Goal: Task Accomplishment & Management: Complete application form

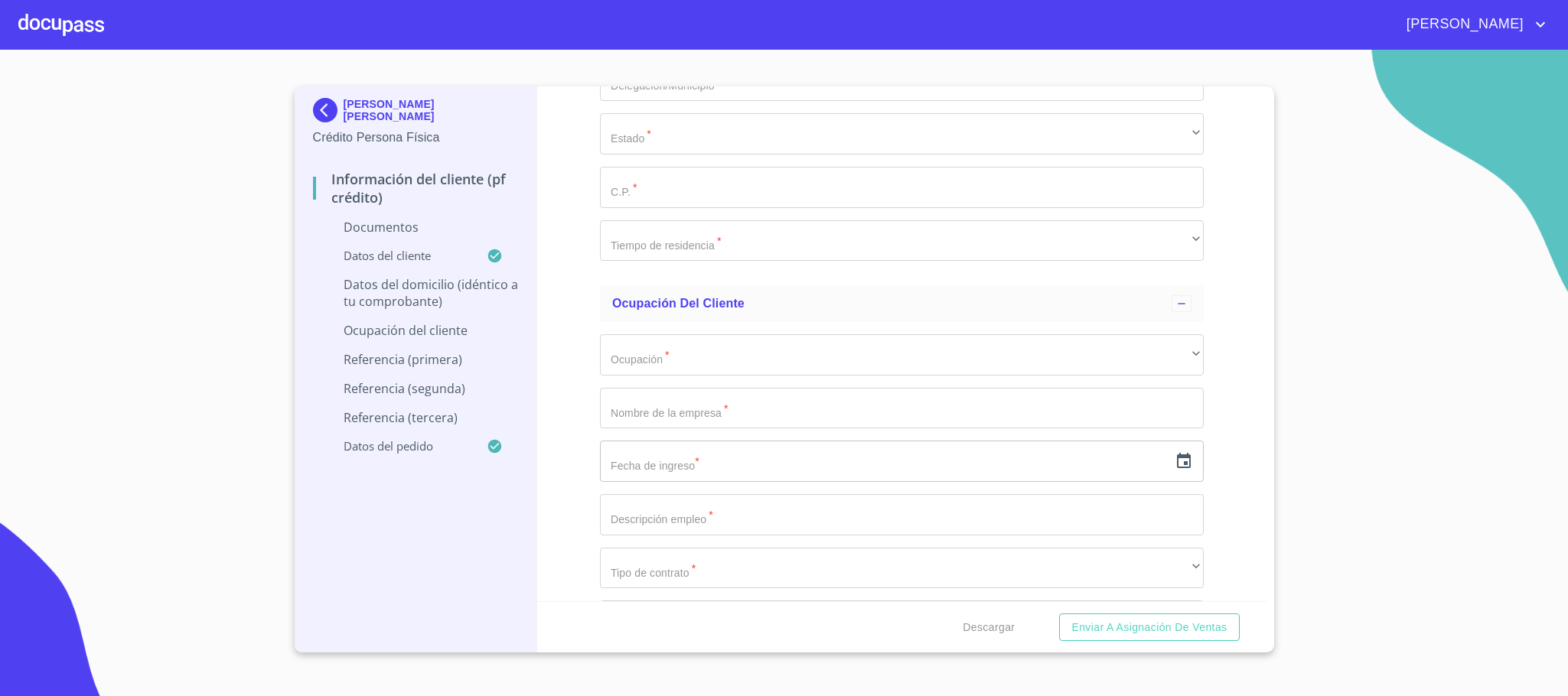
scroll to position [5625, 0]
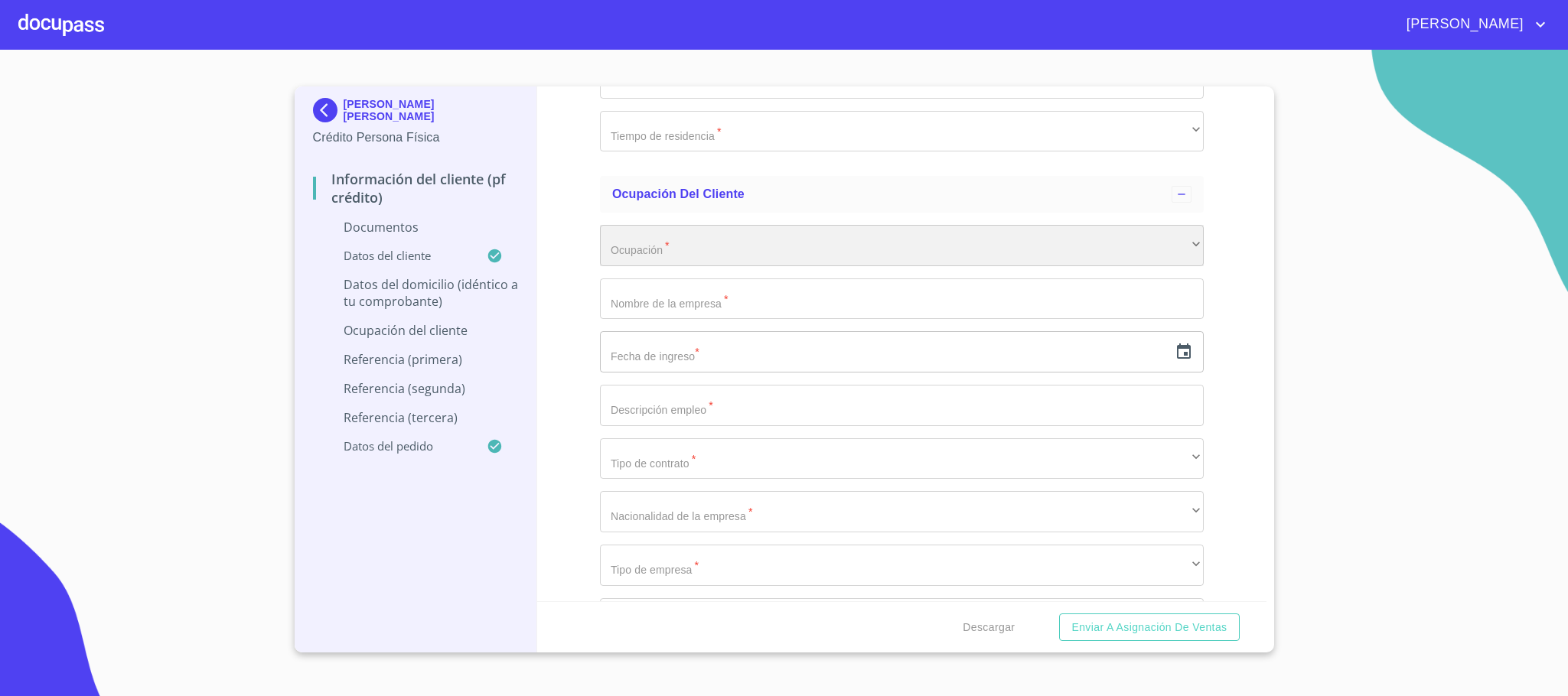
click at [691, 262] on div "​" at bounding box center [901, 245] width 604 height 41
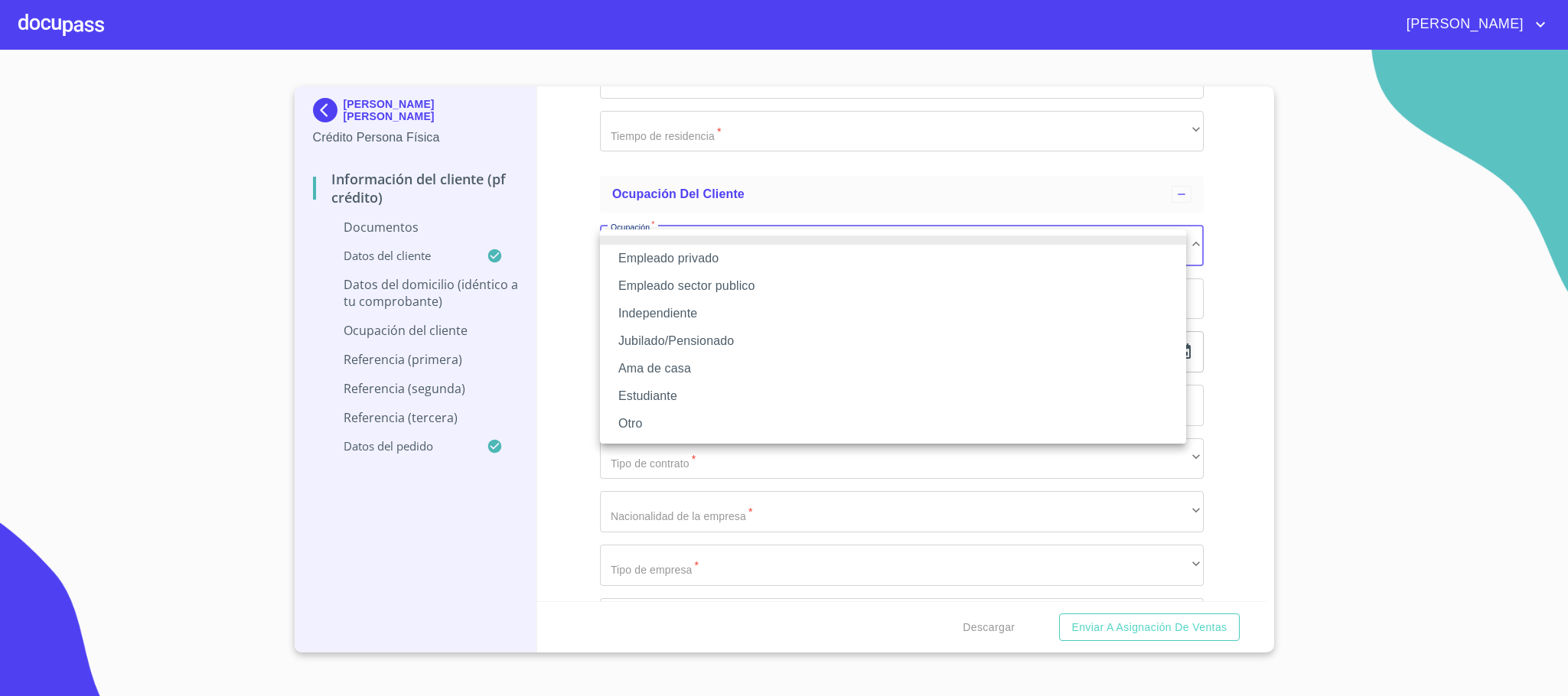
click at [698, 262] on li "Empleado privado" at bounding box center [893, 258] width 586 height 28
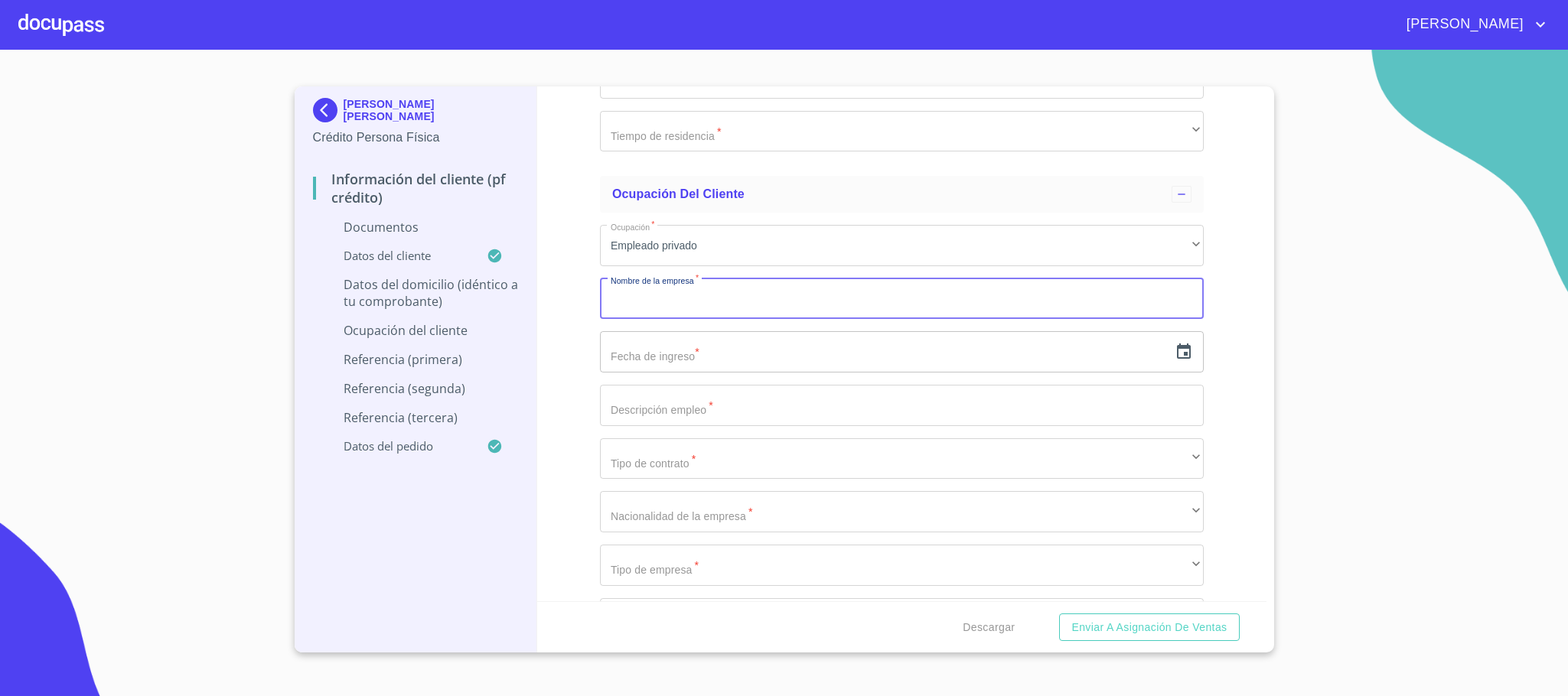
click at [687, 306] on input "Documento de identificación.   *" at bounding box center [901, 298] width 604 height 41
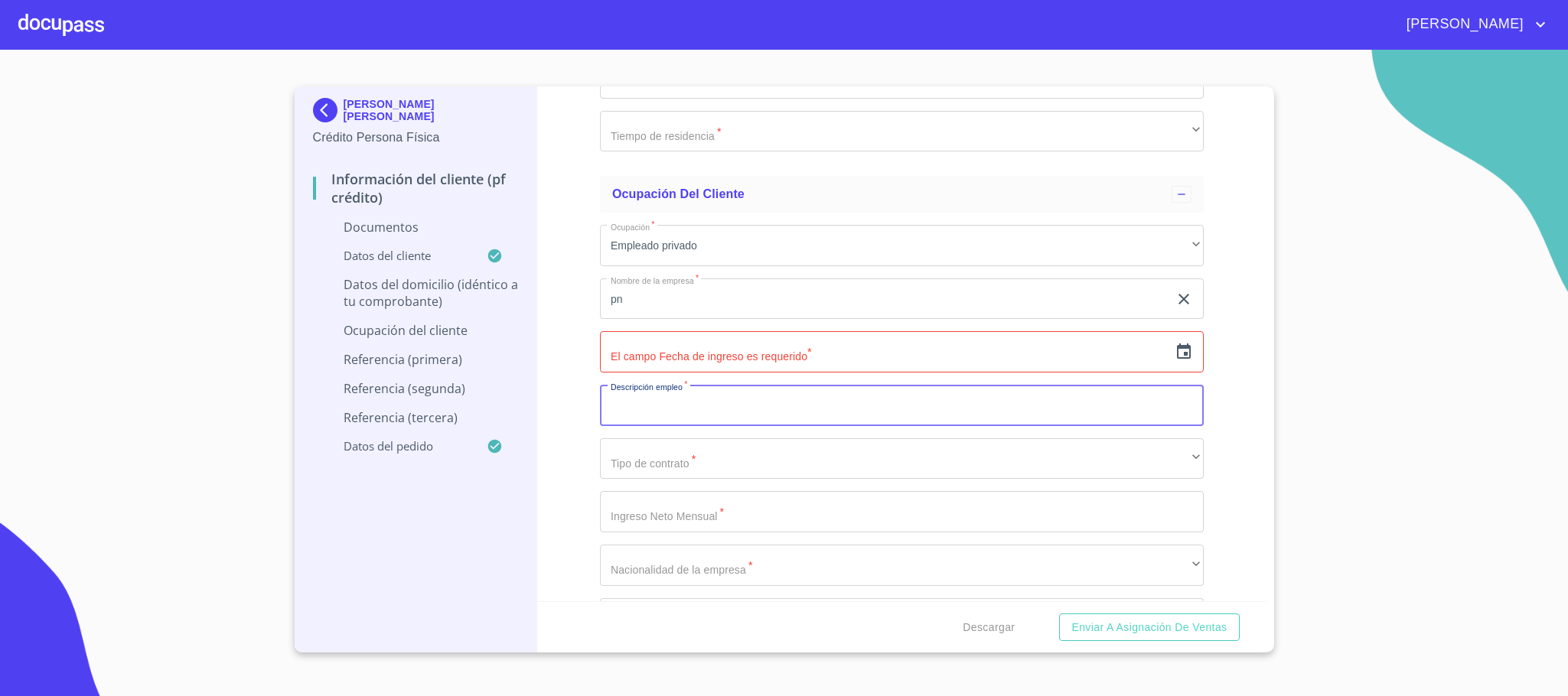
click at [703, 419] on input "Documento de identificación.   *" at bounding box center [901, 405] width 604 height 41
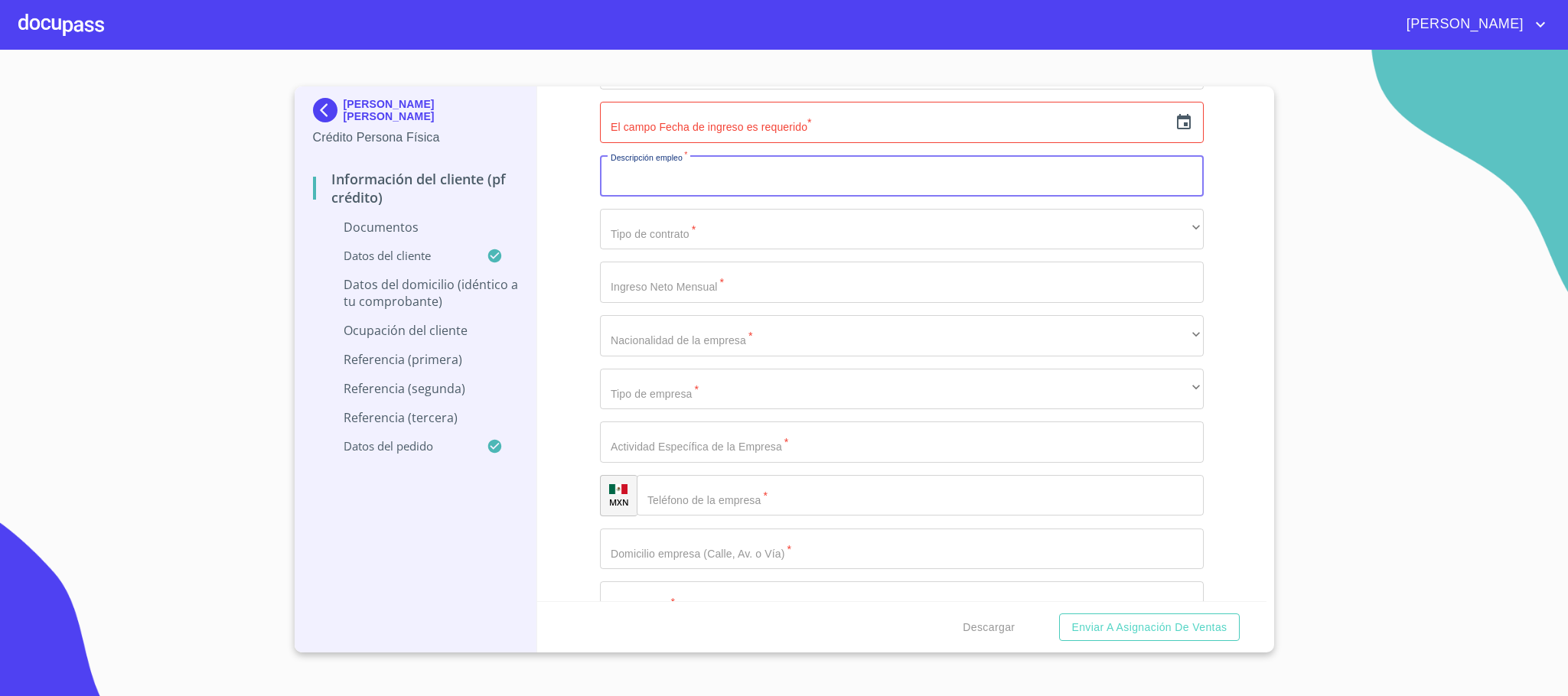
scroll to position [5739, 0]
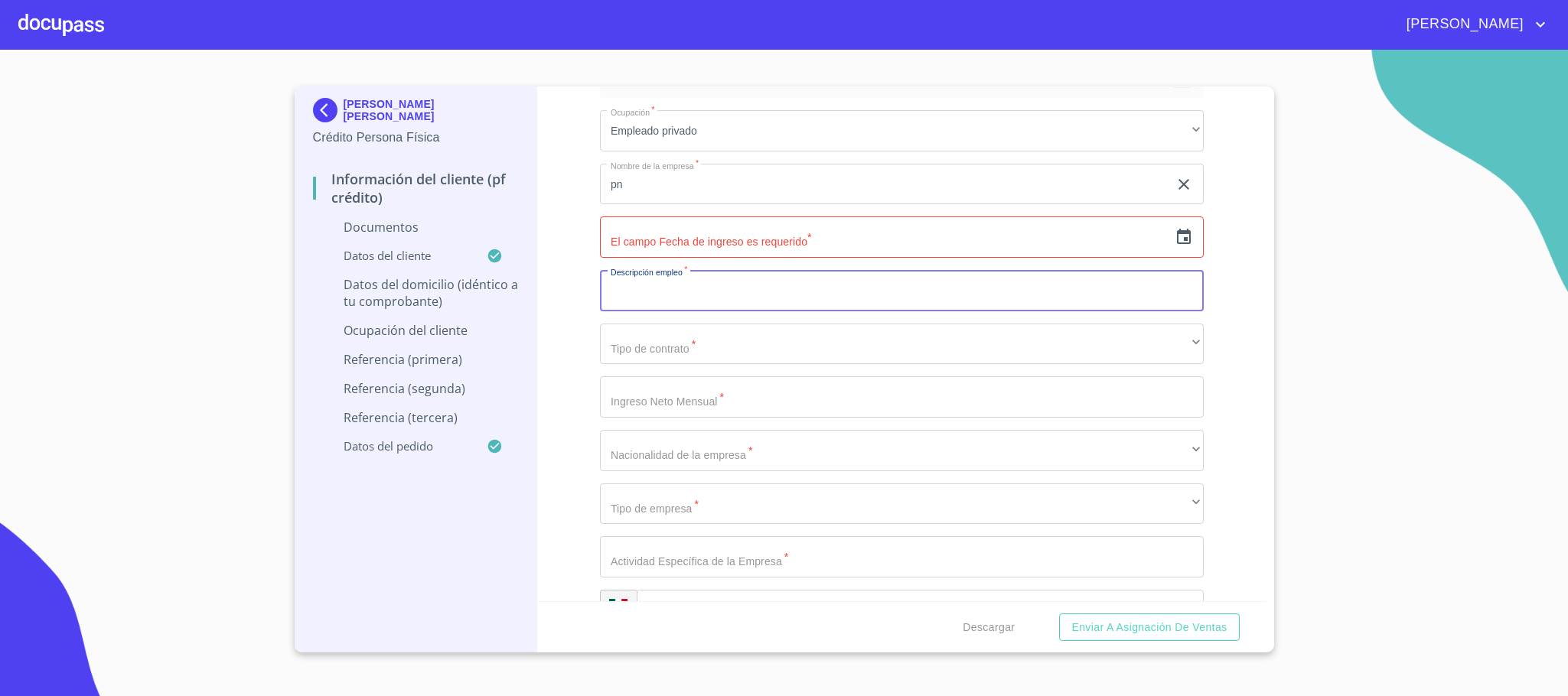
click at [721, 409] on input "Documento de identificación.   *" at bounding box center [901, 397] width 604 height 41
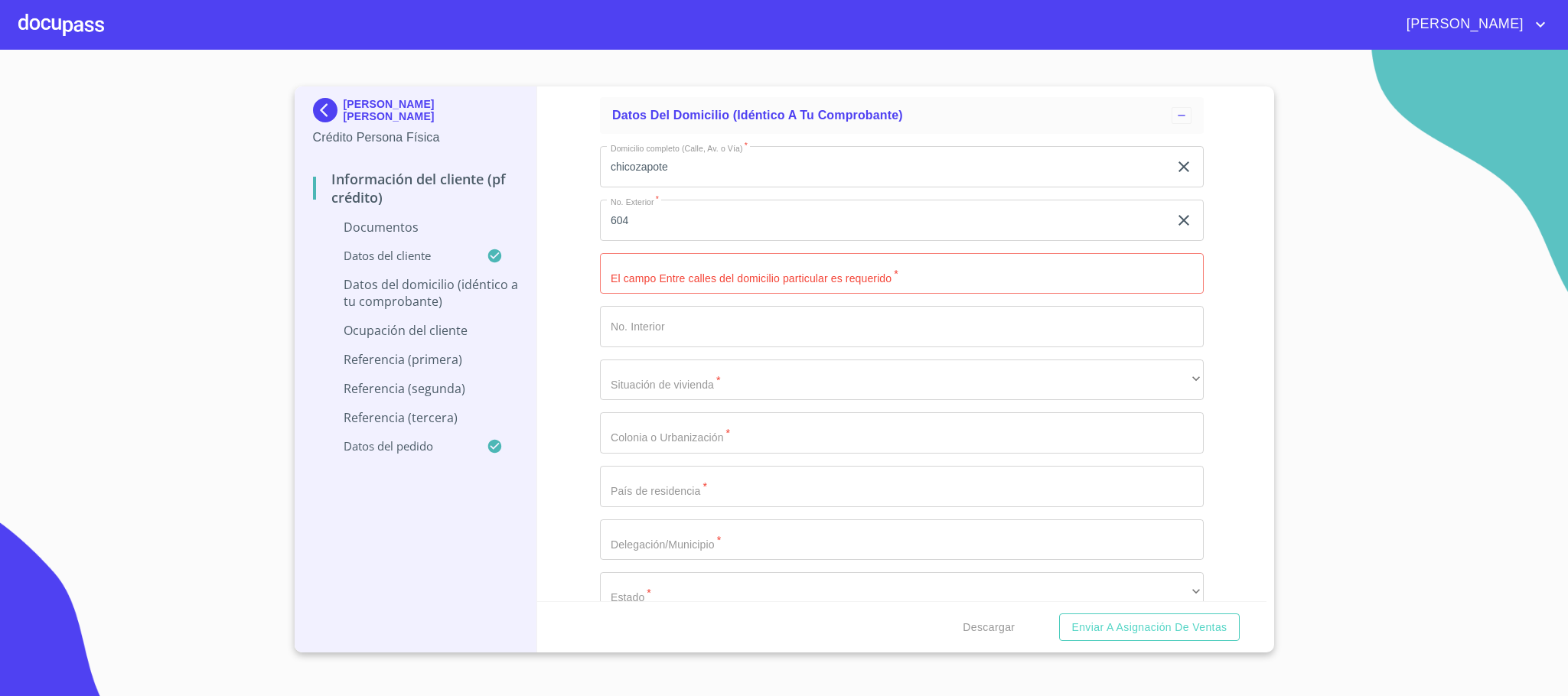
scroll to position [4936, 0]
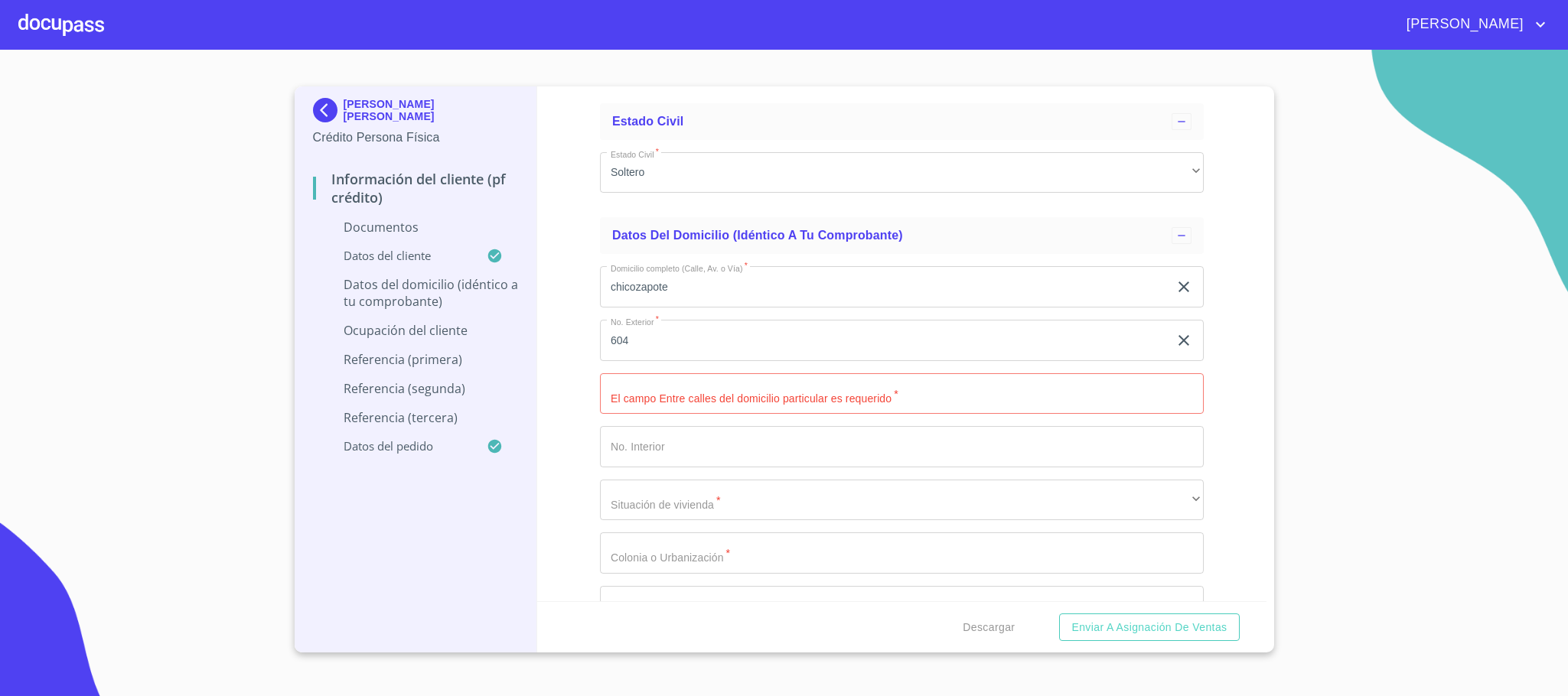
click at [713, 292] on input "chicozapote" at bounding box center [884, 287] width 568 height 41
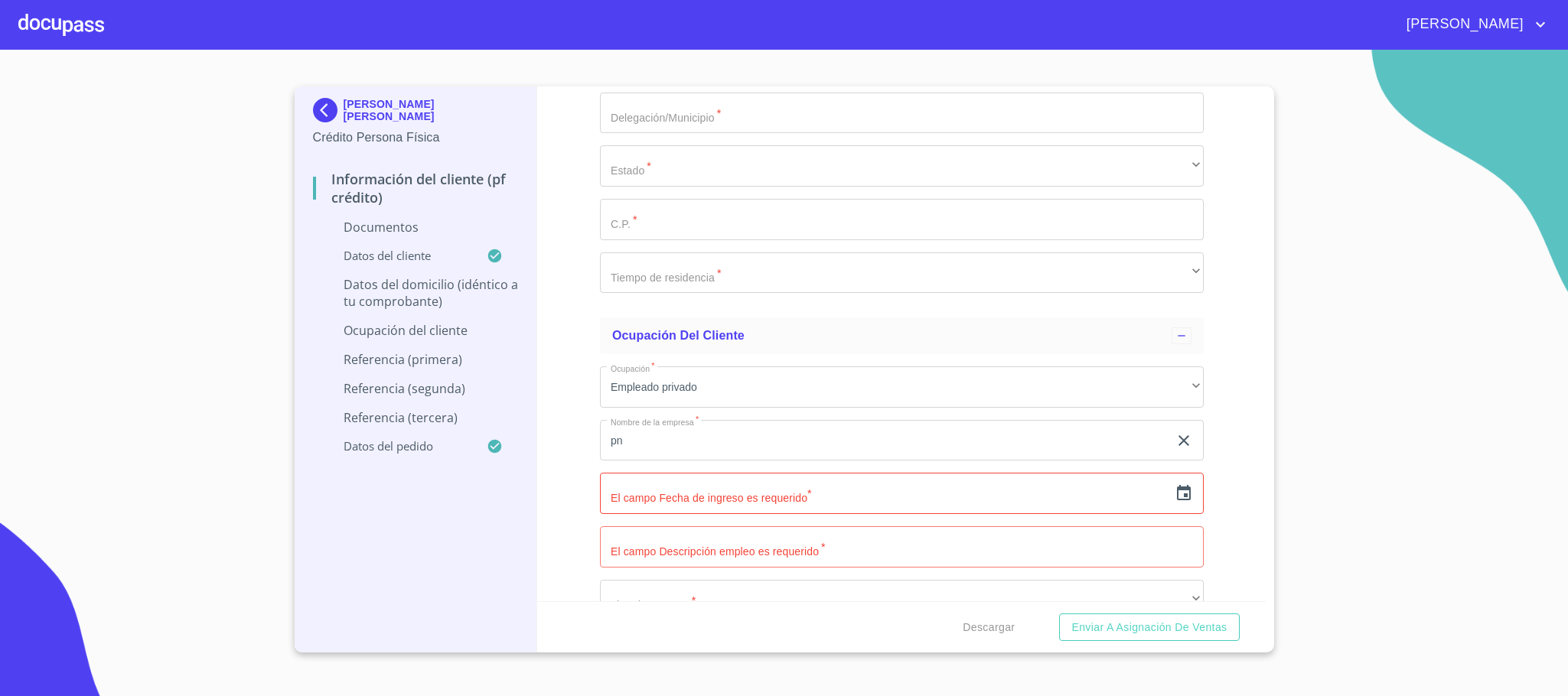
scroll to position [5625, 0]
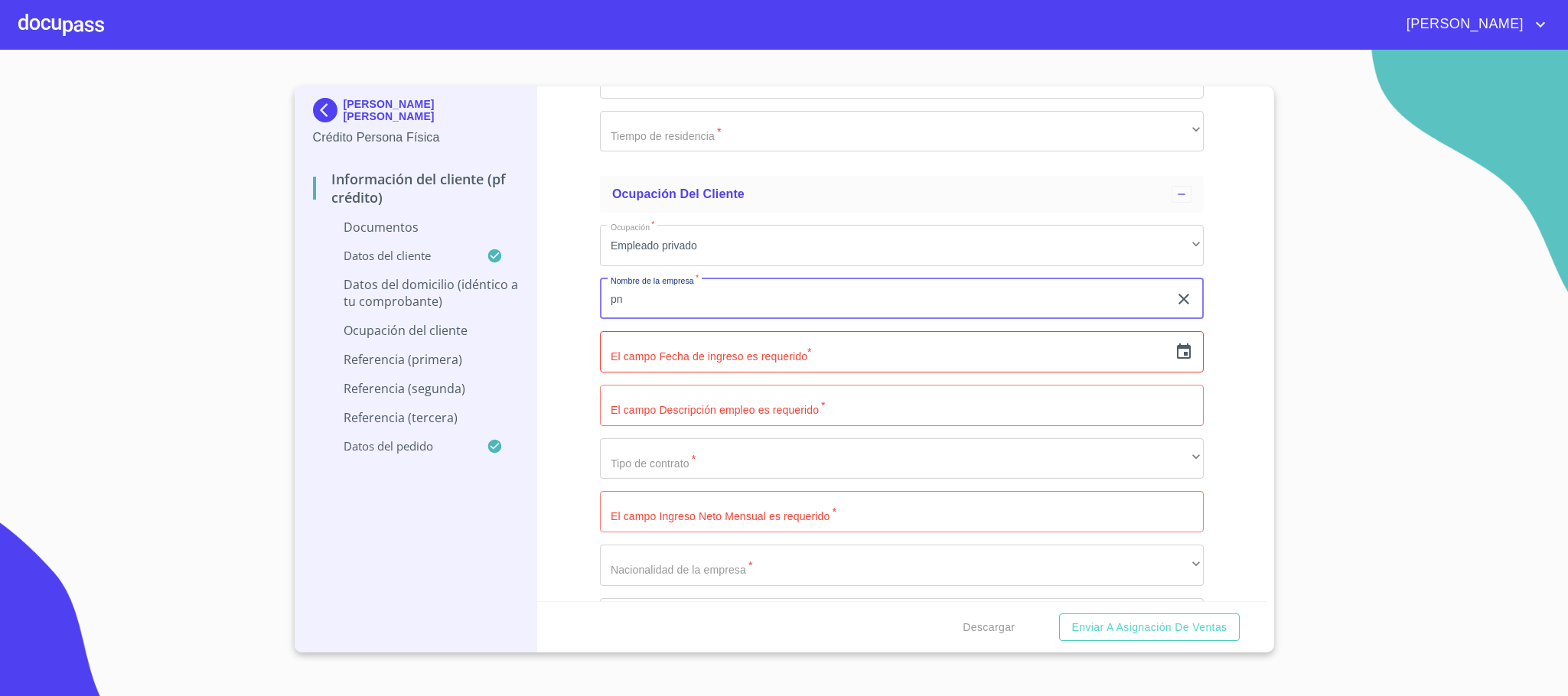
drag, startPoint x: 622, startPoint y: 296, endPoint x: 184, endPoint y: 273, distance: 438.6
click at [184, 273] on section "[PERSON_NAME] [PERSON_NAME] Crédito Persona Física Información del cliente (PF …" at bounding box center [784, 373] width 1568 height 647
type input "d"
type input "rehabilitador fisico"
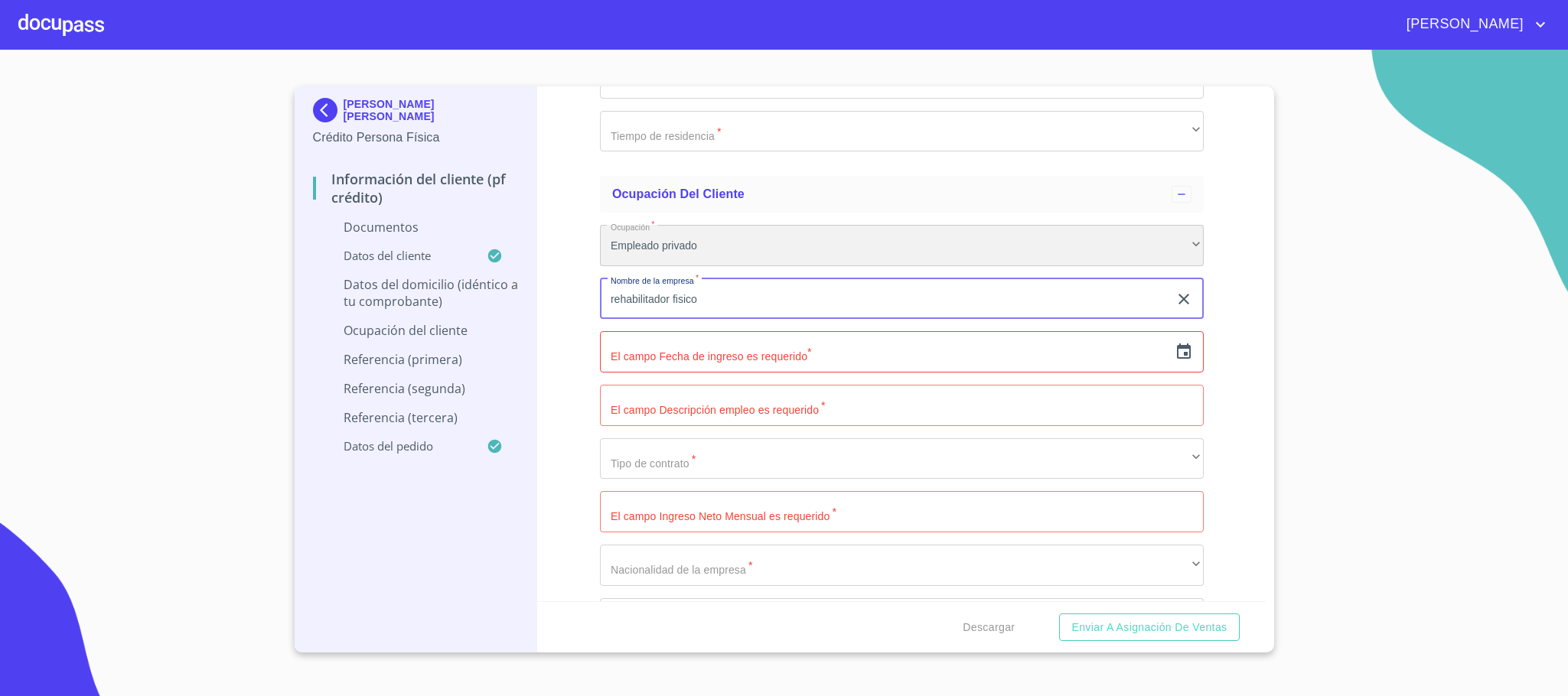
click at [779, 258] on div "Empleado privado" at bounding box center [901, 245] width 604 height 41
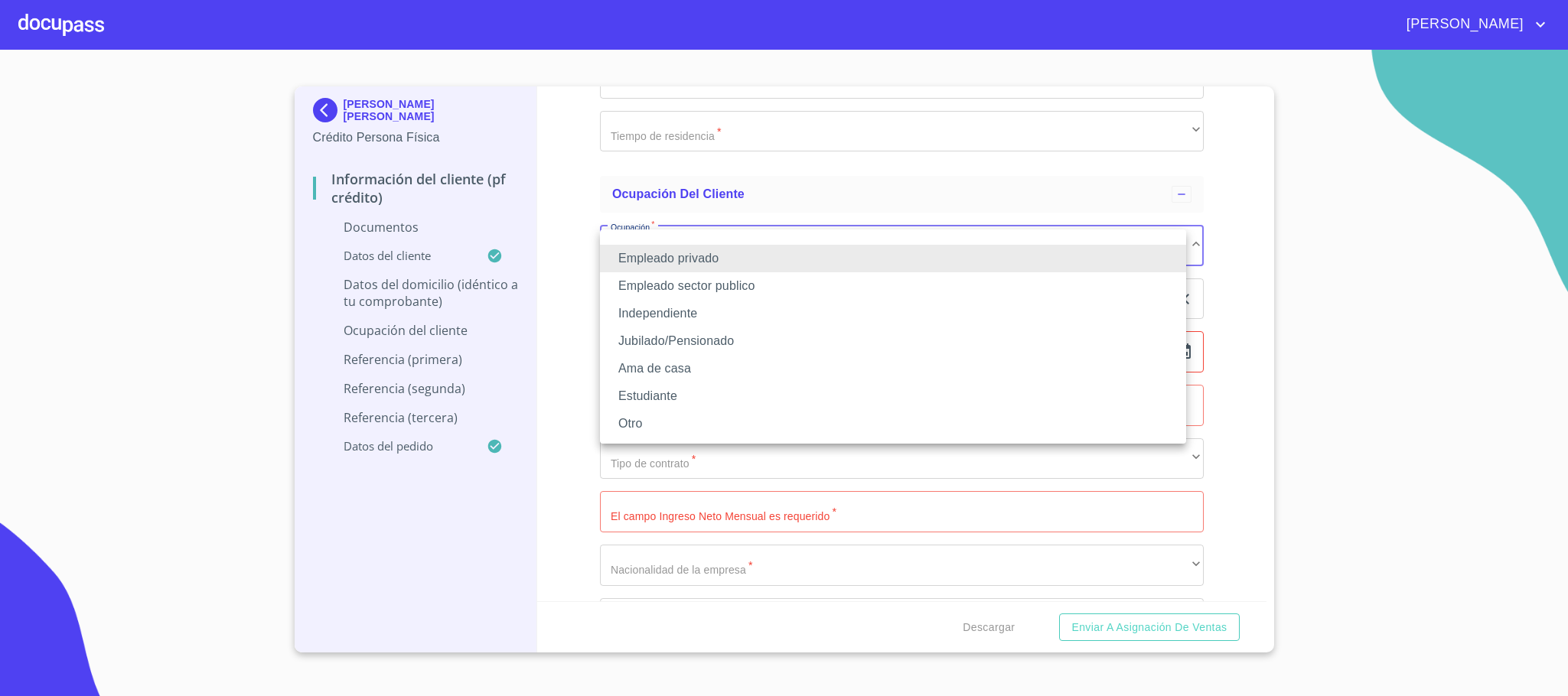
click at [723, 314] on li "Independiente" at bounding box center [893, 313] width 586 height 28
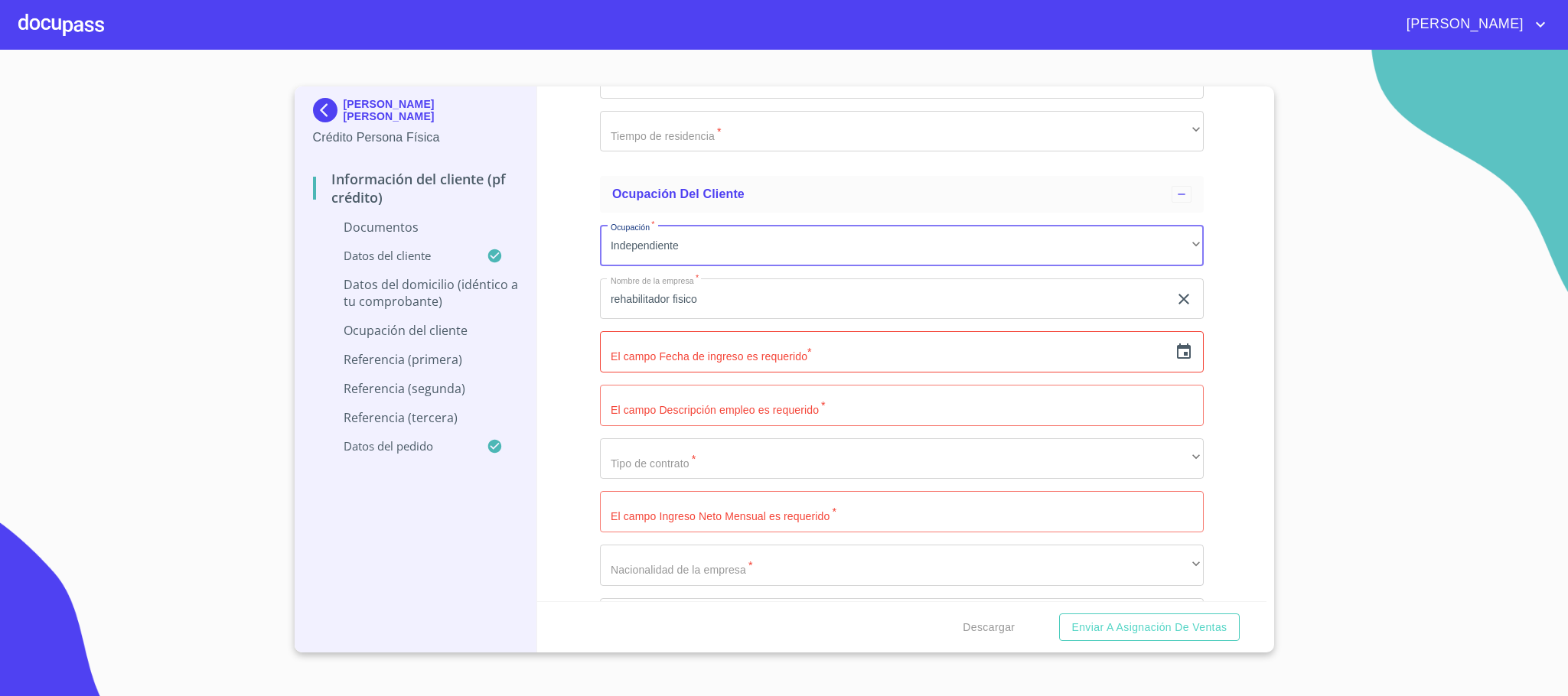
click at [694, 372] on input "text" at bounding box center [884, 352] width 568 height 41
click at [1175, 354] on icon "button" at bounding box center [1184, 352] width 18 height 18
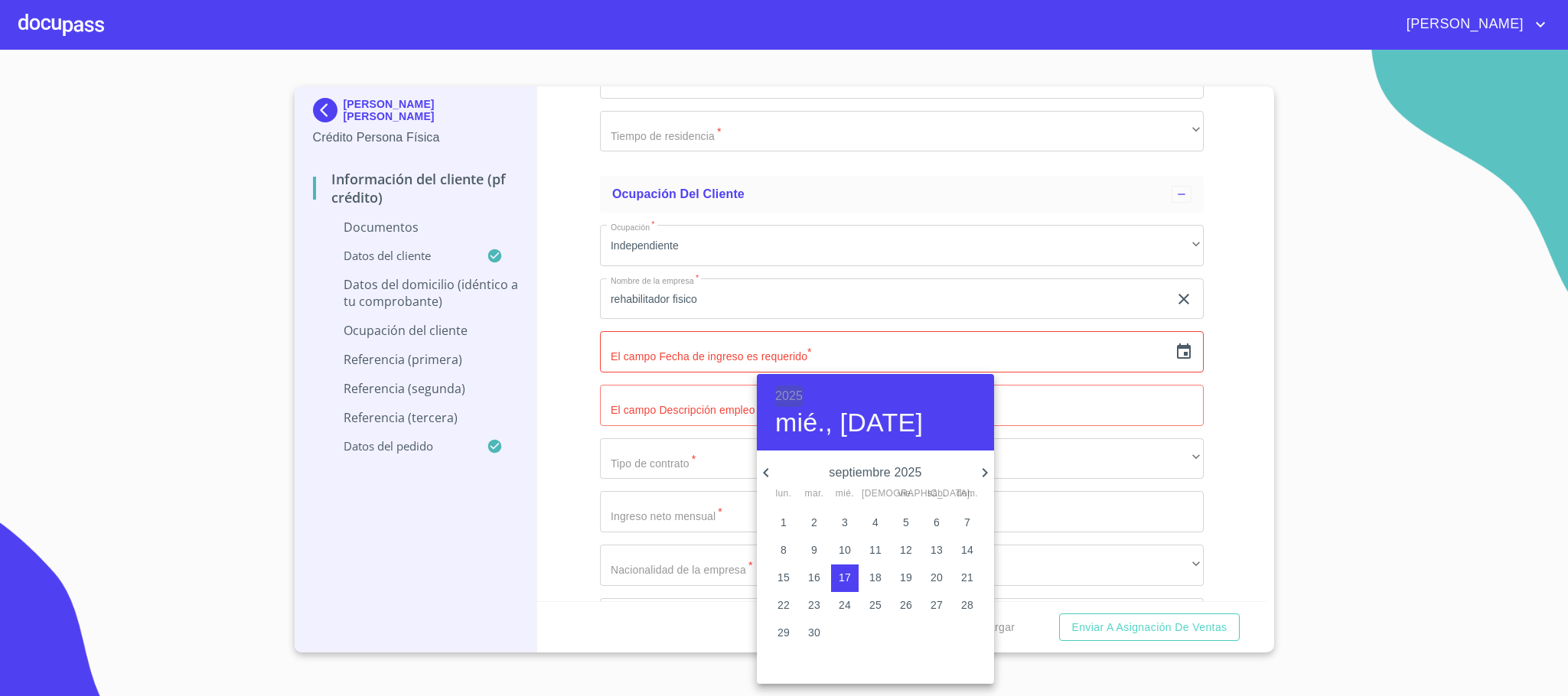
click at [801, 394] on h6 "2025" at bounding box center [789, 397] width 28 height 22
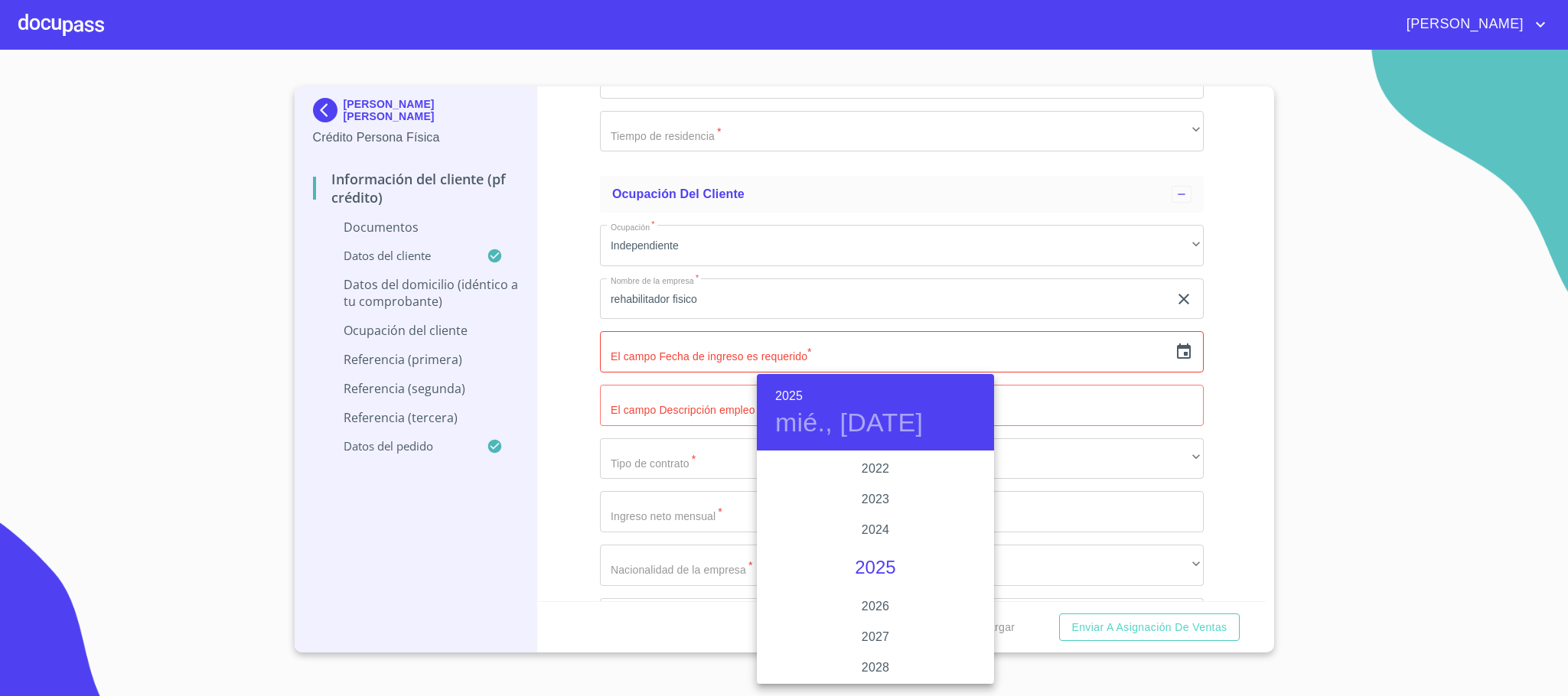
scroll to position [2853, 0]
click at [875, 611] on div "2023" at bounding box center [875, 614] width 237 height 31
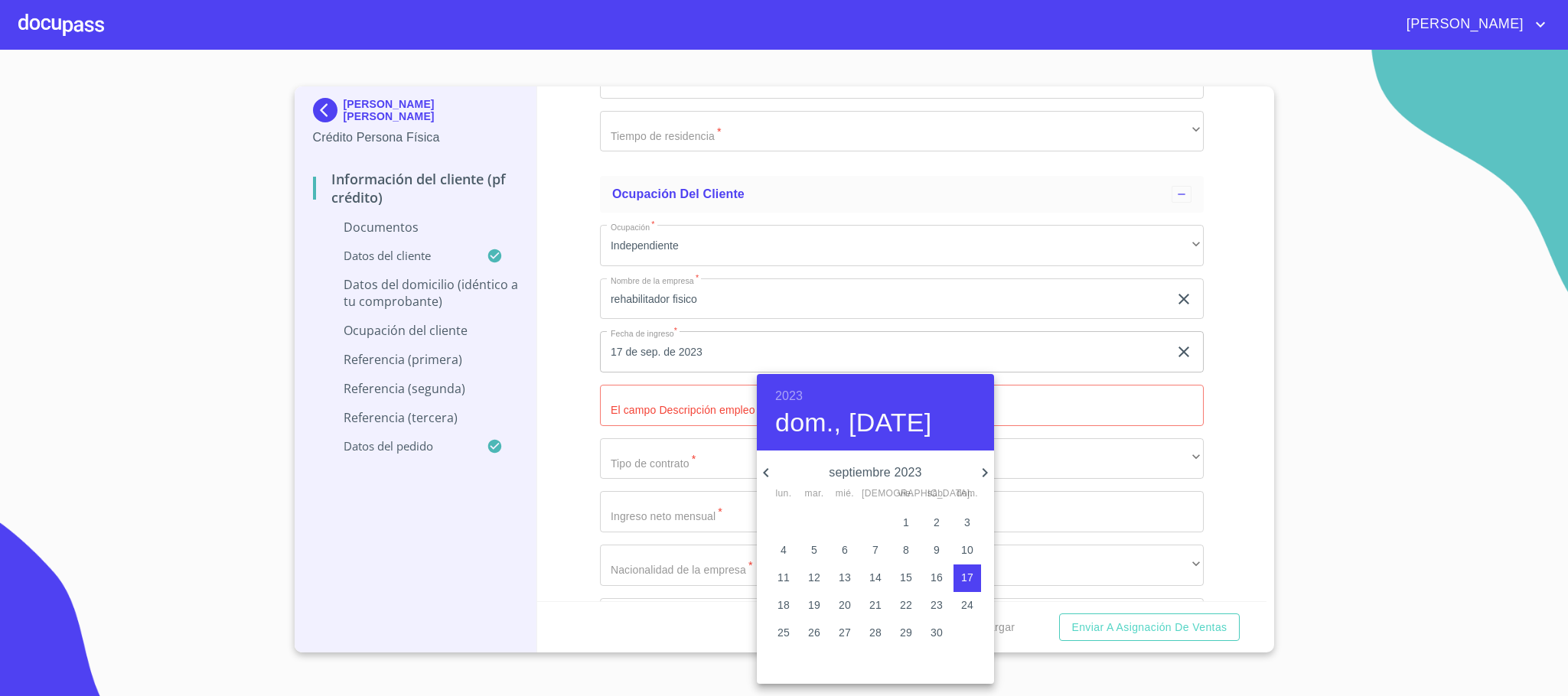
click at [783, 398] on h6 "2023" at bounding box center [789, 397] width 28 height 22
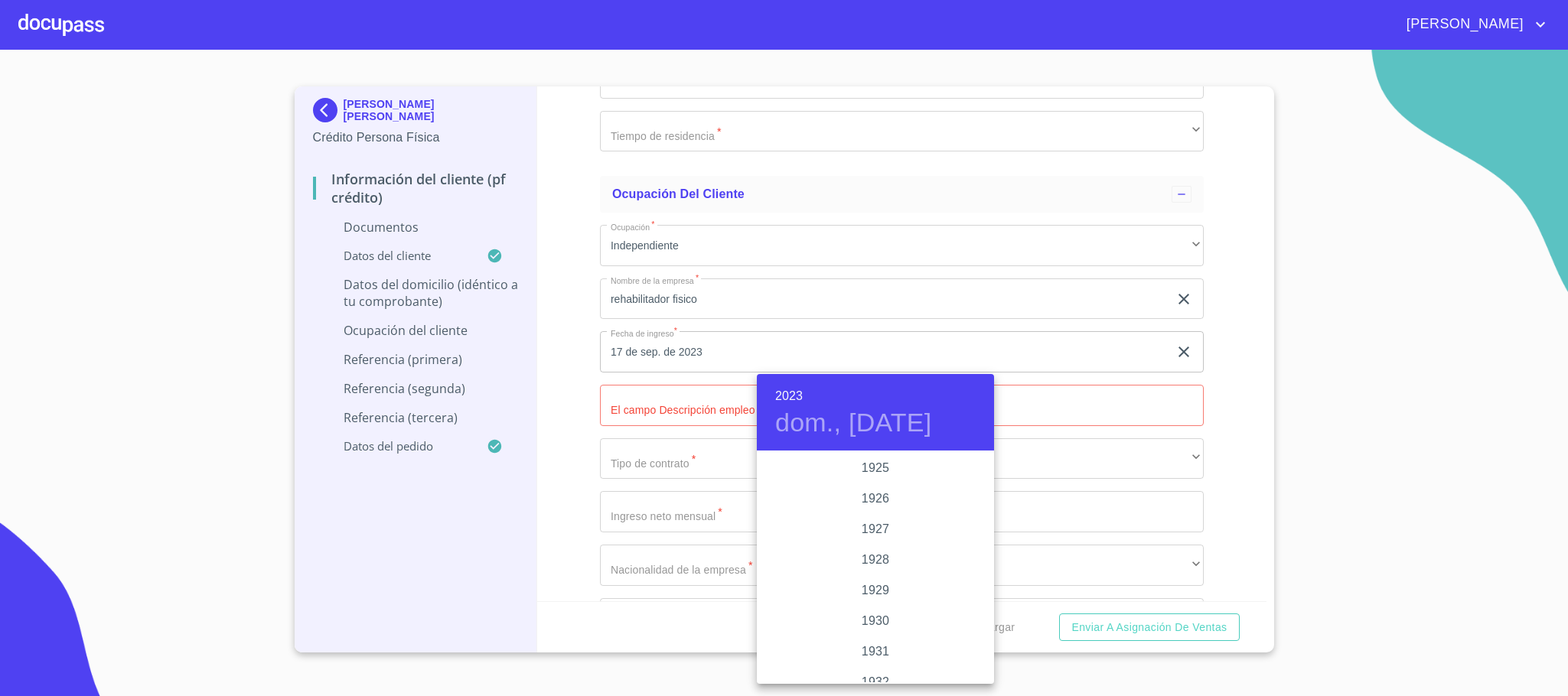
scroll to position [2907, 0]
click at [875, 529] on div "2022" at bounding box center [875, 531] width 237 height 31
click at [762, 471] on icon "button" at bounding box center [766, 473] width 18 height 18
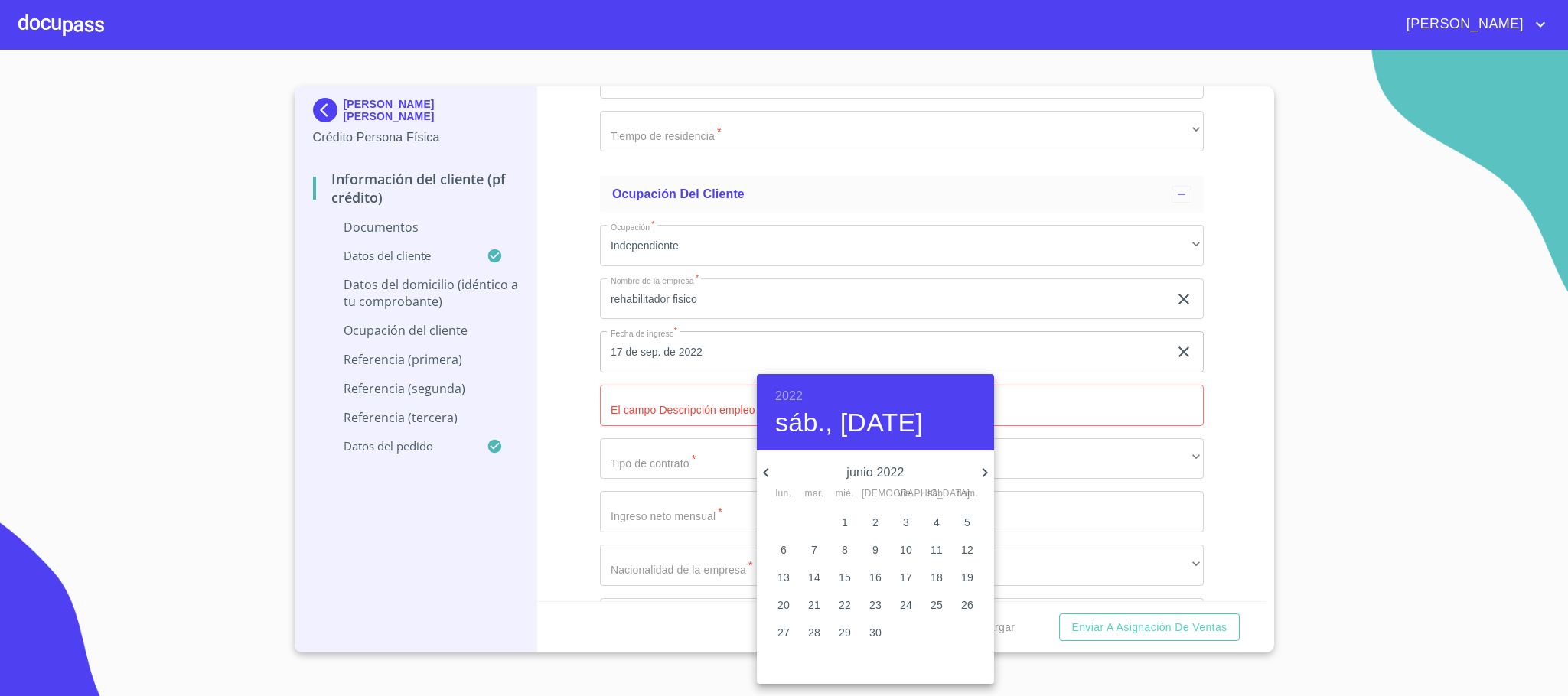
drag, startPoint x: 831, startPoint y: 516, endPoint x: 842, endPoint y: 520, distance: 11.7
click at [832, 516] on span "1" at bounding box center [845, 522] width 28 height 15
type input "1 de jun. de 2022"
click at [691, 406] on div at bounding box center [784, 348] width 1568 height 696
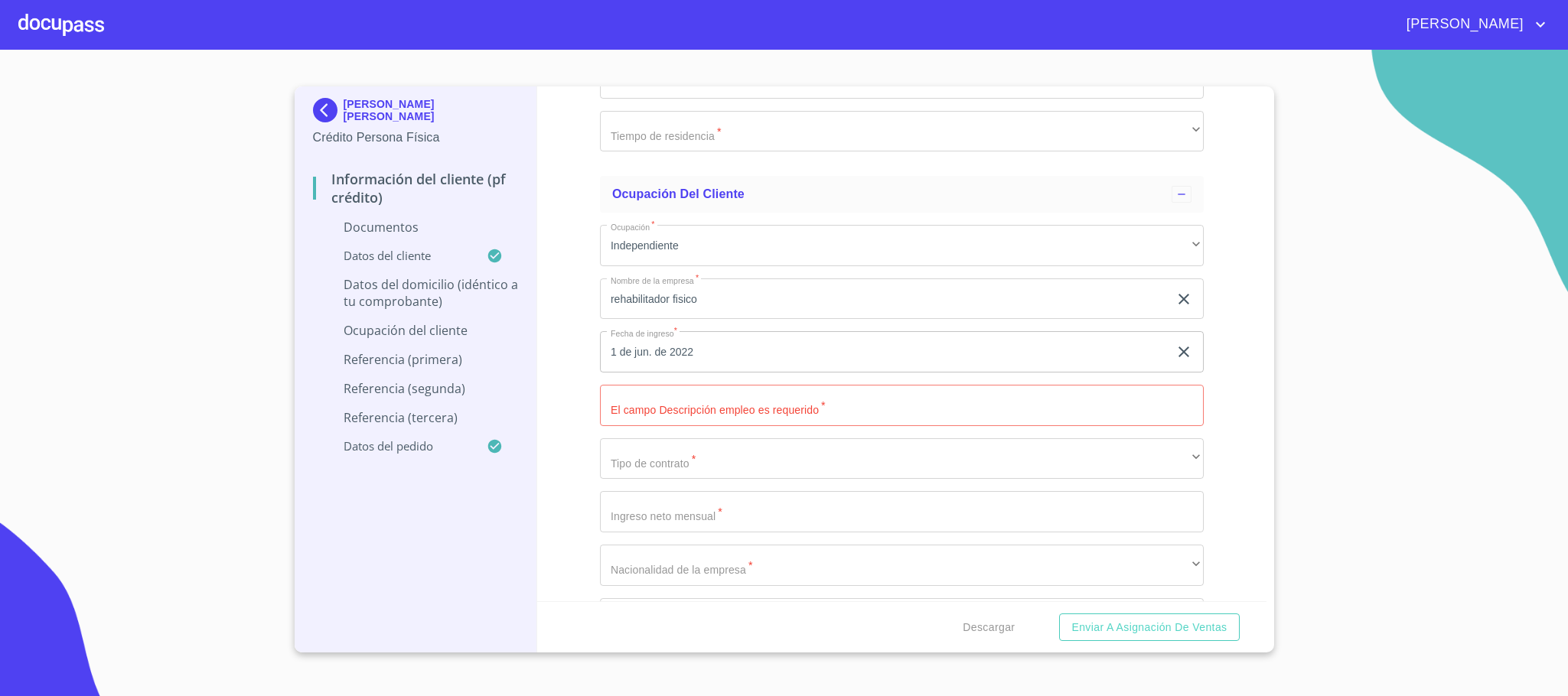
click at [693, 409] on input "Documento de identificación.   *" at bounding box center [901, 405] width 604 height 41
type input "rehabilitador fisico"
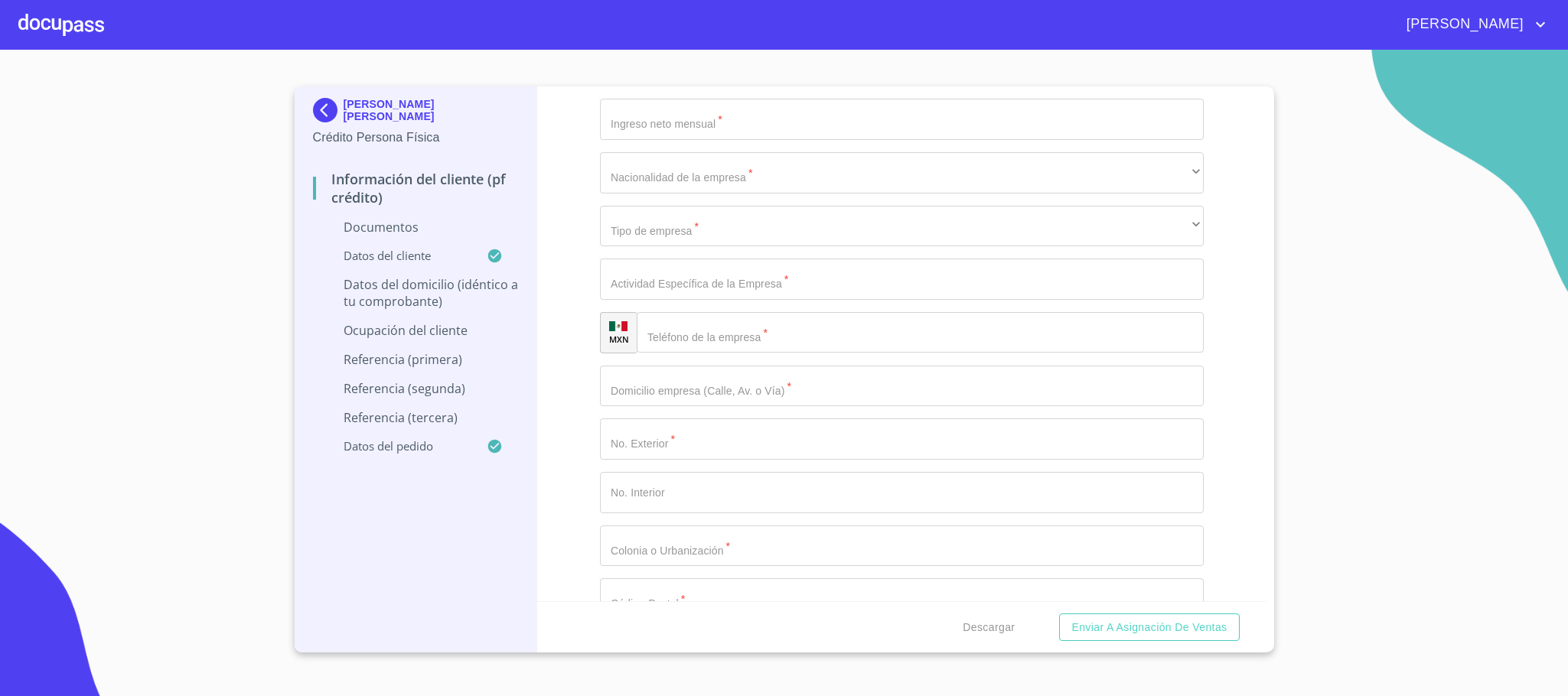
scroll to position [5969, 0]
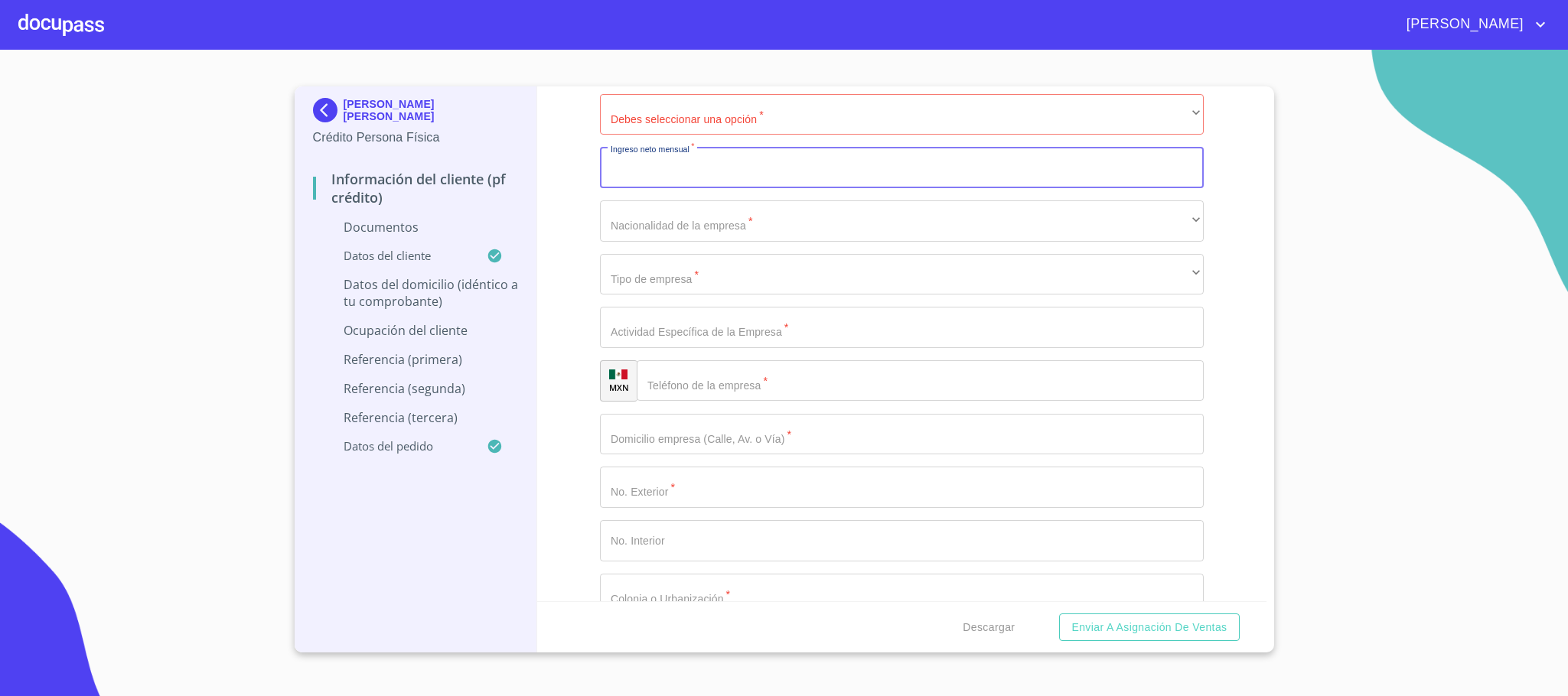
click at [688, 170] on input "Documento de identificación.   *" at bounding box center [901, 167] width 604 height 41
type input "45000"
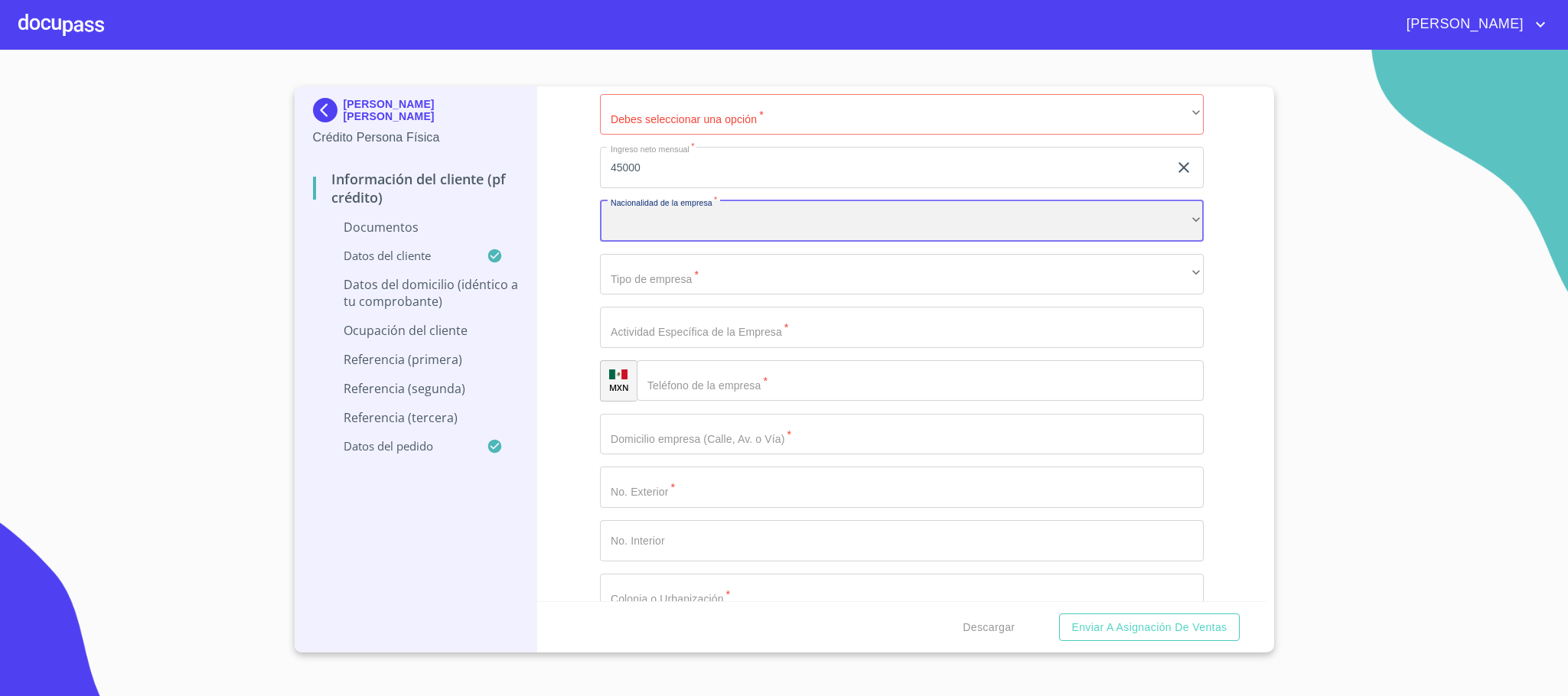
click at [709, 230] on div "​" at bounding box center [901, 221] width 604 height 41
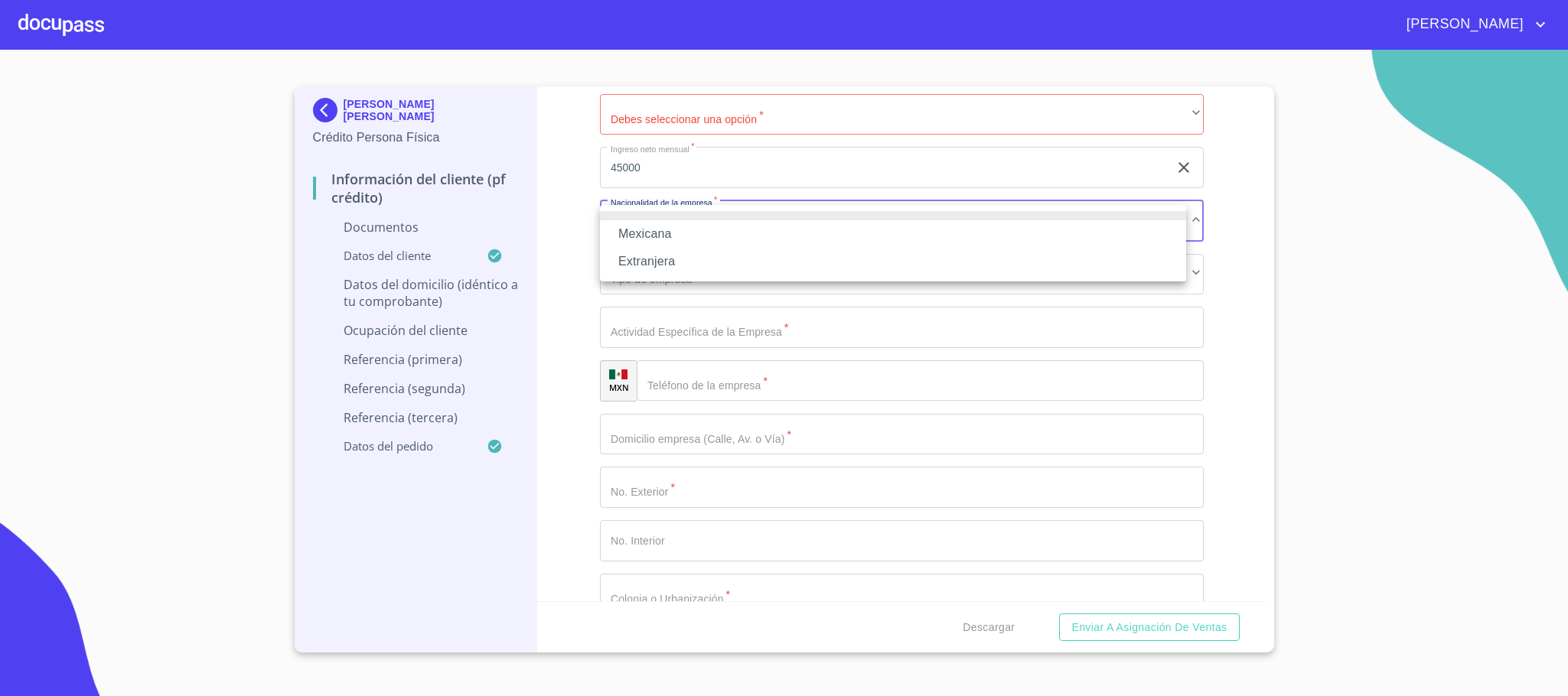
click at [675, 234] on li "Mexicana" at bounding box center [893, 234] width 586 height 28
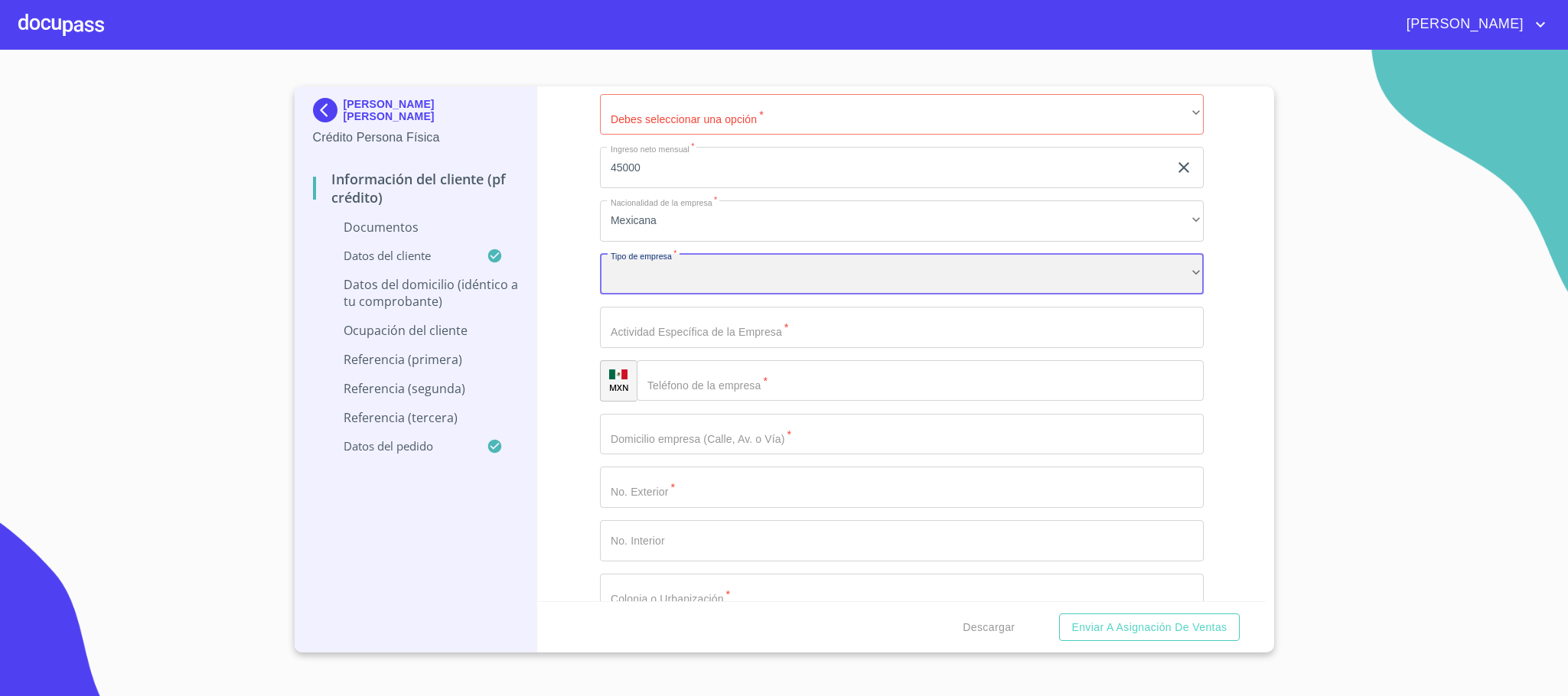
click at [687, 283] on div "​" at bounding box center [901, 274] width 604 height 41
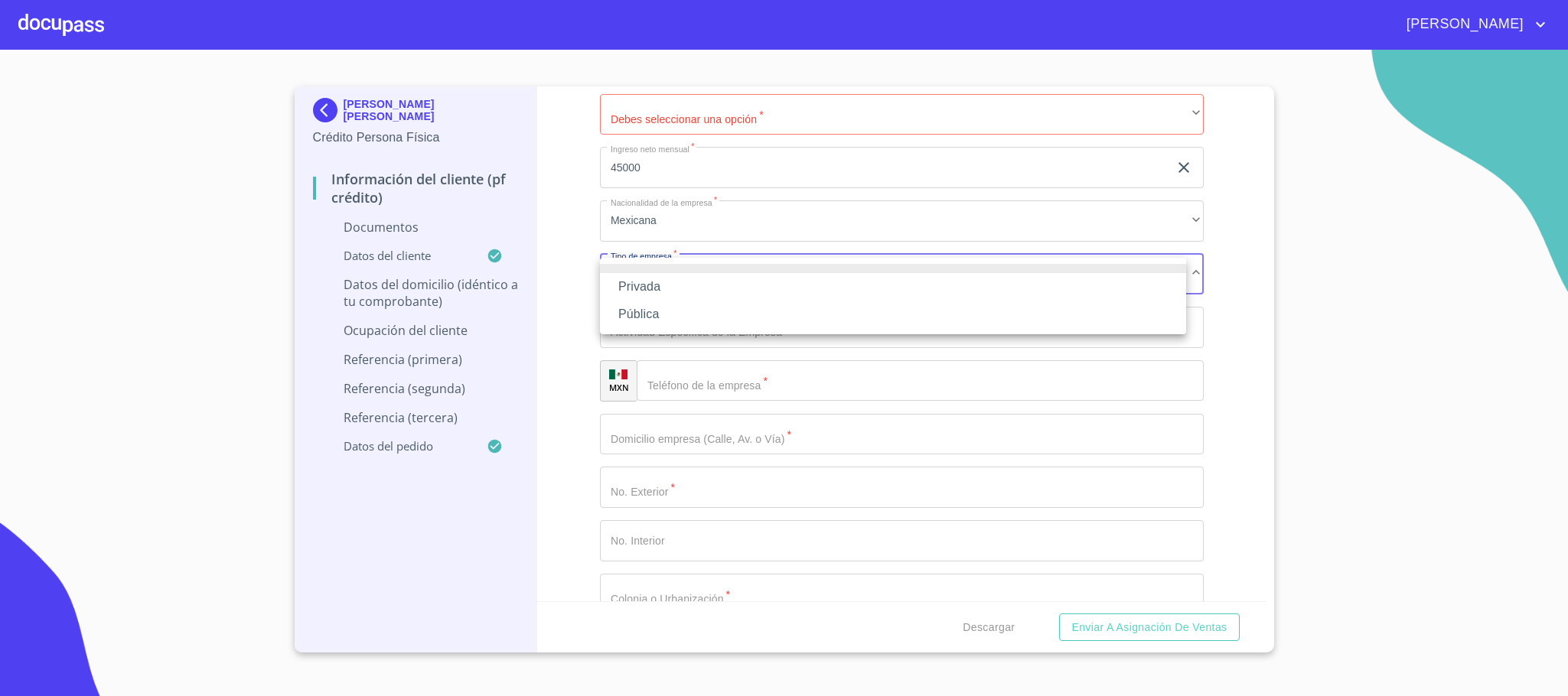
click at [693, 282] on li "Privada" at bounding box center [893, 287] width 586 height 28
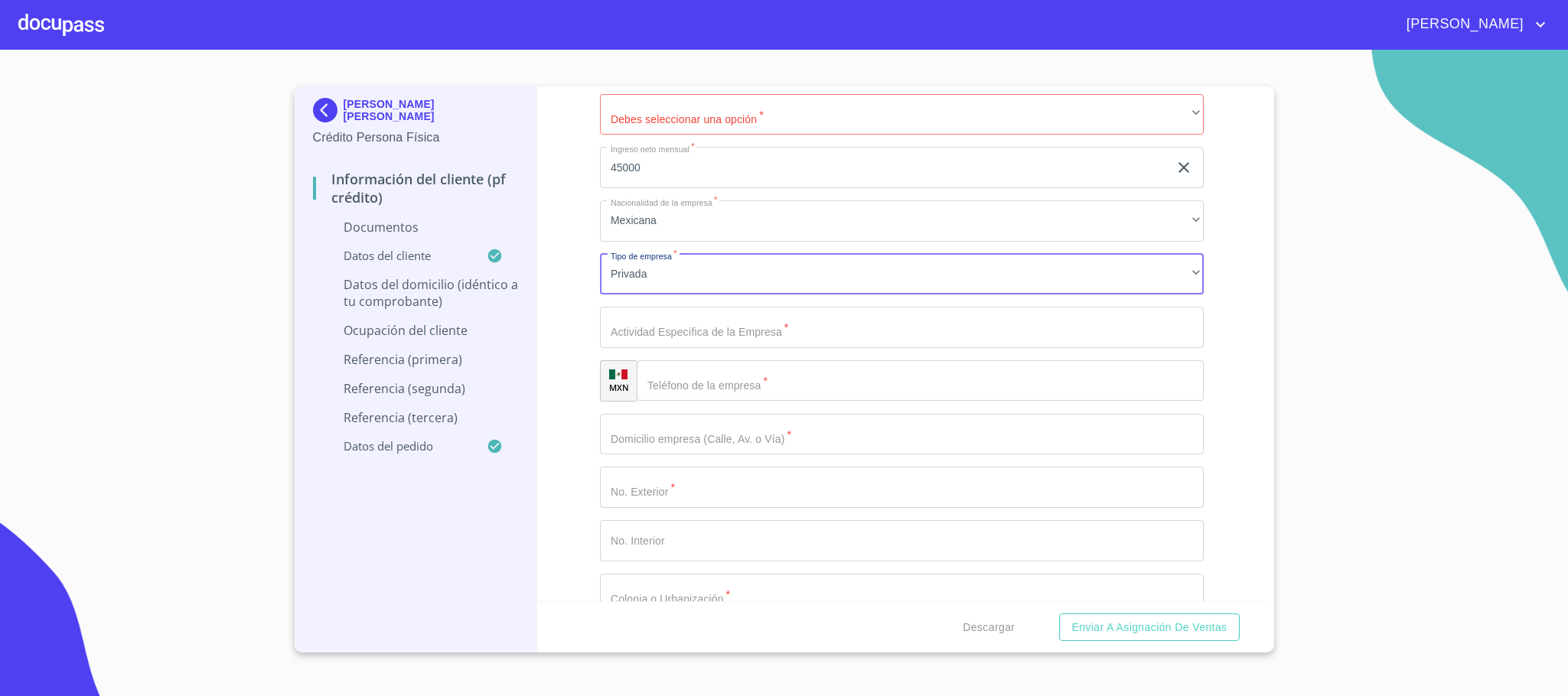
click at [689, 335] on input "Documento de identificación.   *" at bounding box center [901, 327] width 604 height 41
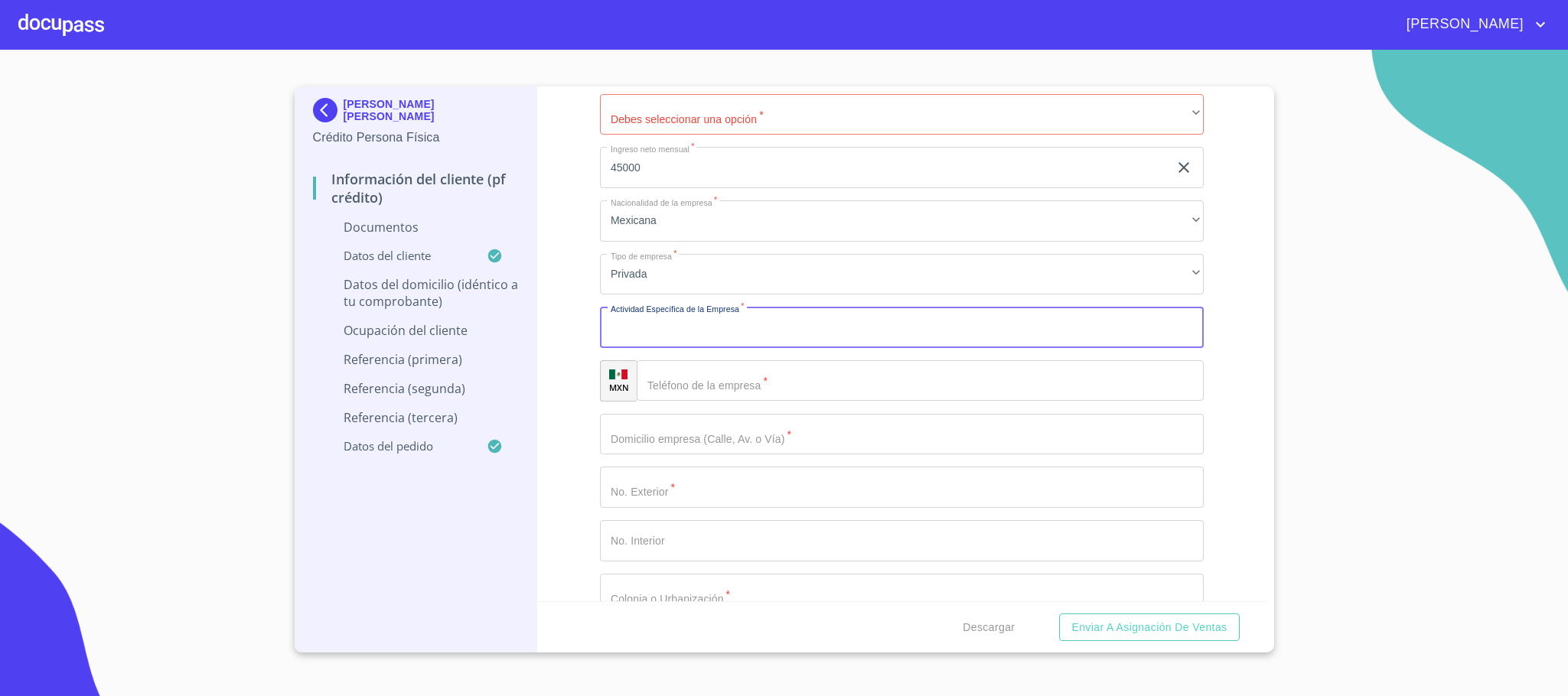
click at [693, 450] on input "Documento de identificación.   *" at bounding box center [901, 434] width 604 height 41
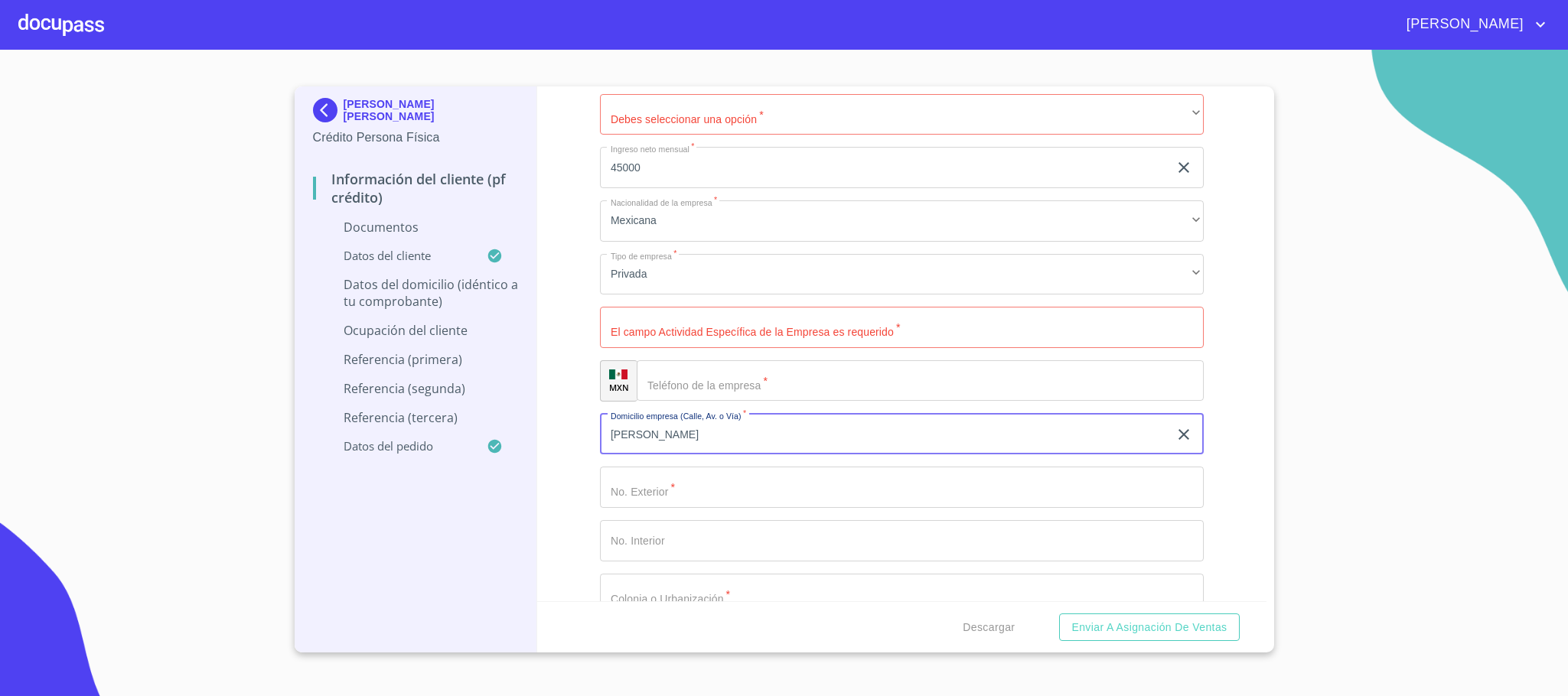
type input "[PERSON_NAME]"
type input "195"
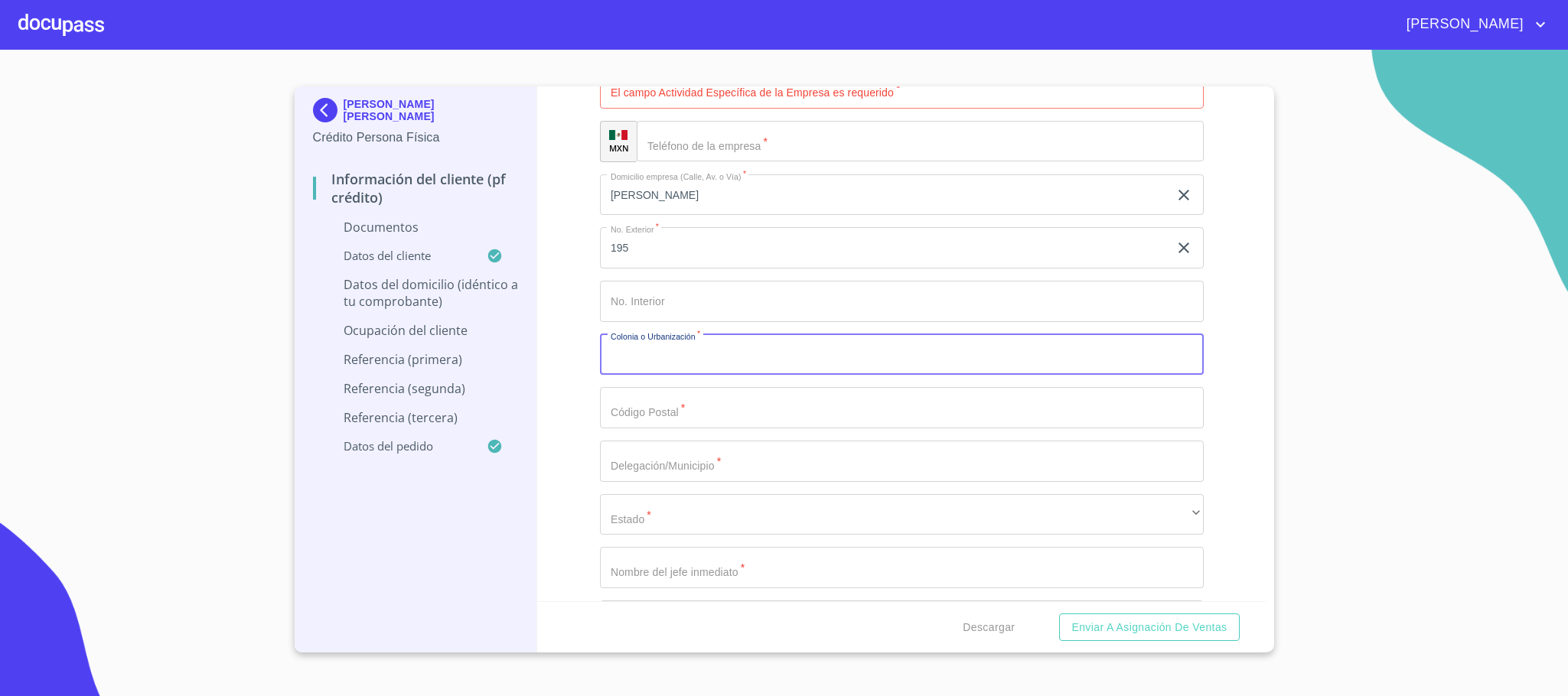
scroll to position [6215, 0]
type input "el bajio"
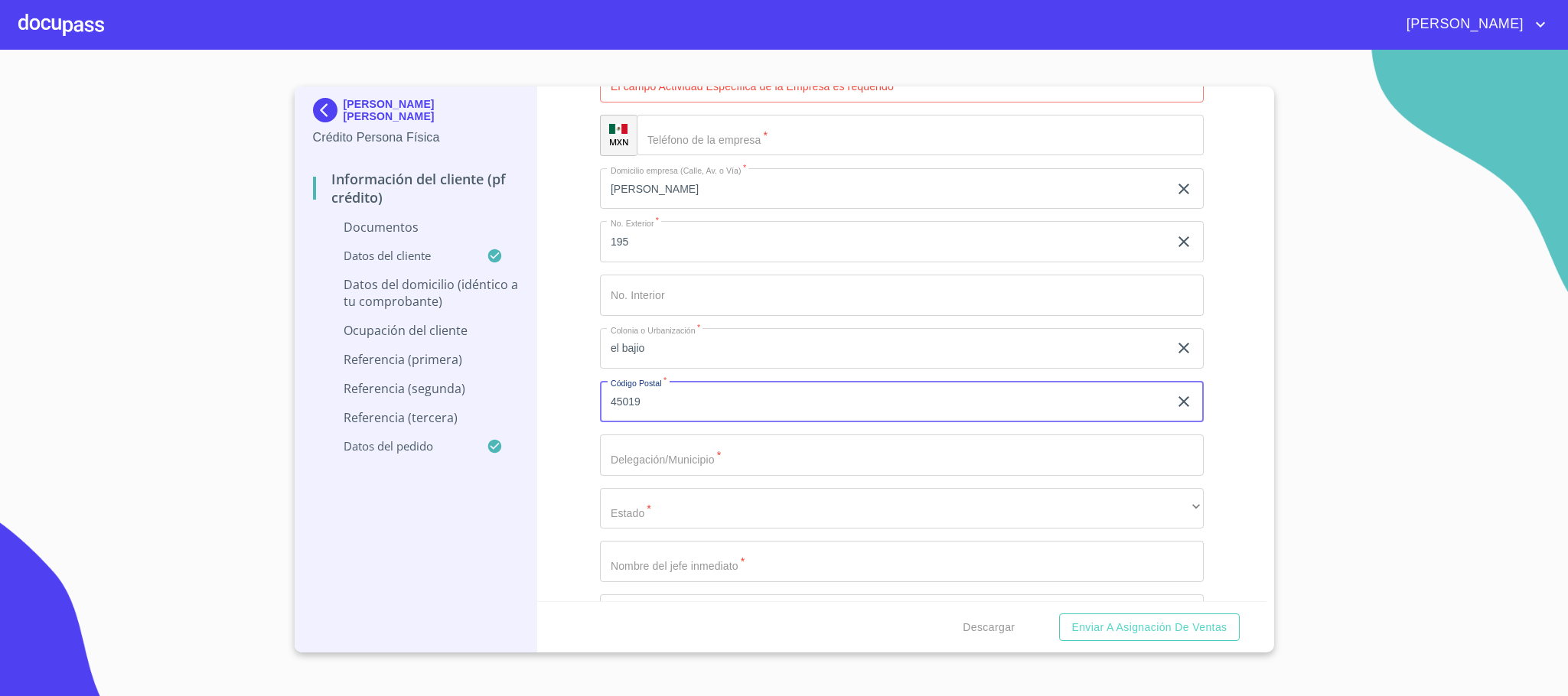
type input "45019"
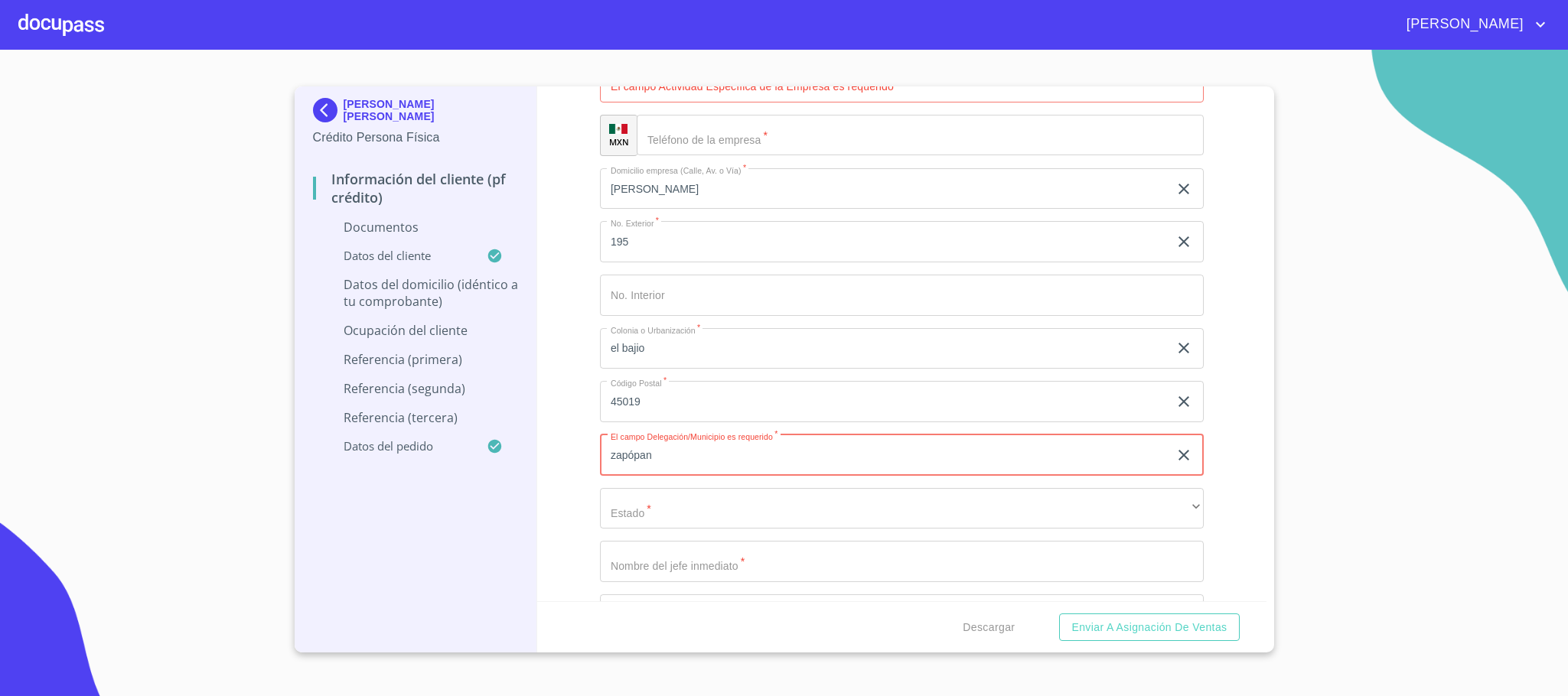
type input "zapópan"
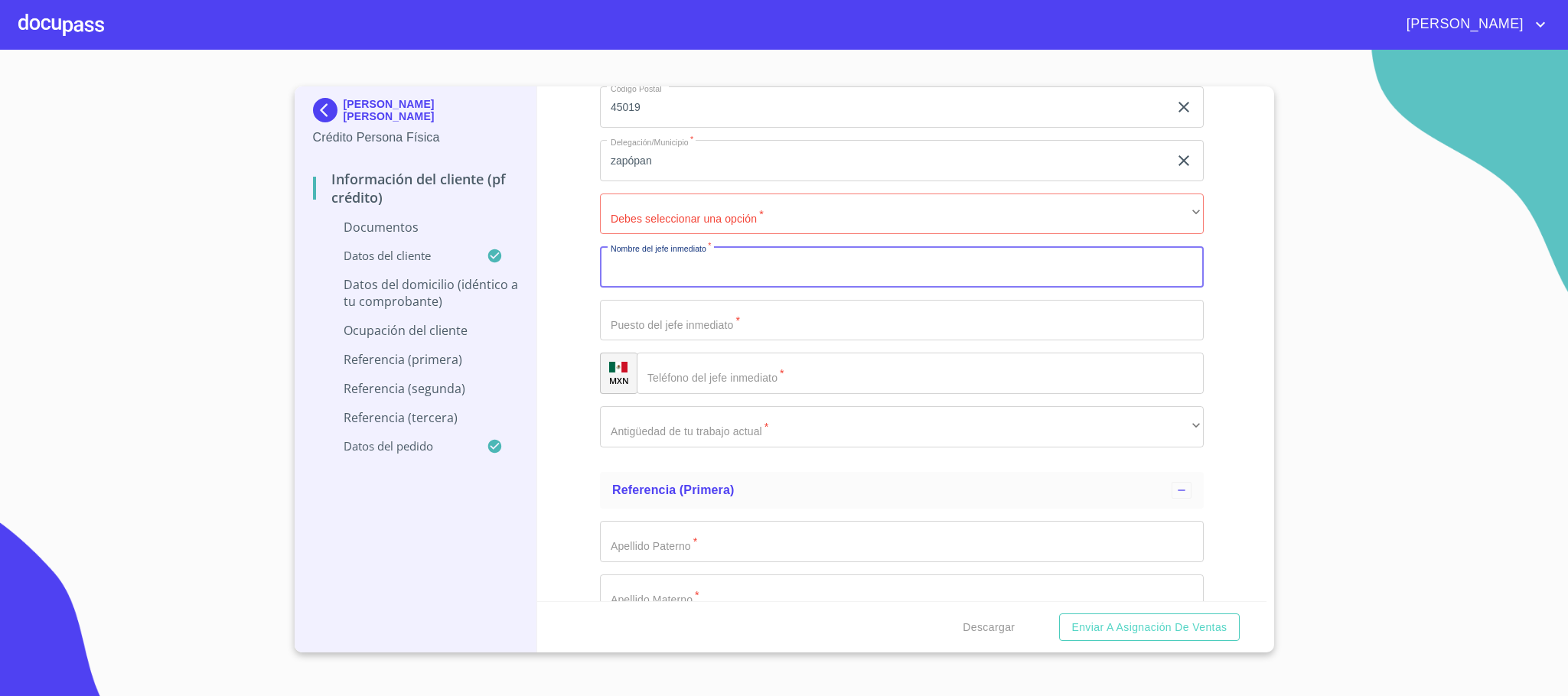
scroll to position [6559, 0]
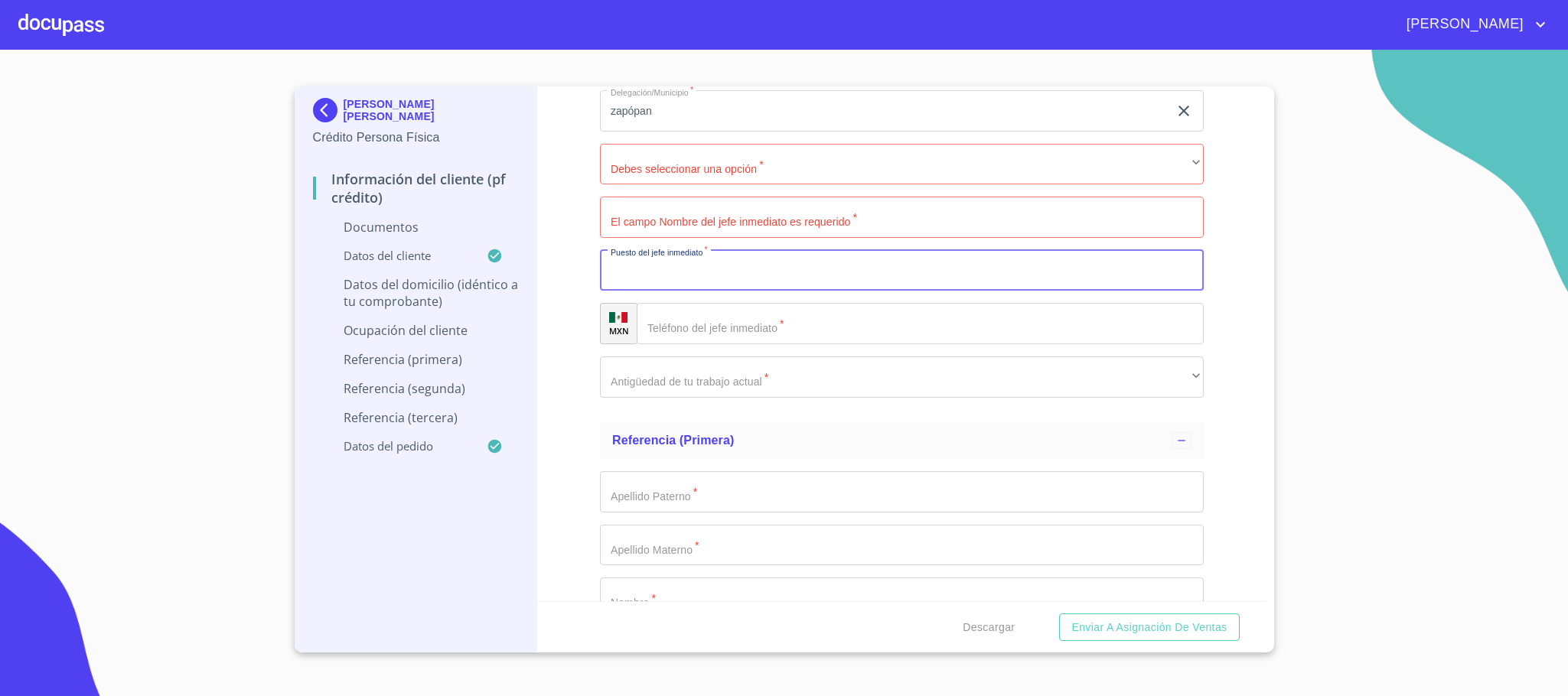
click at [687, 278] on input "Documento de identificación.   *" at bounding box center [901, 270] width 604 height 41
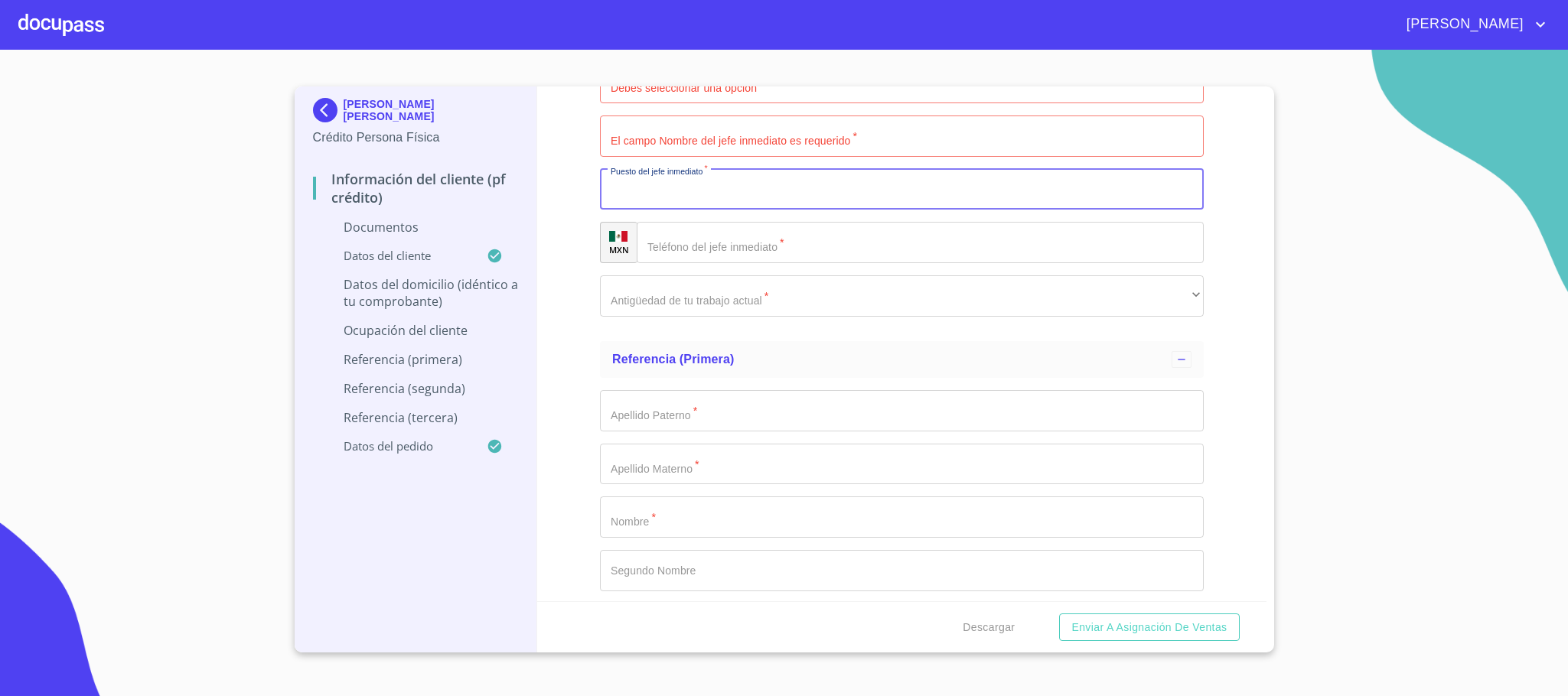
scroll to position [6673, 0]
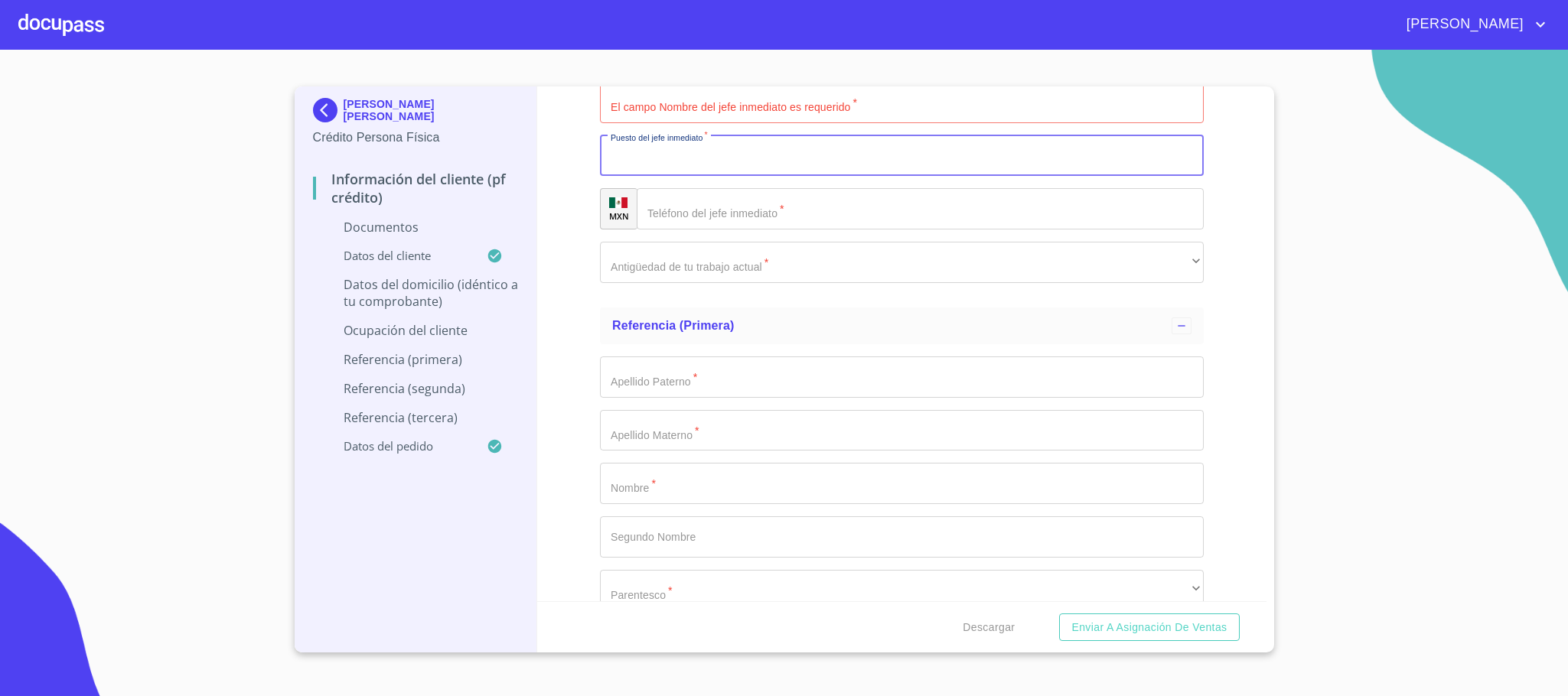
click at [719, 378] on input "Documento de identificación.   *" at bounding box center [901, 377] width 604 height 41
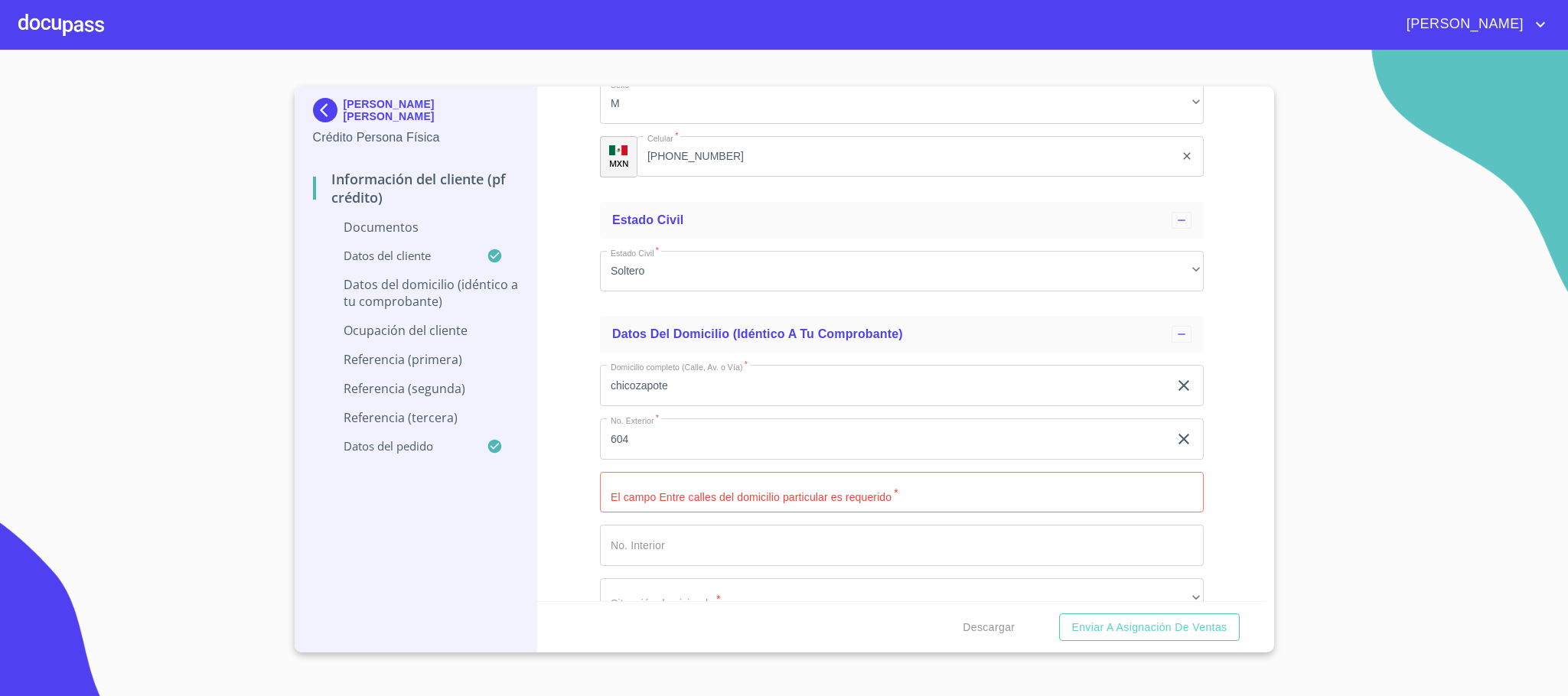
scroll to position [5181, 0]
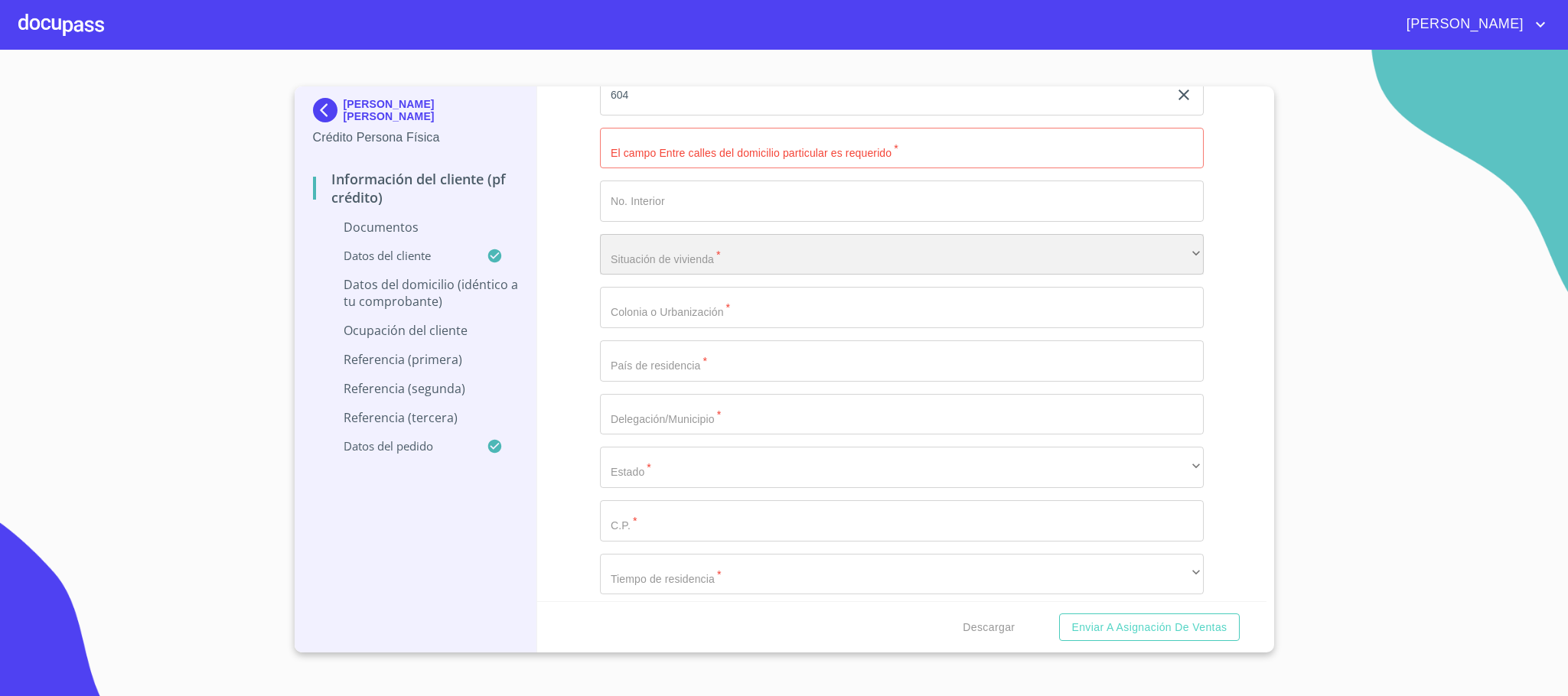
click at [705, 262] on div "​" at bounding box center [901, 254] width 604 height 41
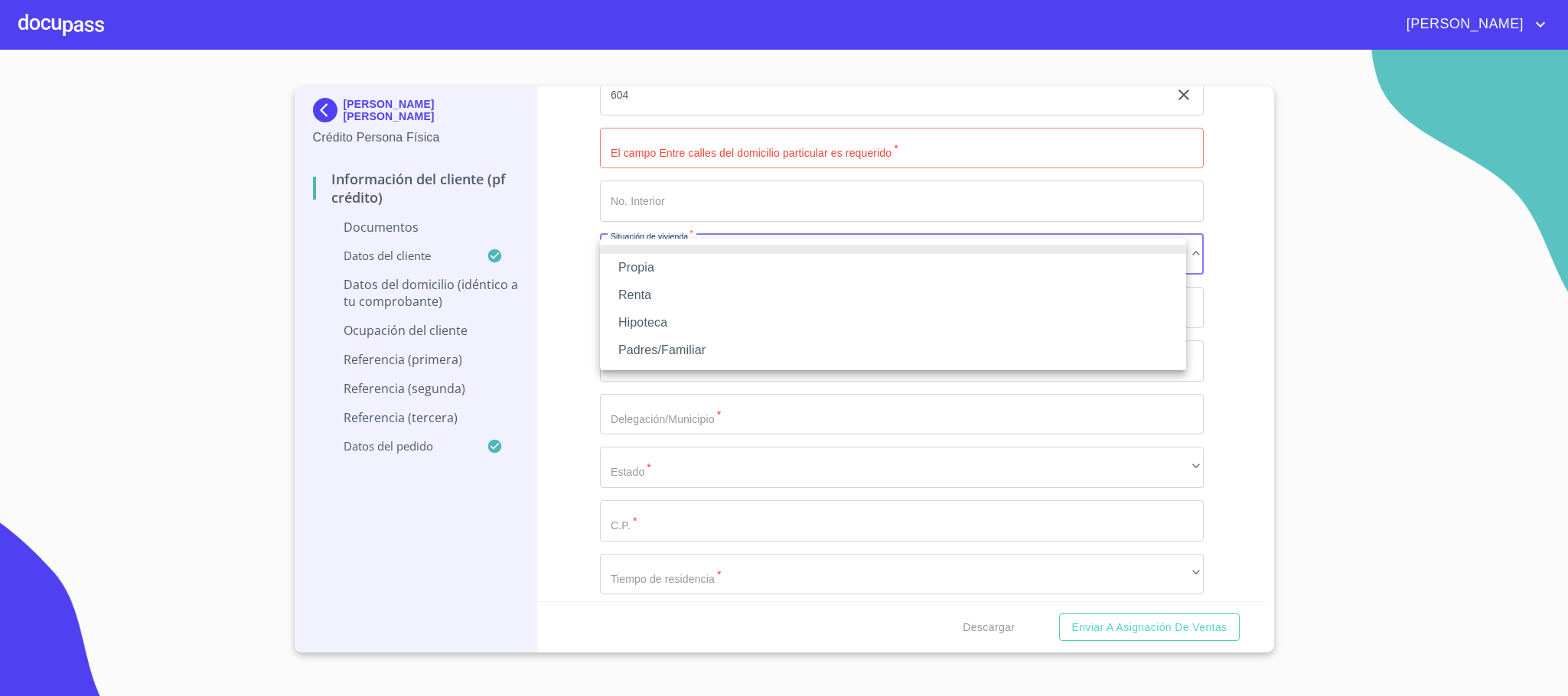
click at [705, 267] on li "Propia" at bounding box center [893, 267] width 586 height 28
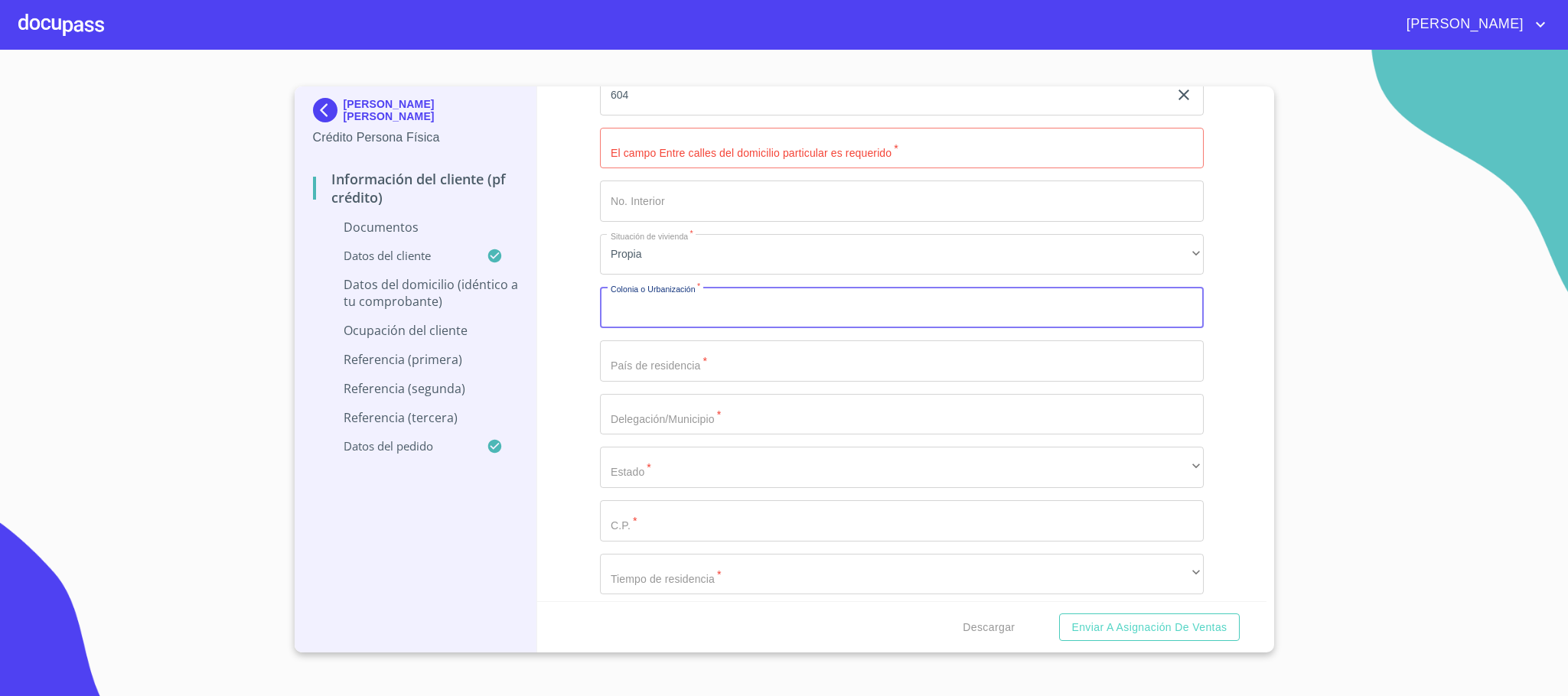
click at [659, 323] on input "Documento de identificación.   *" at bounding box center [901, 307] width 604 height 41
click at [670, 313] on input "Documento de identificación.   *" at bounding box center [901, 307] width 604 height 41
type input "$1,000,000"
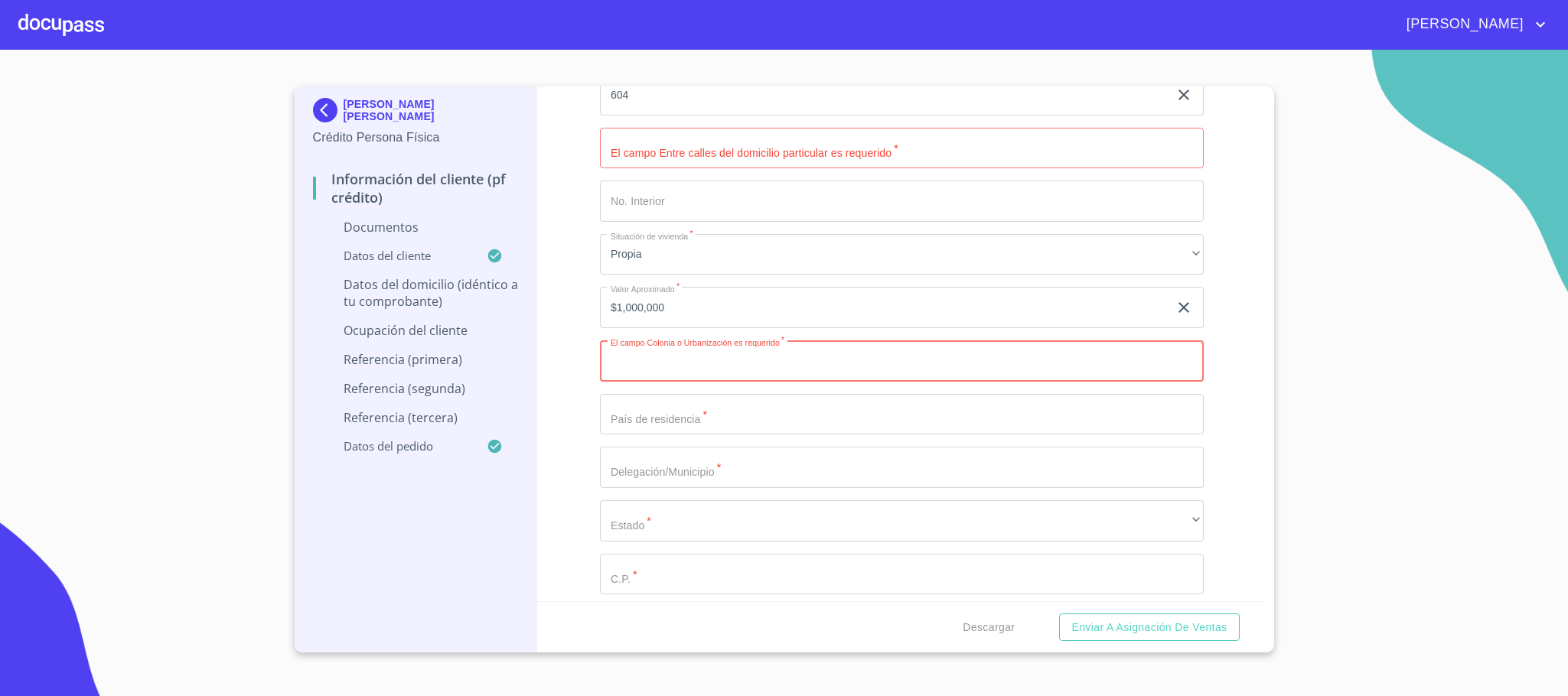
click at [687, 359] on input "Documento de identificación.   *" at bounding box center [901, 361] width 604 height 41
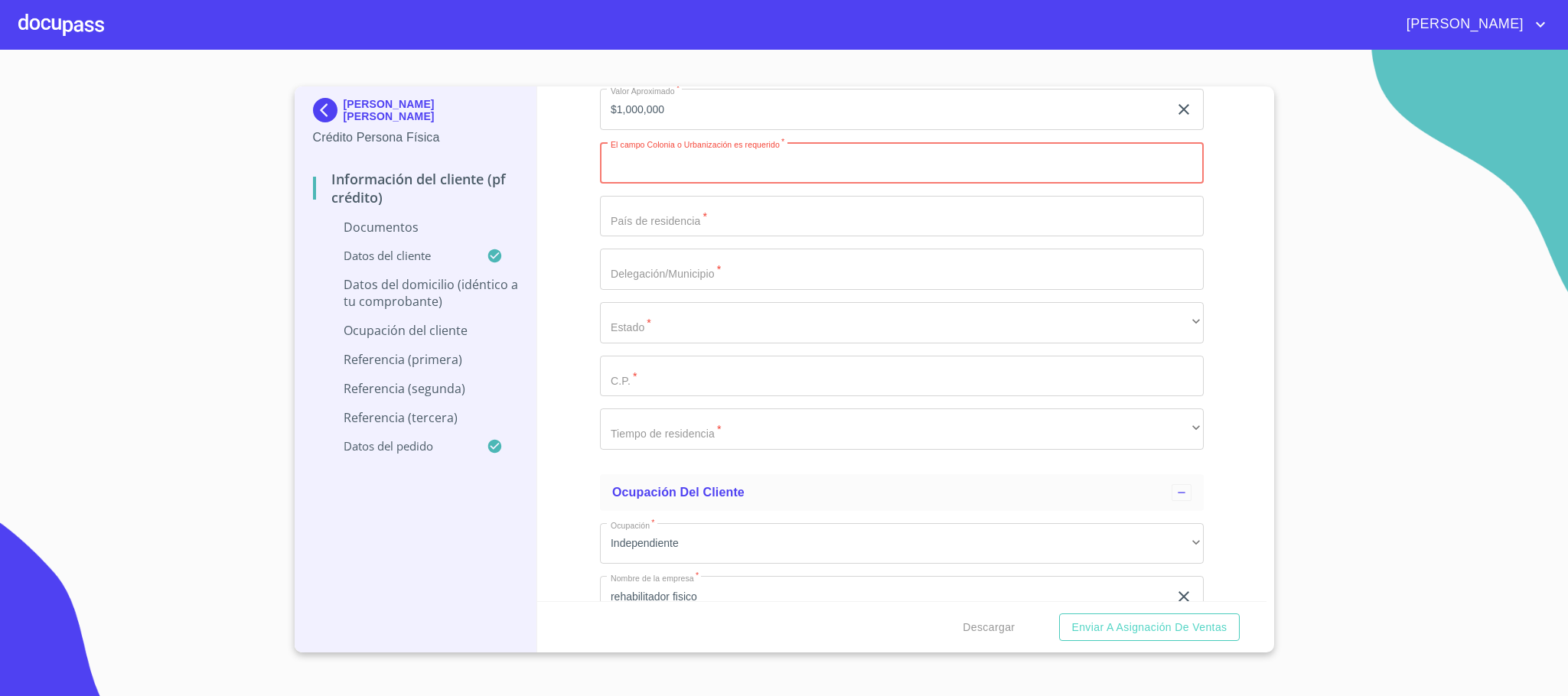
scroll to position [5411, 0]
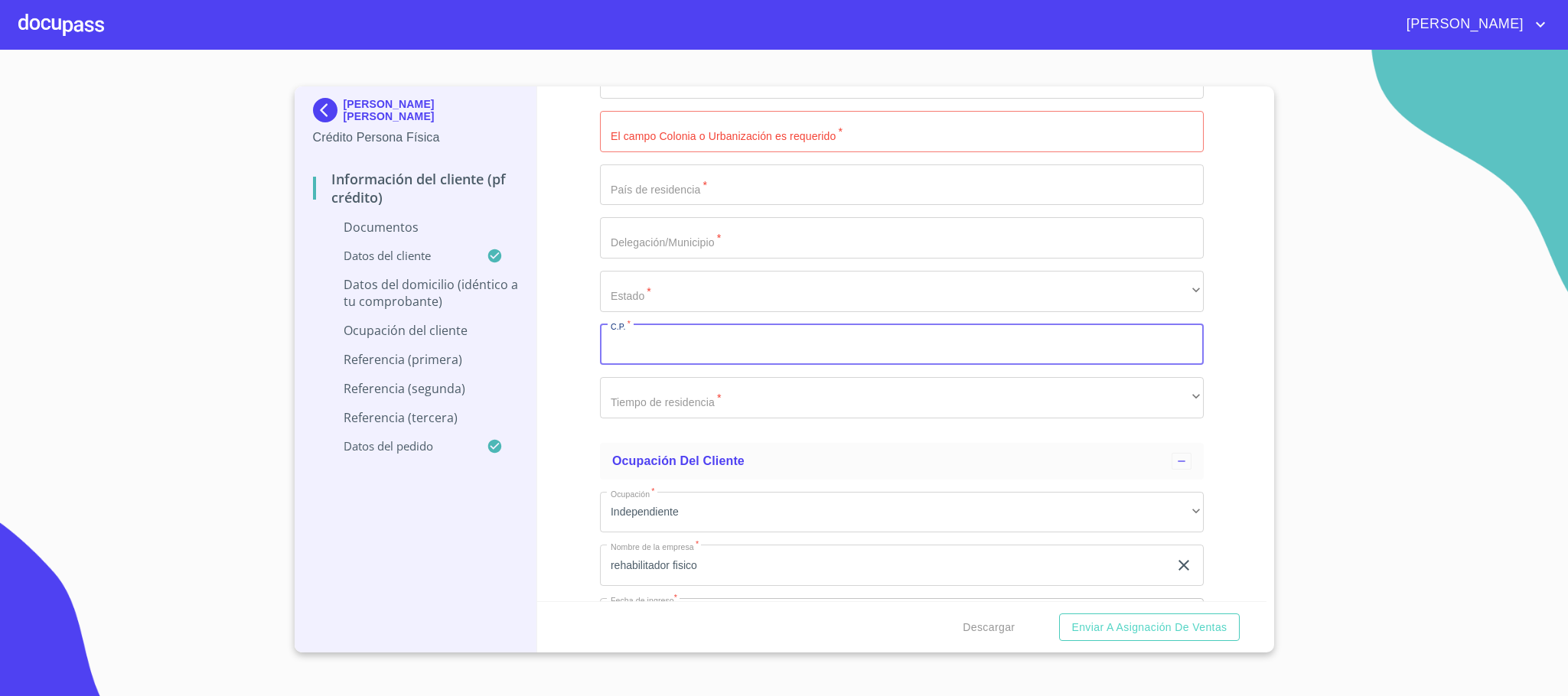
click at [673, 354] on input "Documento de identificación.   *" at bounding box center [901, 344] width 604 height 41
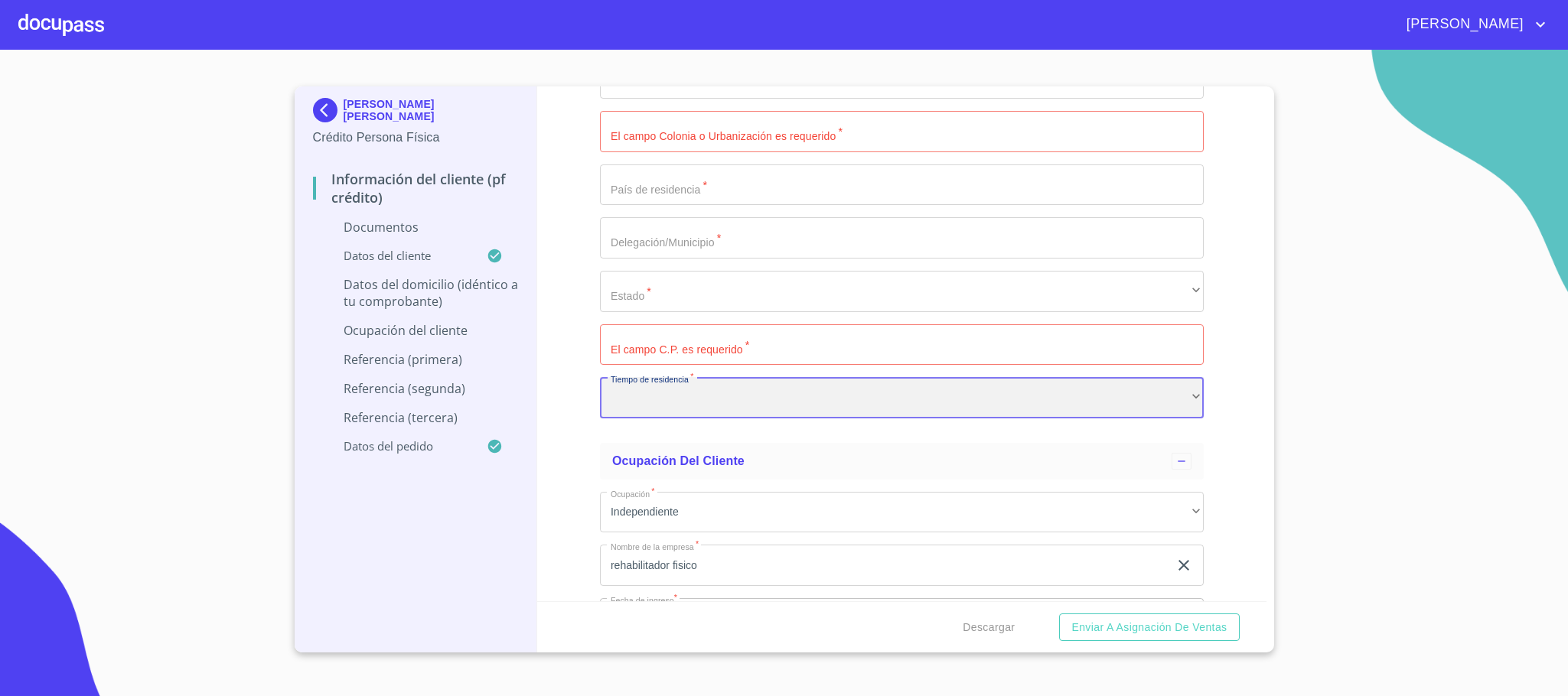
click at [701, 396] on div "​" at bounding box center [901, 398] width 604 height 41
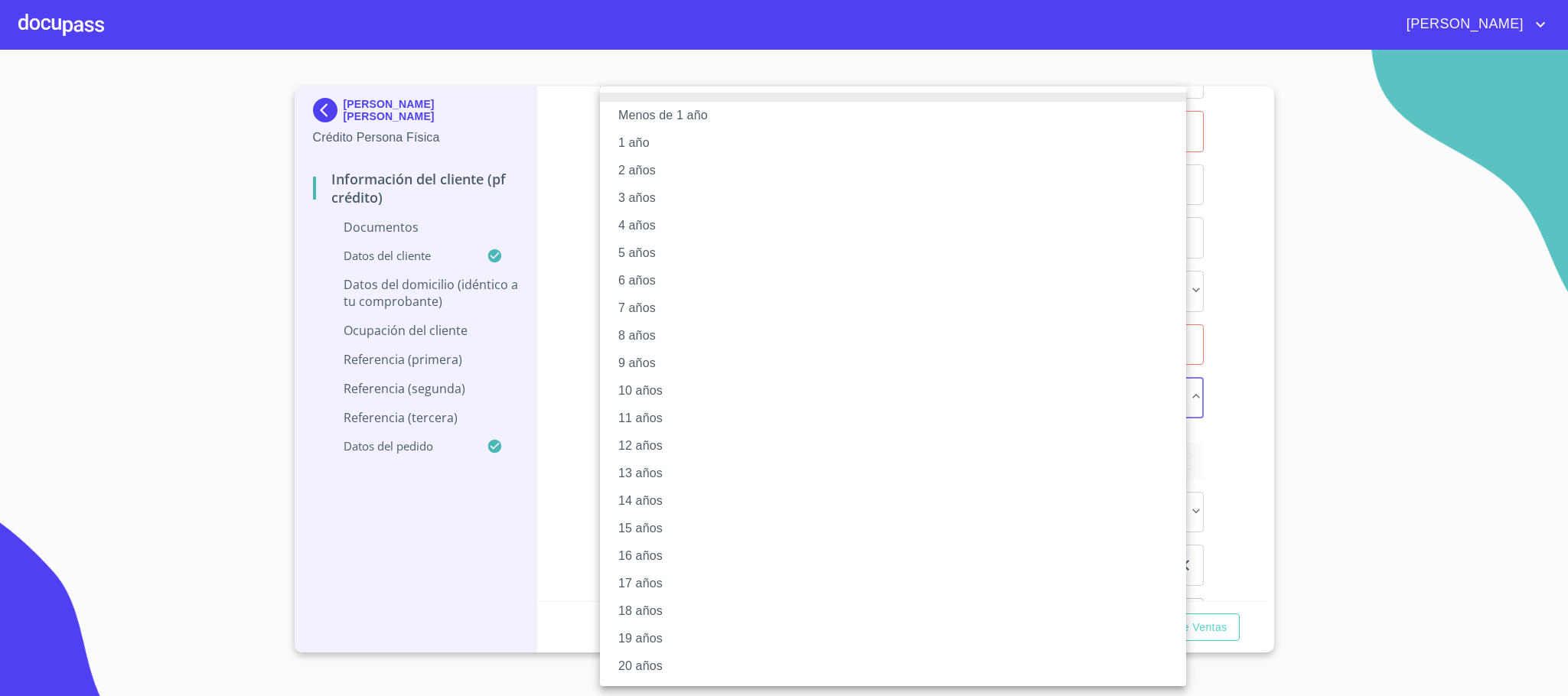
click at [661, 668] on li "20 años" at bounding box center [893, 666] width 586 height 28
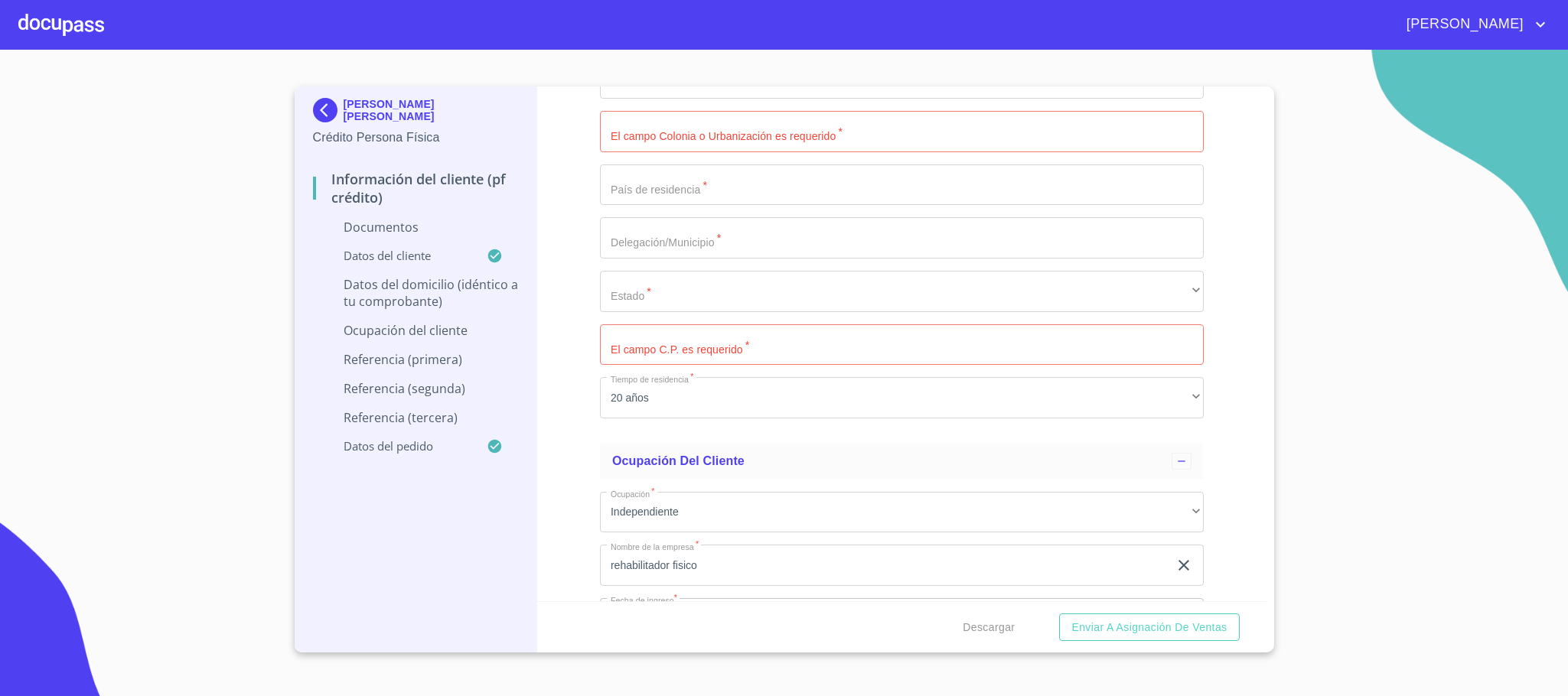
click at [504, 498] on div "Menos de 1 año 1 año 2 años 3 años 4 años 5 años 6 años 7 años 8 años 9 años 10…" at bounding box center [784, 348] width 1568 height 696
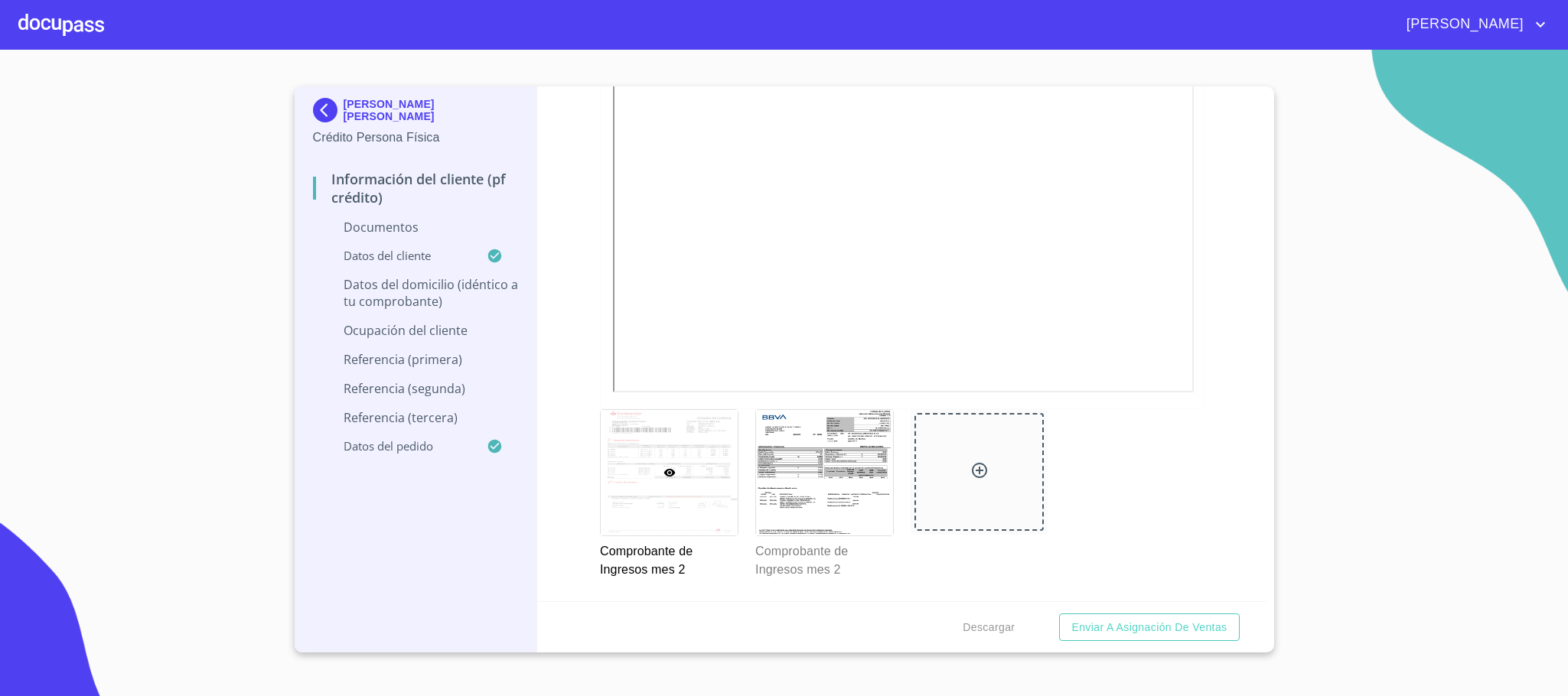
scroll to position [2426, 0]
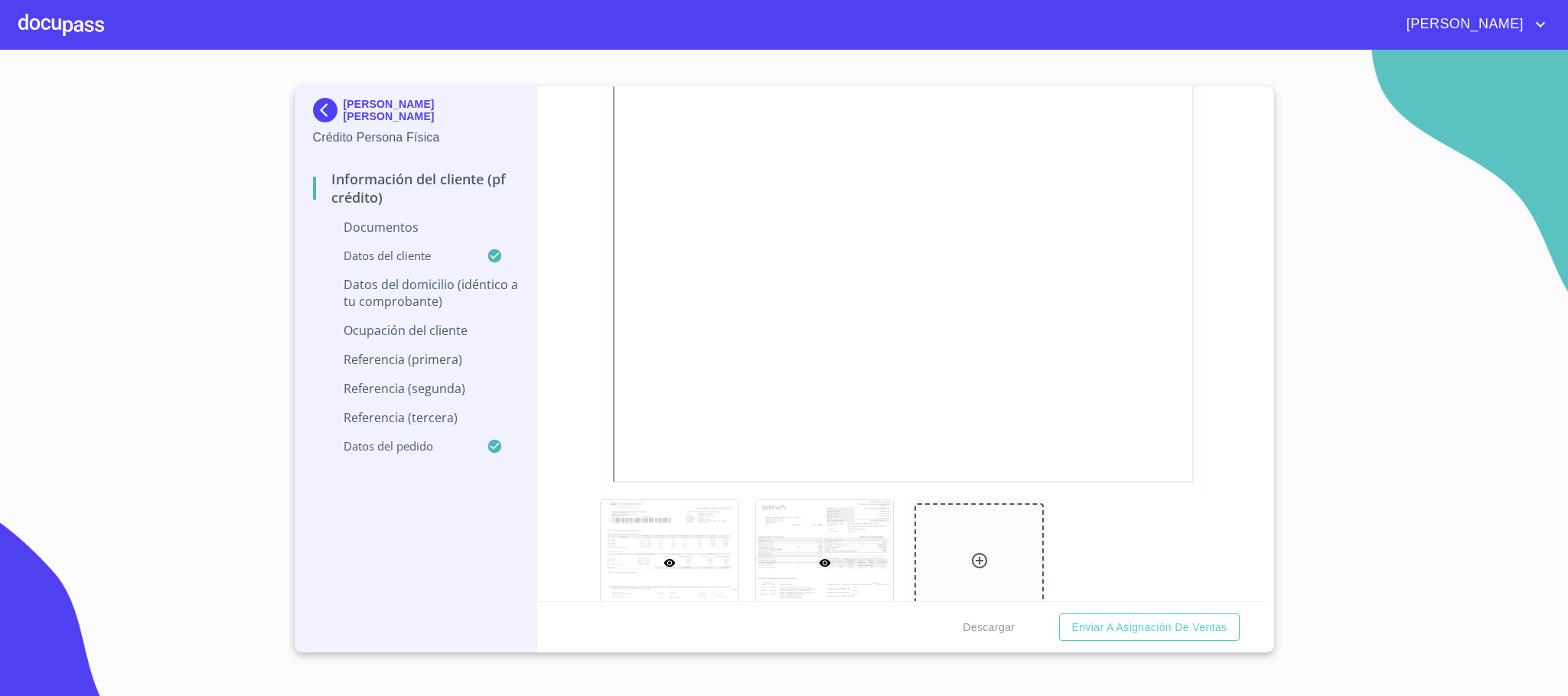
click at [836, 546] on div at bounding box center [825, 563] width 137 height 125
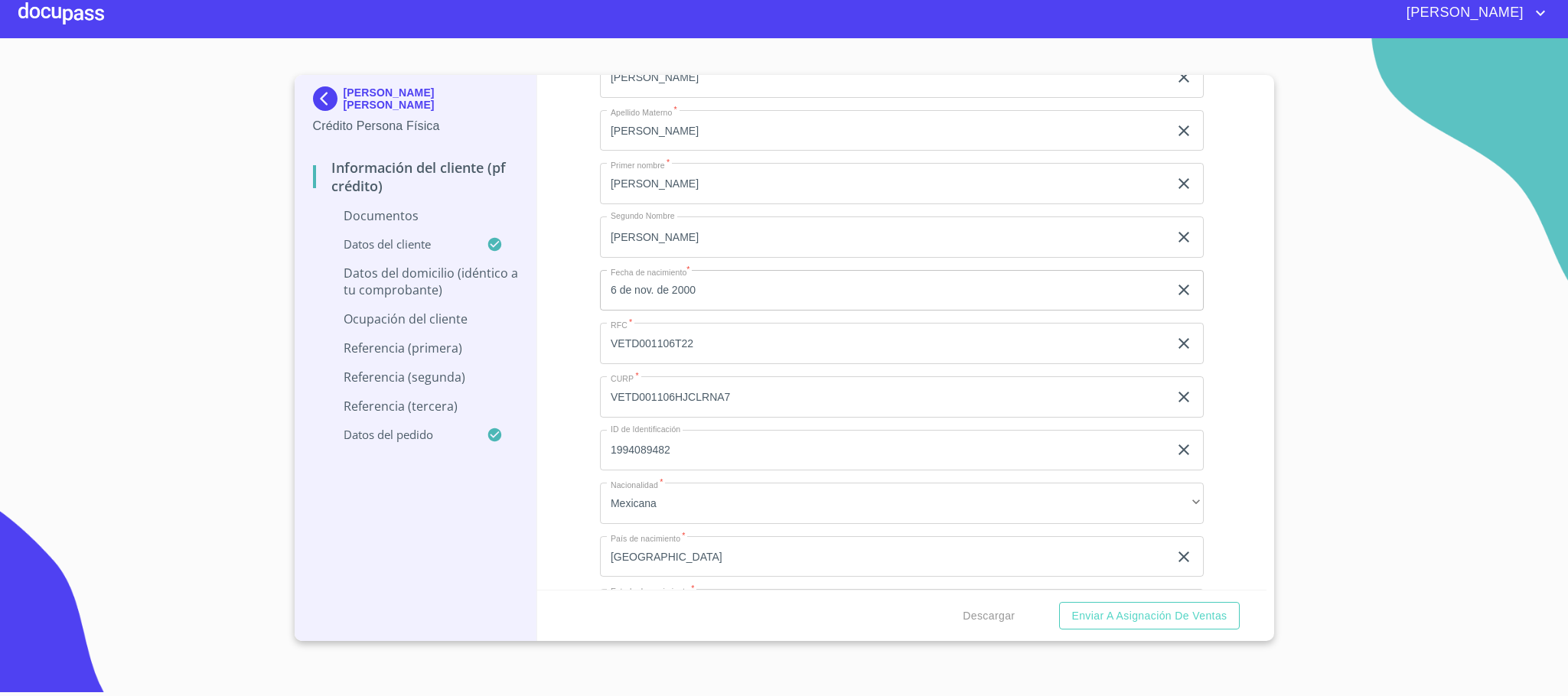
scroll to position [4273, 0]
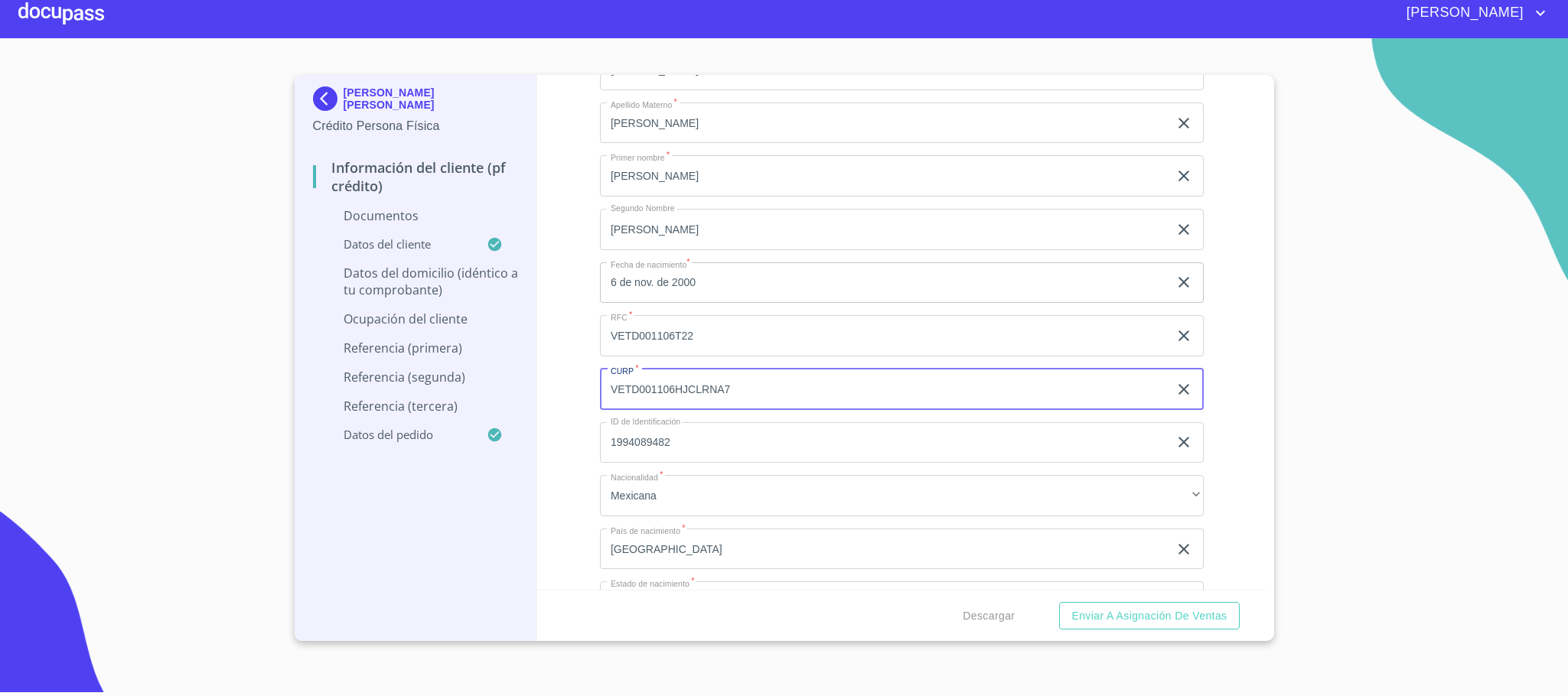
drag, startPoint x: 785, startPoint y: 389, endPoint x: 461, endPoint y: 400, distance: 324.2
click at [461, 400] on div "[PERSON_NAME] [PERSON_NAME] Crédito Persona Física Información del cliente (PF …" at bounding box center [780, 358] width 972 height 566
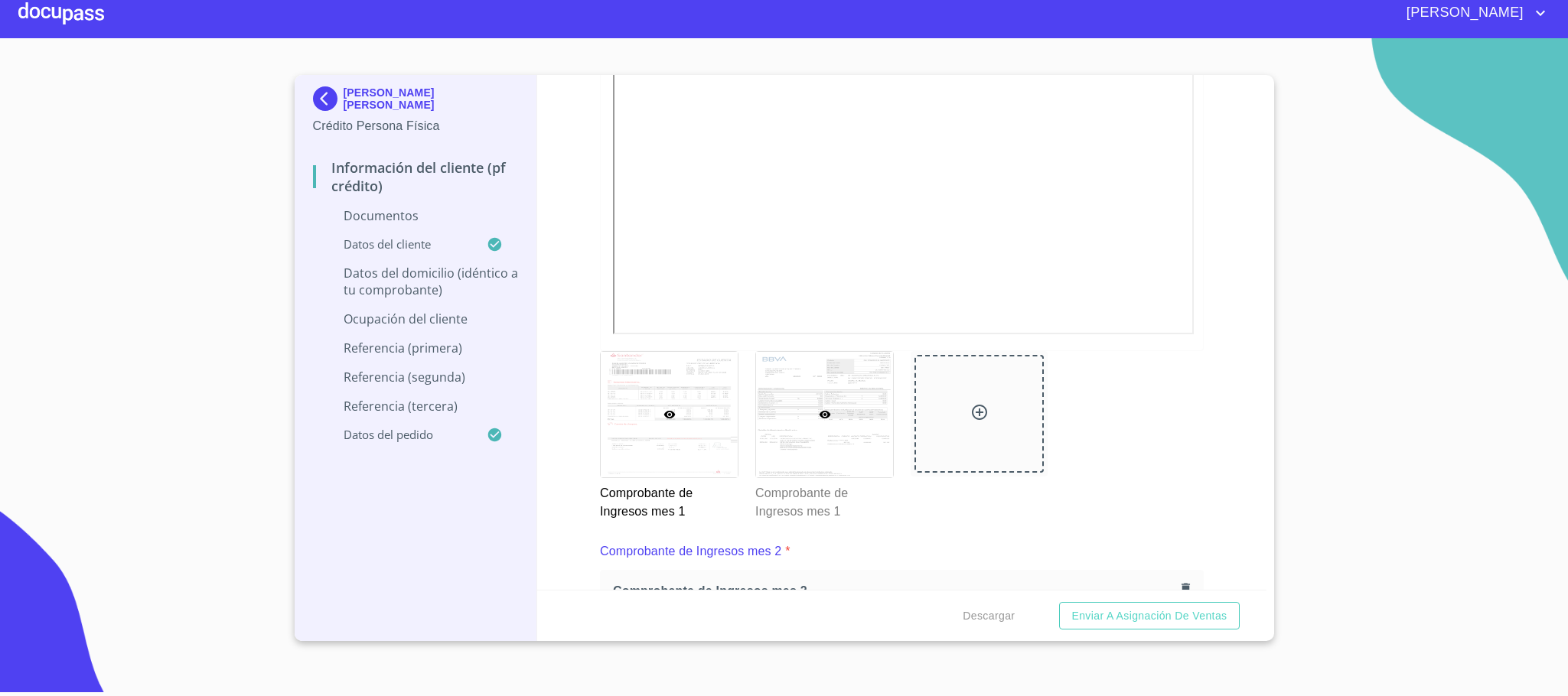
click at [872, 449] on div at bounding box center [825, 414] width 137 height 125
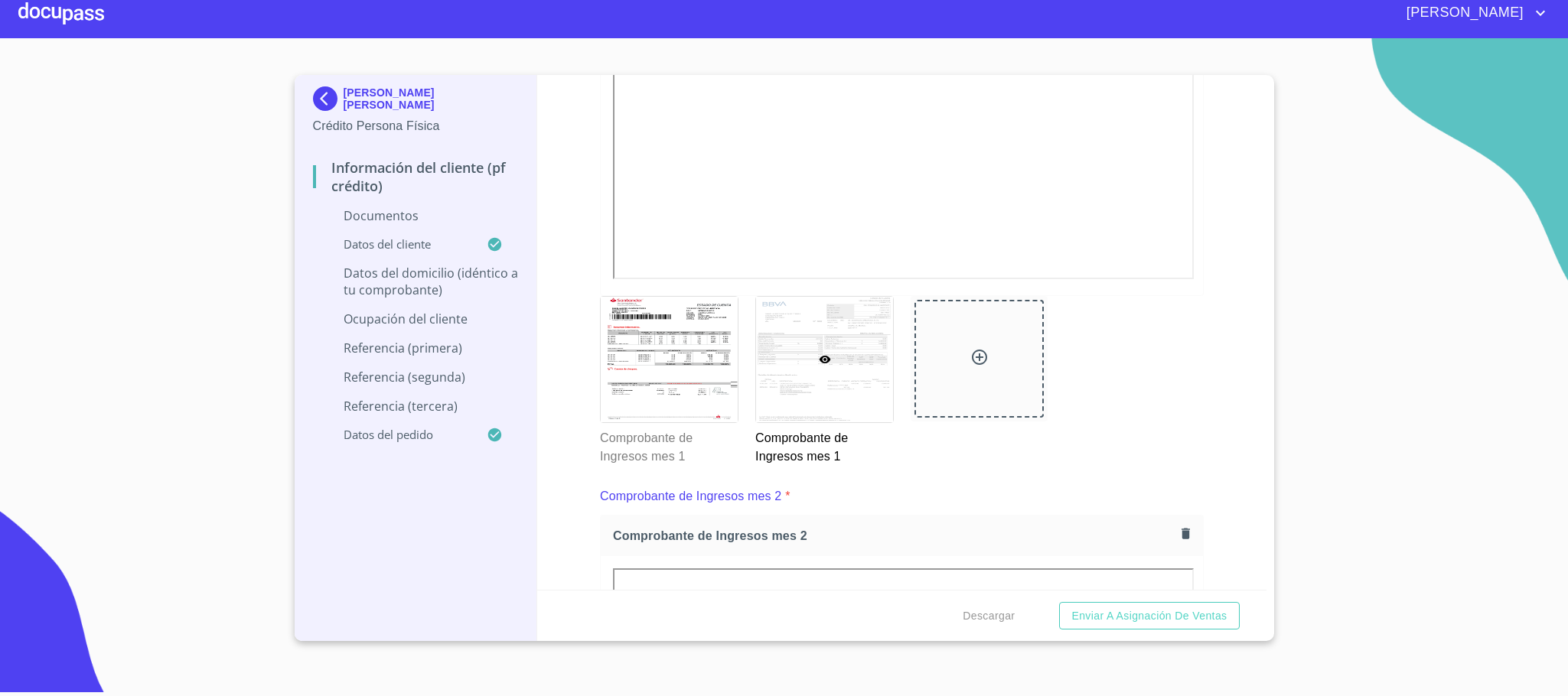
scroll to position [1965, 0]
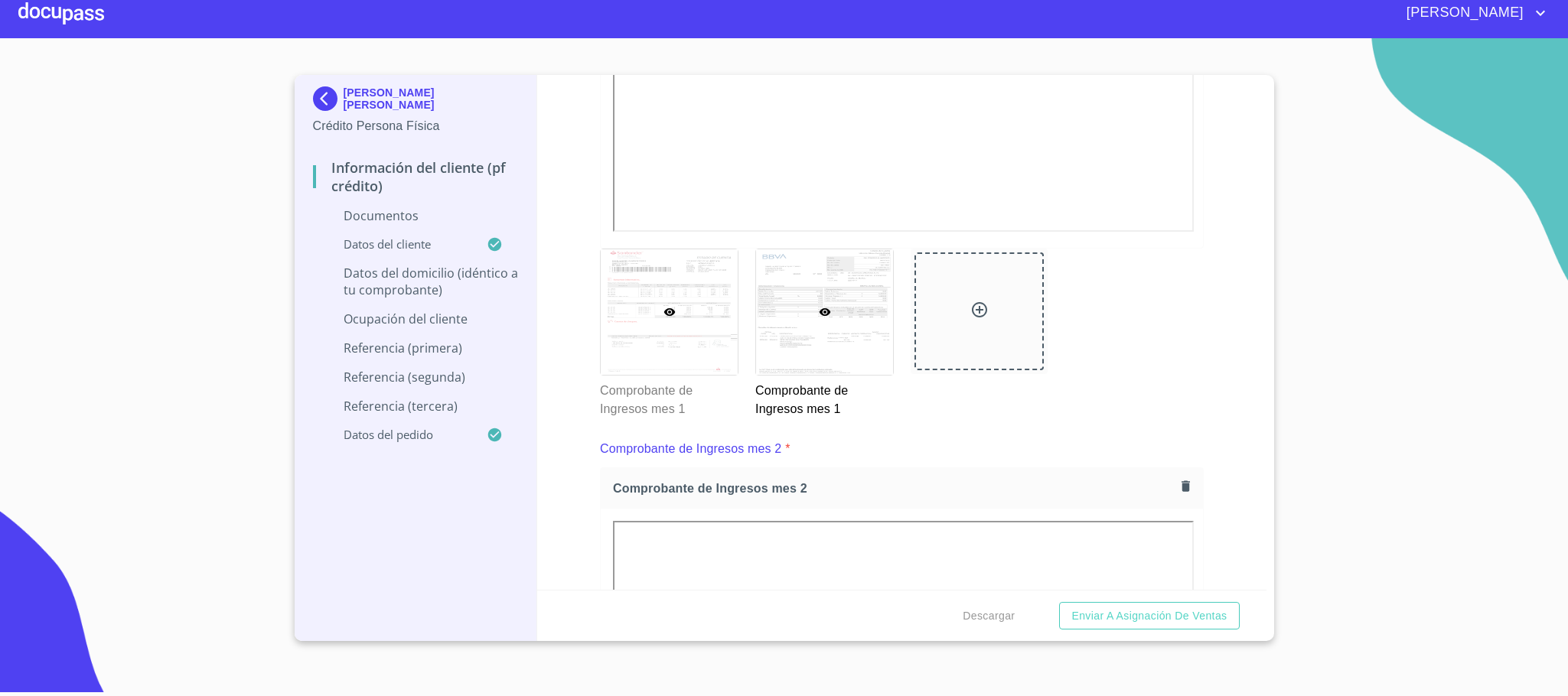
click at [652, 331] on div at bounding box center [669, 312] width 137 height 125
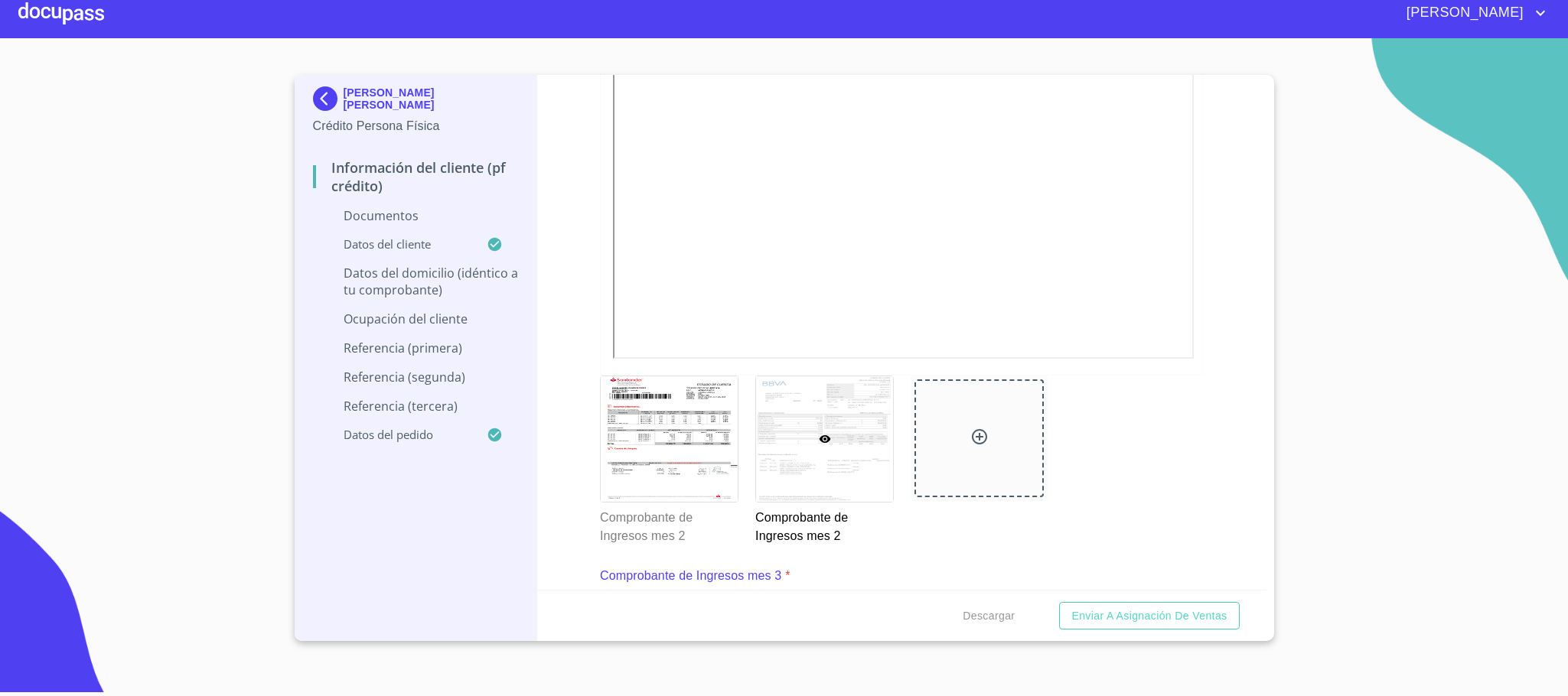
scroll to position [2654, 0]
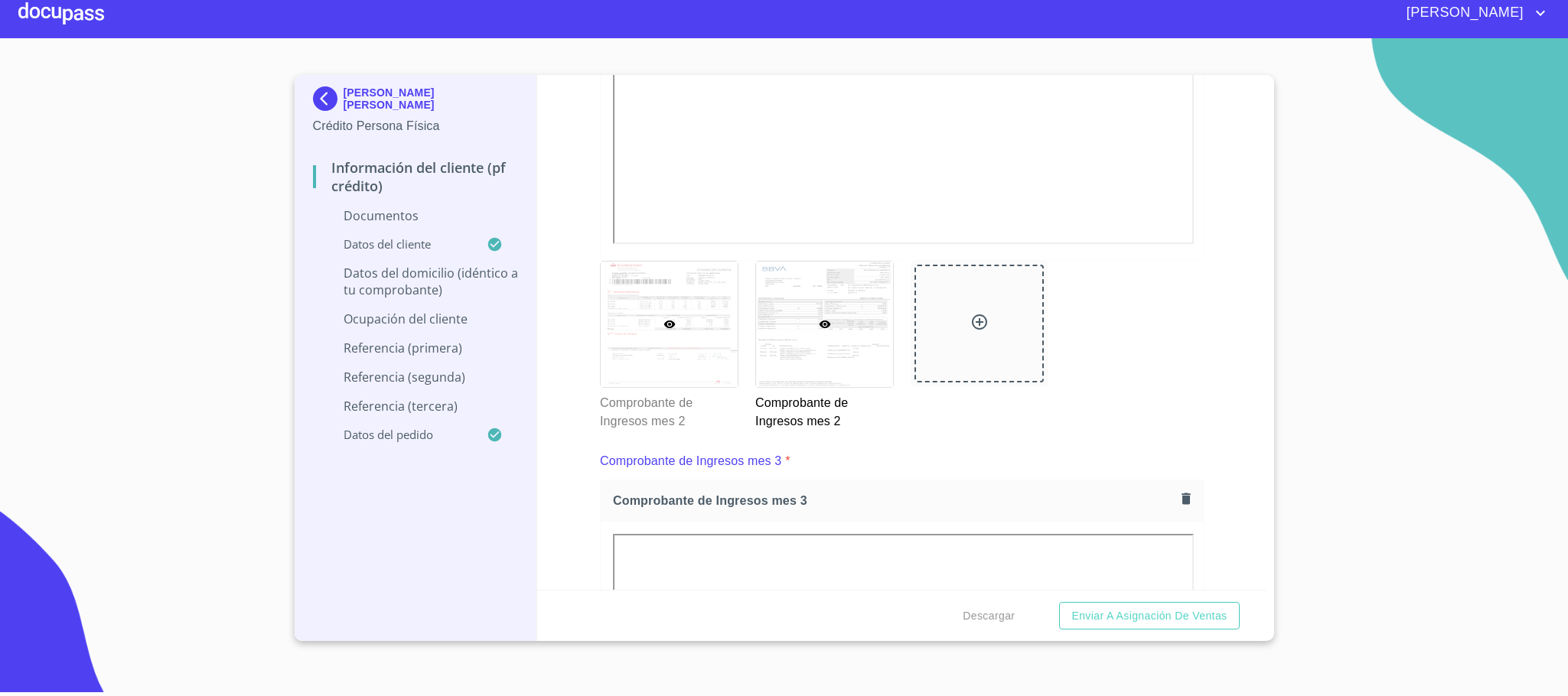
click at [632, 343] on div at bounding box center [669, 324] width 137 height 125
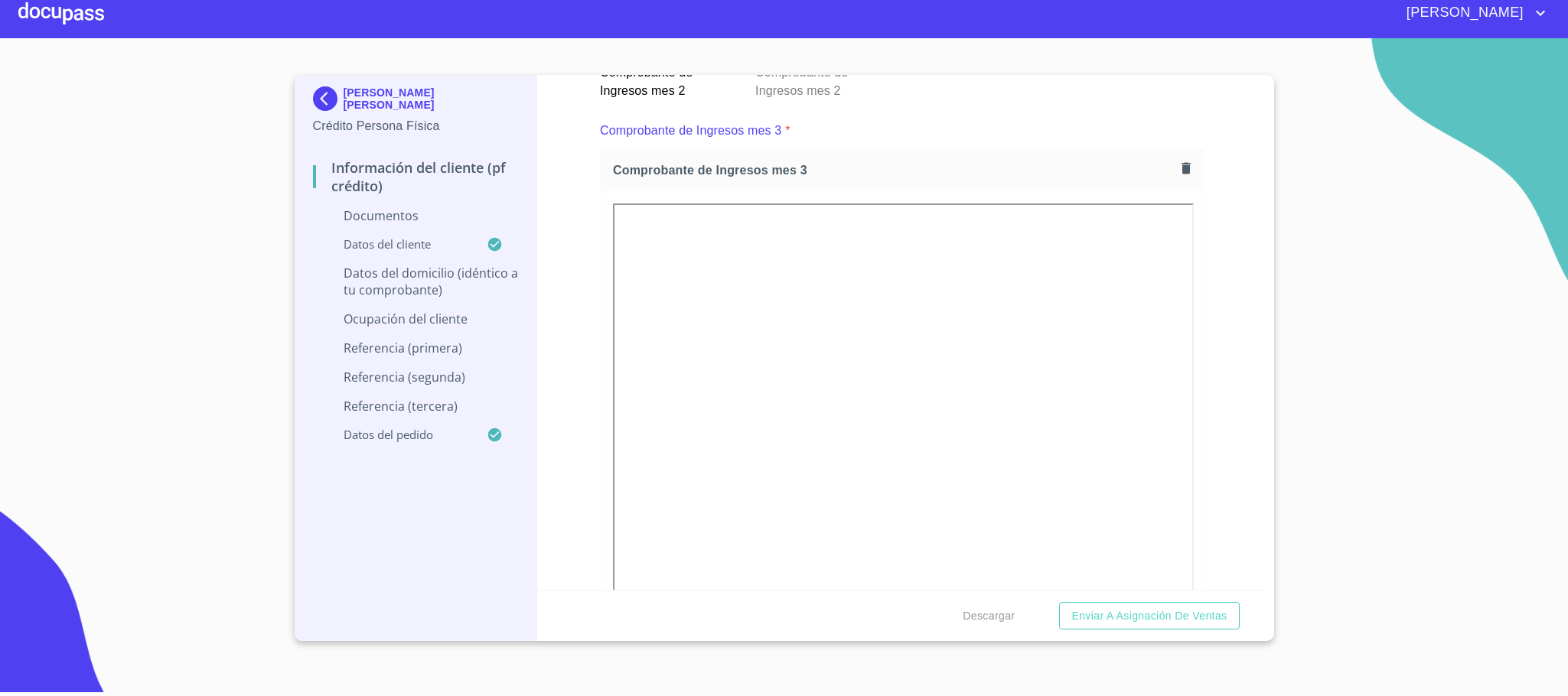
scroll to position [3125, 0]
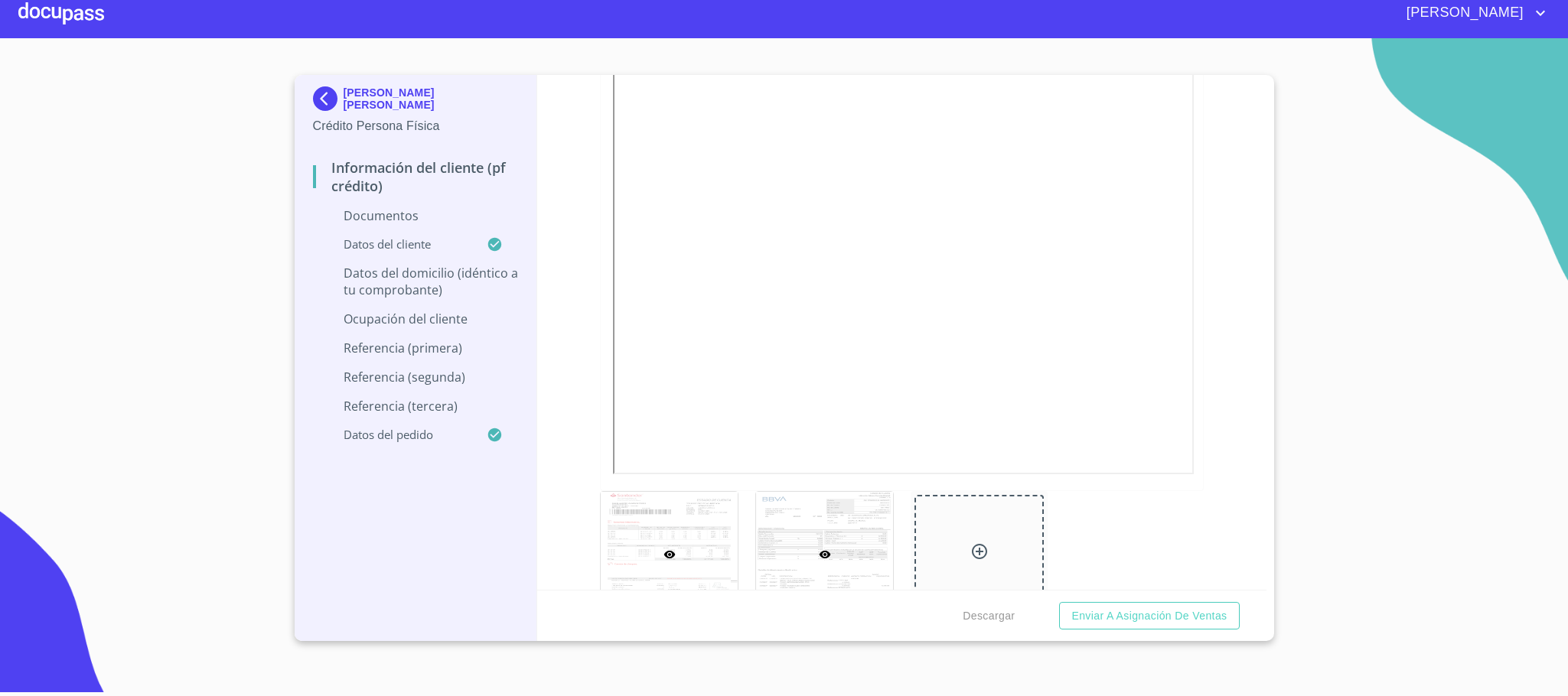
click at [820, 541] on div at bounding box center [825, 555] width 137 height 125
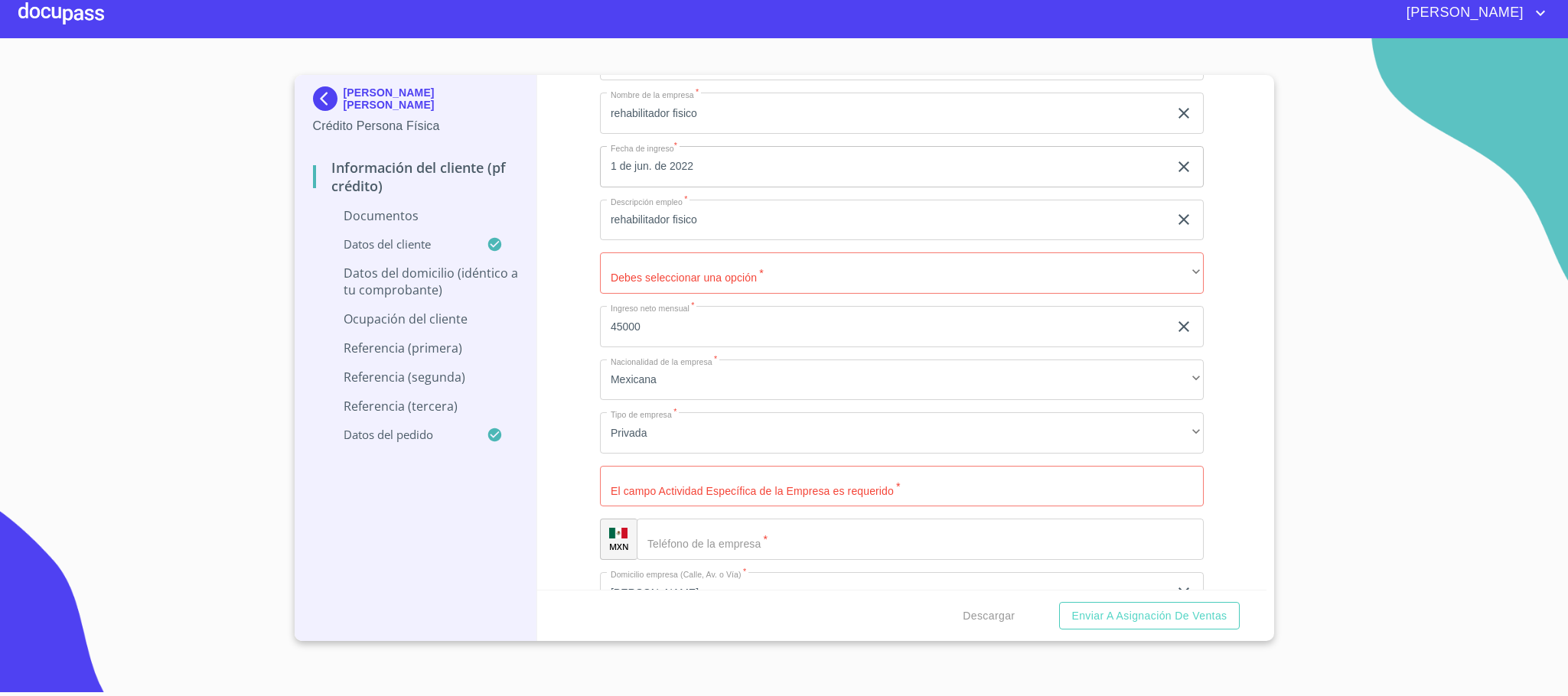
scroll to position [5893, 0]
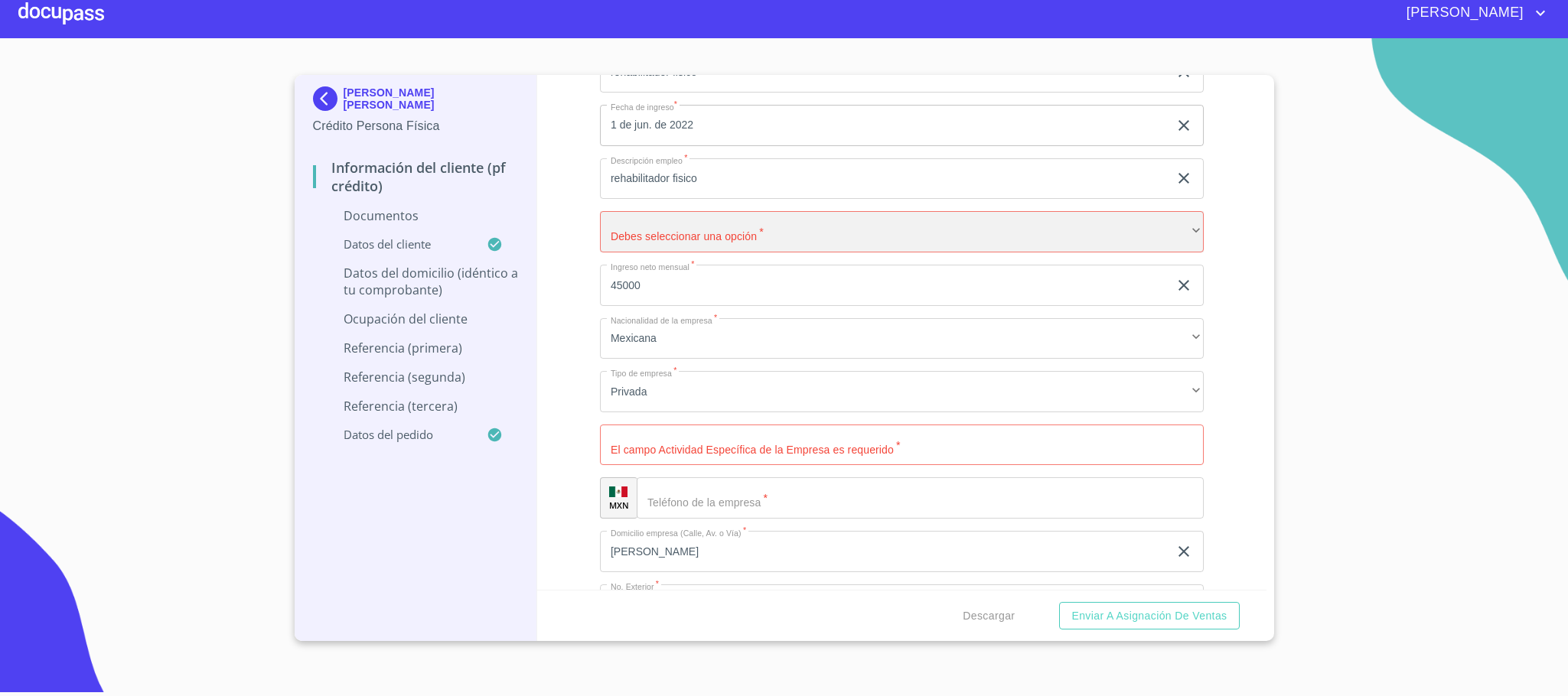
click at [698, 243] on div "​" at bounding box center [901, 231] width 604 height 41
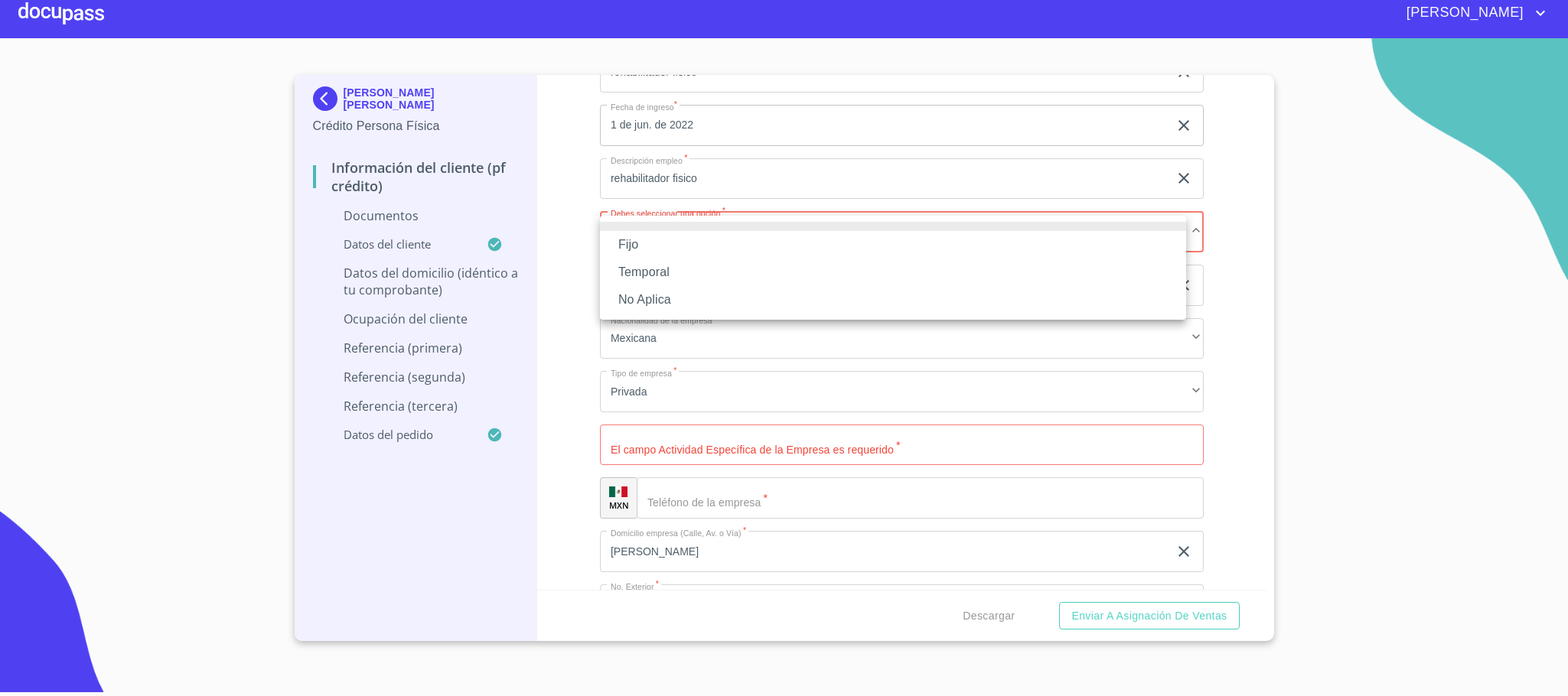
click at [693, 241] on li "Fijo" at bounding box center [893, 245] width 586 height 28
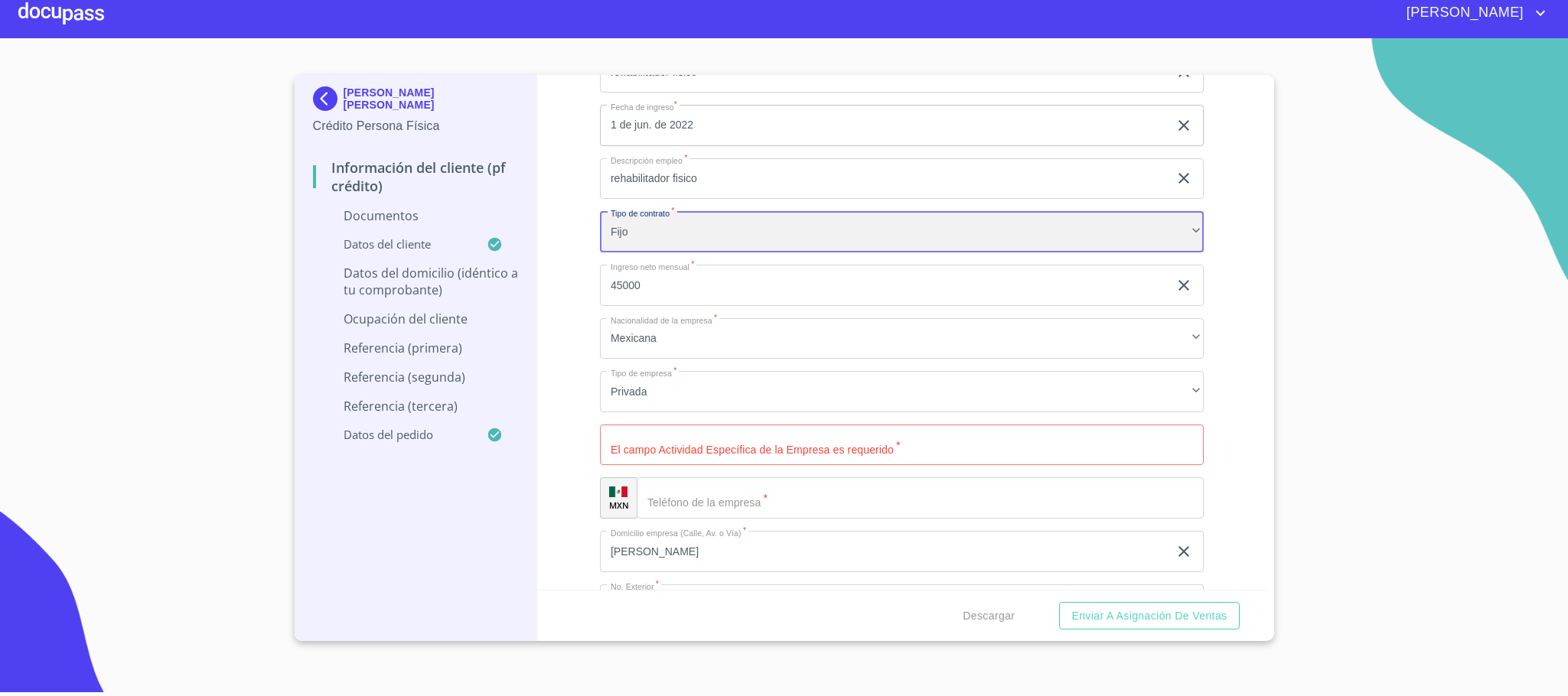
click at [687, 231] on div "Fijo" at bounding box center [901, 231] width 604 height 41
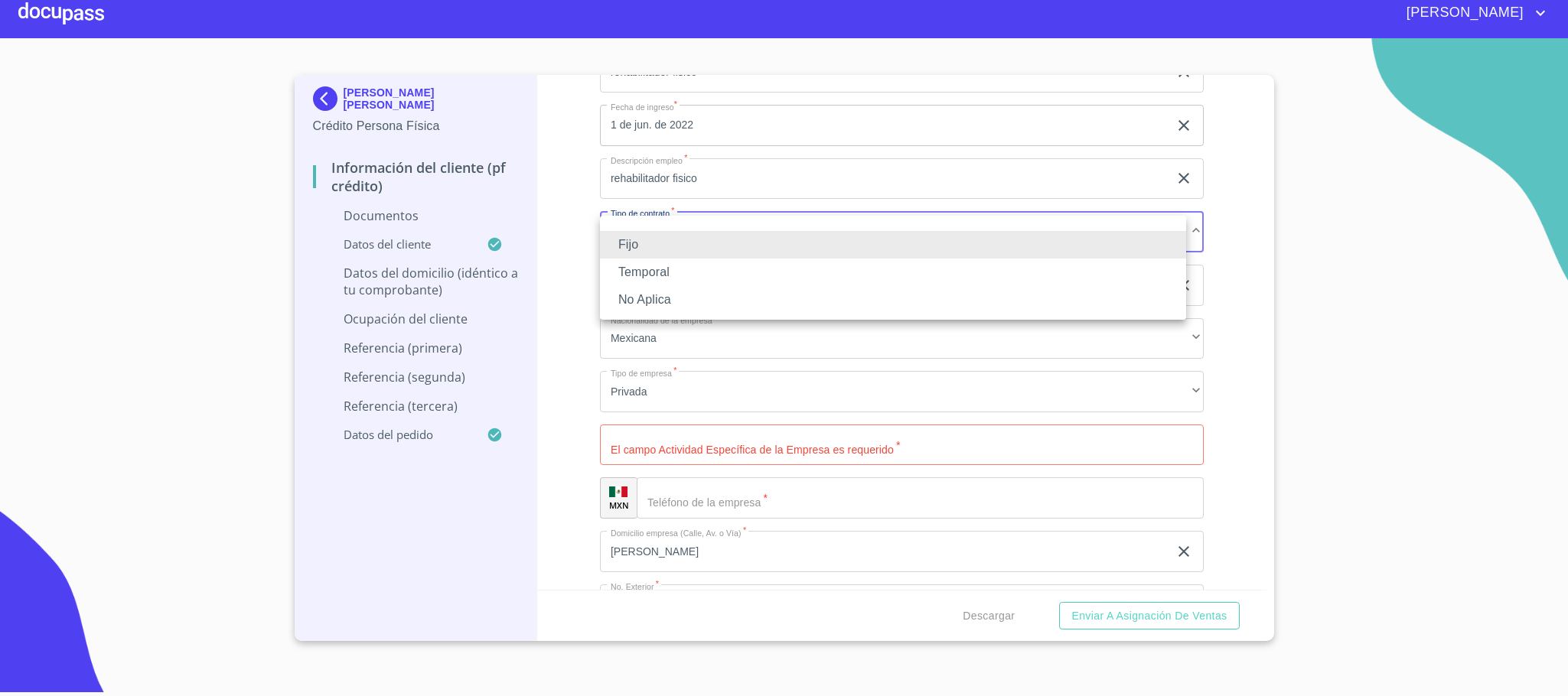
click at [657, 307] on li "No Aplica" at bounding box center [893, 300] width 586 height 28
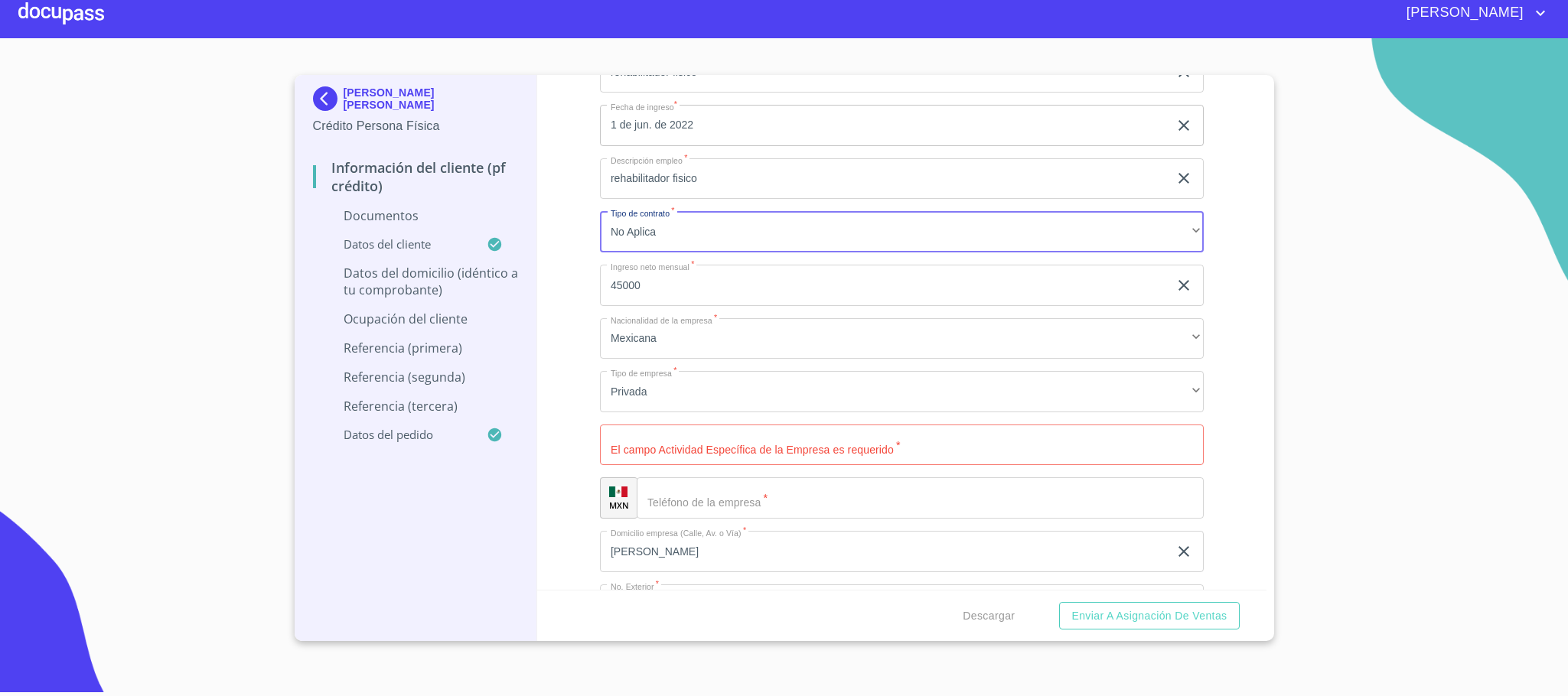
click at [705, 283] on input "45000" at bounding box center [884, 285] width 568 height 41
drag, startPoint x: 769, startPoint y: 285, endPoint x: 400, endPoint y: 282, distance: 369.0
click at [400, 282] on div "[PERSON_NAME] [PERSON_NAME] Crédito Persona Física Información del cliente (PF …" at bounding box center [780, 358] width 972 height 566
paste input "54722.67"
type input "54722.67"
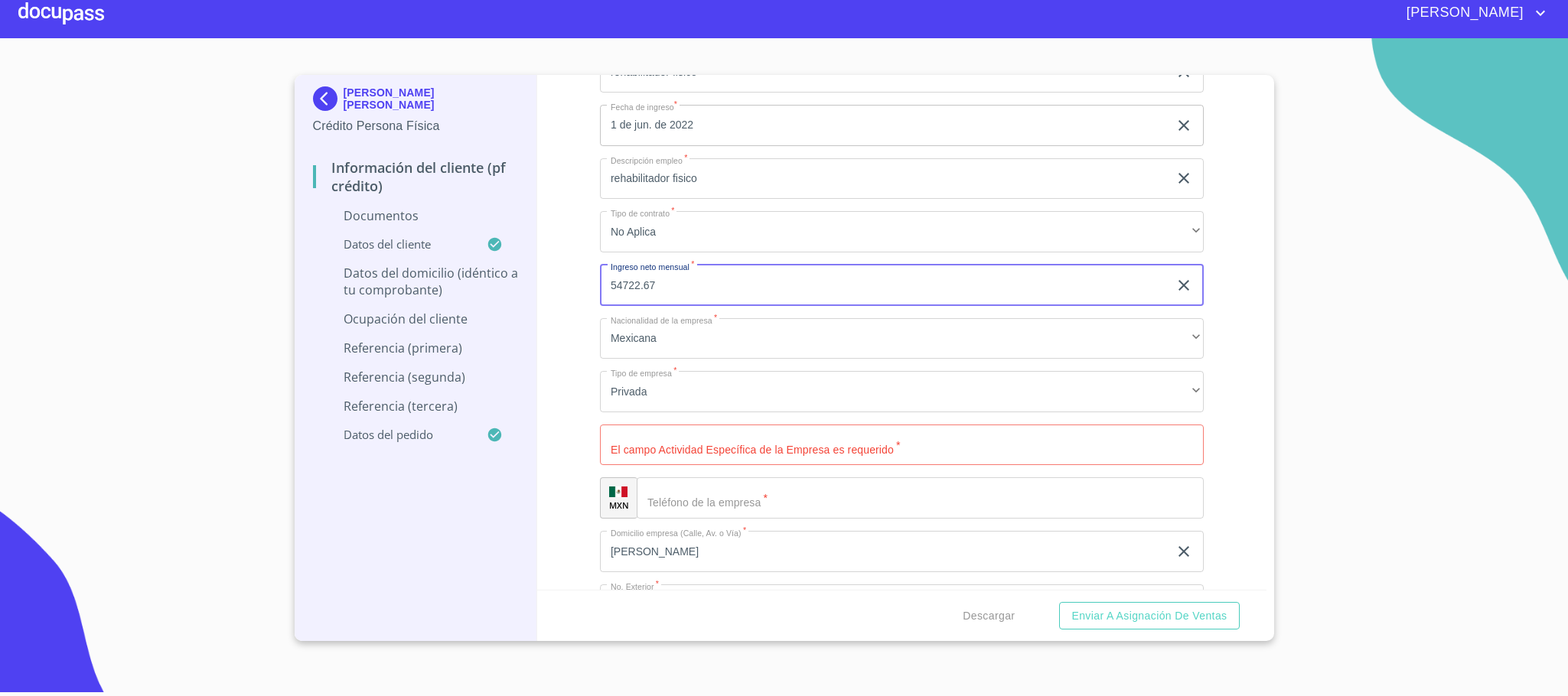
click at [666, 455] on input "Documento de identificación.   *" at bounding box center [901, 445] width 604 height 41
drag, startPoint x: 735, startPoint y: 180, endPoint x: 581, endPoint y: 181, distance: 154.0
click at [581, 181] on div "Información del cliente (PF crédito) Documentos Documento de identificación.   …" at bounding box center [901, 333] width 729 height 515
click at [688, 443] on input "Documento de identificación.   *" at bounding box center [901, 445] width 604 height 41
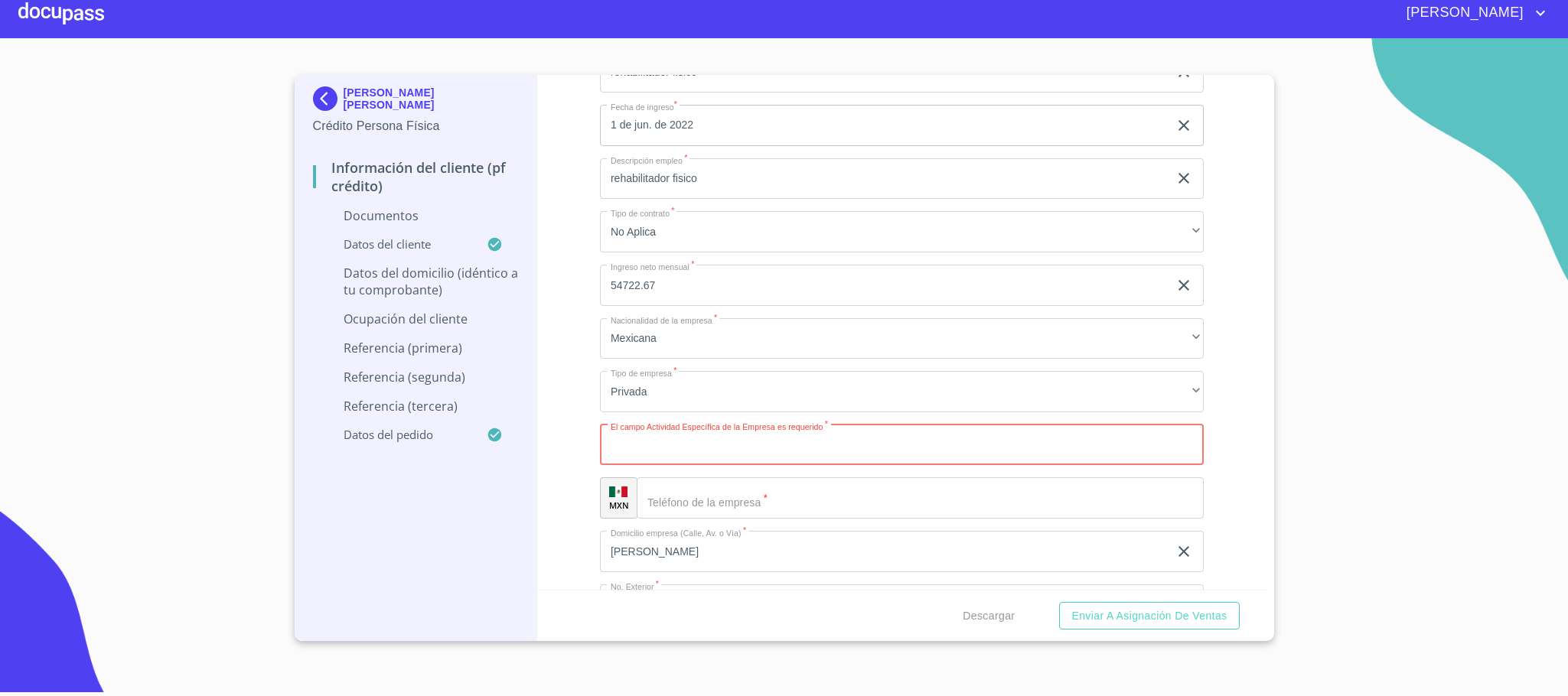
paste input "rehabilitador fisico"
type input "rehabilitador fisico"
click at [572, 494] on div "Información del cliente (PF crédito) Documentos Documento de identificación.   …" at bounding box center [901, 333] width 729 height 515
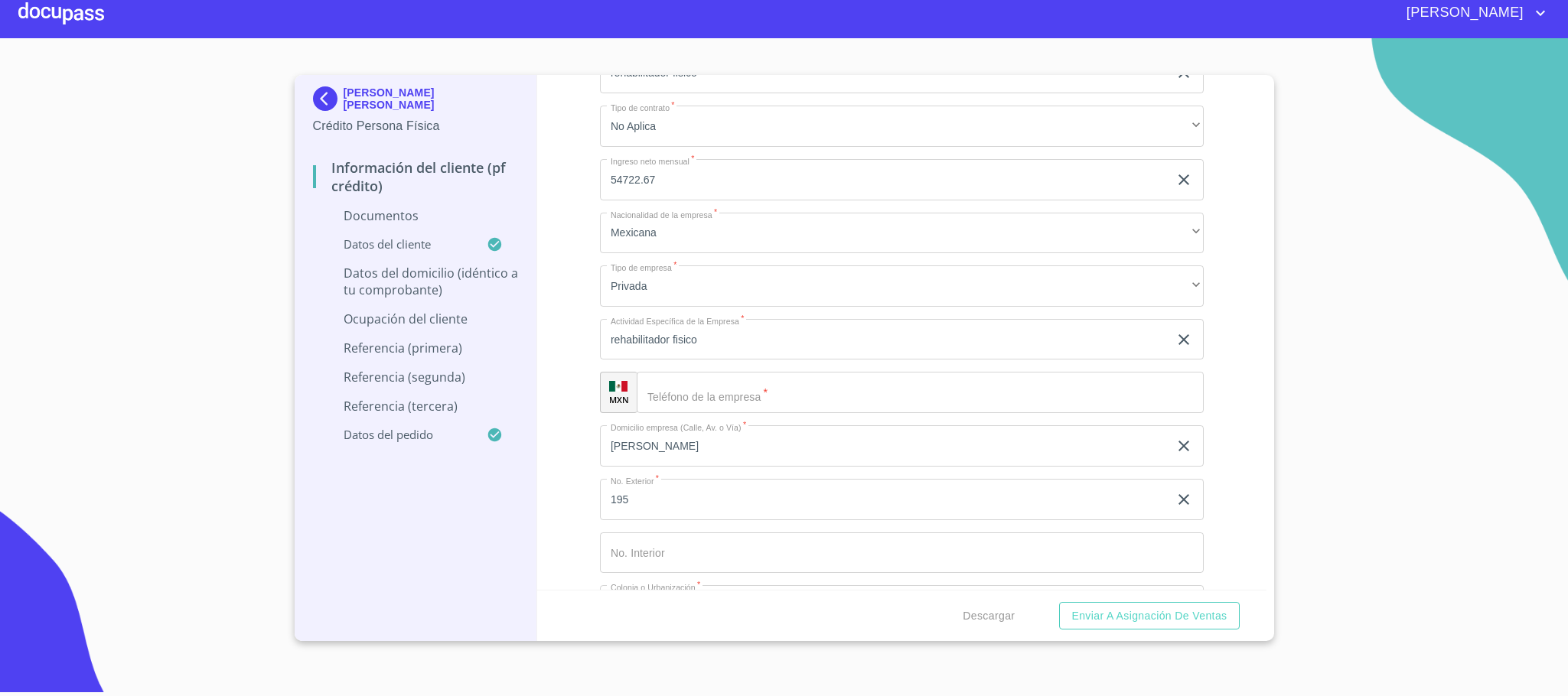
scroll to position [6008, 0]
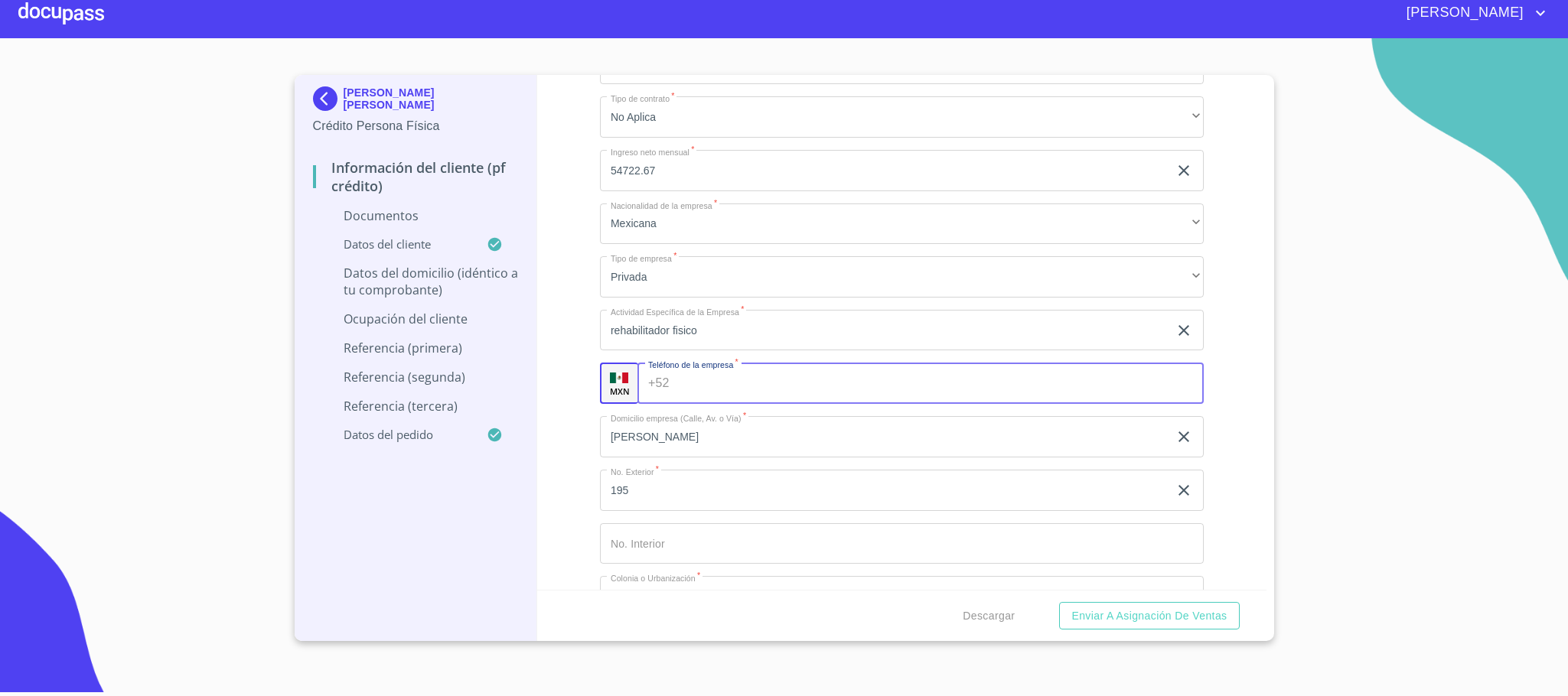
click at [716, 378] on input "Documento de identificación.   *" at bounding box center [940, 383] width 528 height 41
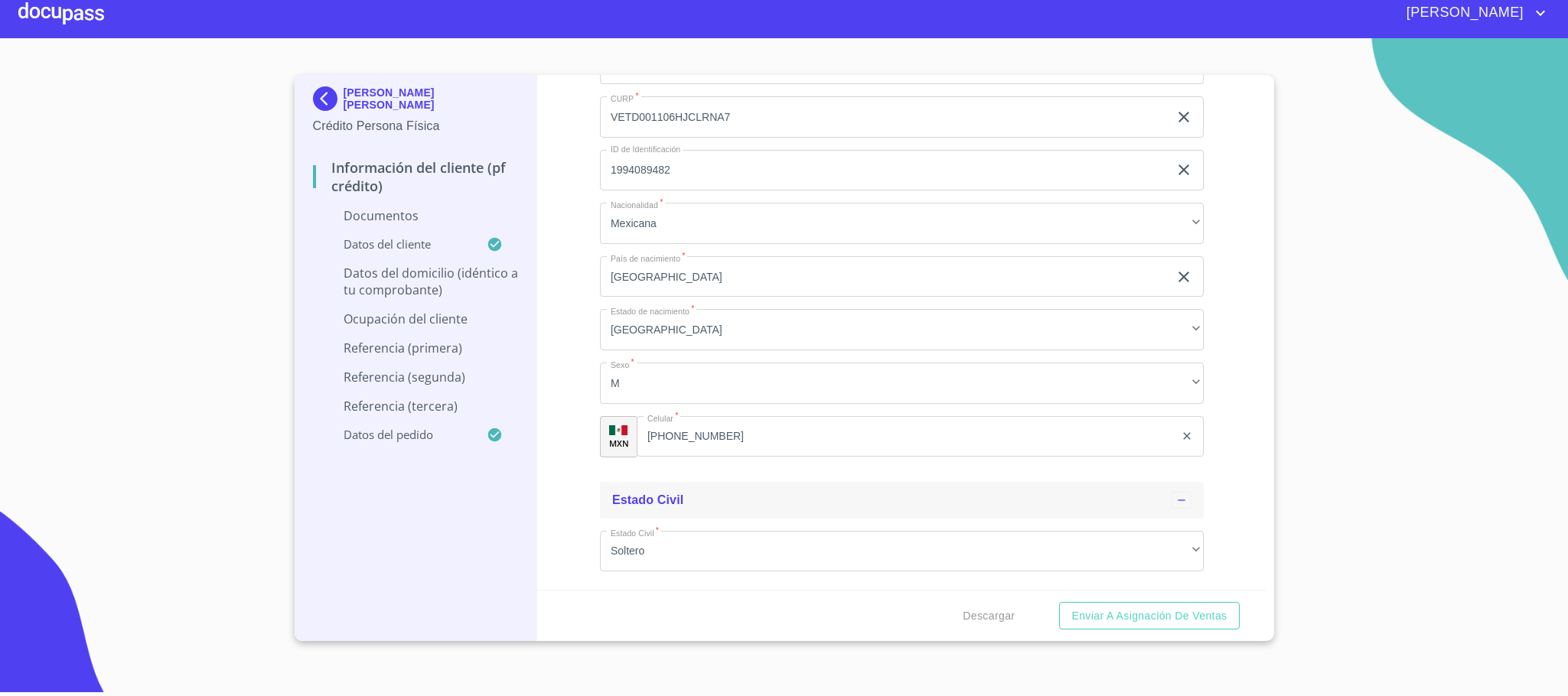
scroll to position [4631, 0]
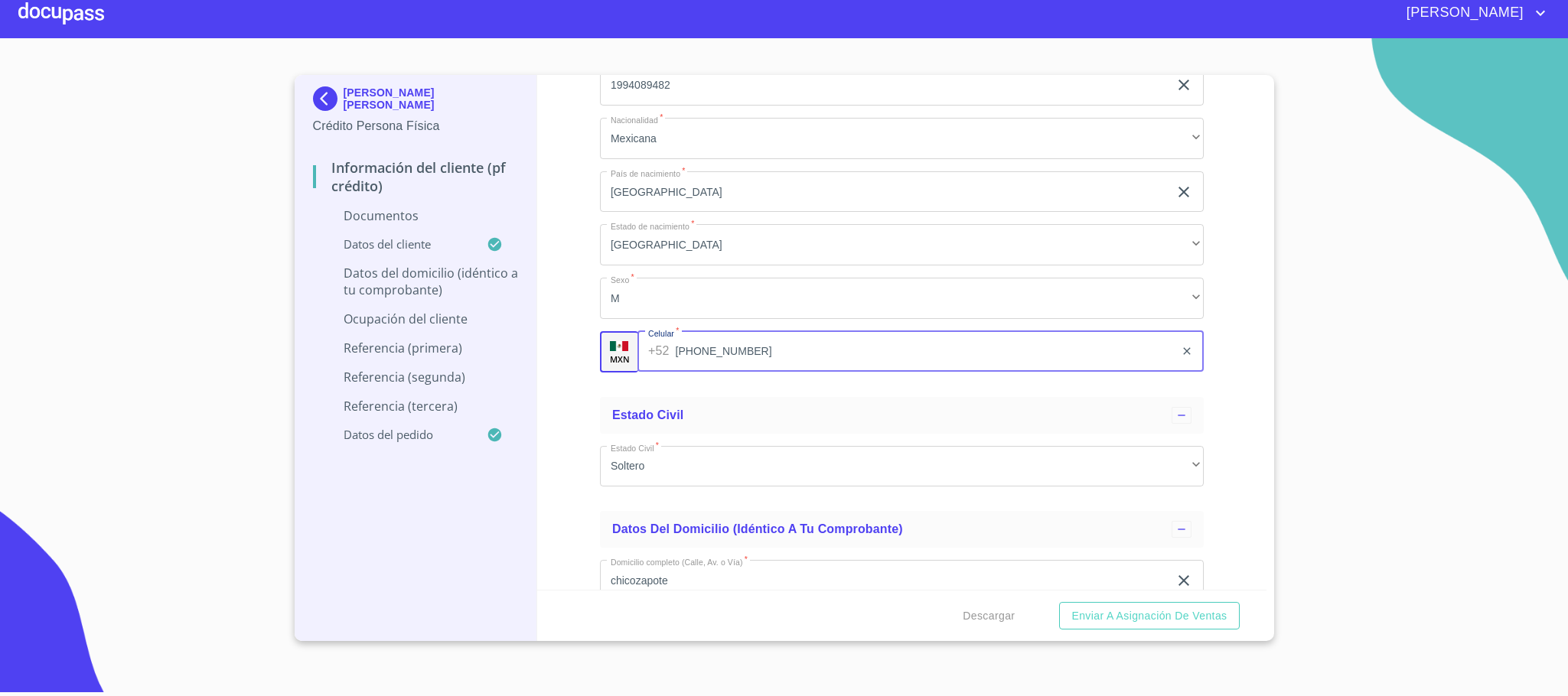
drag, startPoint x: 777, startPoint y: 363, endPoint x: 538, endPoint y: 363, distance: 239.0
click at [538, 363] on div "Información del cliente (PF crédito) Documentos Documento de identificación.   …" at bounding box center [901, 333] width 729 height 515
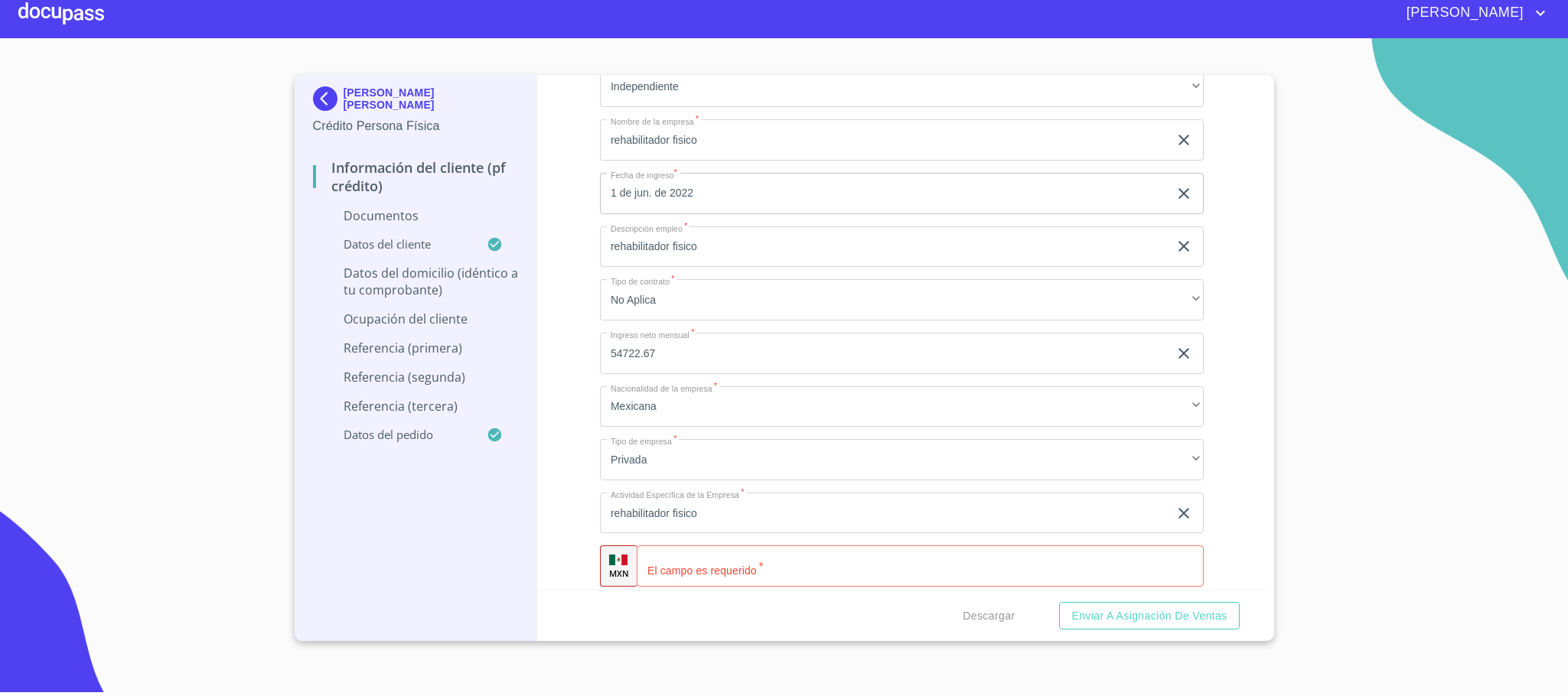
scroll to position [5893, 0]
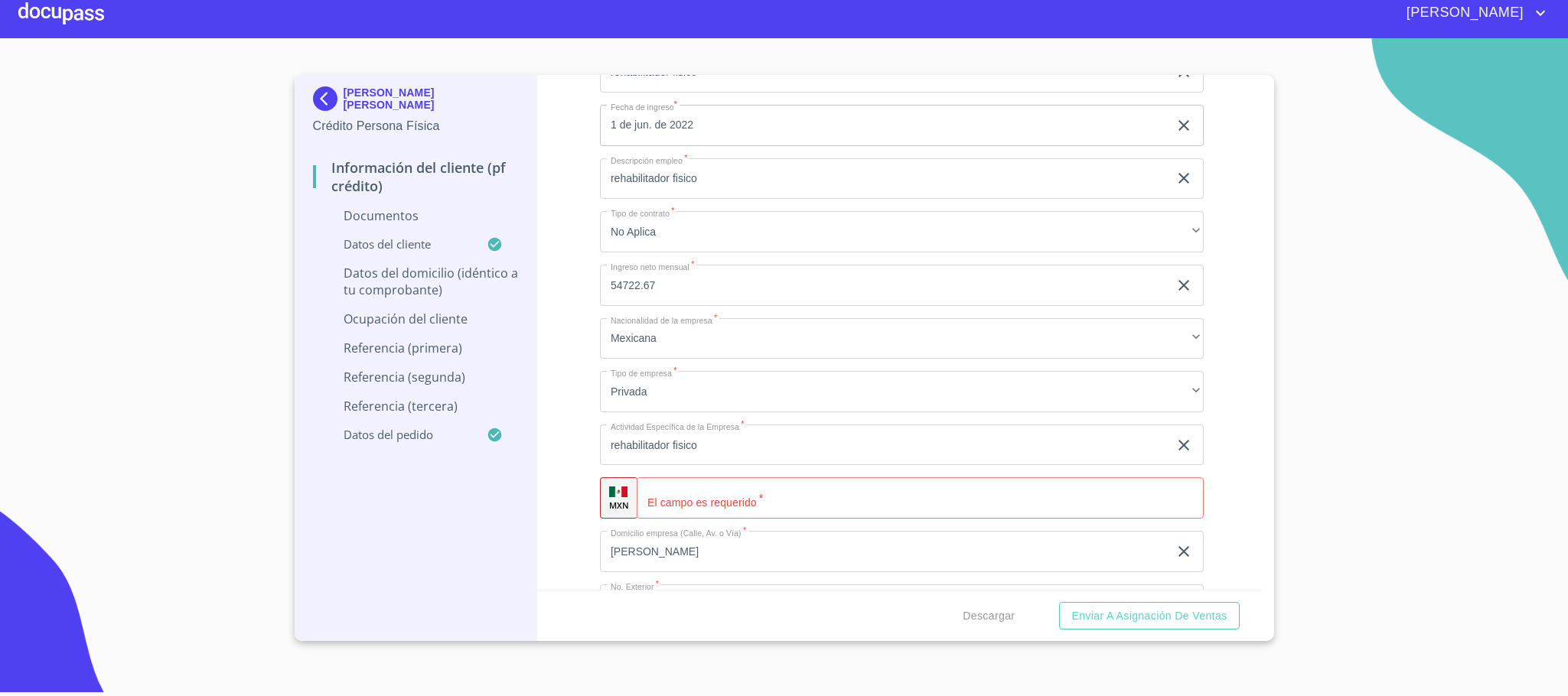
click at [725, 515] on input "Documento de identificación.   *" at bounding box center [920, 498] width 567 height 41
paste input "[PHONE_NUMBER]"
type input "[PHONE_NUMBER]"
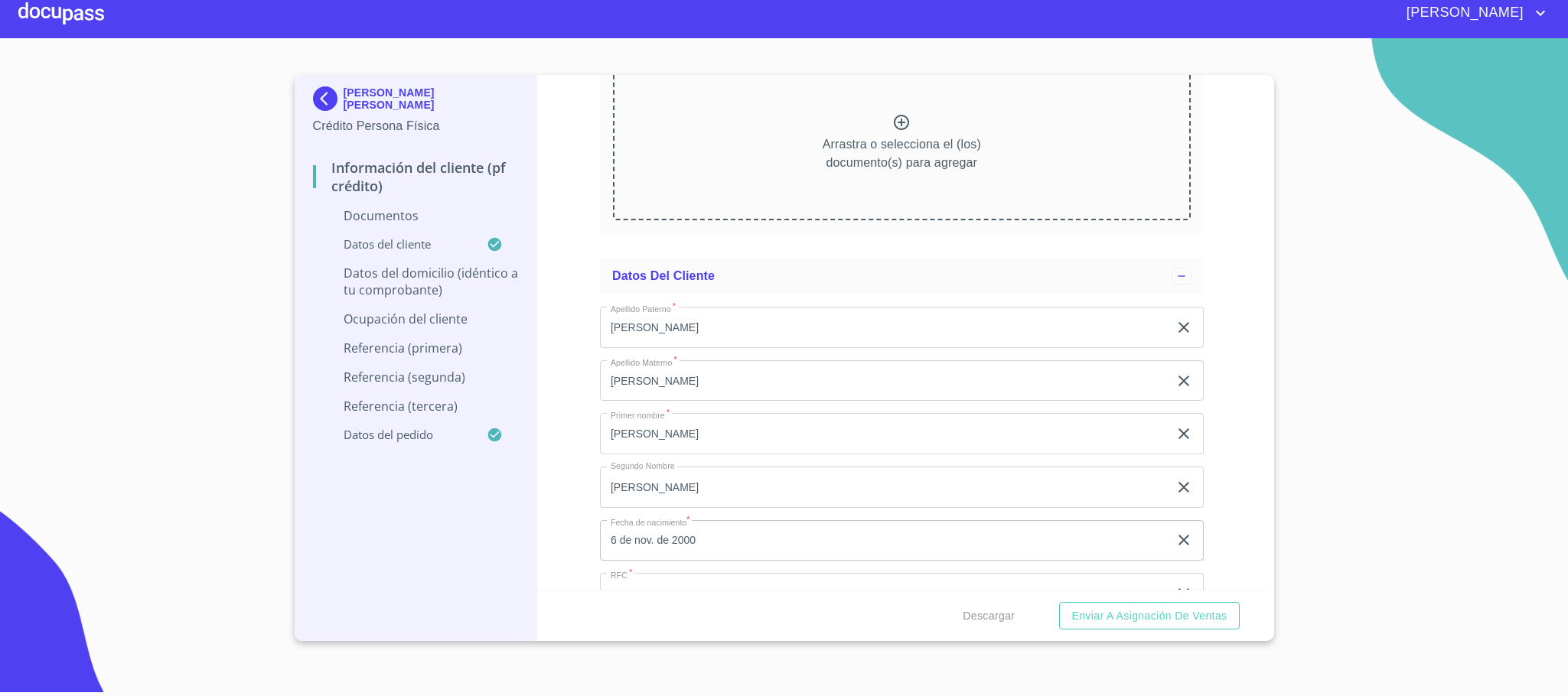
scroll to position [4171, 0]
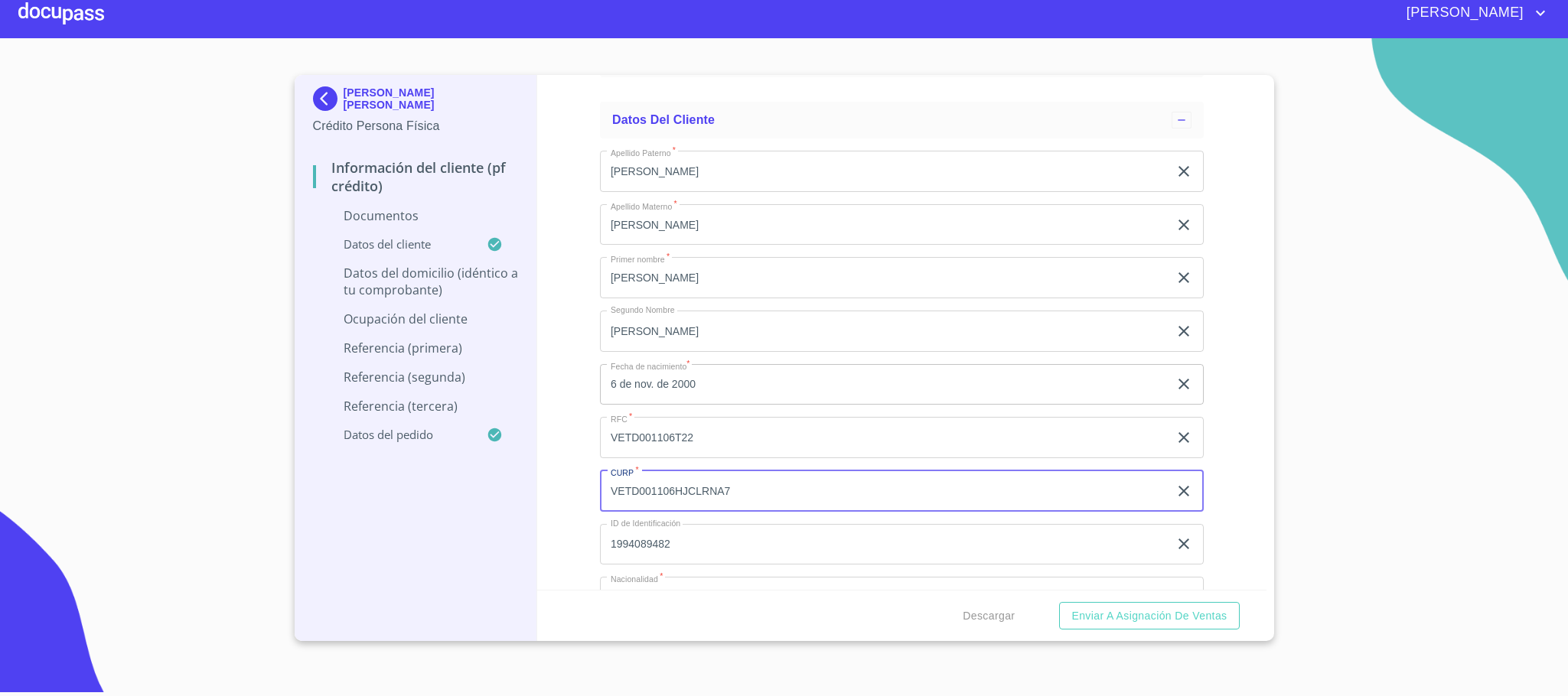
drag, startPoint x: 689, startPoint y: 483, endPoint x: 421, endPoint y: 480, distance: 268.0
click at [421, 480] on div "[PERSON_NAME] [PERSON_NAME] Crédito Persona Física Información del cliente (PF …" at bounding box center [780, 358] width 972 height 566
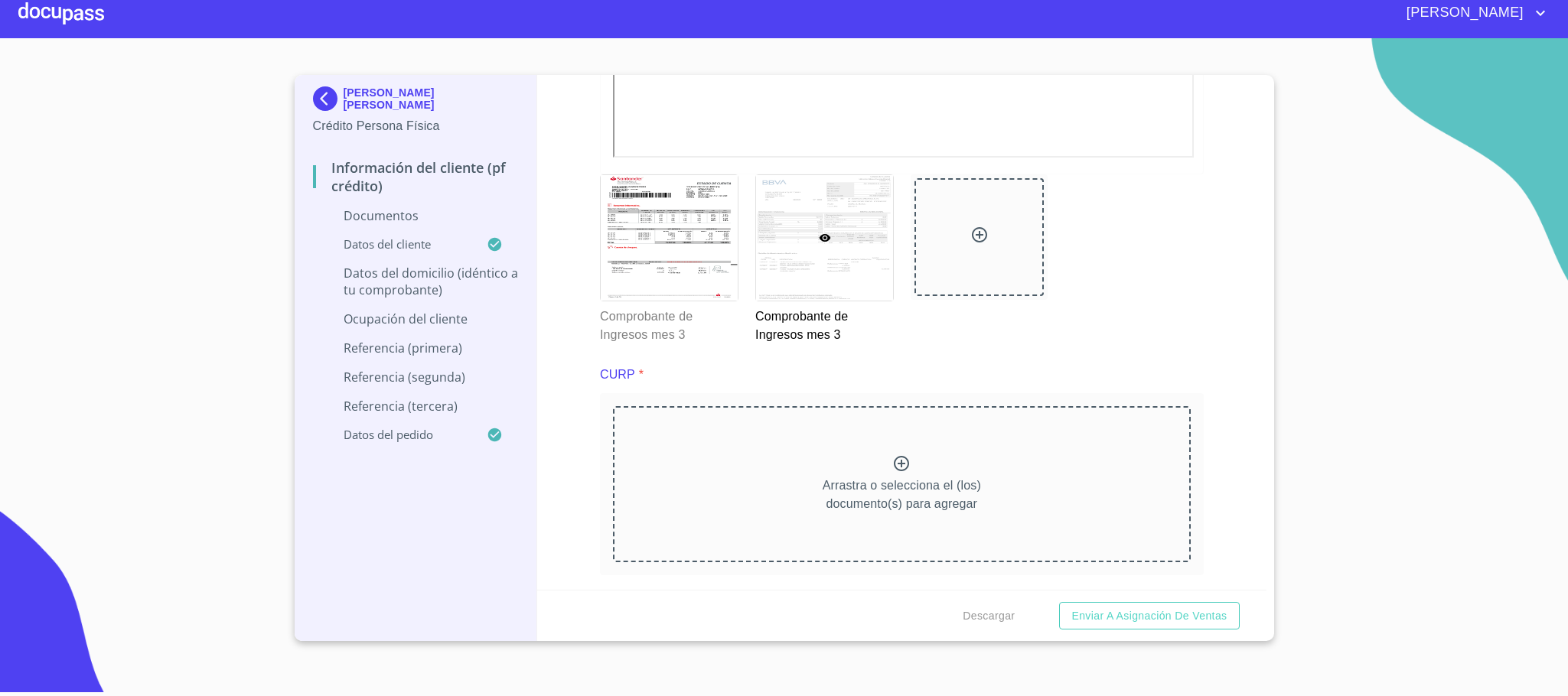
scroll to position [3483, 0]
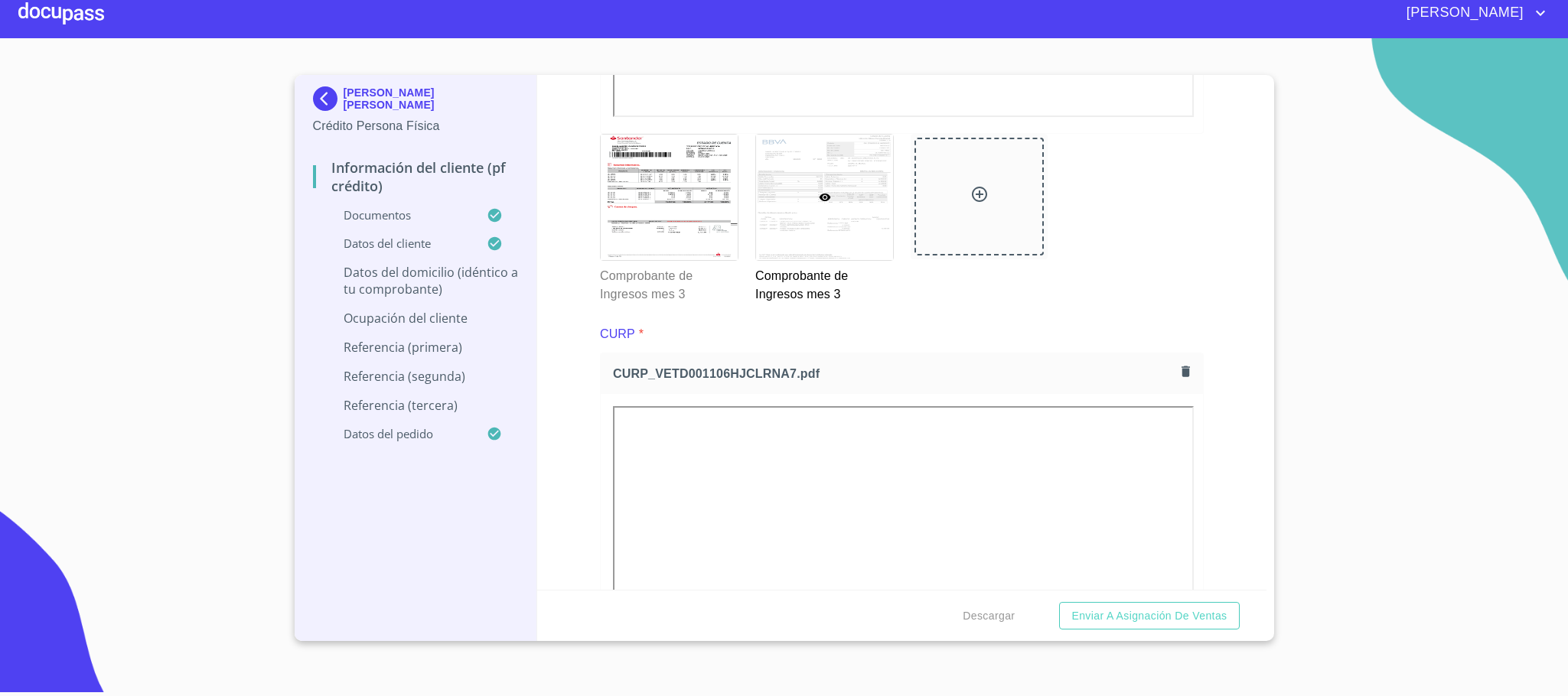
click at [577, 445] on div "Información del cliente (PF crédito) Documentos Documento de identificación.   …" at bounding box center [901, 333] width 729 height 515
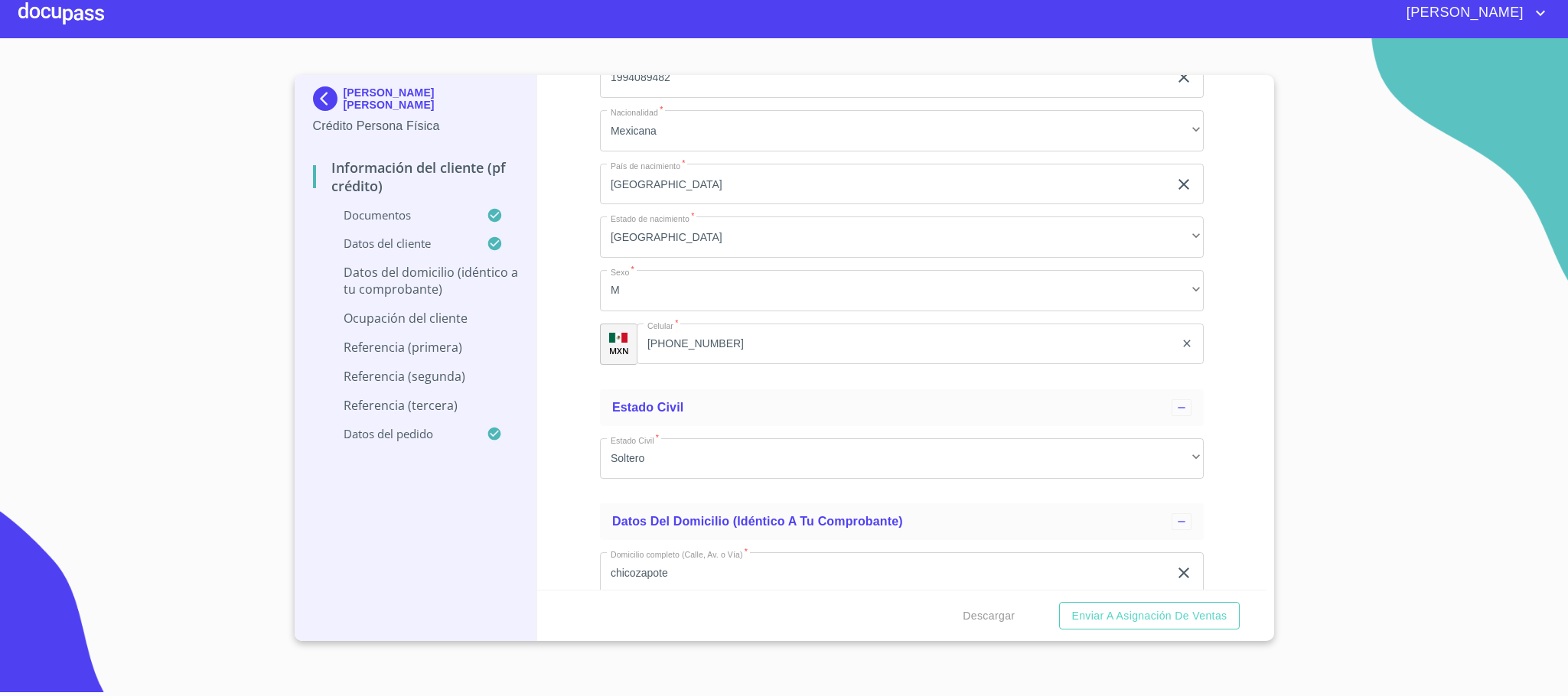
scroll to position [5434, 0]
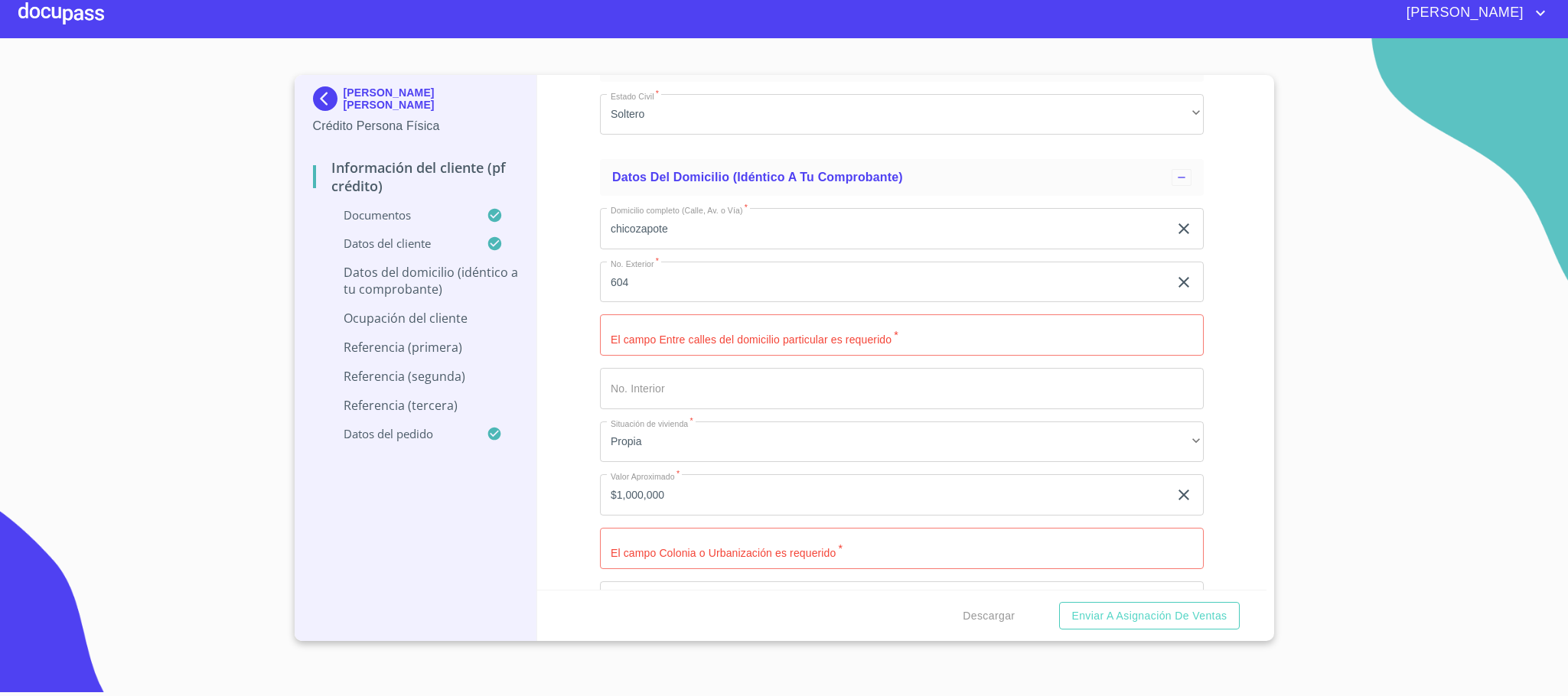
click at [698, 331] on input "Documento de identificación.   *" at bounding box center [901, 334] width 604 height 41
type input "mango y [PERSON_NAME]"
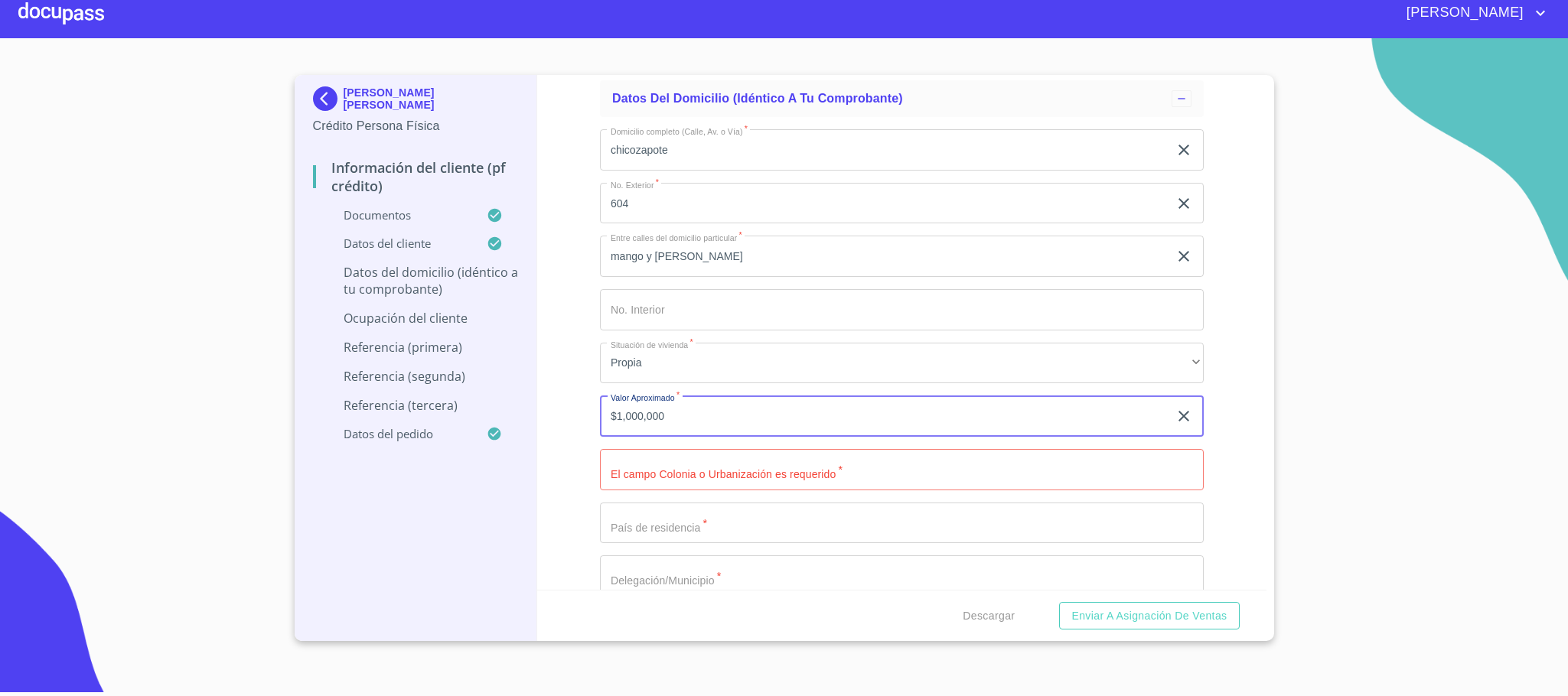
scroll to position [5549, 0]
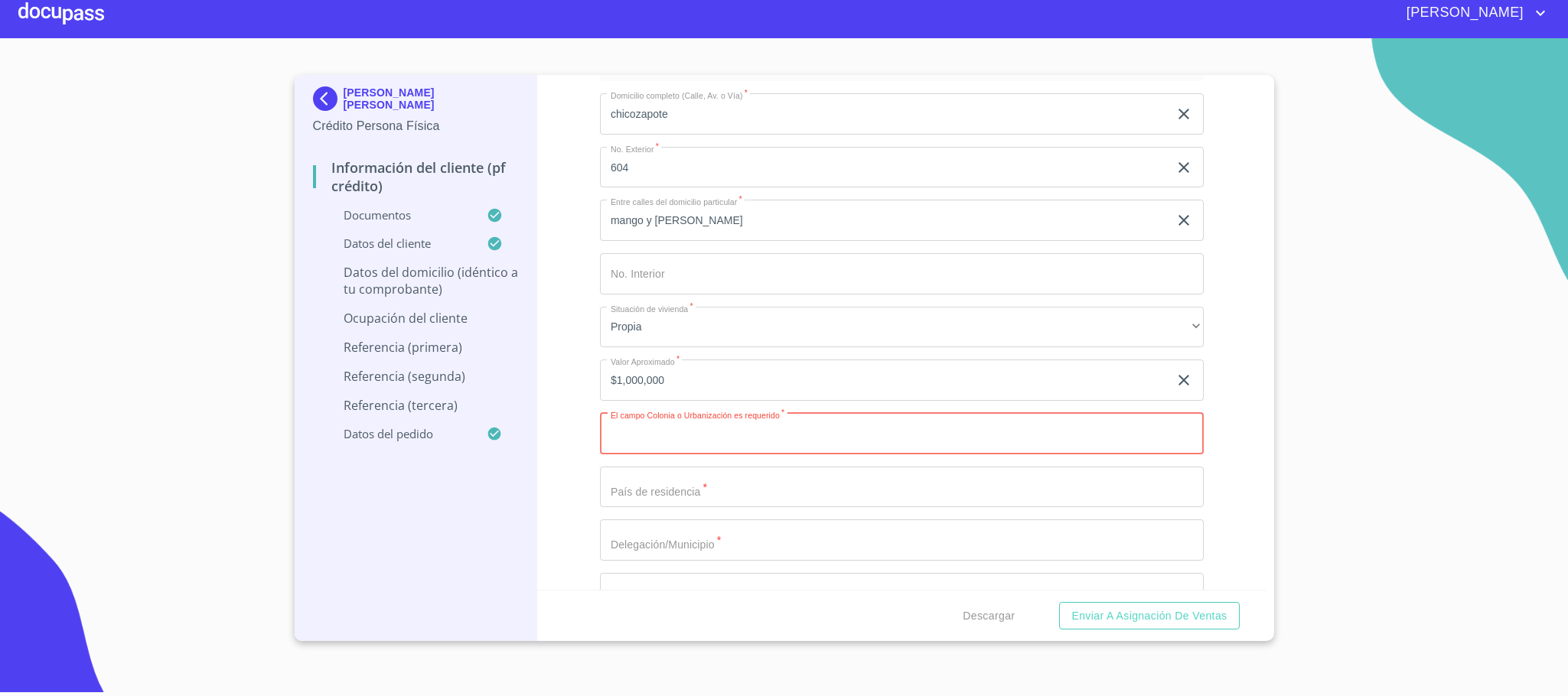
click at [733, 434] on input "Documento de identificación.   *" at bounding box center [901, 434] width 604 height 41
type input "paraisos del colli 2da"
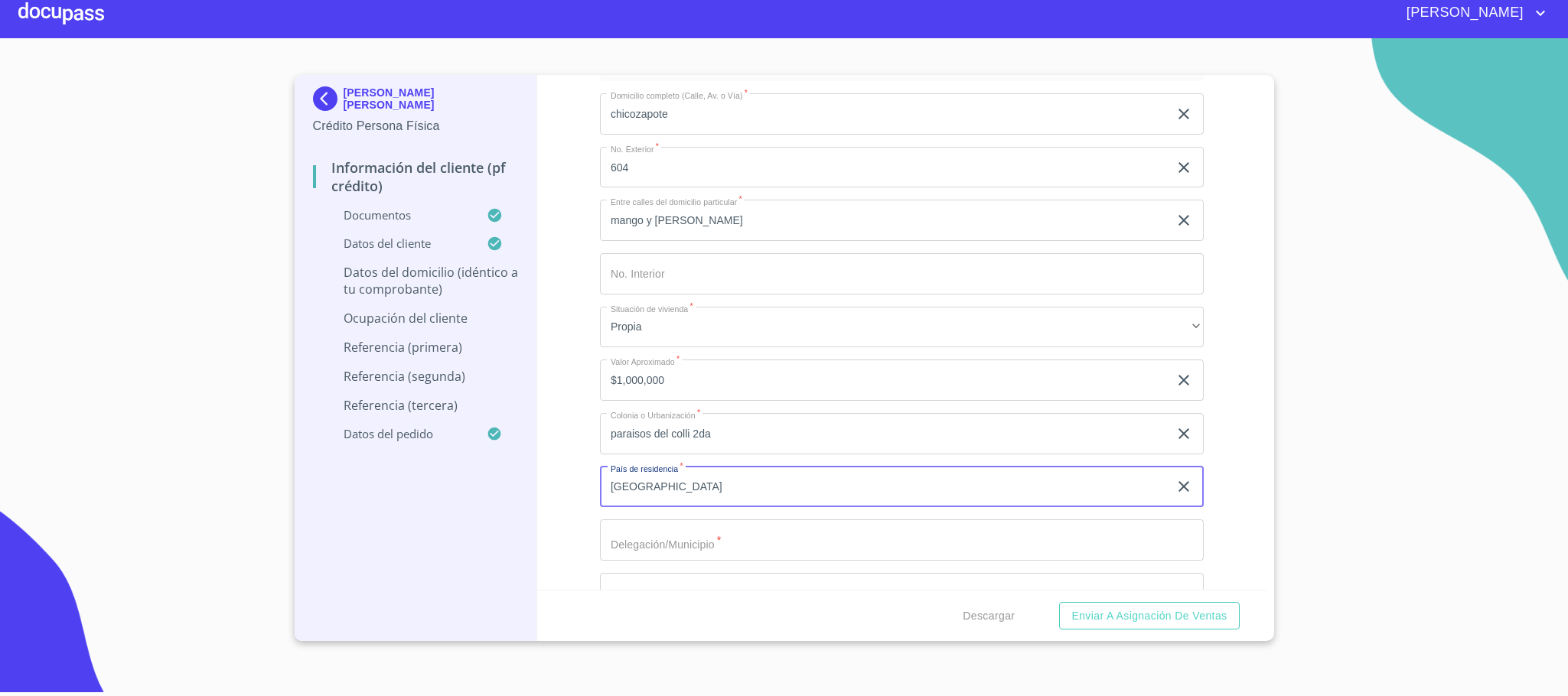
type input "[GEOGRAPHIC_DATA]"
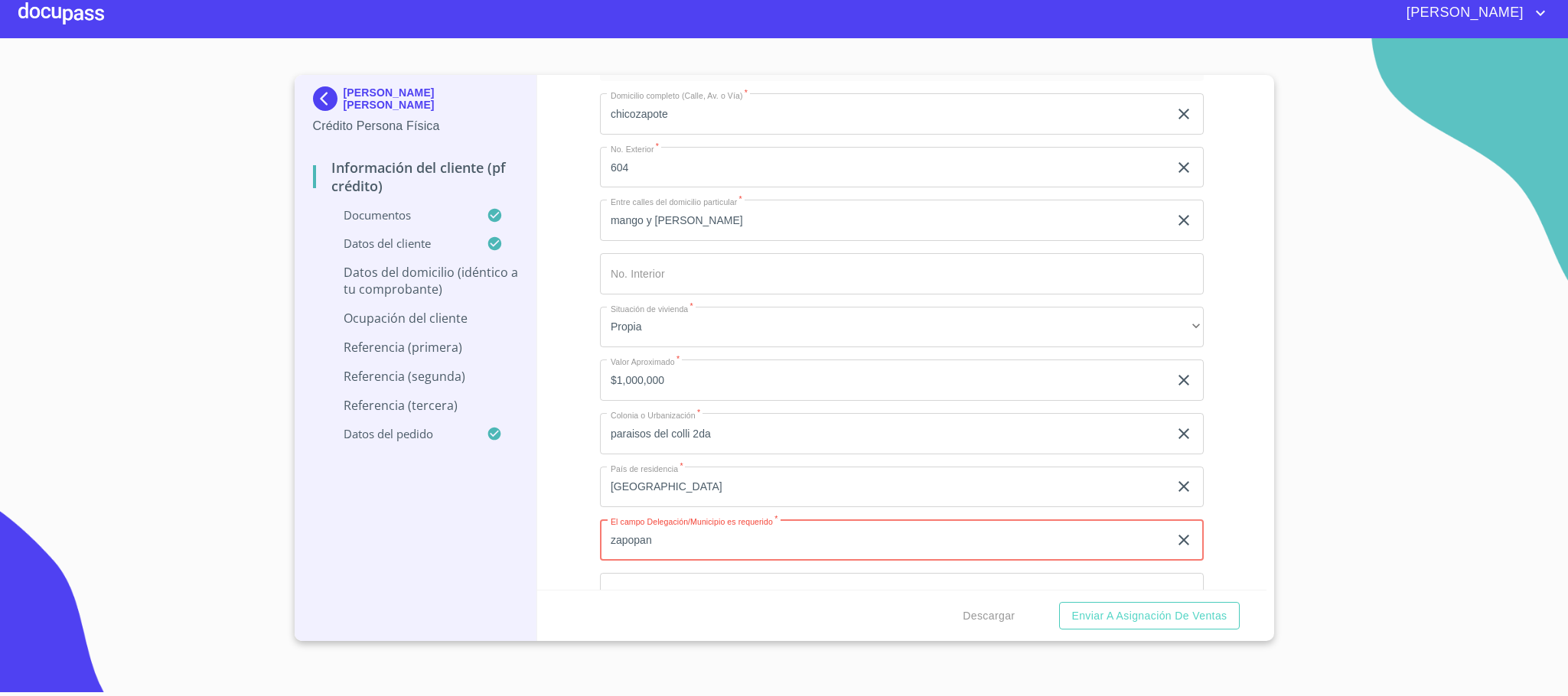
type input "zapopan"
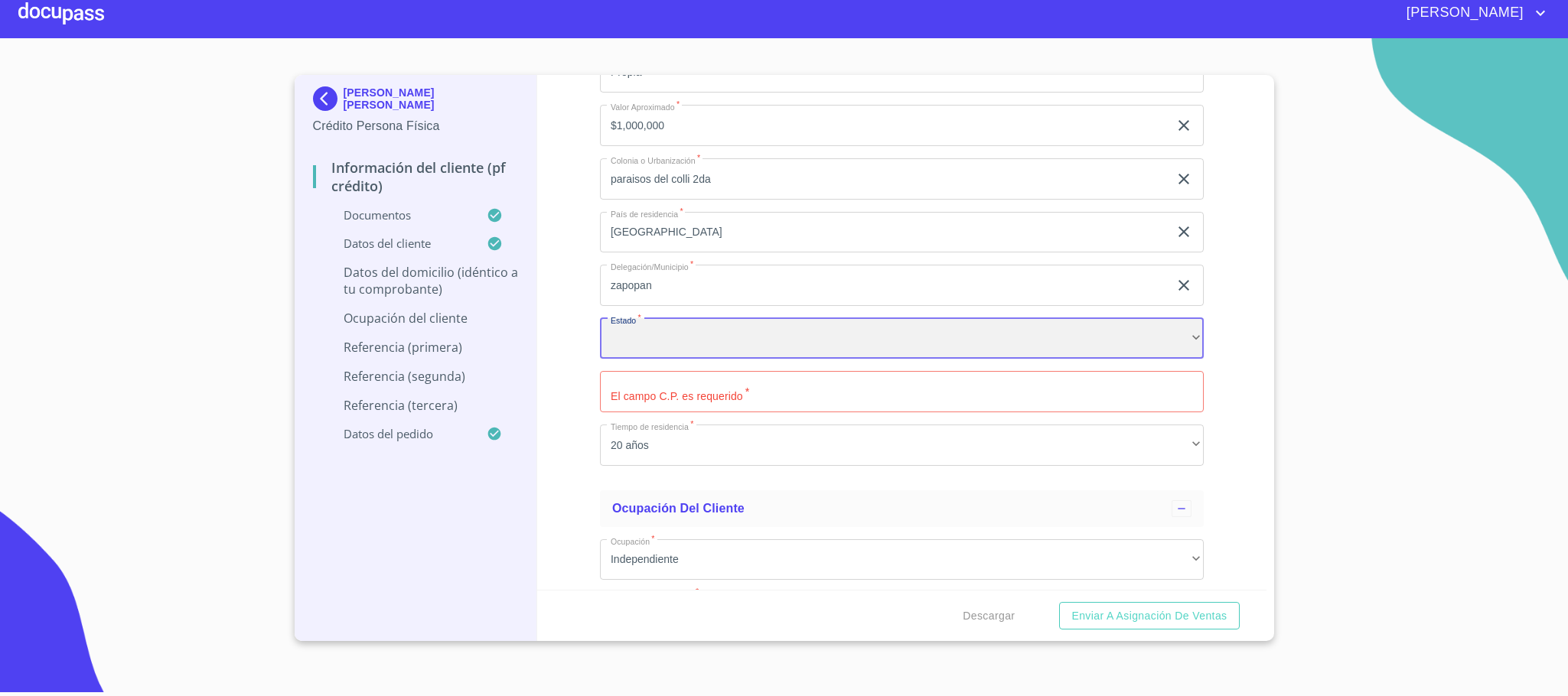
scroll to position [5804, 0]
click at [709, 336] on div "​" at bounding box center [901, 338] width 604 height 41
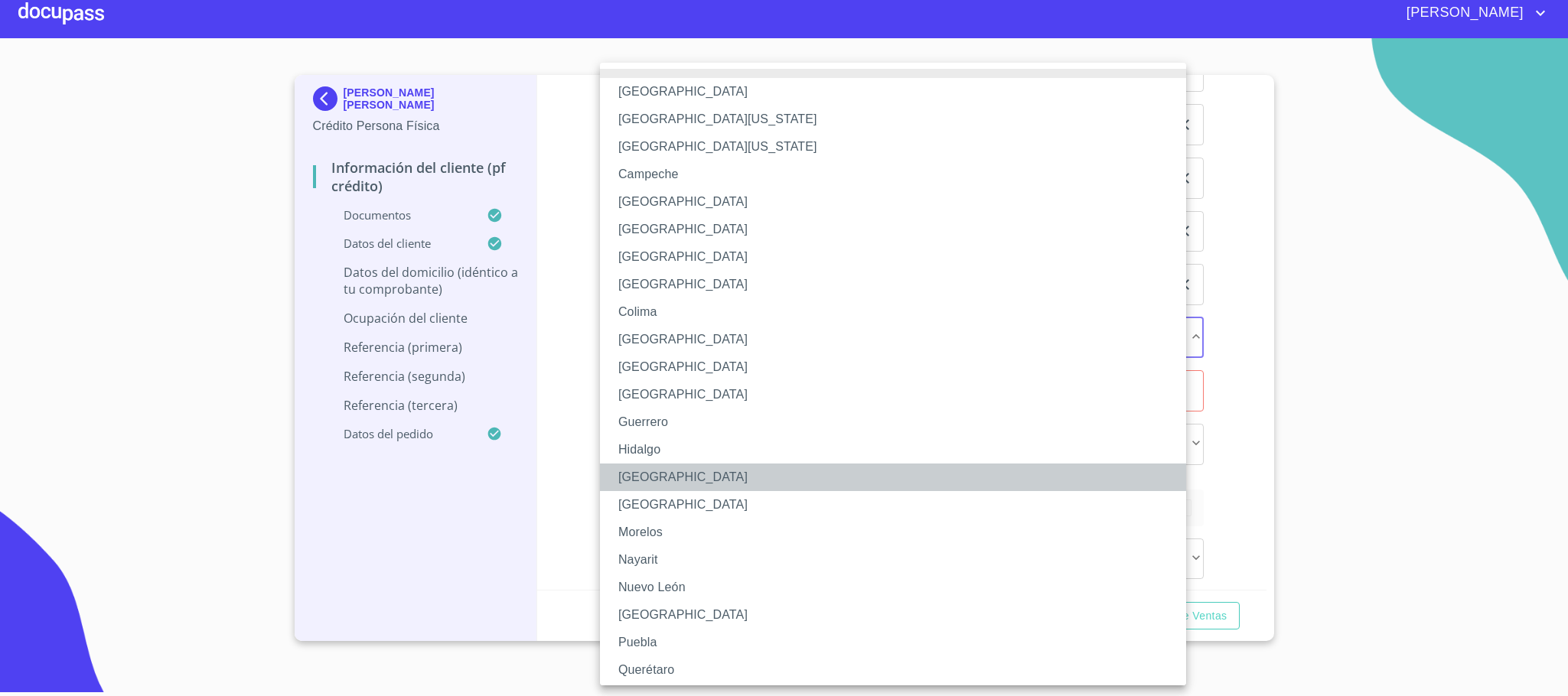
click at [673, 466] on li "[GEOGRAPHIC_DATA]" at bounding box center [901, 477] width 603 height 28
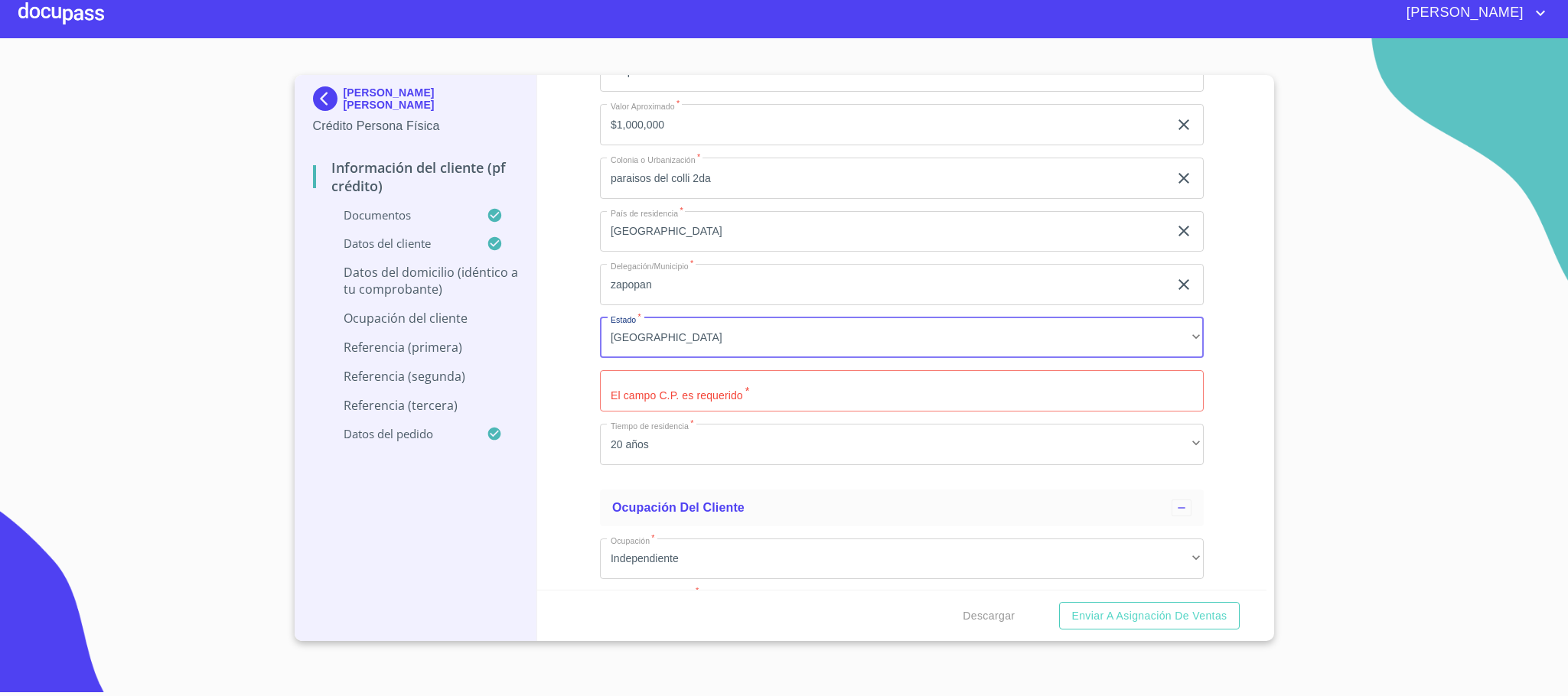
click at [696, 397] on input "Documento de identificación.   *" at bounding box center [901, 390] width 604 height 41
type input "45069"
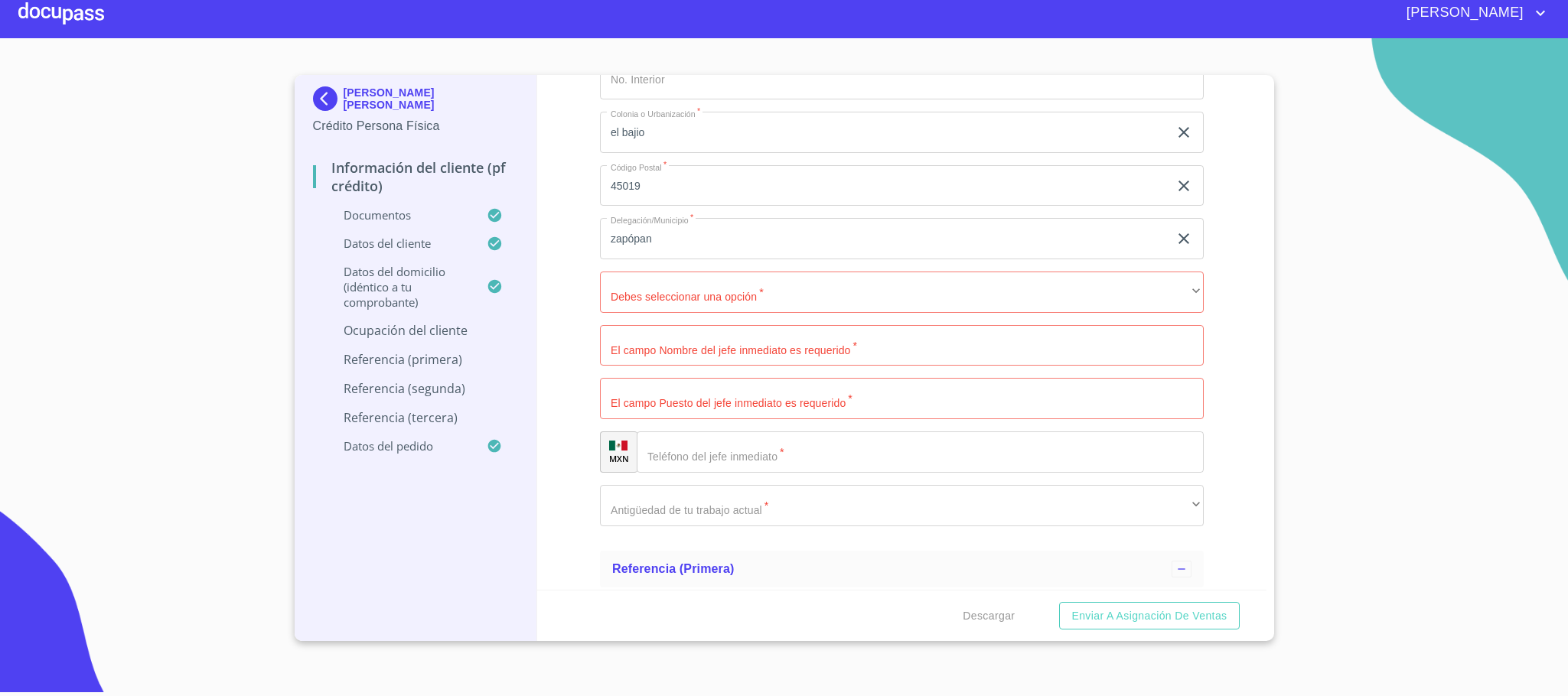
scroll to position [6952, 0]
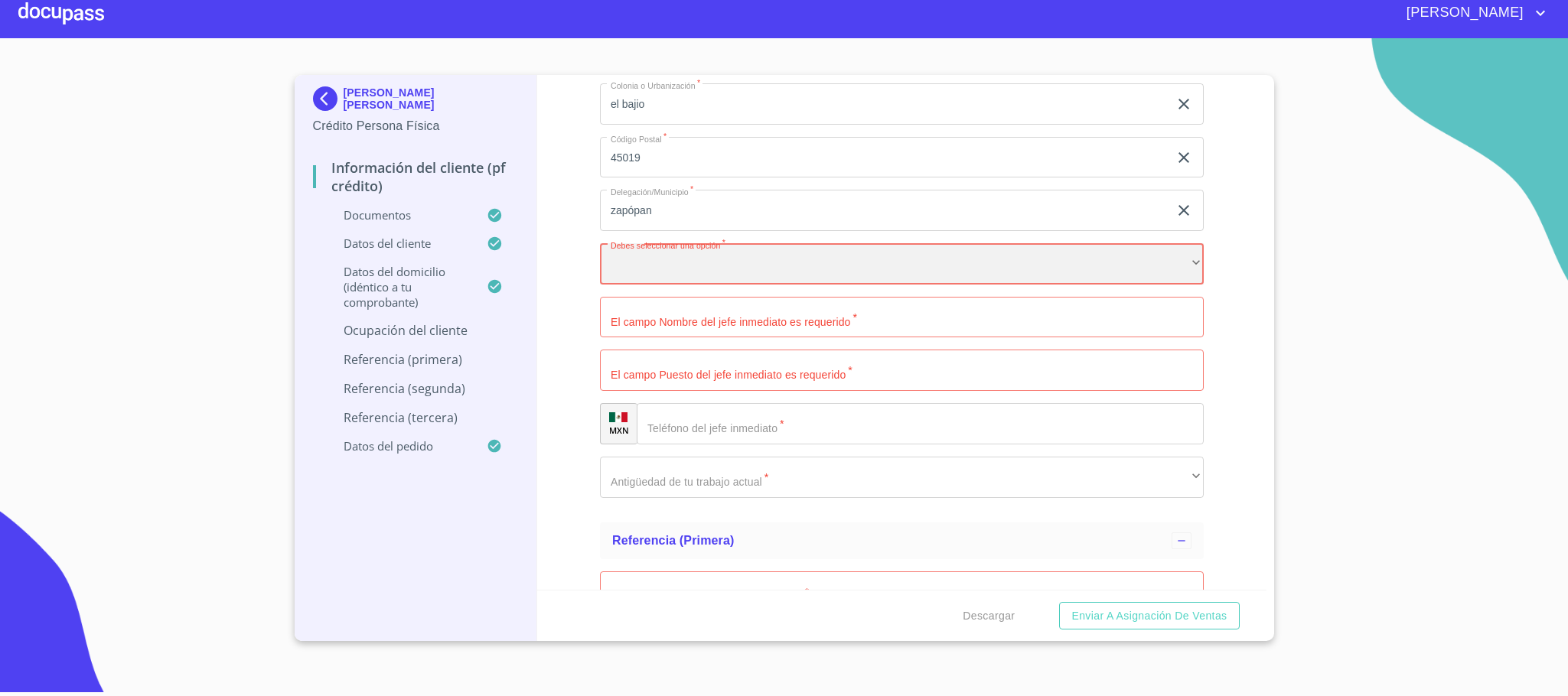
click at [708, 258] on div "​" at bounding box center [901, 263] width 604 height 41
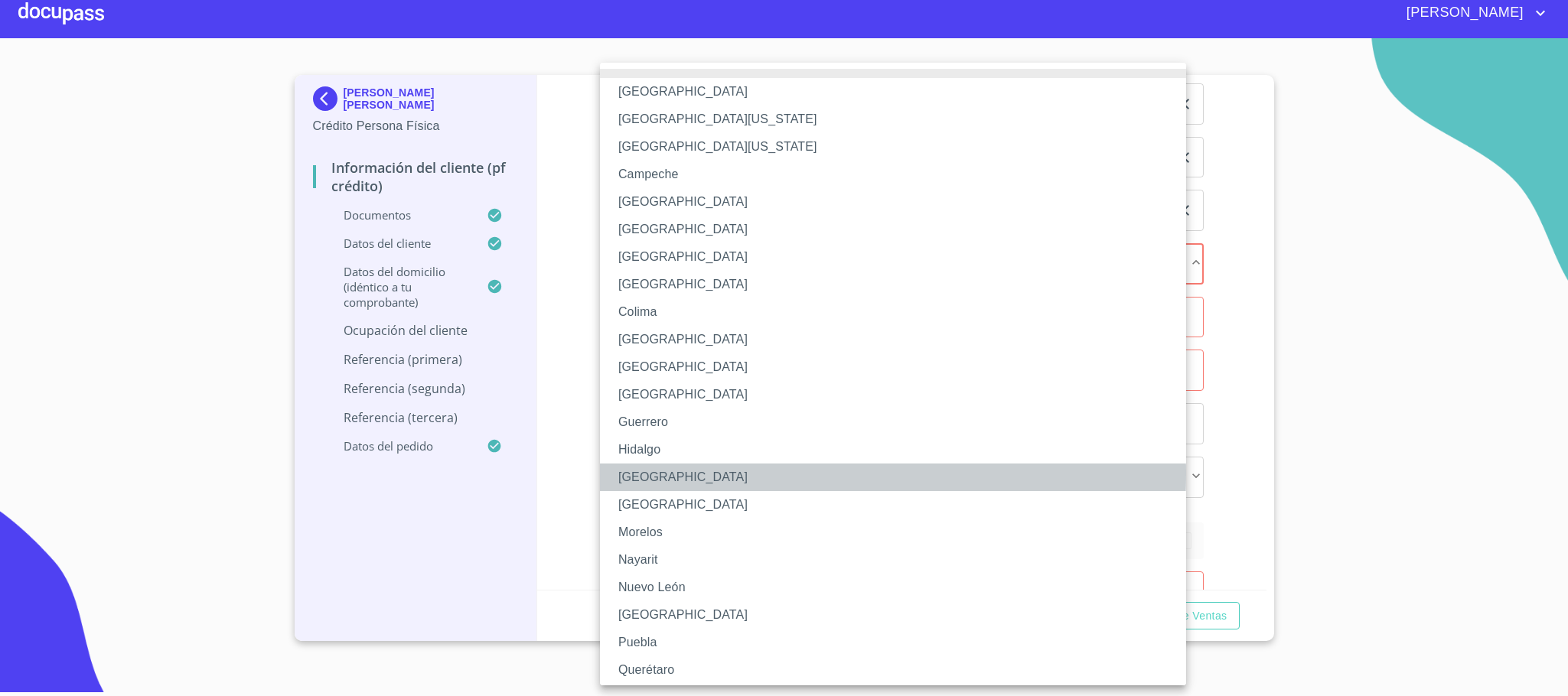
click at [664, 474] on li "[GEOGRAPHIC_DATA]" at bounding box center [901, 477] width 603 height 28
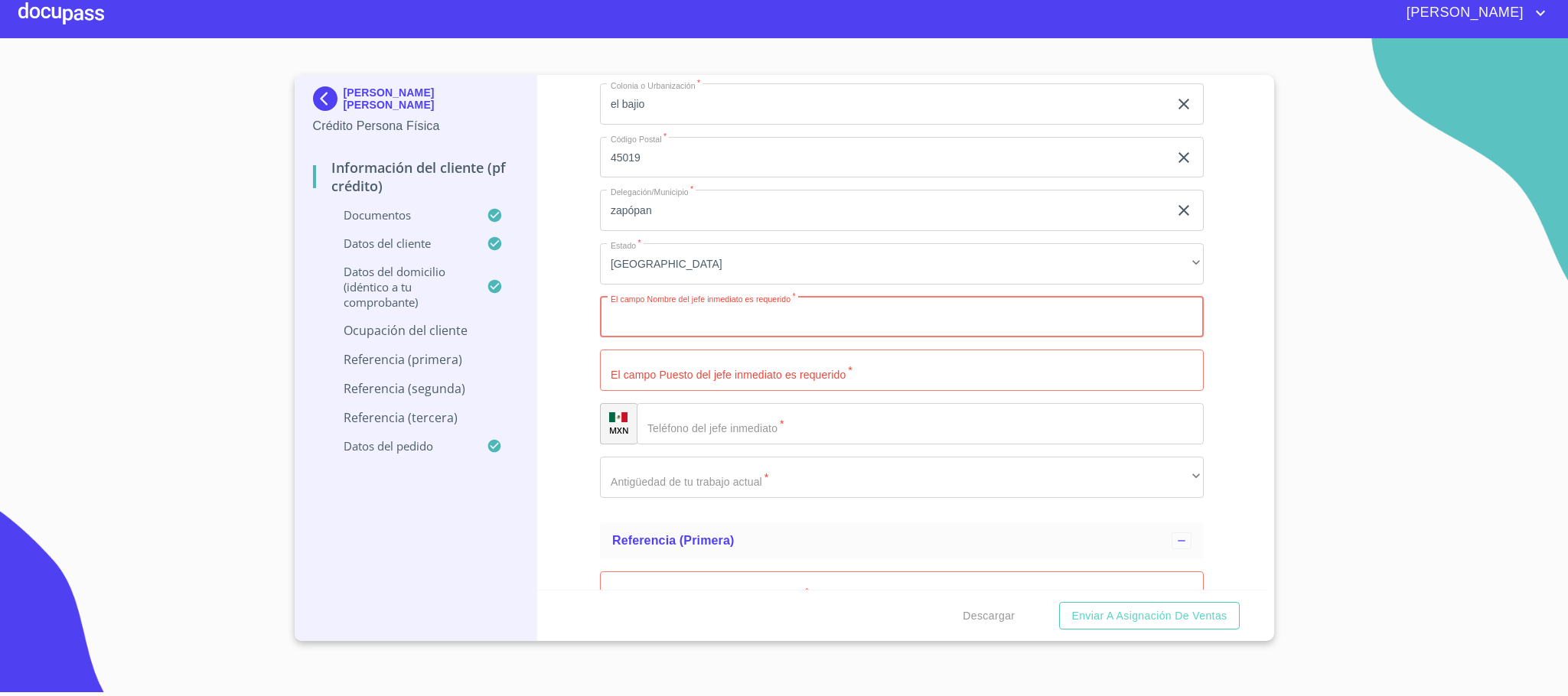
click at [725, 323] on input "Documento de identificación.   *" at bounding box center [901, 317] width 604 height 41
type input "[PERSON_NAME] [PERSON_NAME]"
type input "e"
type input "dueño"
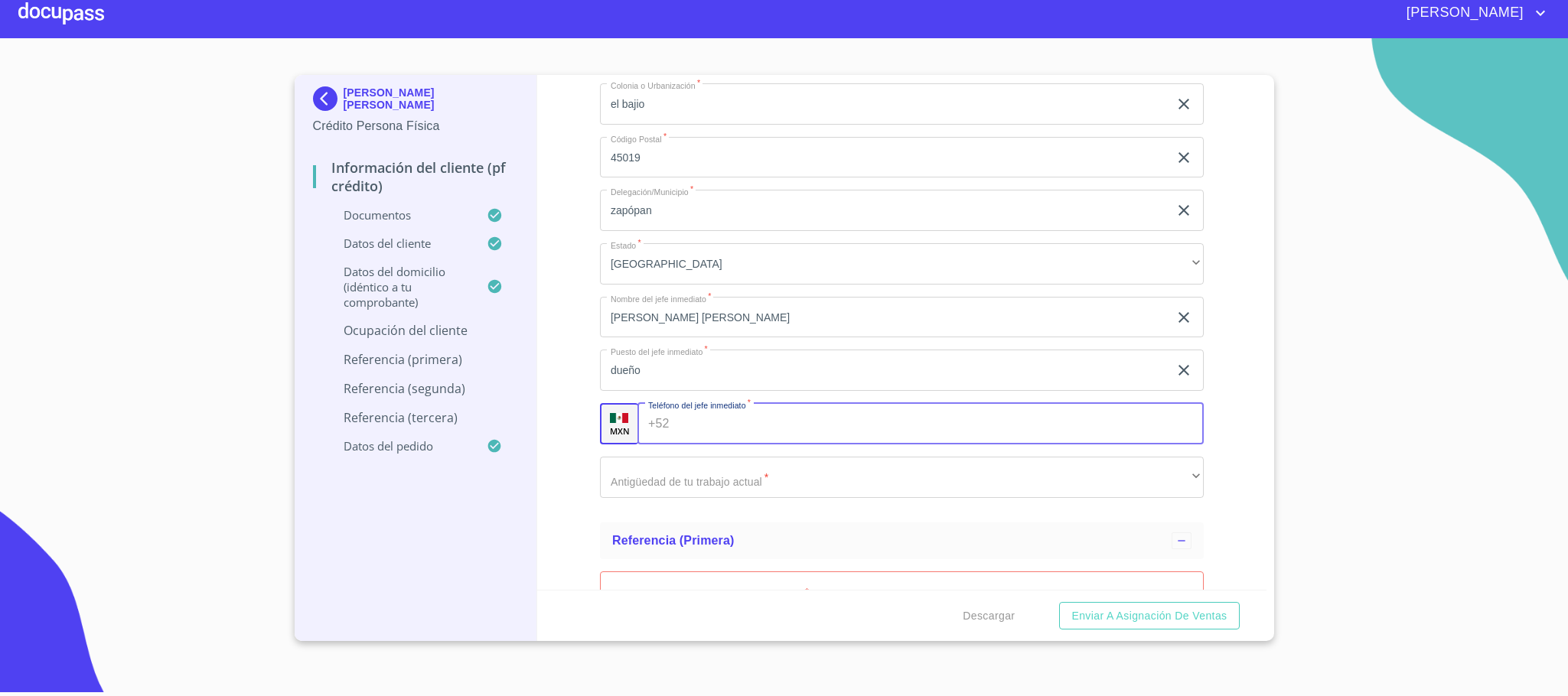
scroll to position [6493, 0]
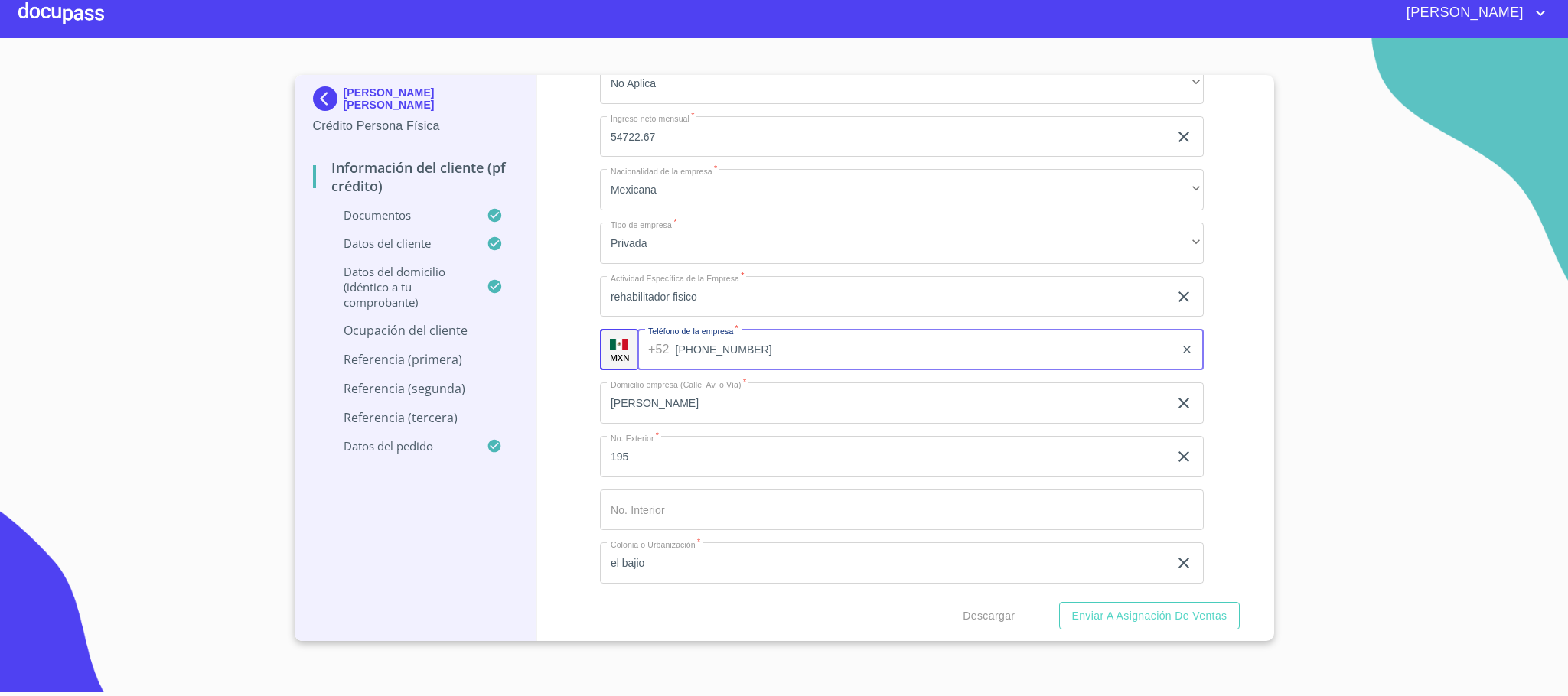
drag, startPoint x: 780, startPoint y: 359, endPoint x: 611, endPoint y: 333, distance: 171.0
click at [611, 333] on div "MXN Teléfono de la empresa   * [PHONE_NUMBER] ​" at bounding box center [901, 349] width 604 height 41
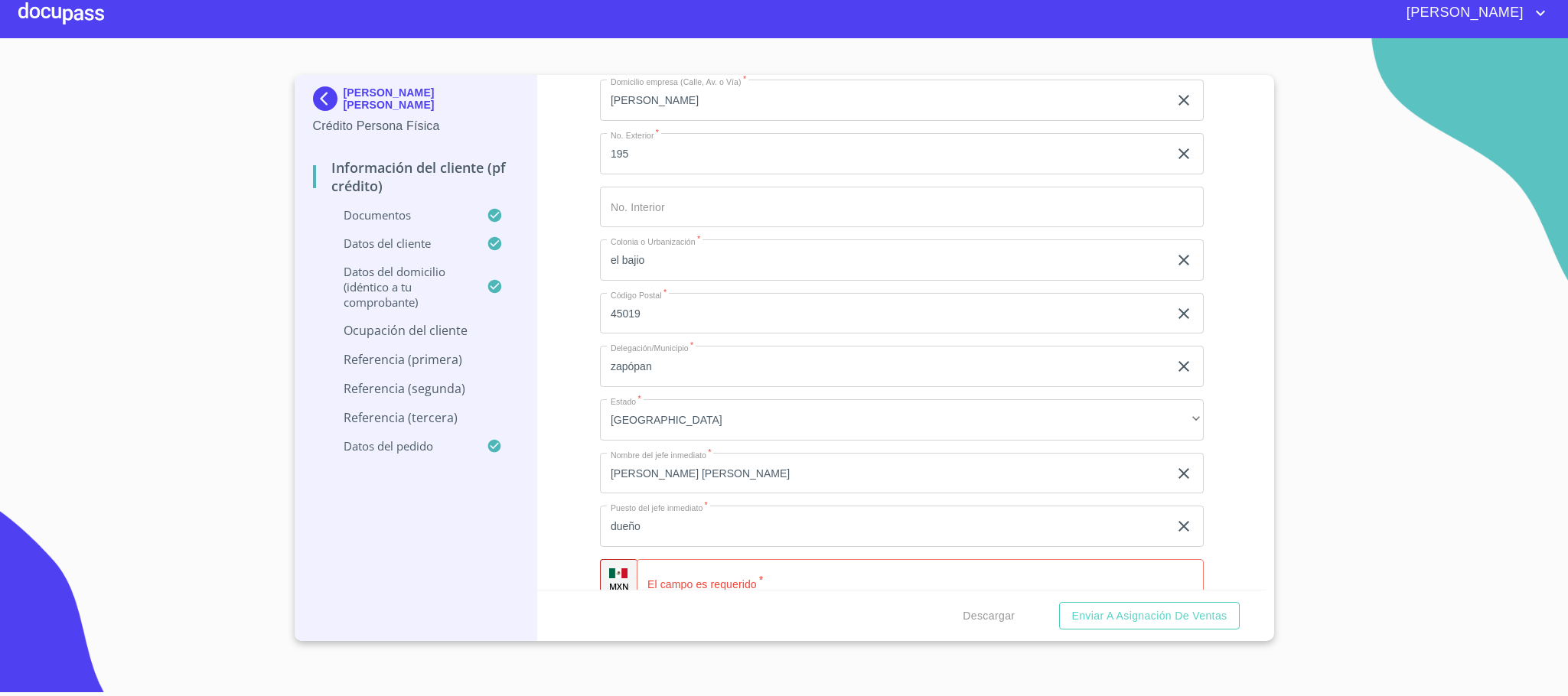
scroll to position [6952, 0]
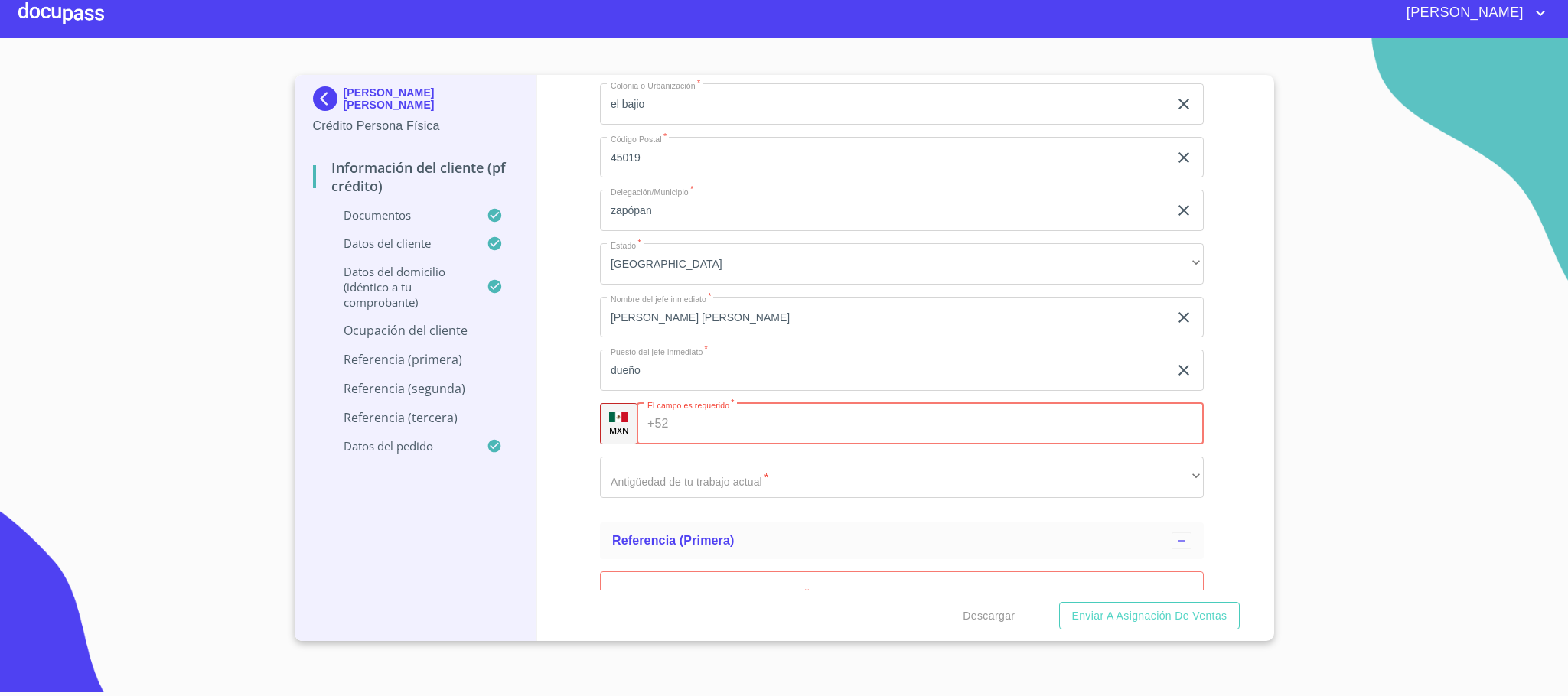
click at [705, 424] on input "Documento de identificación.   *" at bounding box center [939, 424] width 529 height 41
paste input "[PHONE_NUMBER]"
type input "[PHONE_NUMBER]"
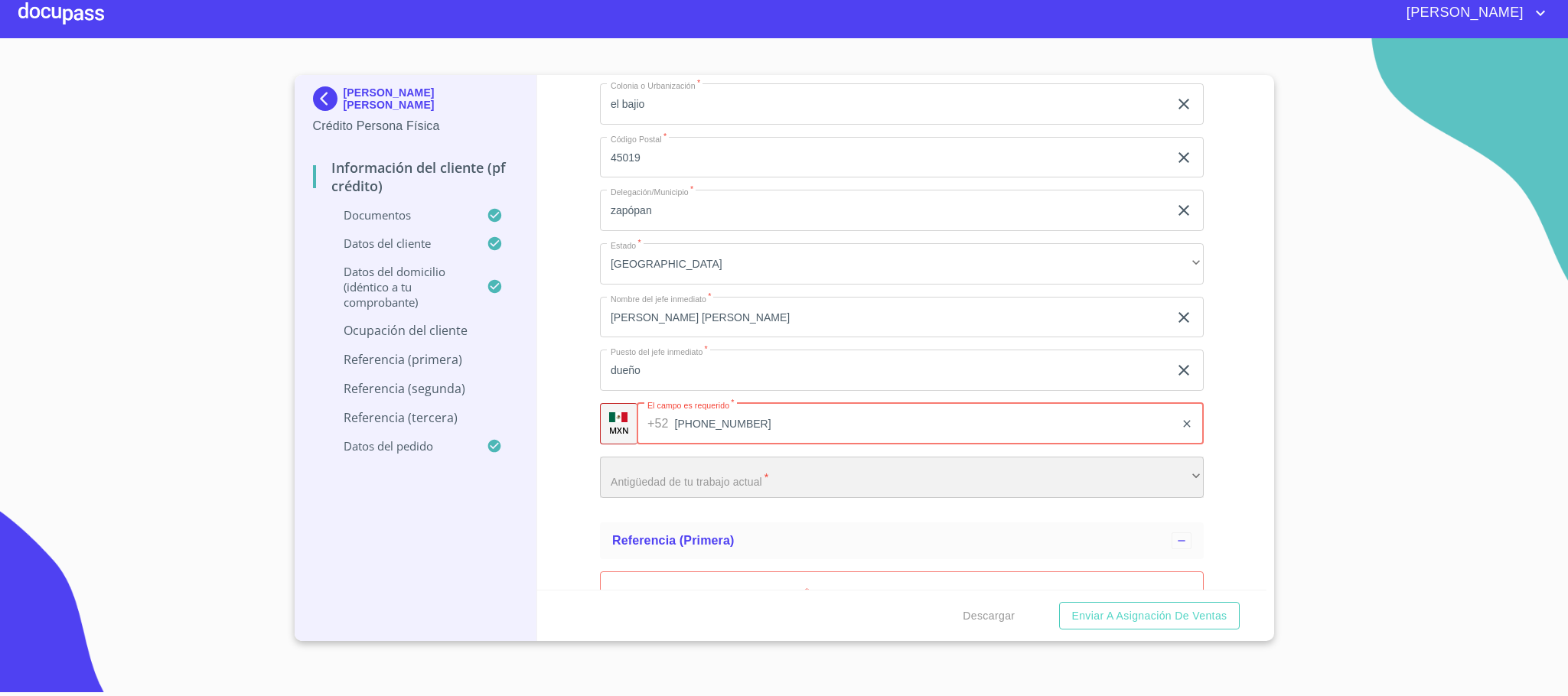
click at [685, 476] on div "​" at bounding box center [901, 477] width 604 height 41
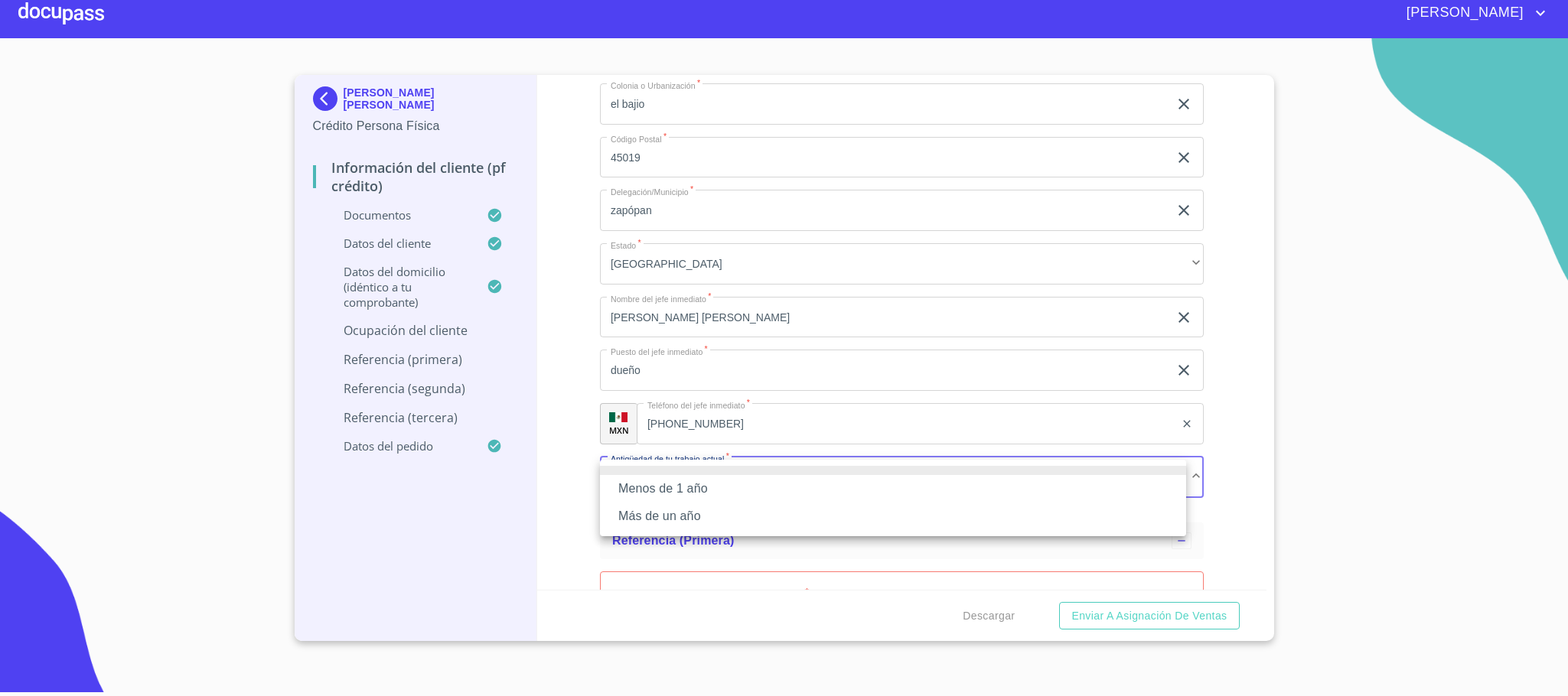
click at [700, 494] on li "Menos de 1 año" at bounding box center [893, 489] width 586 height 28
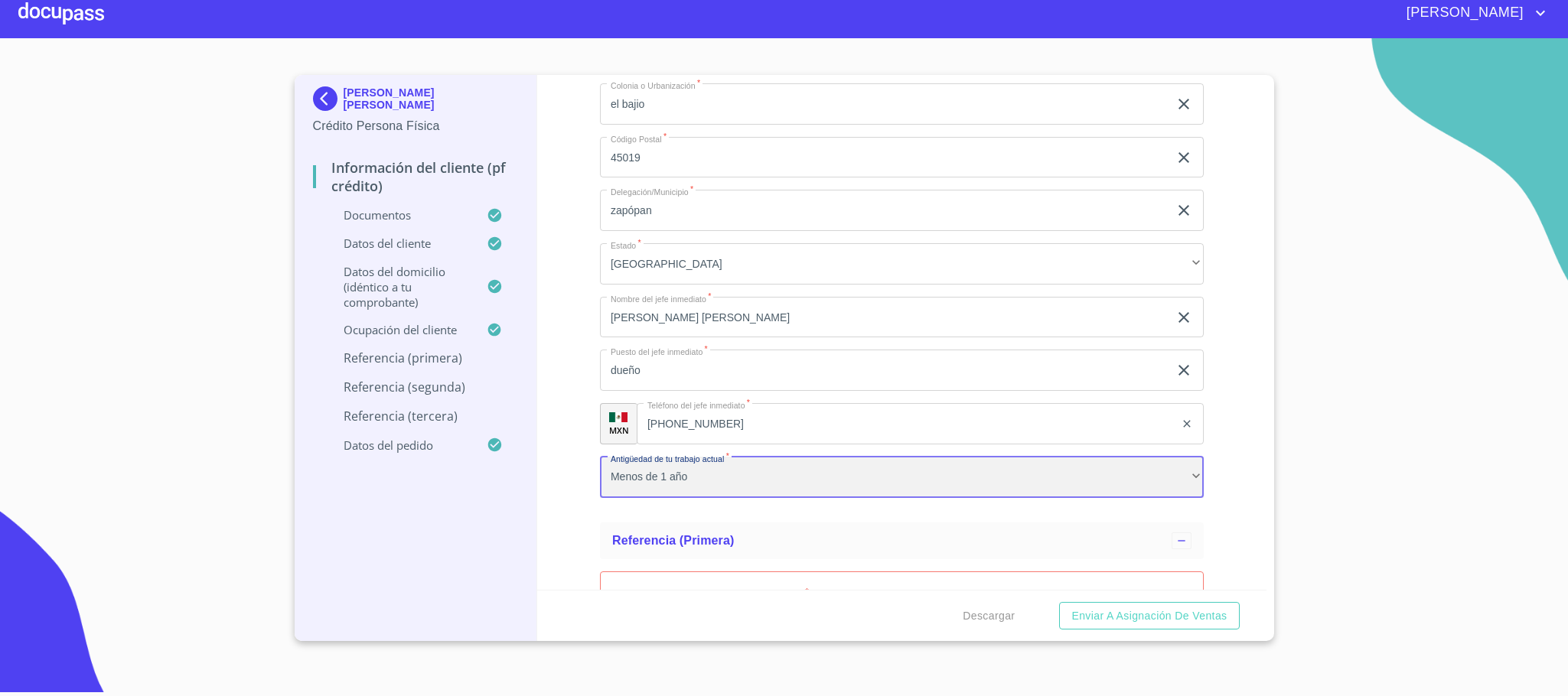
click at [698, 471] on div "Menos de 1 año" at bounding box center [901, 477] width 604 height 41
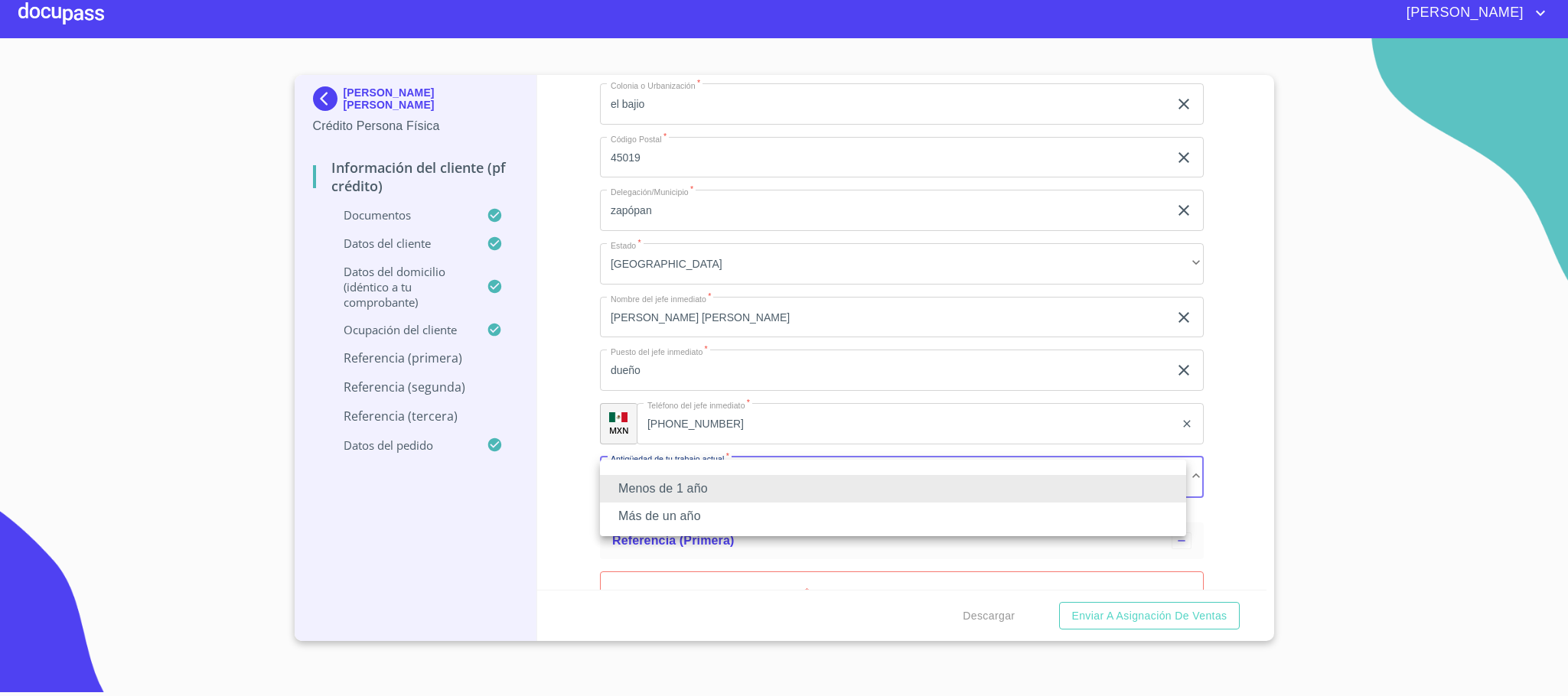
click at [691, 522] on li "Más de un año" at bounding box center [893, 516] width 586 height 28
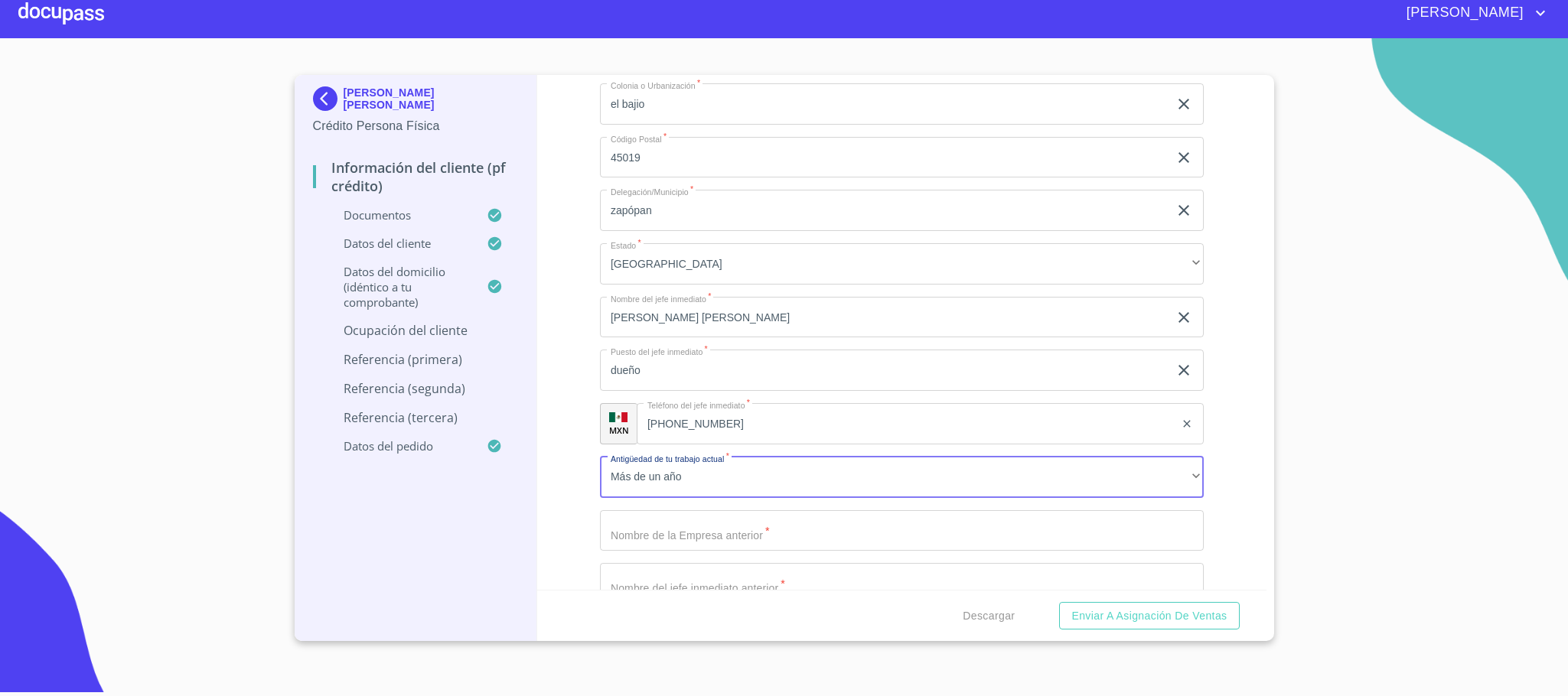
click at [588, 508] on div "Información del cliente (PF crédito) Documentos Documento de identificación.   …" at bounding box center [901, 333] width 729 height 515
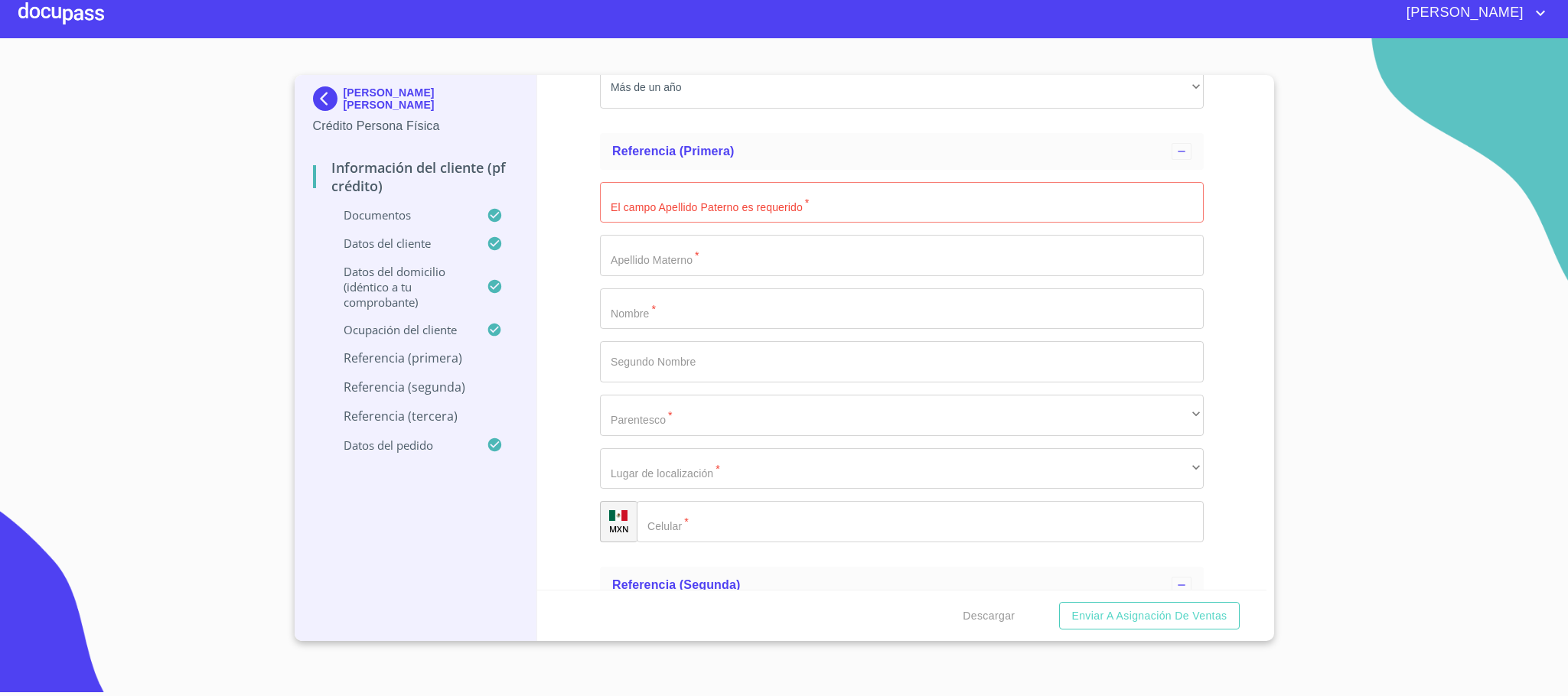
scroll to position [7411, 0]
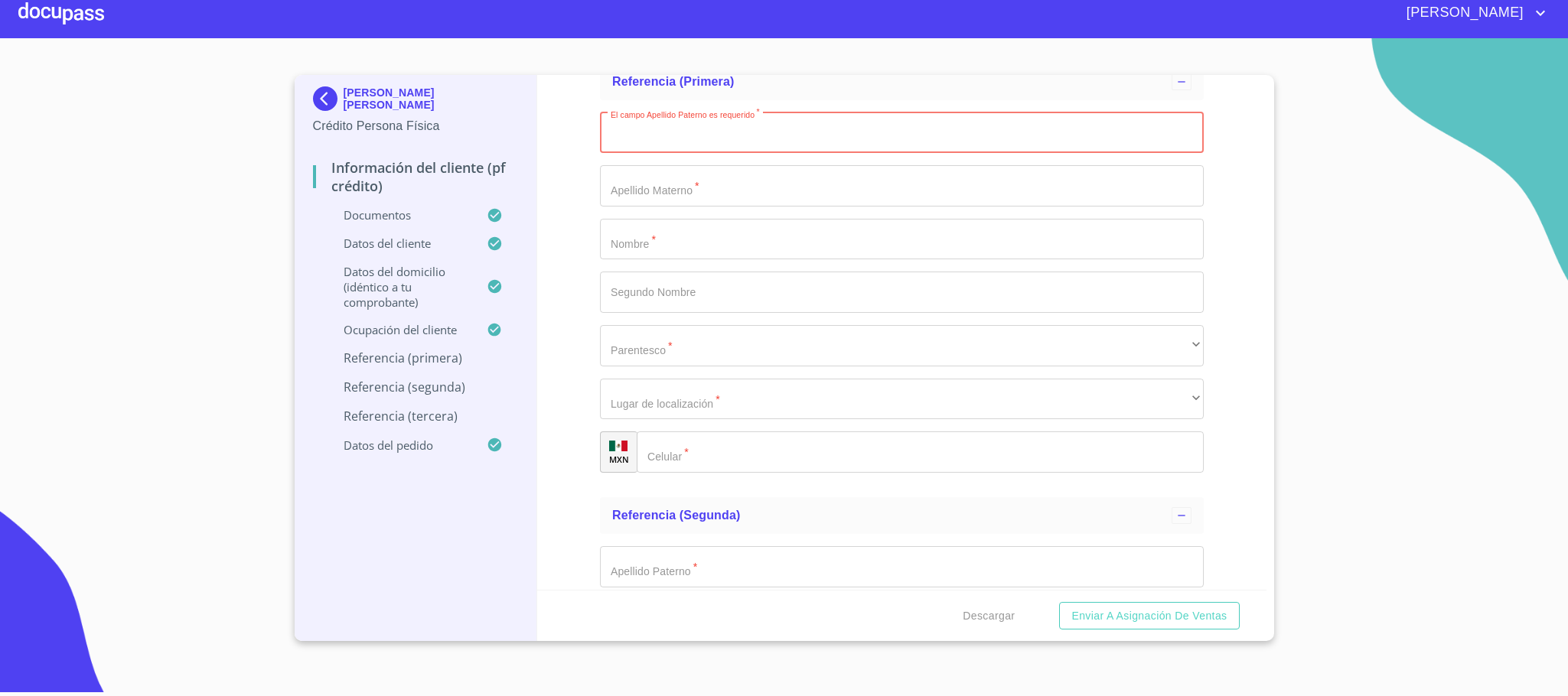
click at [737, 143] on input "Documento de identificación.   *" at bounding box center [901, 133] width 604 height 41
type input "[PERSON_NAME]"
type input "e"
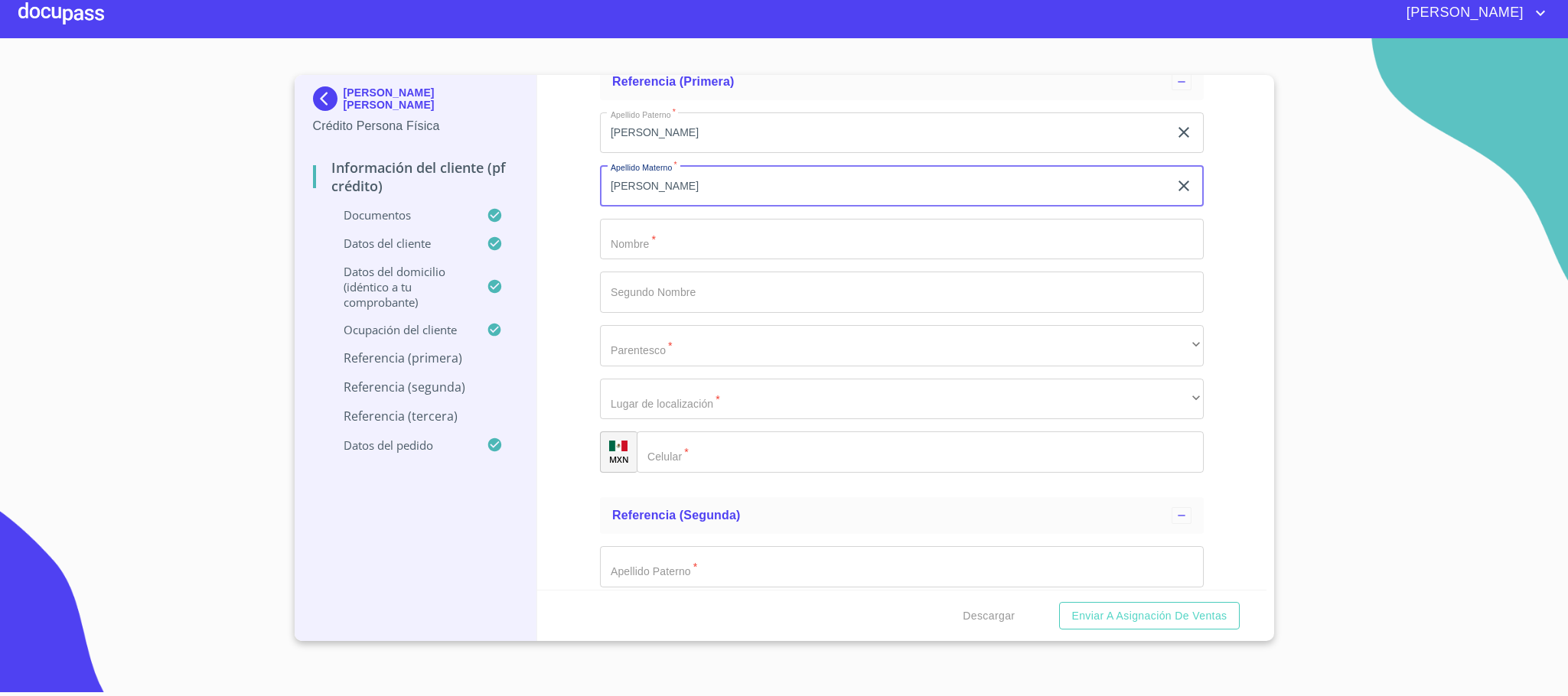
type input "[PERSON_NAME]"
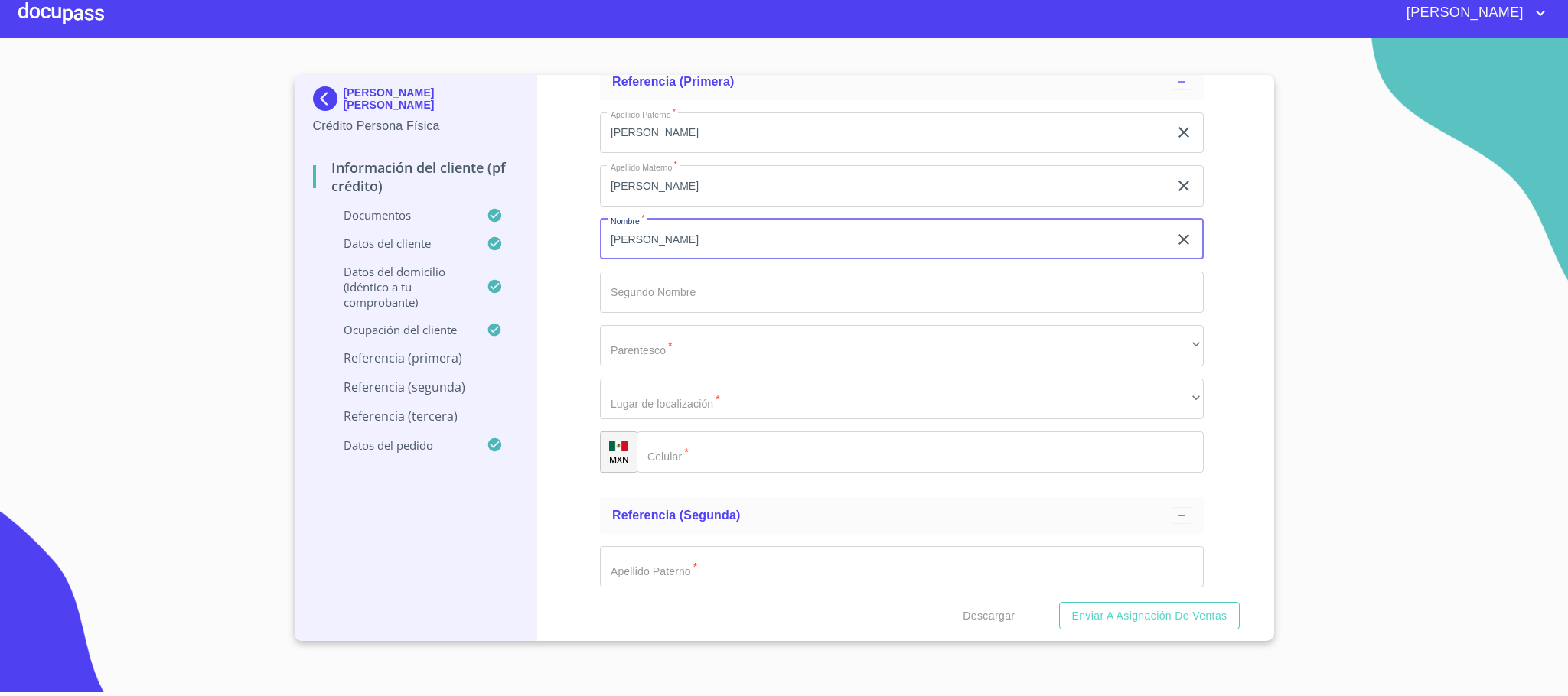
type input "[PERSON_NAME]"
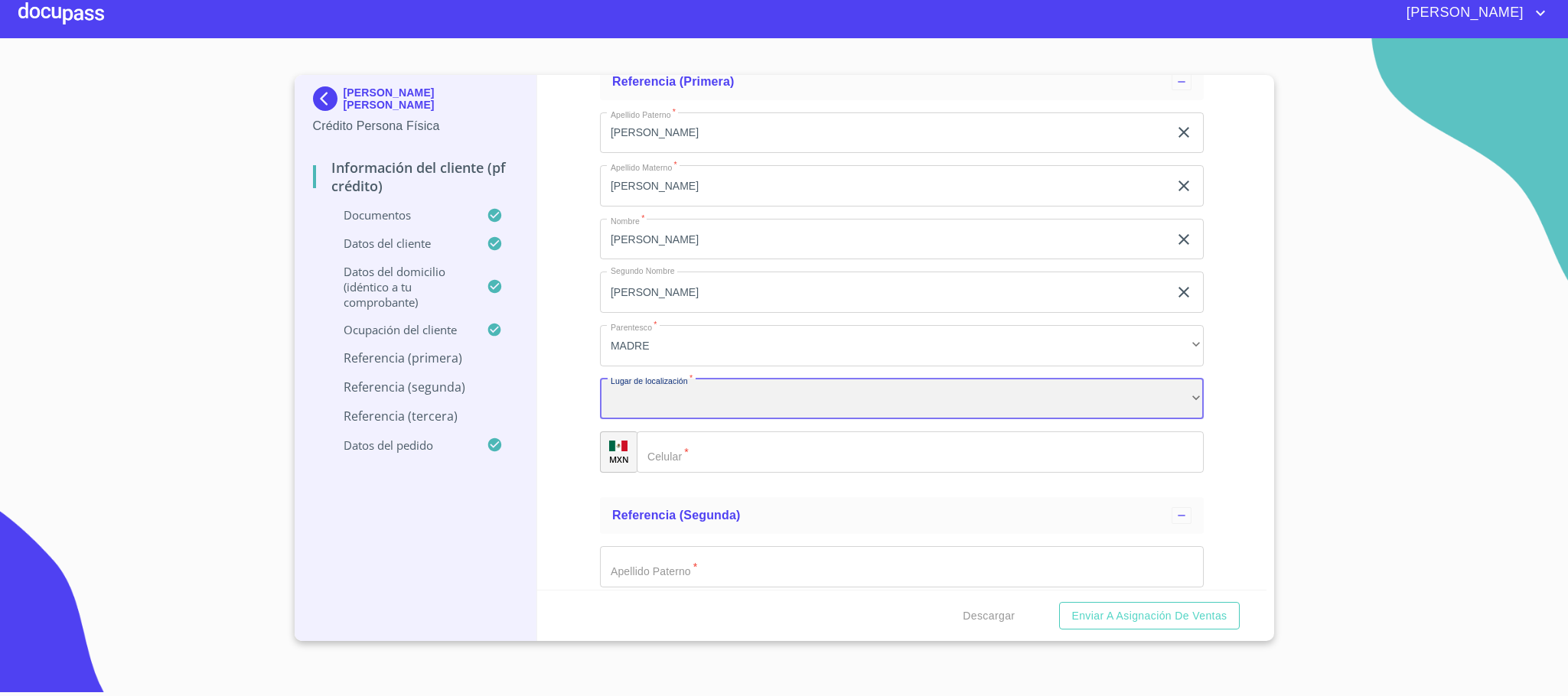
click at [765, 389] on div "​" at bounding box center [901, 399] width 604 height 41
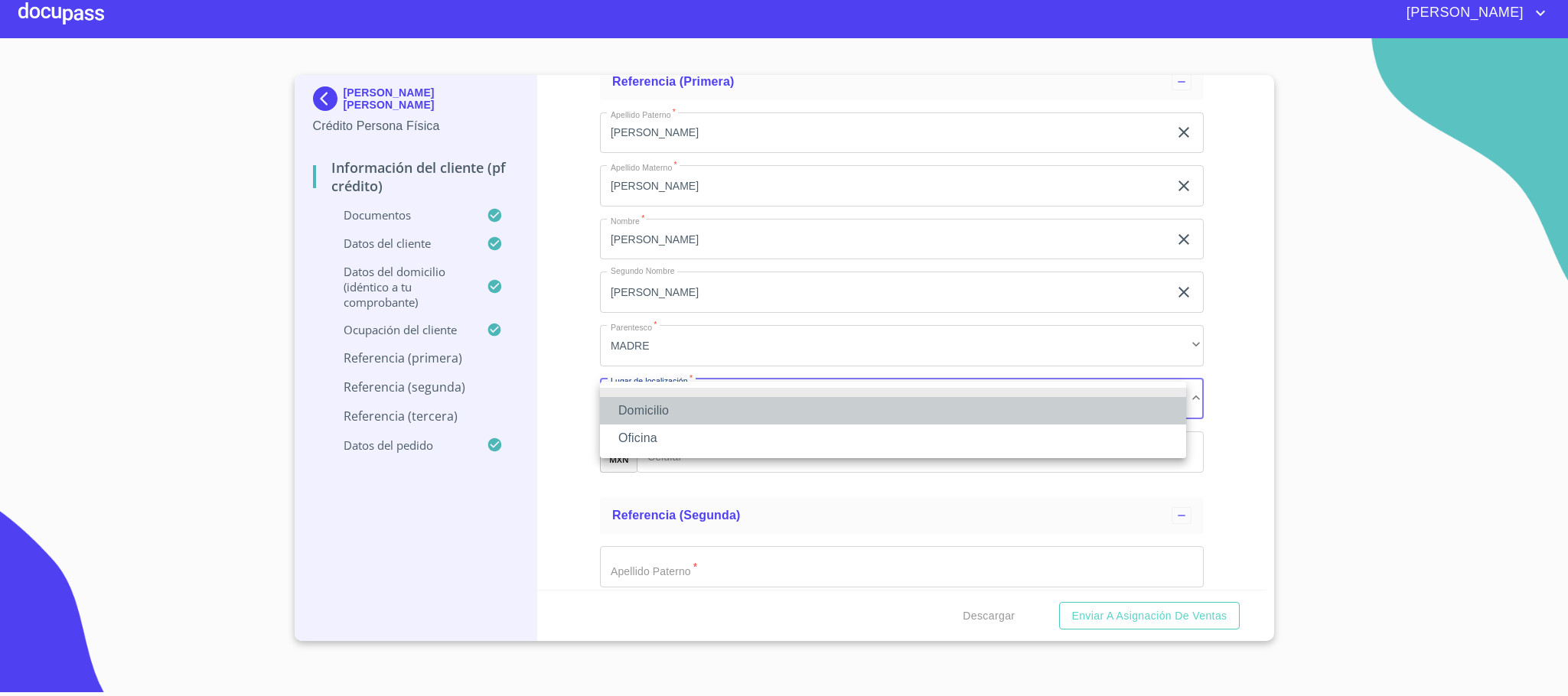
click at [663, 403] on li "Domicilio" at bounding box center [893, 410] width 586 height 28
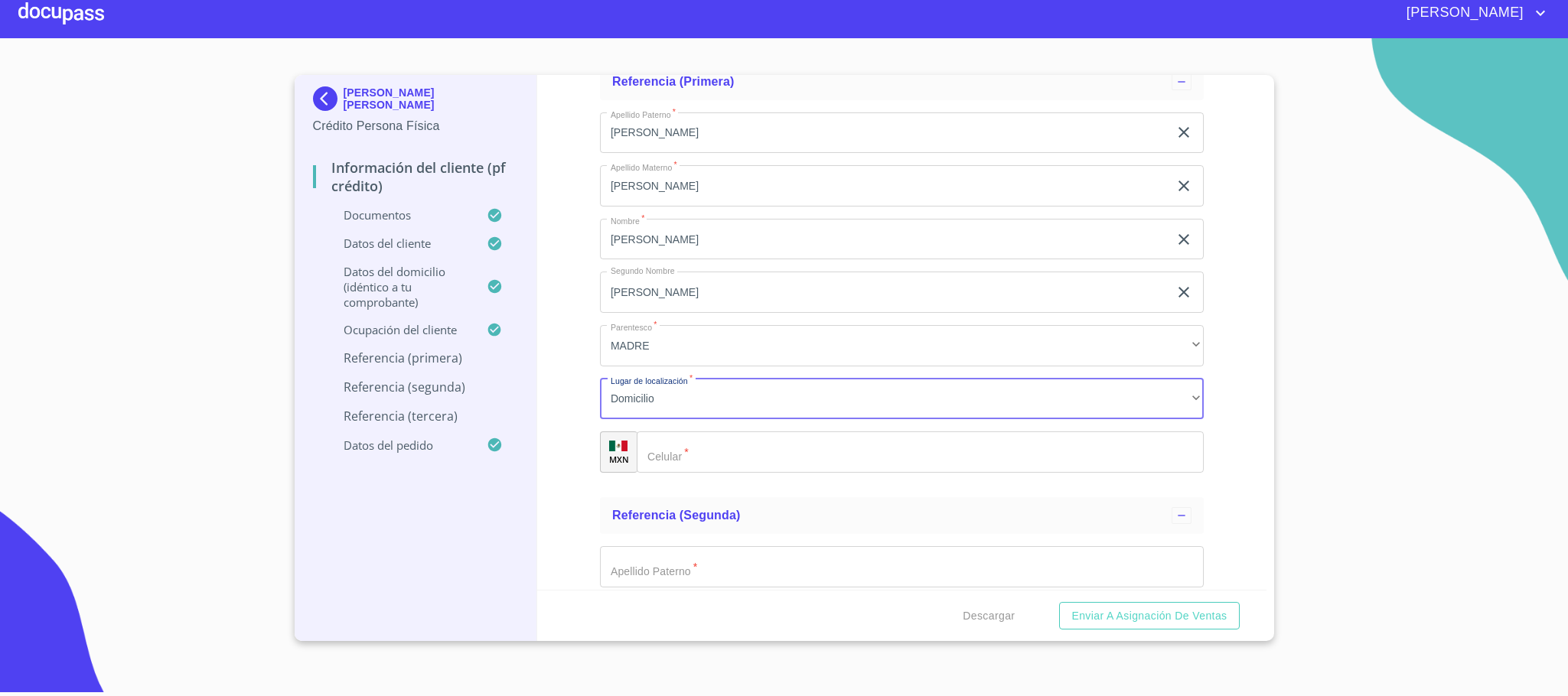
click at [691, 460] on input "Documento de identificación.   *" at bounding box center [920, 452] width 567 height 41
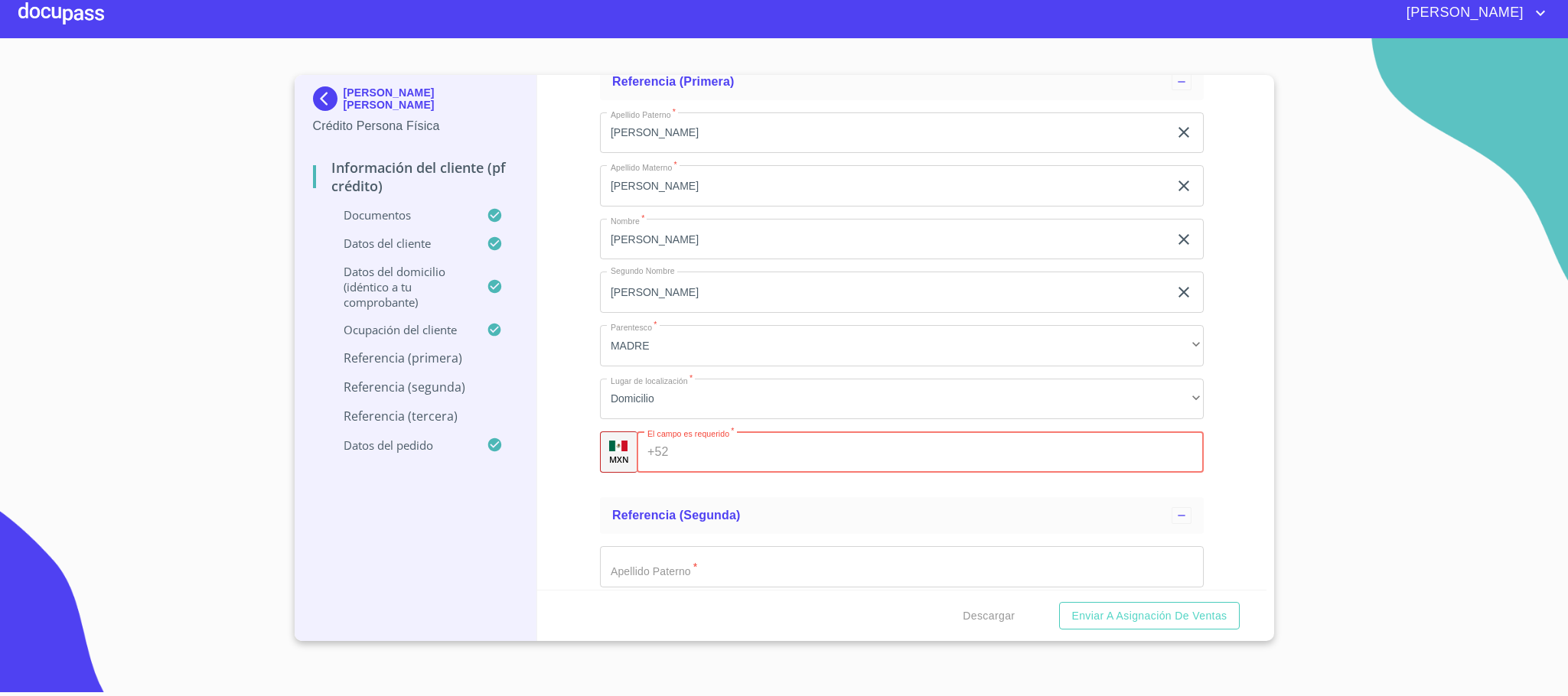
click at [781, 455] on input "Documento de identificación.   *" at bounding box center [939, 452] width 529 height 41
paste input "[PHONE_NUMBER]"
type input "[PHONE_NUMBER]"
click at [0, 329] on section "[PERSON_NAME] [PERSON_NAME] Crédito Persona Física Información del cliente (PF …" at bounding box center [784, 362] width 1568 height 647
type input "[PHONE_NUMBER]"
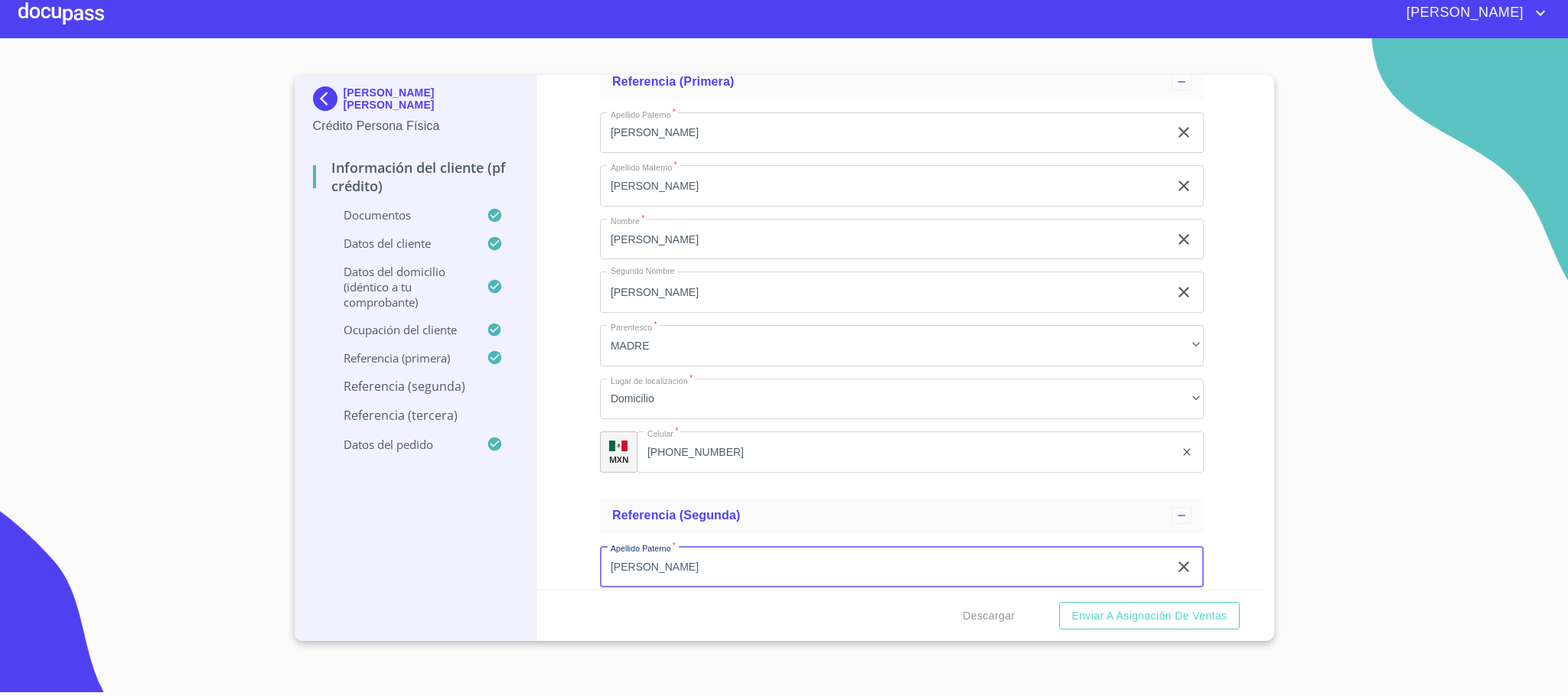
type input "[PERSON_NAME]"
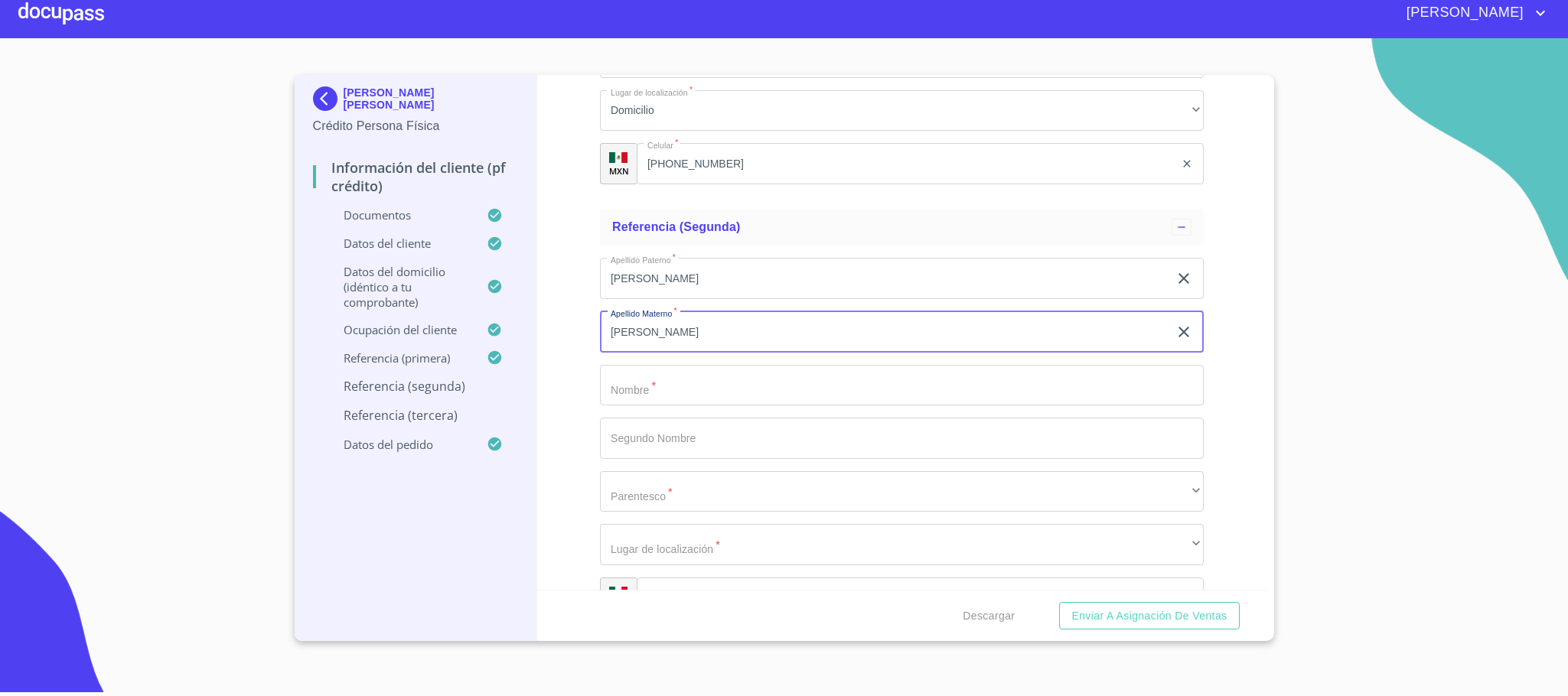
type input "[PERSON_NAME]"
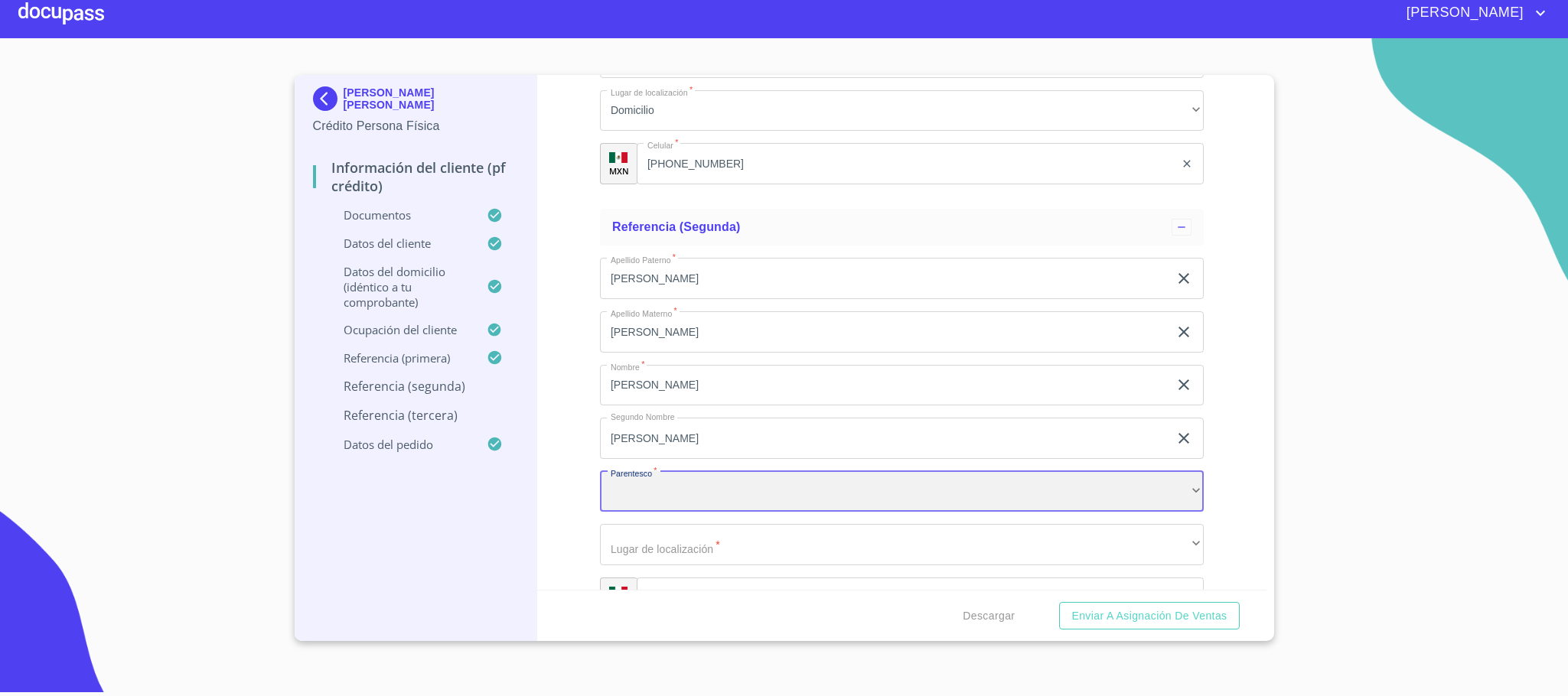
click at [741, 498] on div "​" at bounding box center [901, 491] width 604 height 41
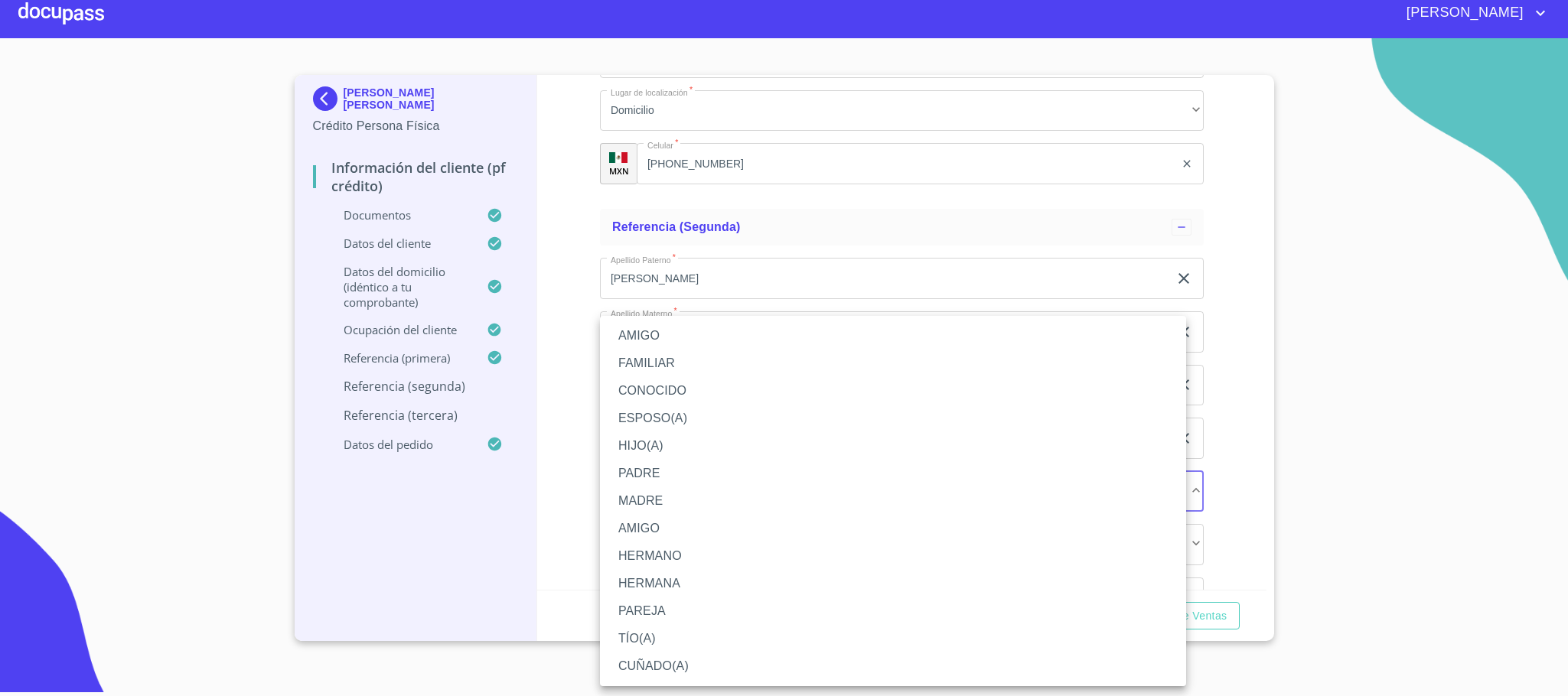
click at [682, 584] on li "HERMANA" at bounding box center [893, 583] width 586 height 28
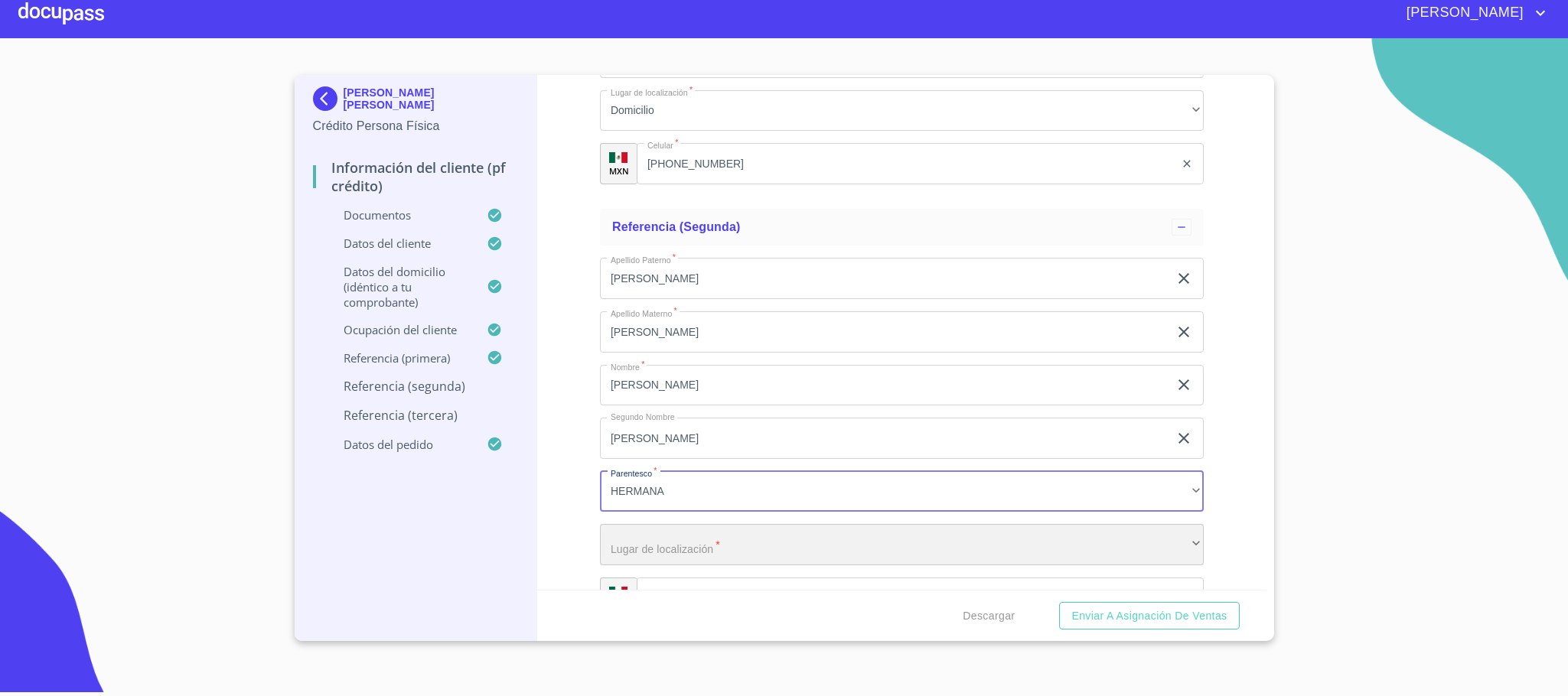
click at [684, 549] on div "​" at bounding box center [901, 544] width 604 height 41
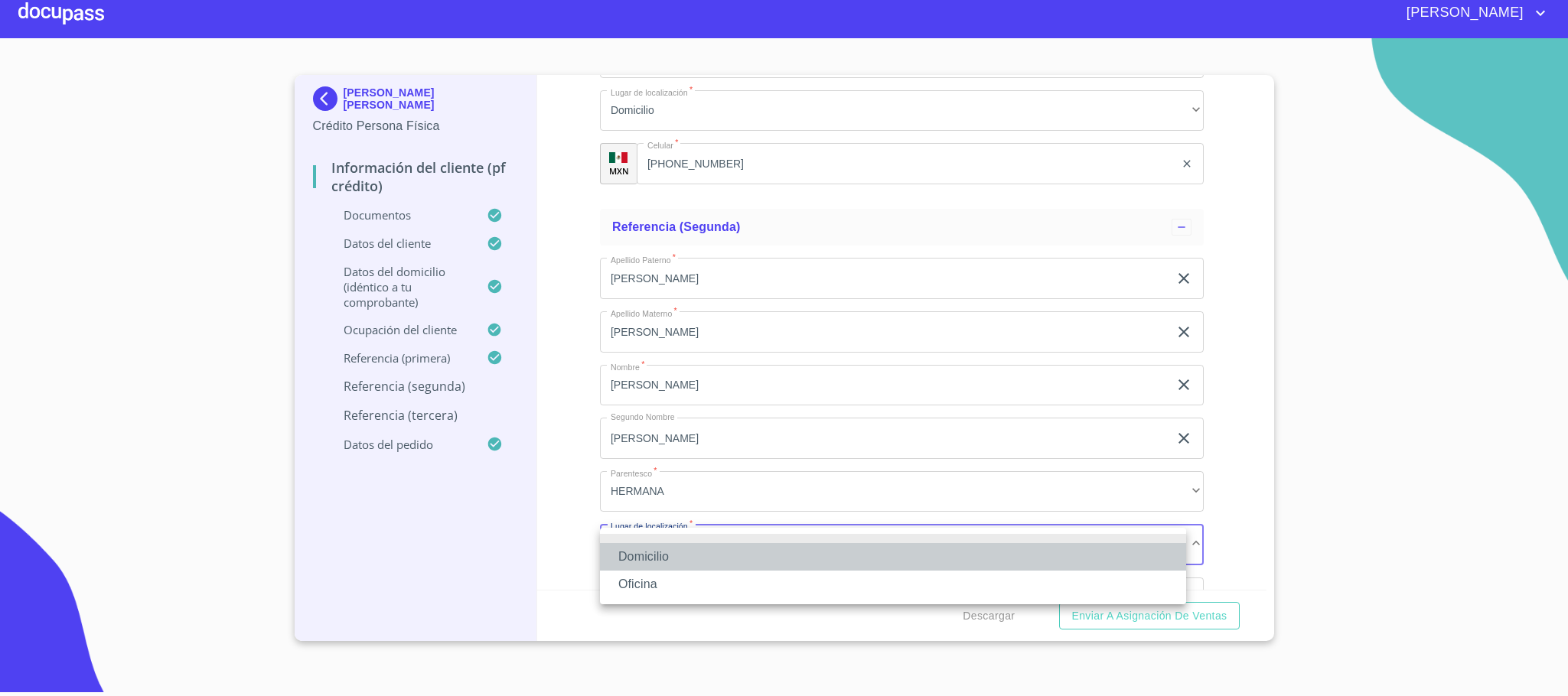
click at [683, 558] on li "Domicilio" at bounding box center [893, 556] width 586 height 28
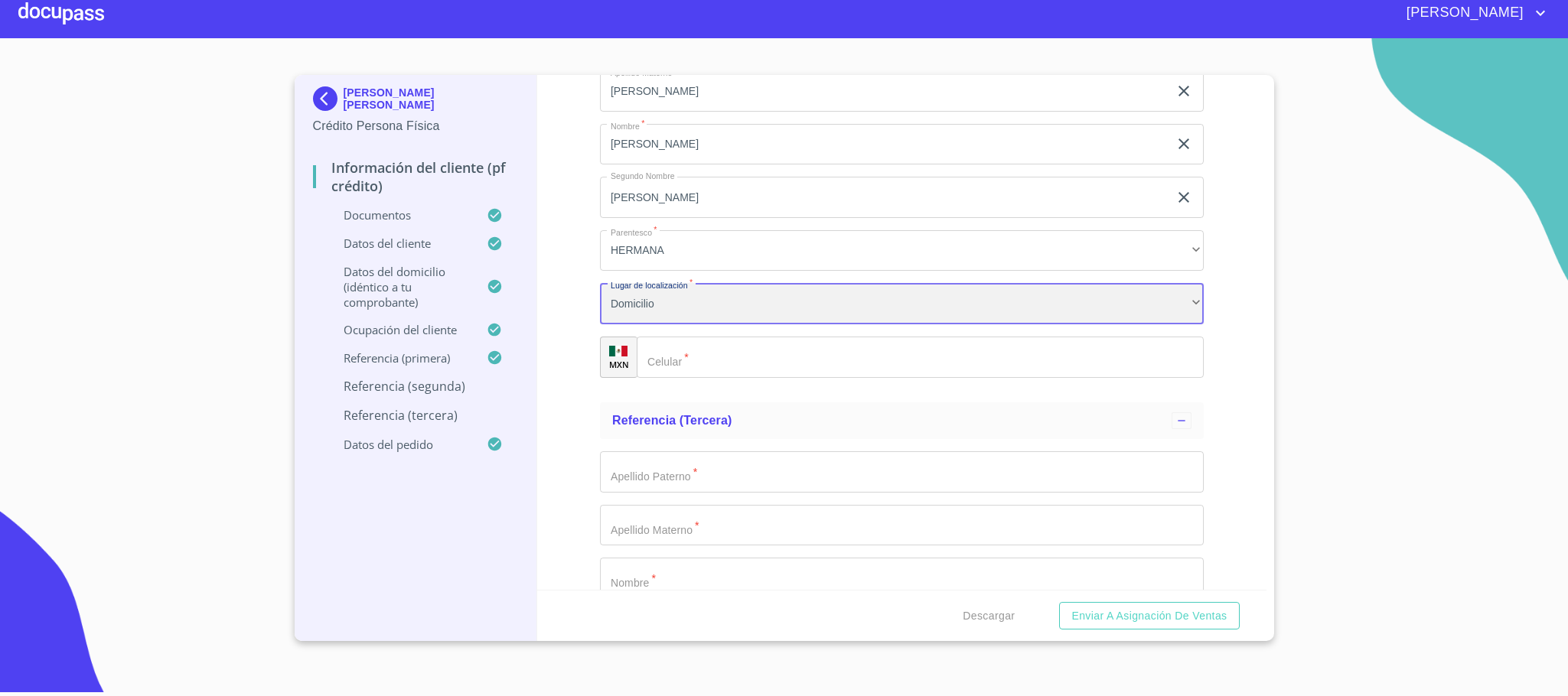
scroll to position [8045, 0]
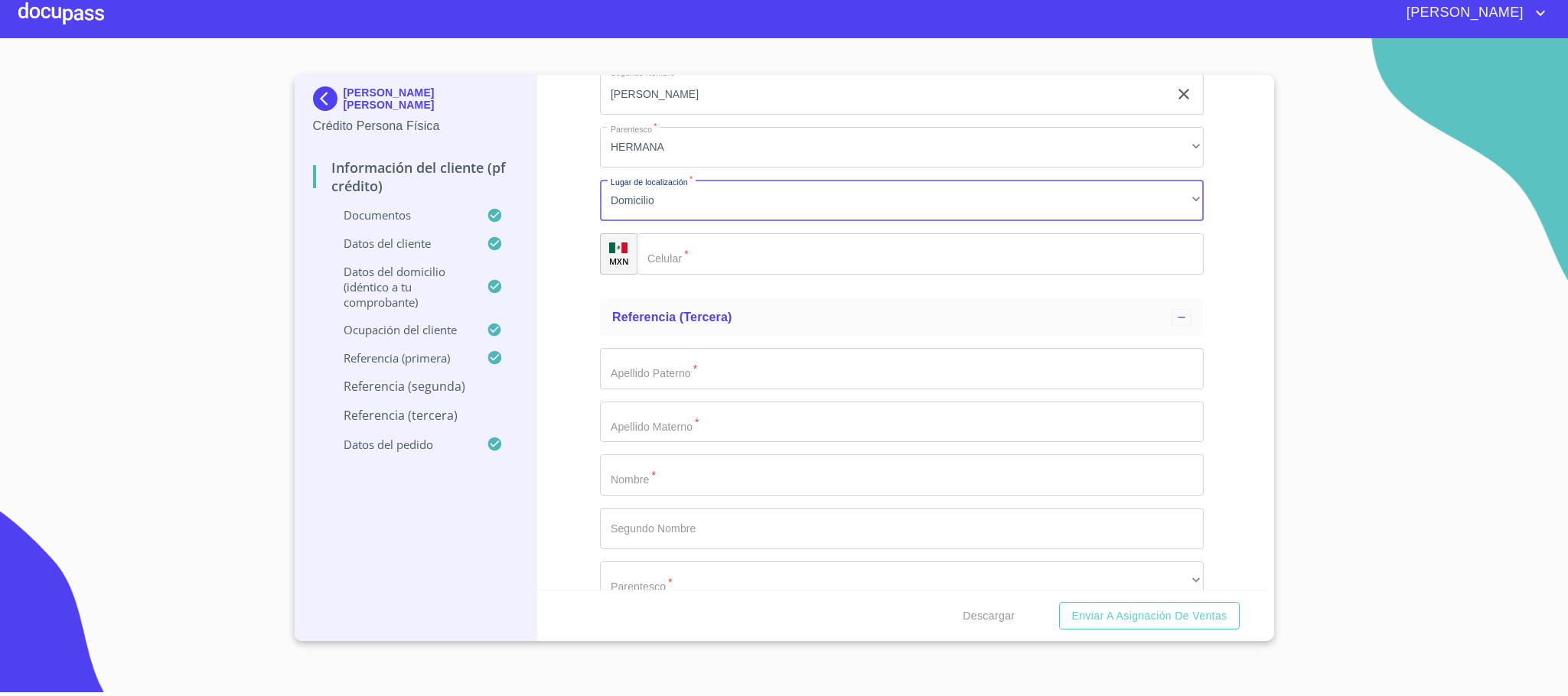
click at [710, 256] on input "Documento de identificación.   *" at bounding box center [920, 253] width 567 height 41
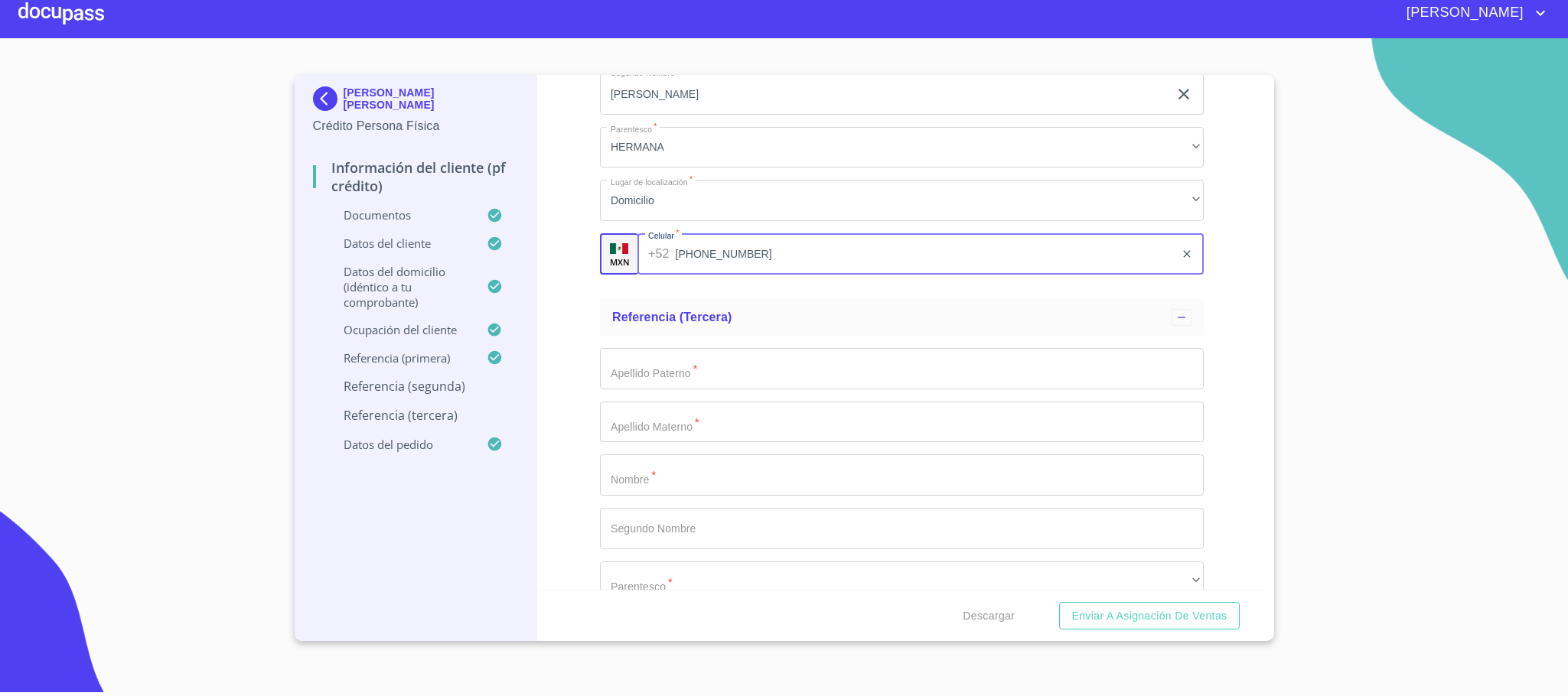
type input "[PHONE_NUMBER]"
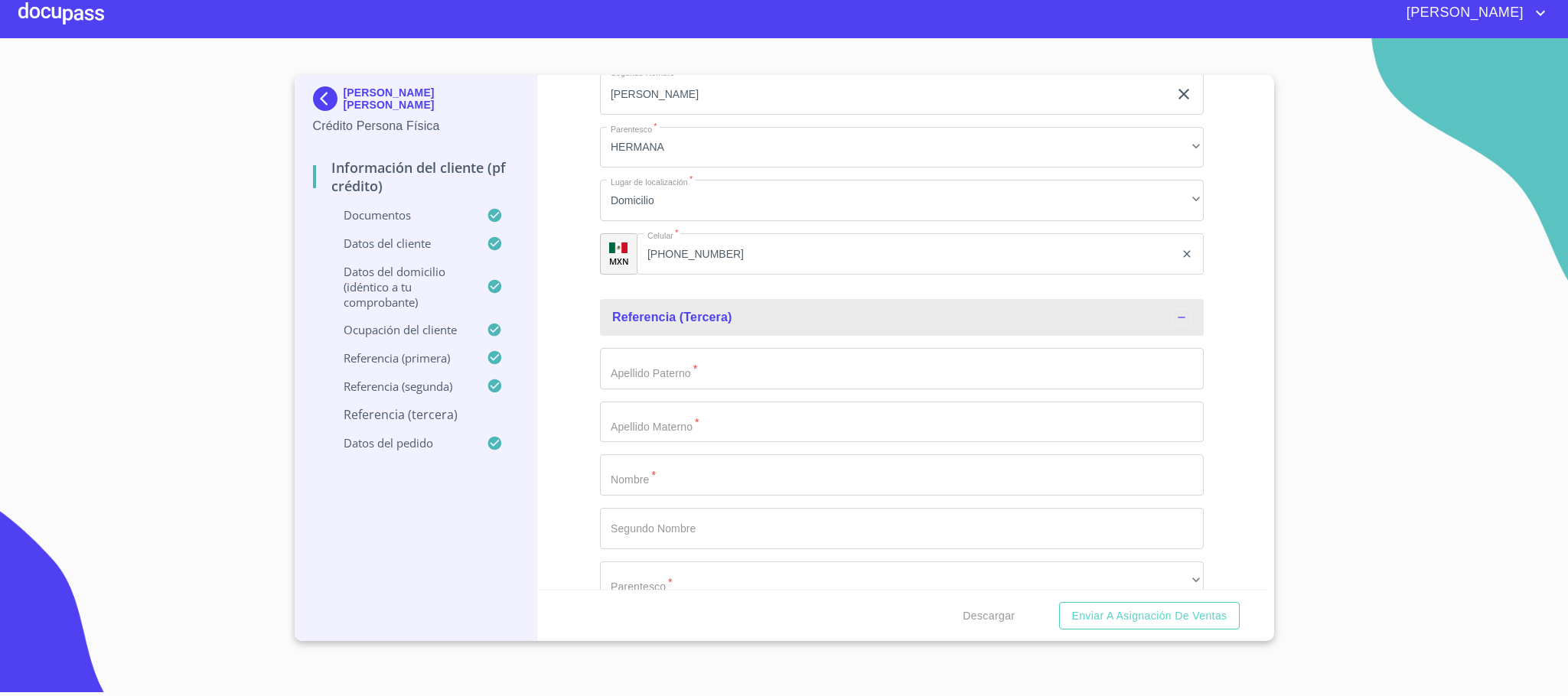
click at [615, 377] on input "Documento de identificación.   *" at bounding box center [901, 368] width 604 height 41
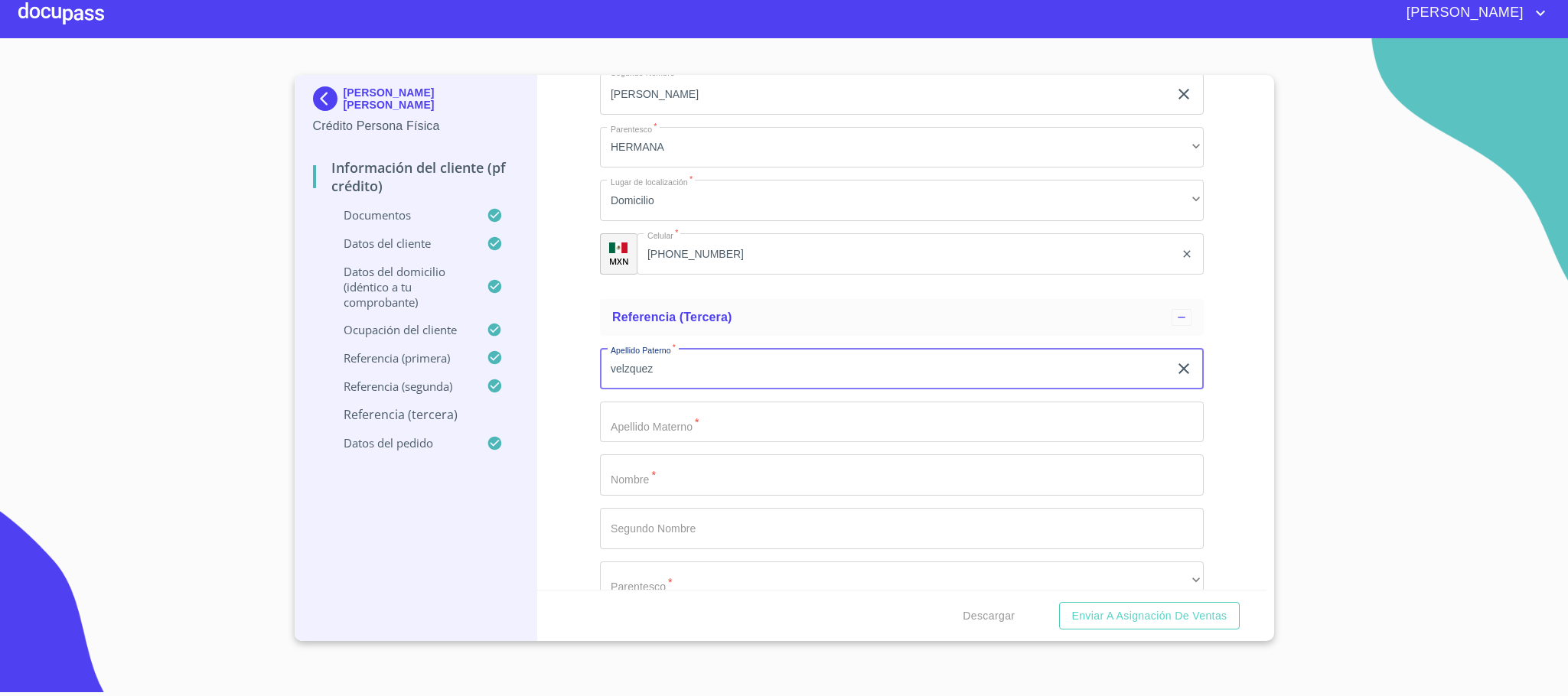
type input "velzquez"
type input "[PERSON_NAME]"
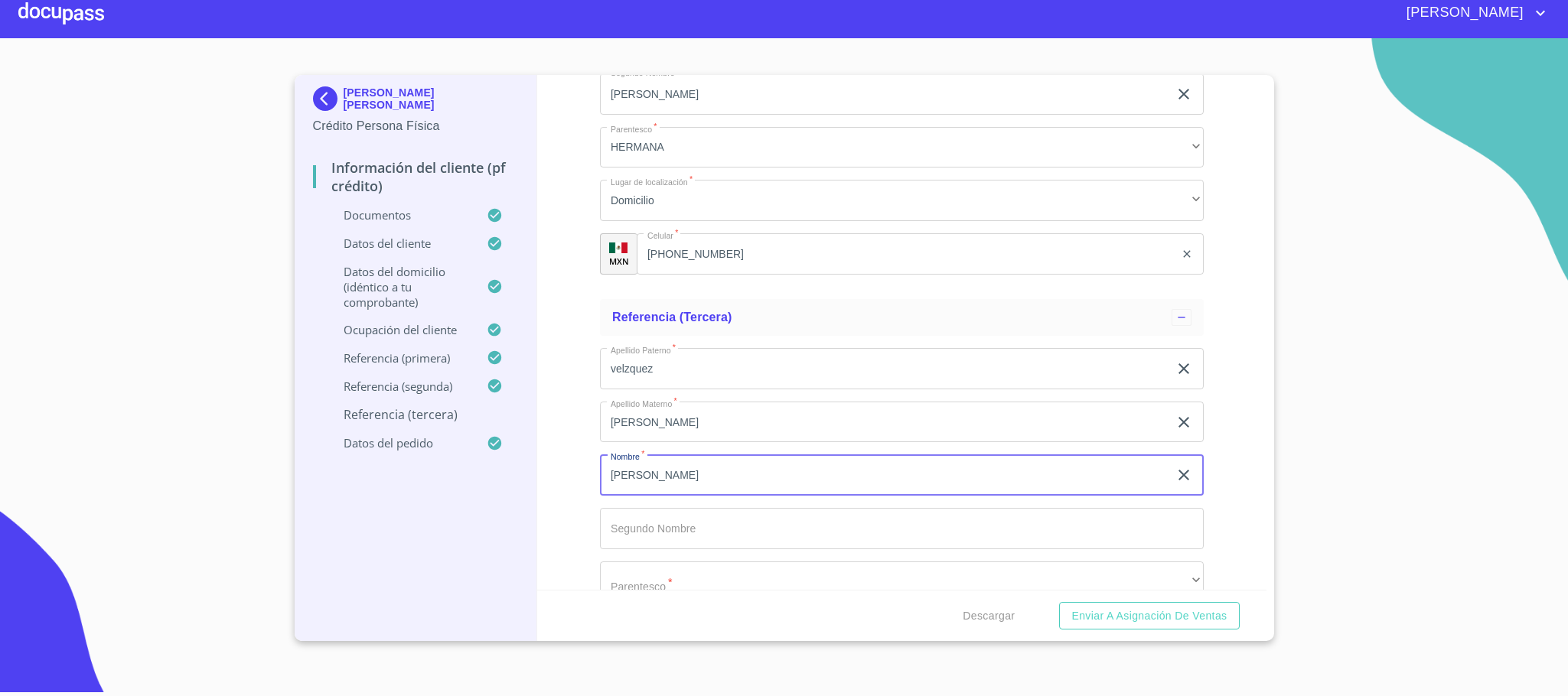
type input "[PERSON_NAME]"
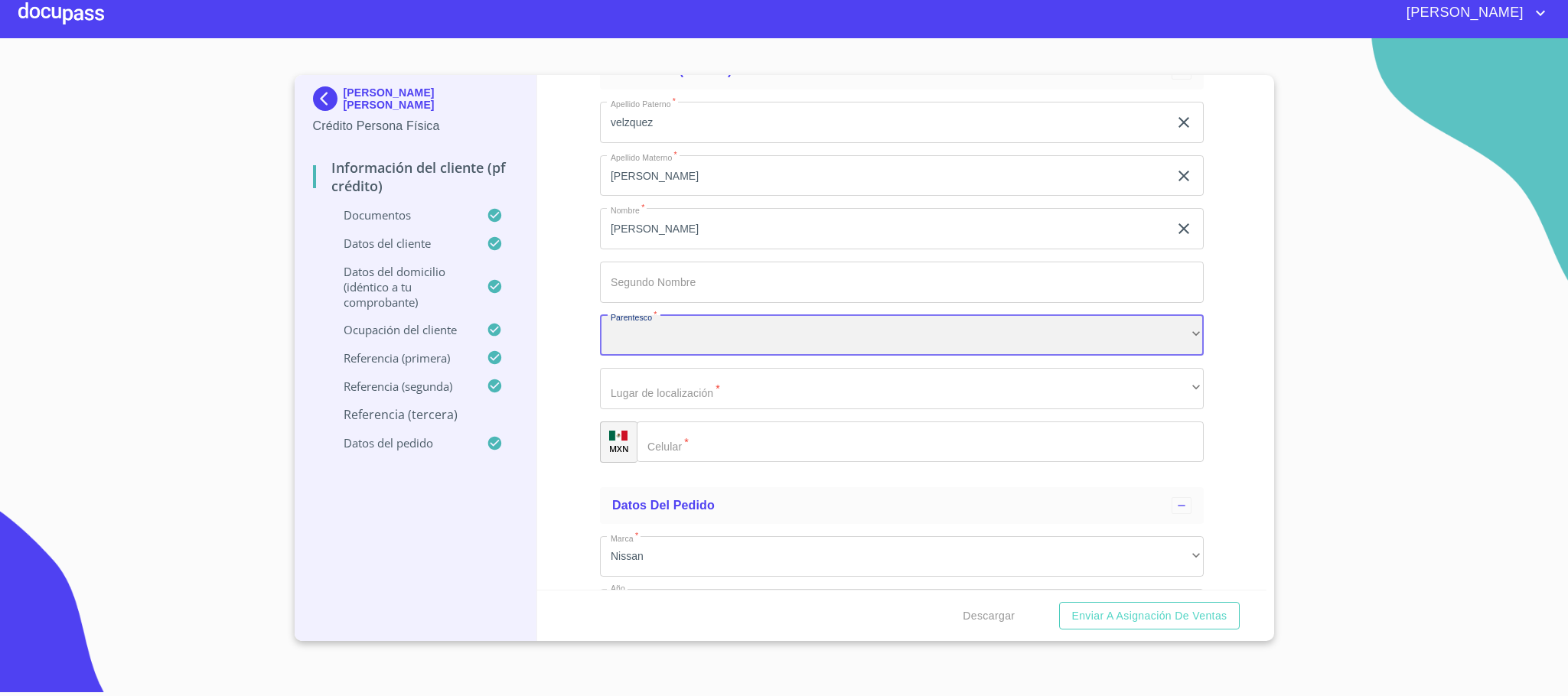
scroll to position [8402, 0]
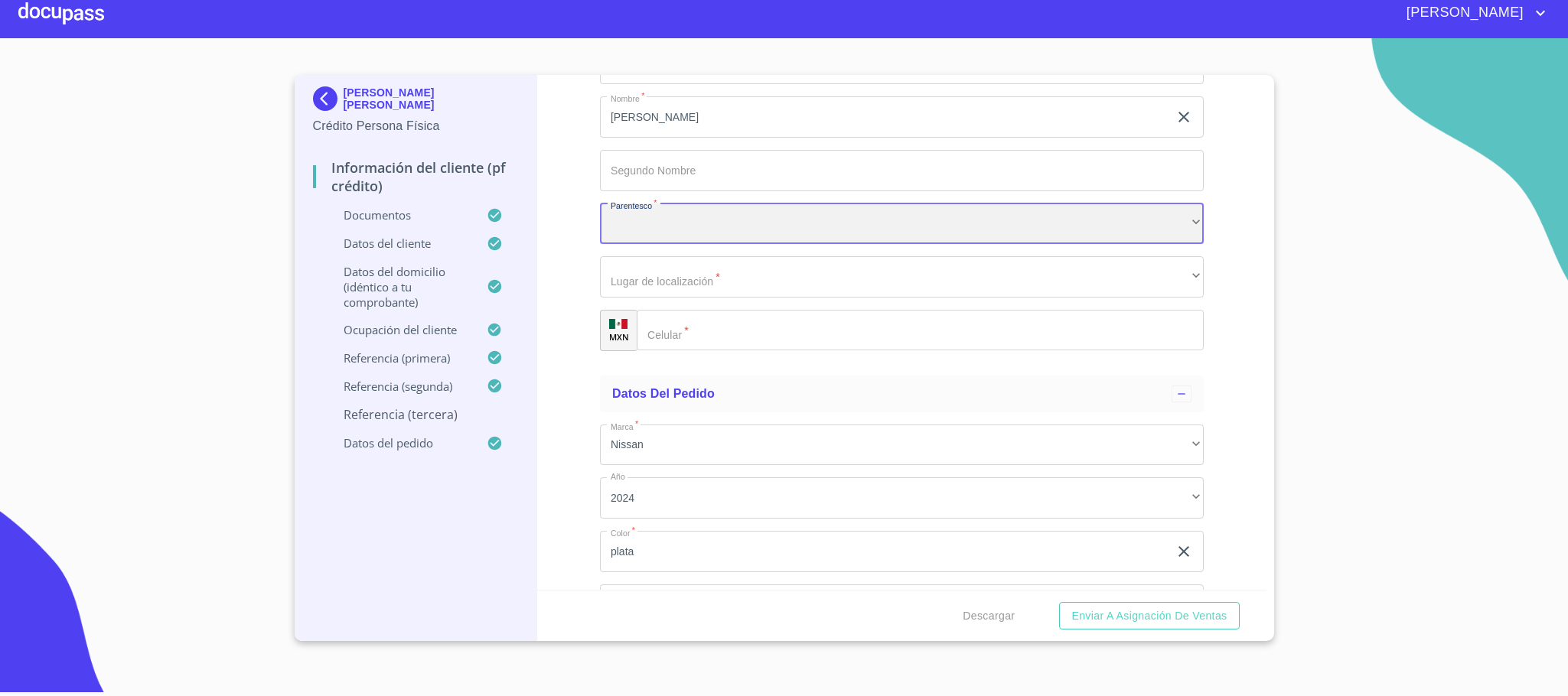
click at [638, 228] on div "​" at bounding box center [901, 224] width 604 height 41
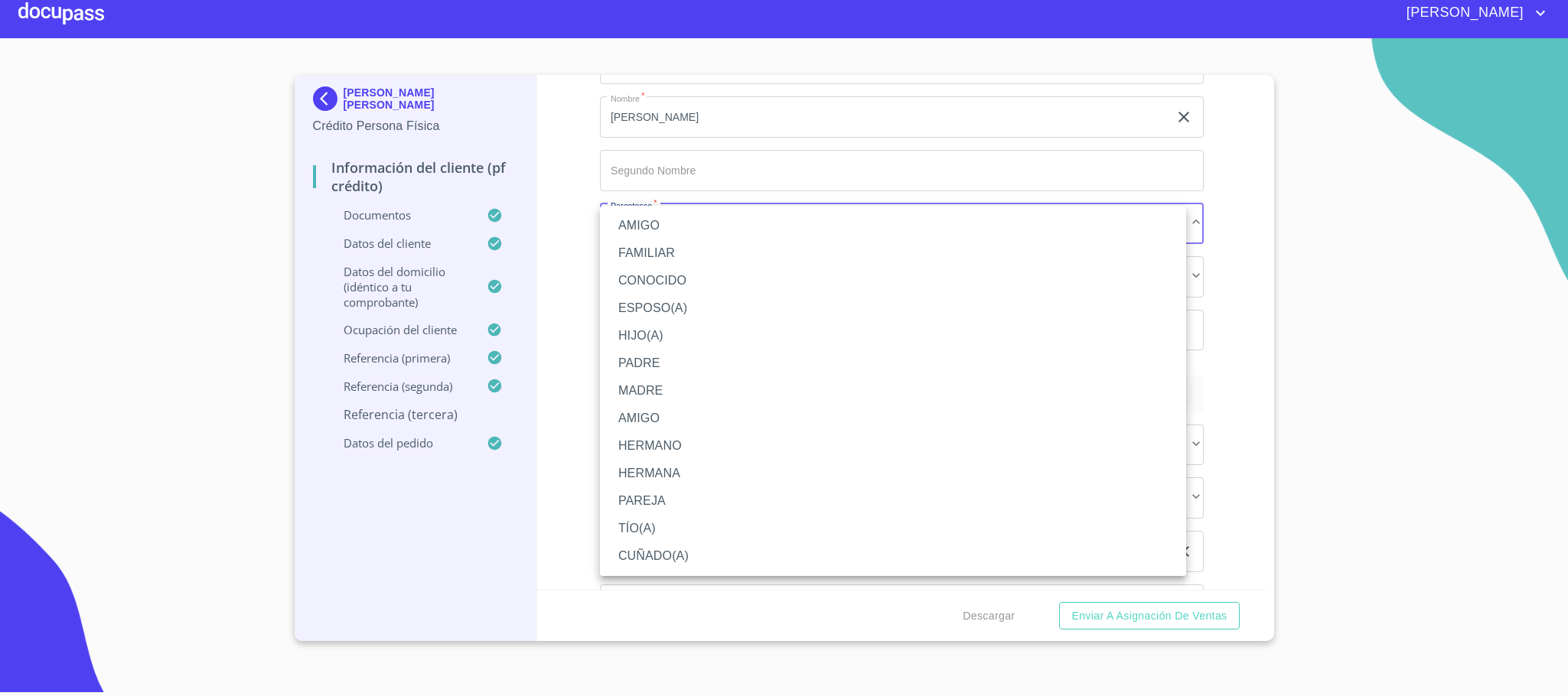
click at [657, 363] on li "PADRE" at bounding box center [893, 363] width 586 height 28
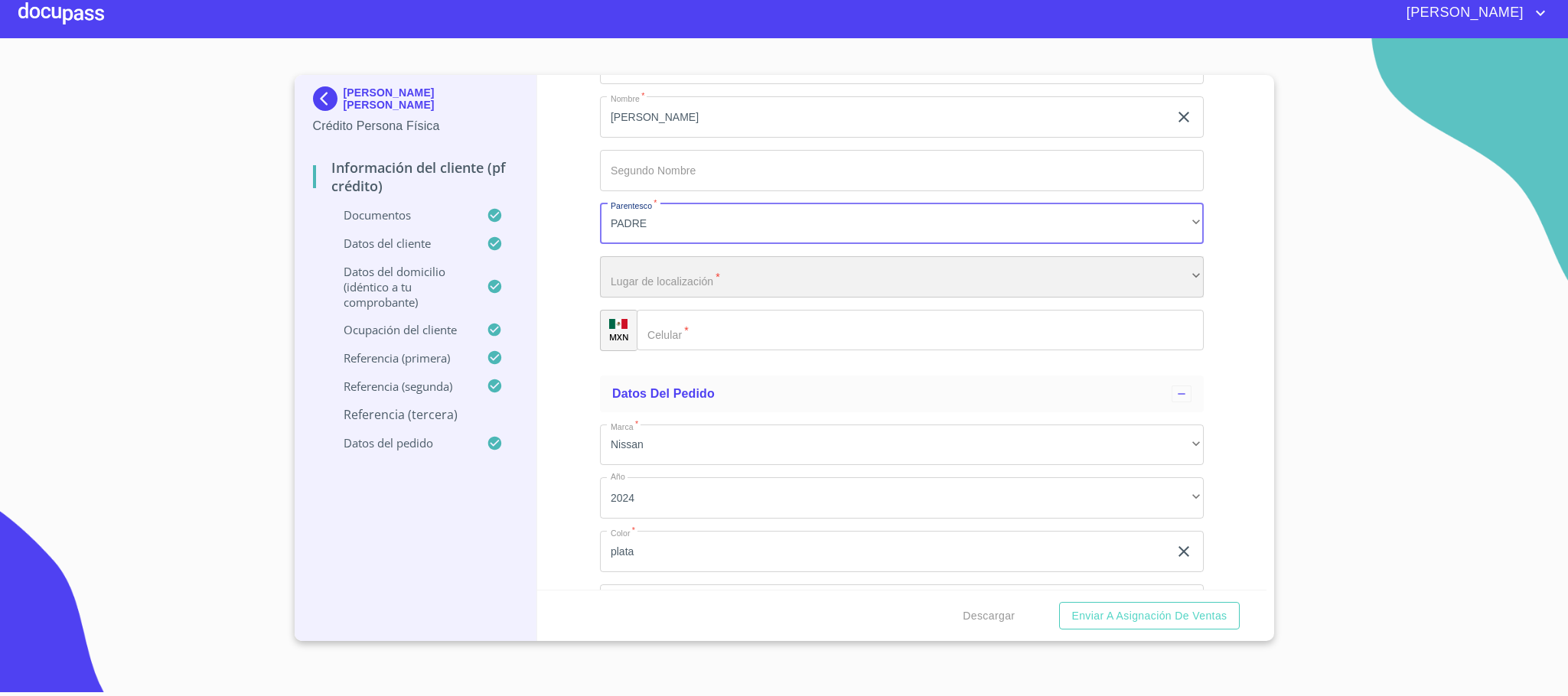
click at [675, 276] on div "​" at bounding box center [901, 277] width 604 height 41
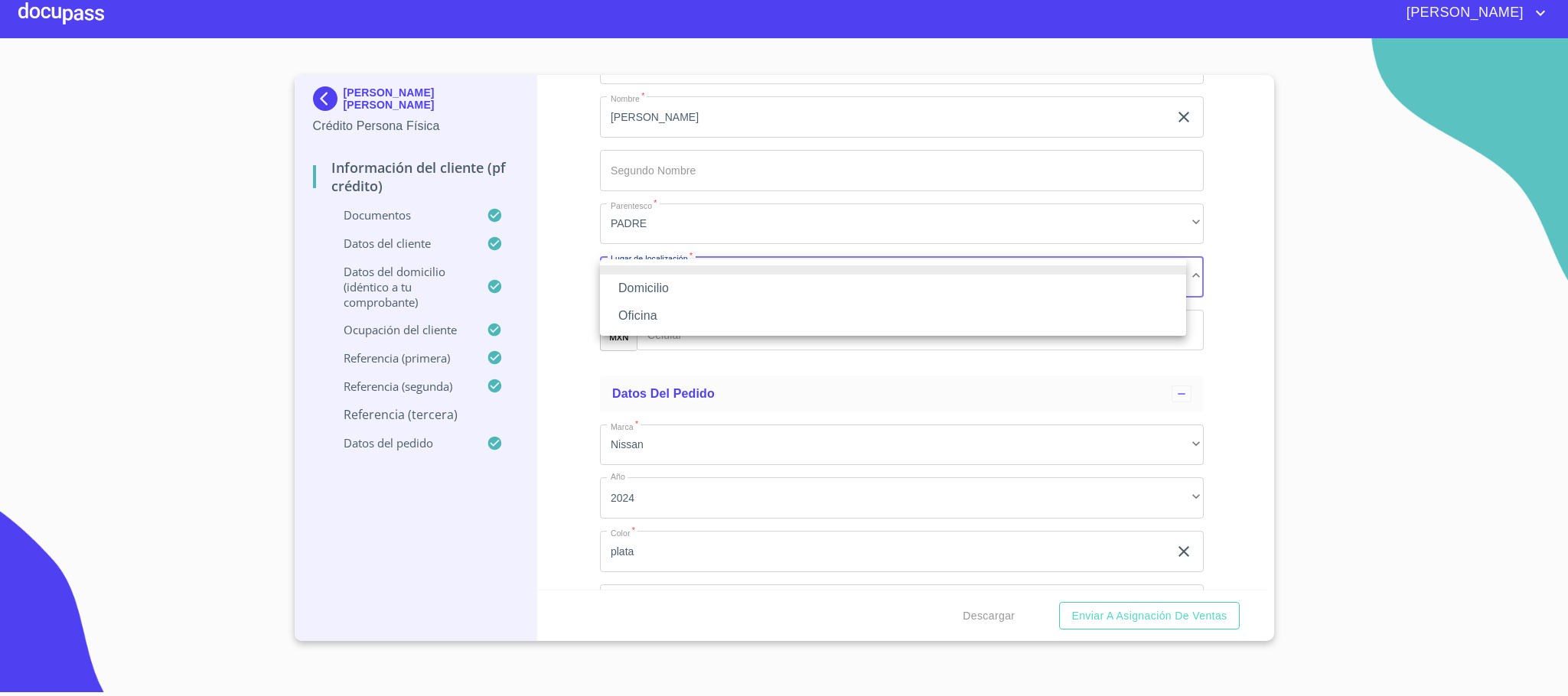
click at [666, 298] on li "Domicilio" at bounding box center [893, 288] width 586 height 28
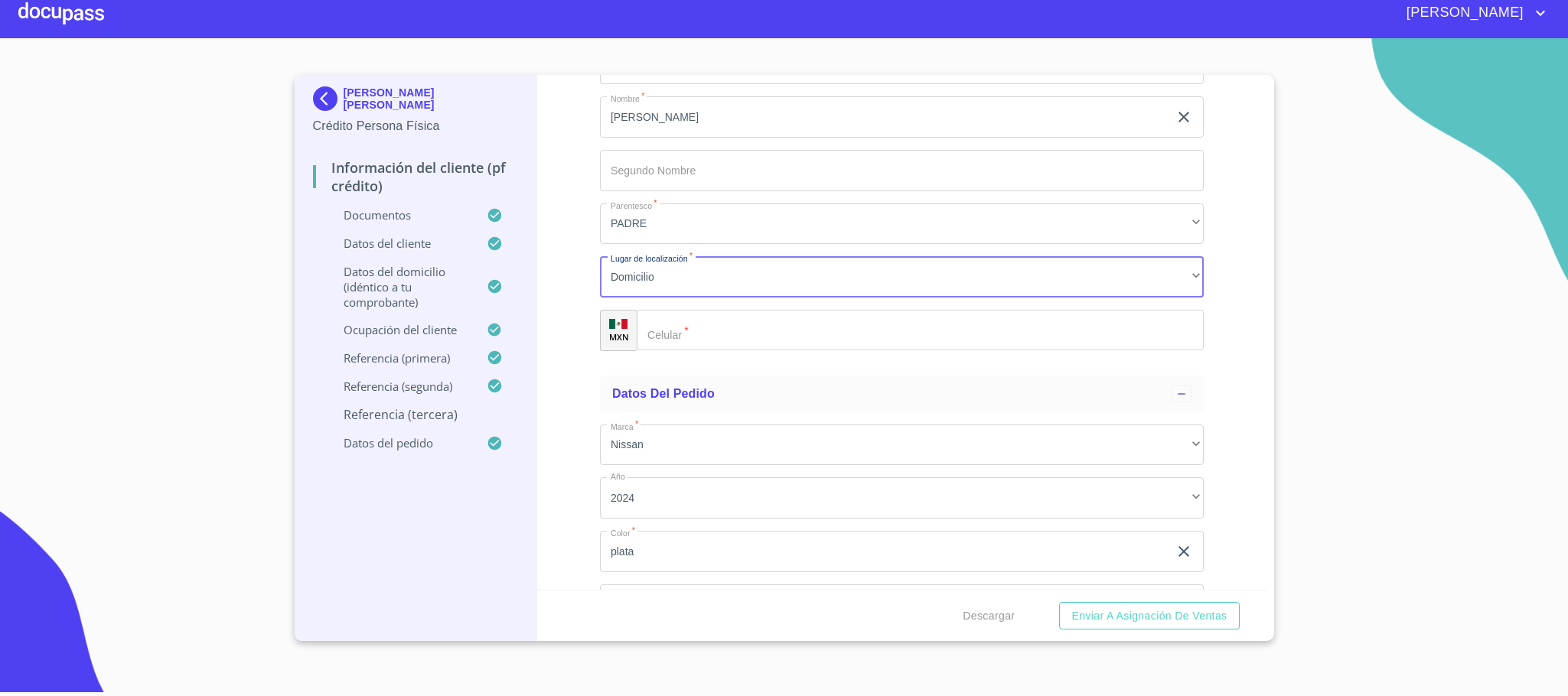
click at [676, 322] on input "Documento de identificación.   *" at bounding box center [920, 330] width 567 height 41
type input "[PHONE_NUMBER]"
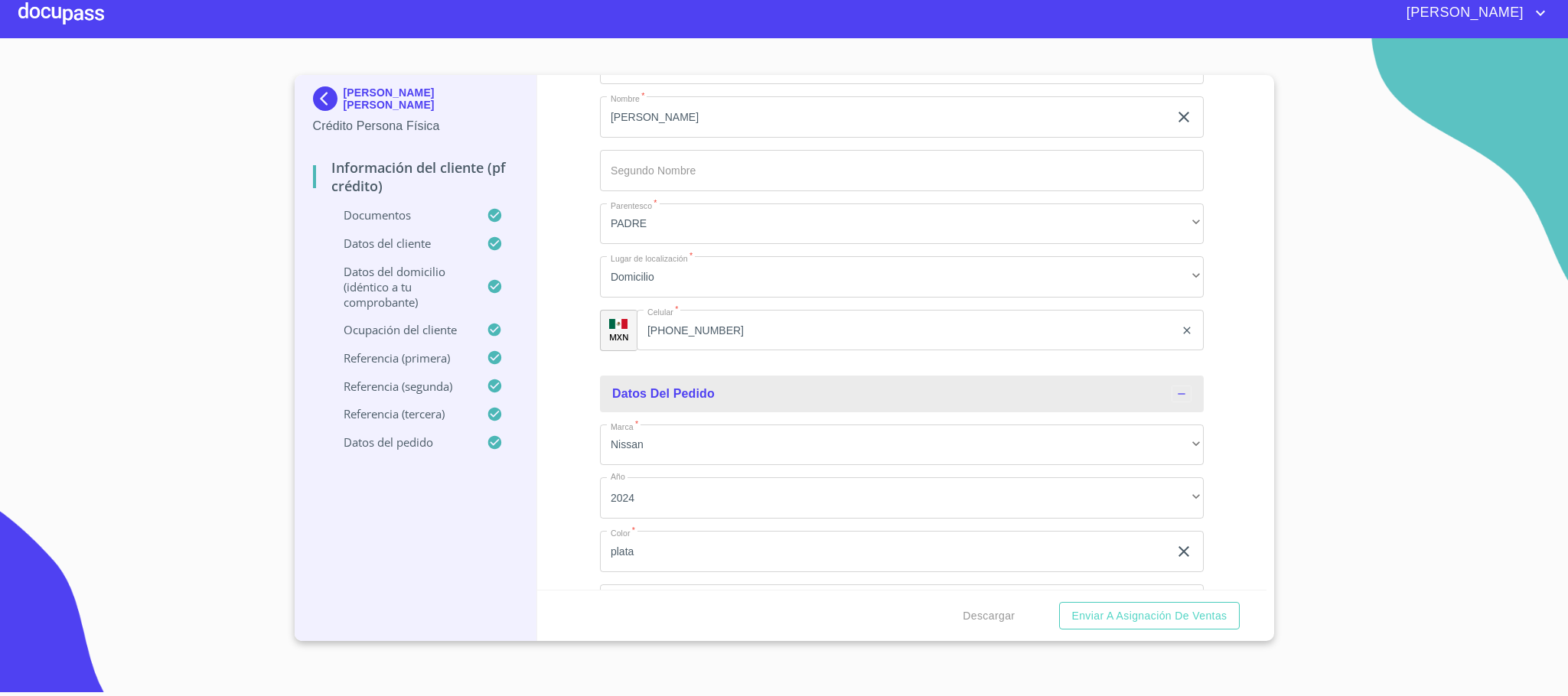
click at [590, 397] on div "Información del cliente (PF crédito) Documentos Documento de identificación.   …" at bounding box center [901, 333] width 729 height 515
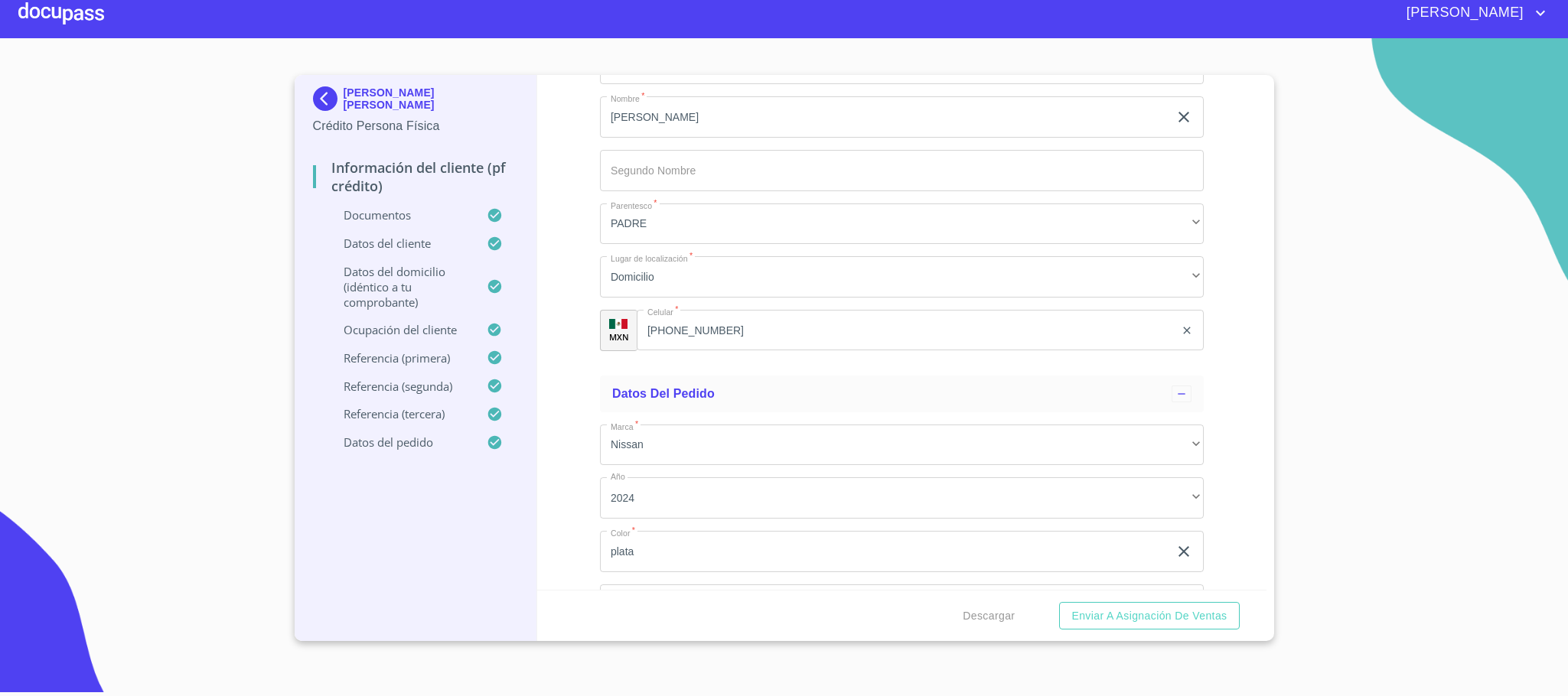
scroll to position [8510, 0]
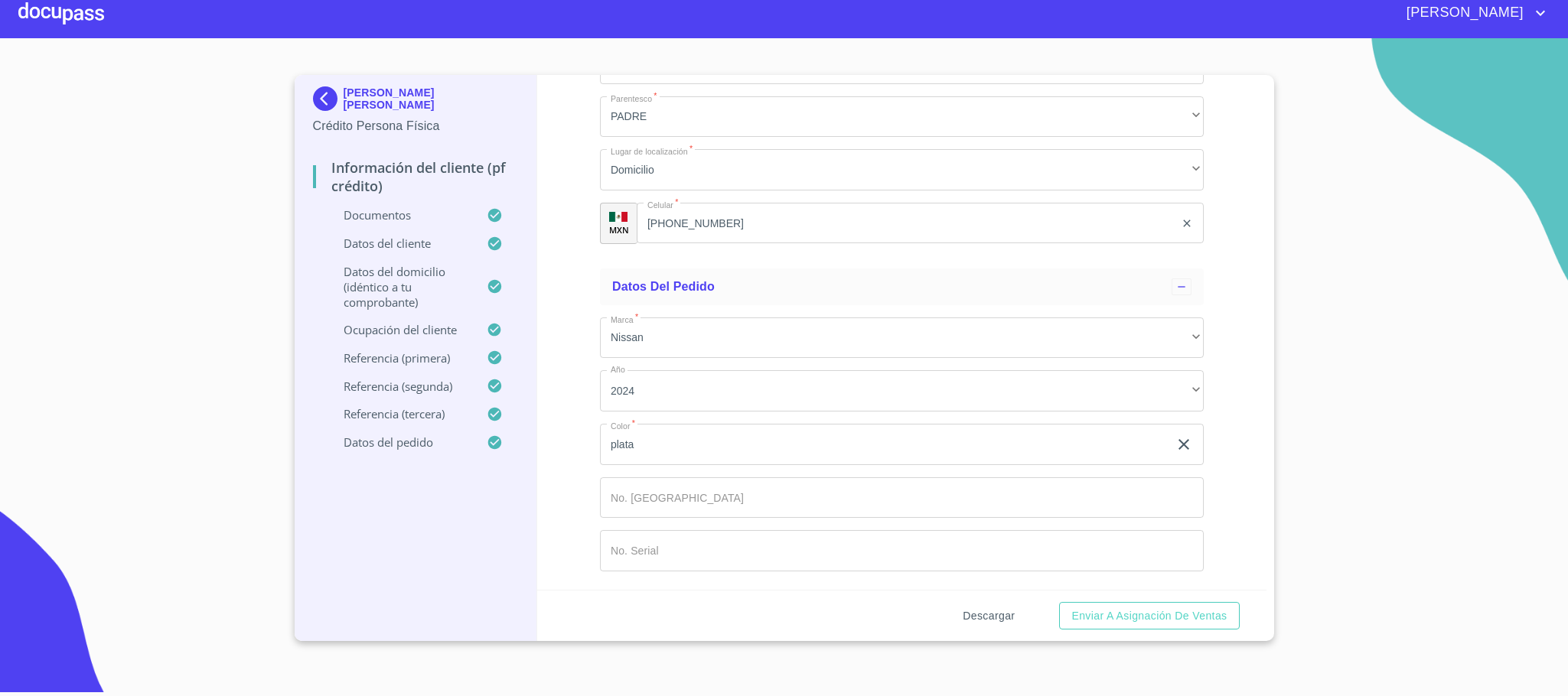
click at [978, 614] on span "Descargar" at bounding box center [988, 616] width 52 height 19
click at [1133, 614] on span "Enviar a Asignación de Ventas" at bounding box center [1149, 616] width 155 height 19
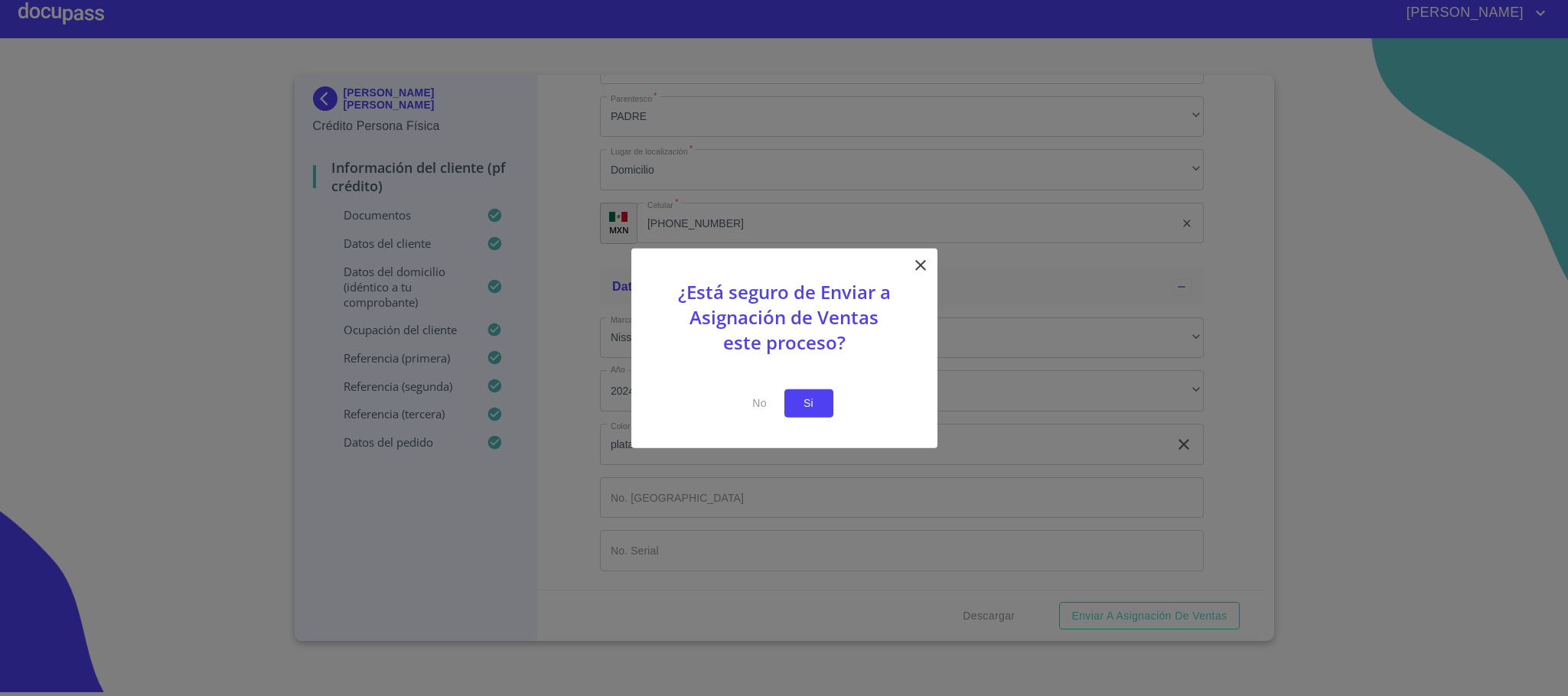
click at [795, 404] on button "Si" at bounding box center [809, 404] width 49 height 28
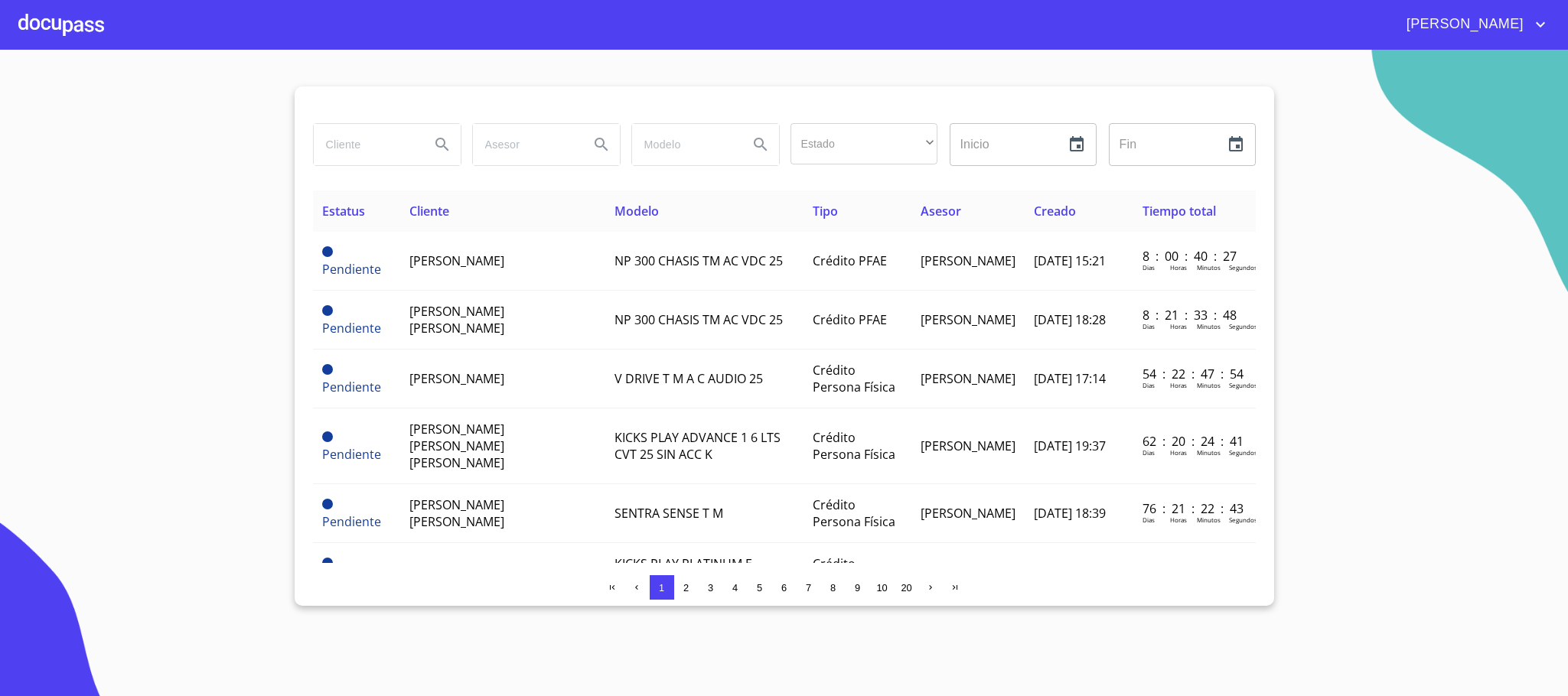
click at [97, 22] on div at bounding box center [61, 24] width 86 height 49
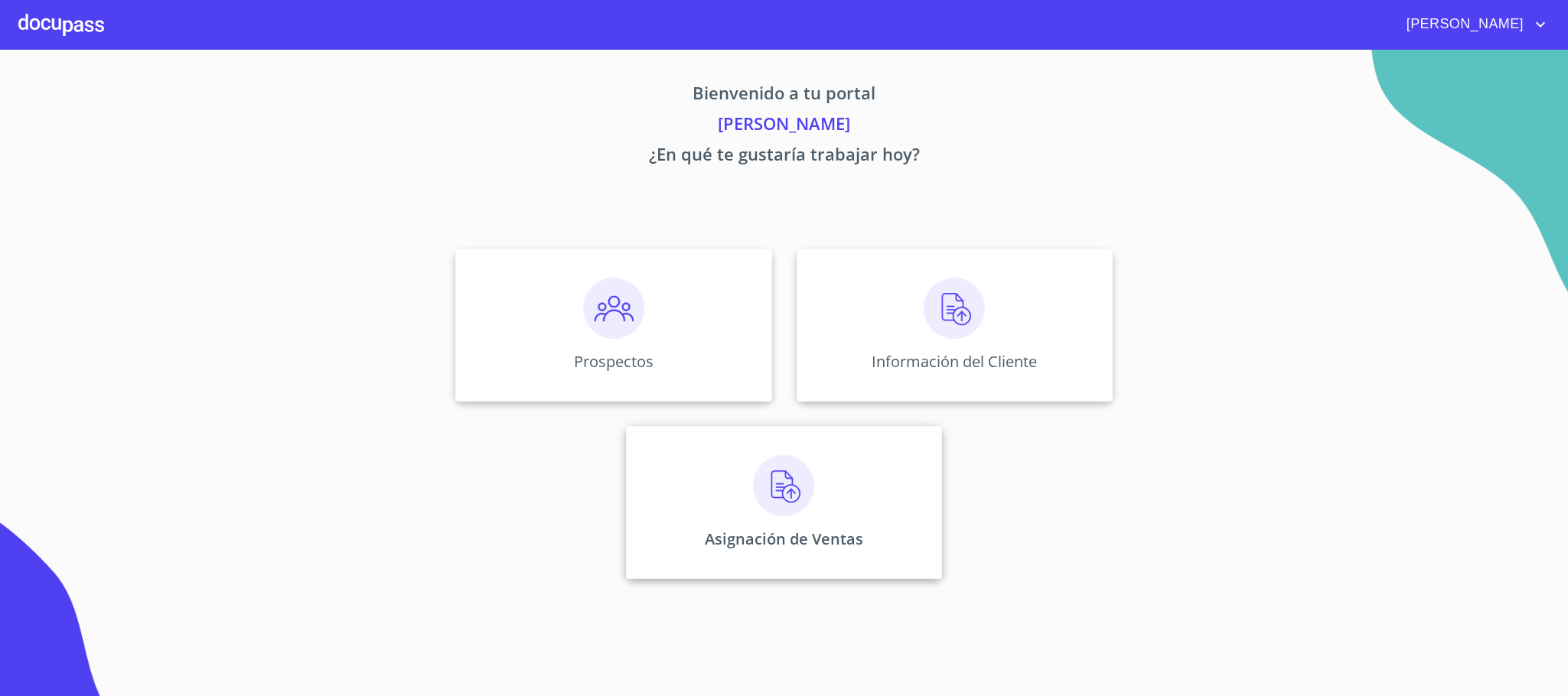
click at [762, 544] on p "Asignación de Ventas" at bounding box center [784, 539] width 159 height 21
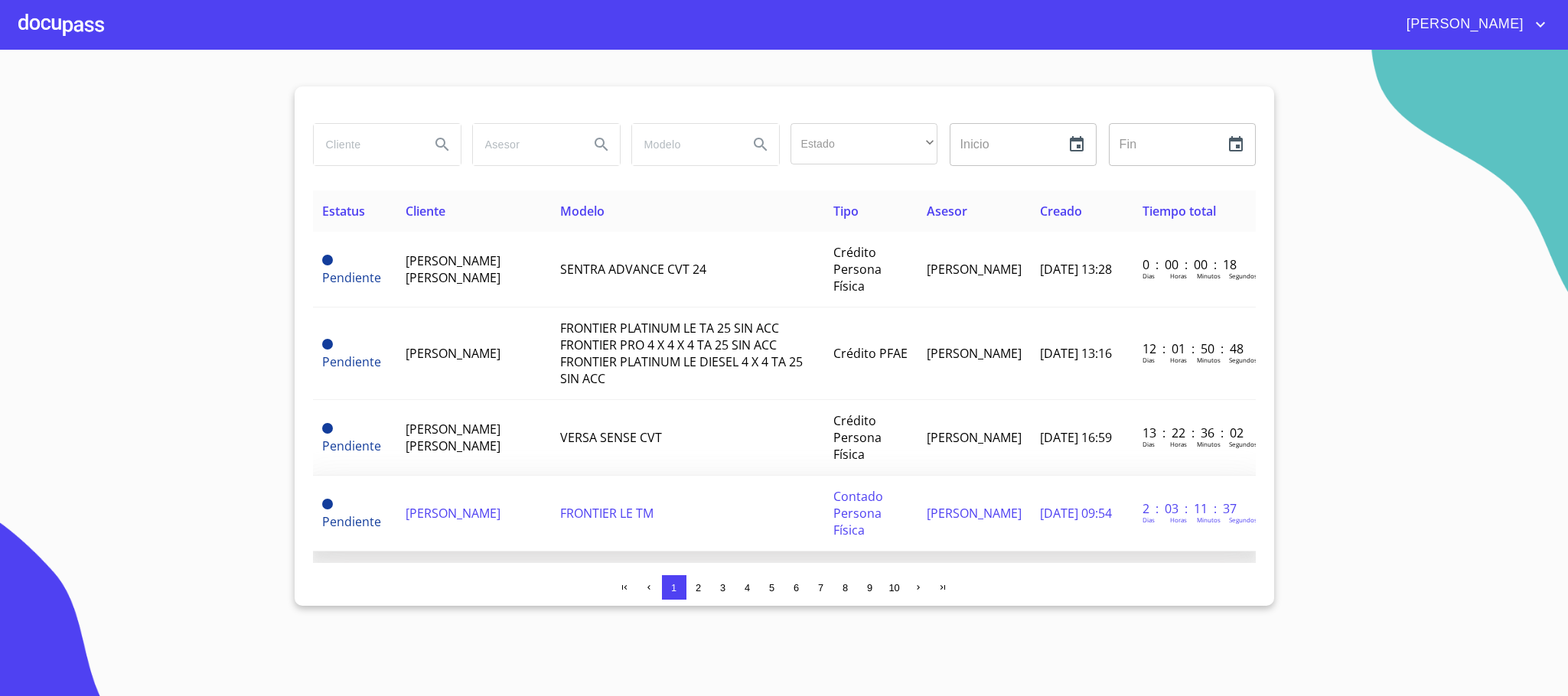
click at [515, 511] on td "[PERSON_NAME]" at bounding box center [473, 514] width 155 height 76
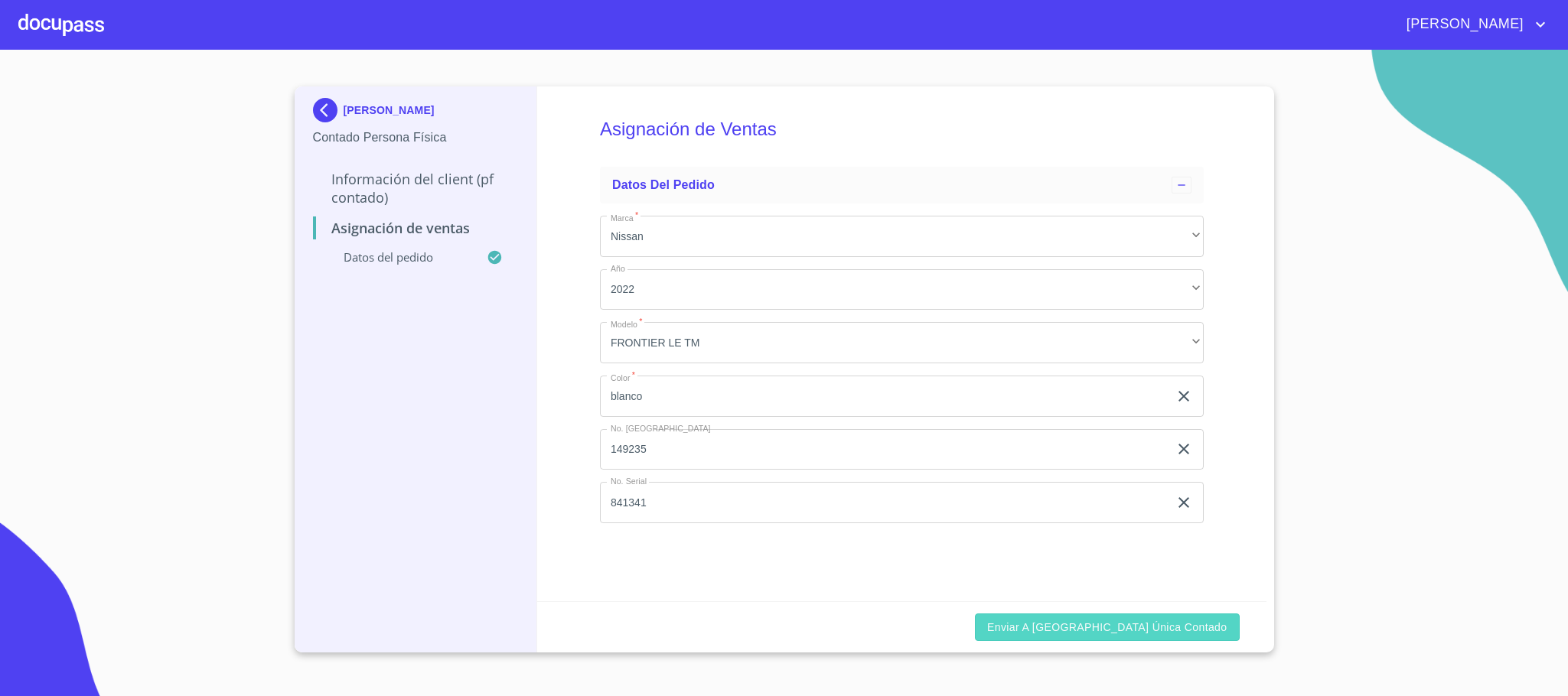
click at [1162, 622] on span "Enviar a [GEOGRAPHIC_DATA] única contado" at bounding box center [1107, 627] width 241 height 19
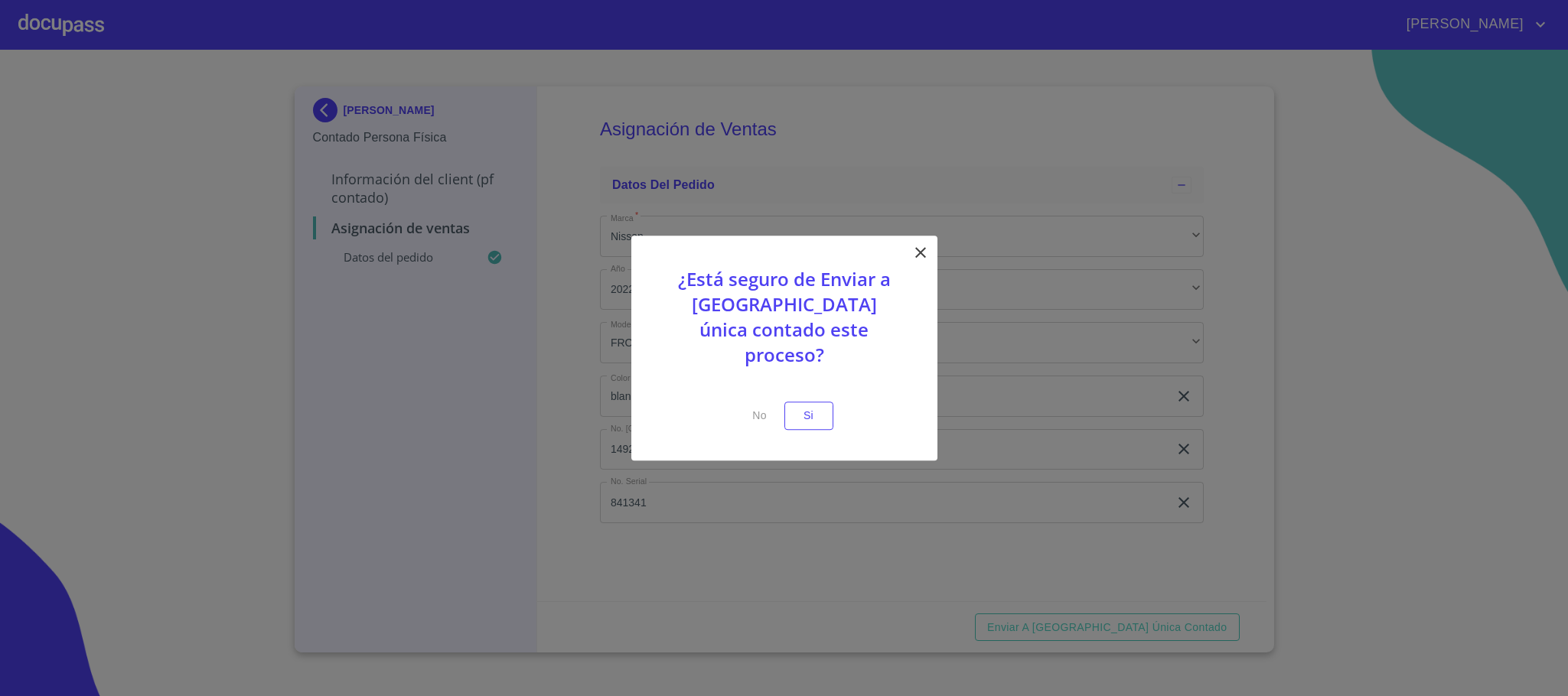
drag, startPoint x: 817, startPoint y: 412, endPoint x: 274, endPoint y: 16, distance: 672.1
click at [815, 412] on span "Si" at bounding box center [808, 415] width 24 height 19
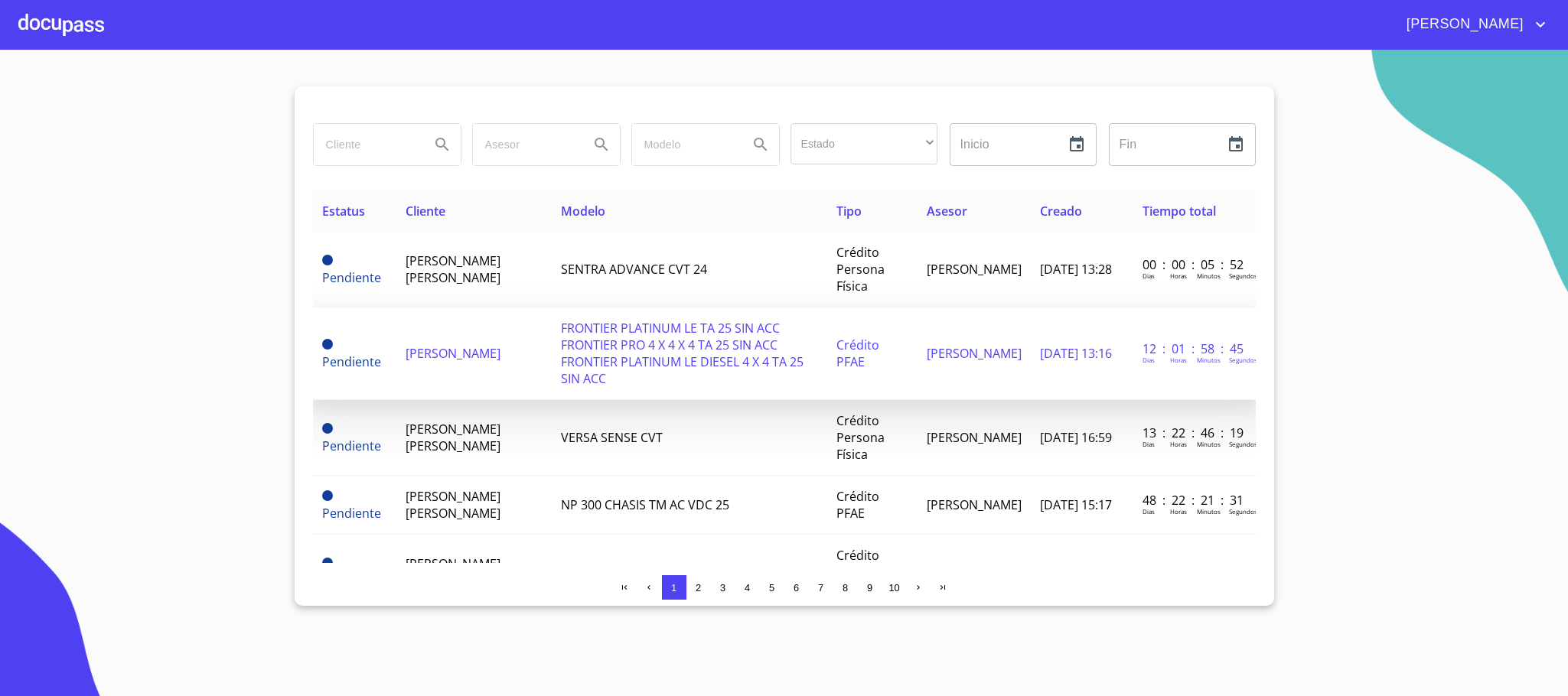
click at [485, 347] on span "[PERSON_NAME]" at bounding box center [453, 353] width 95 height 17
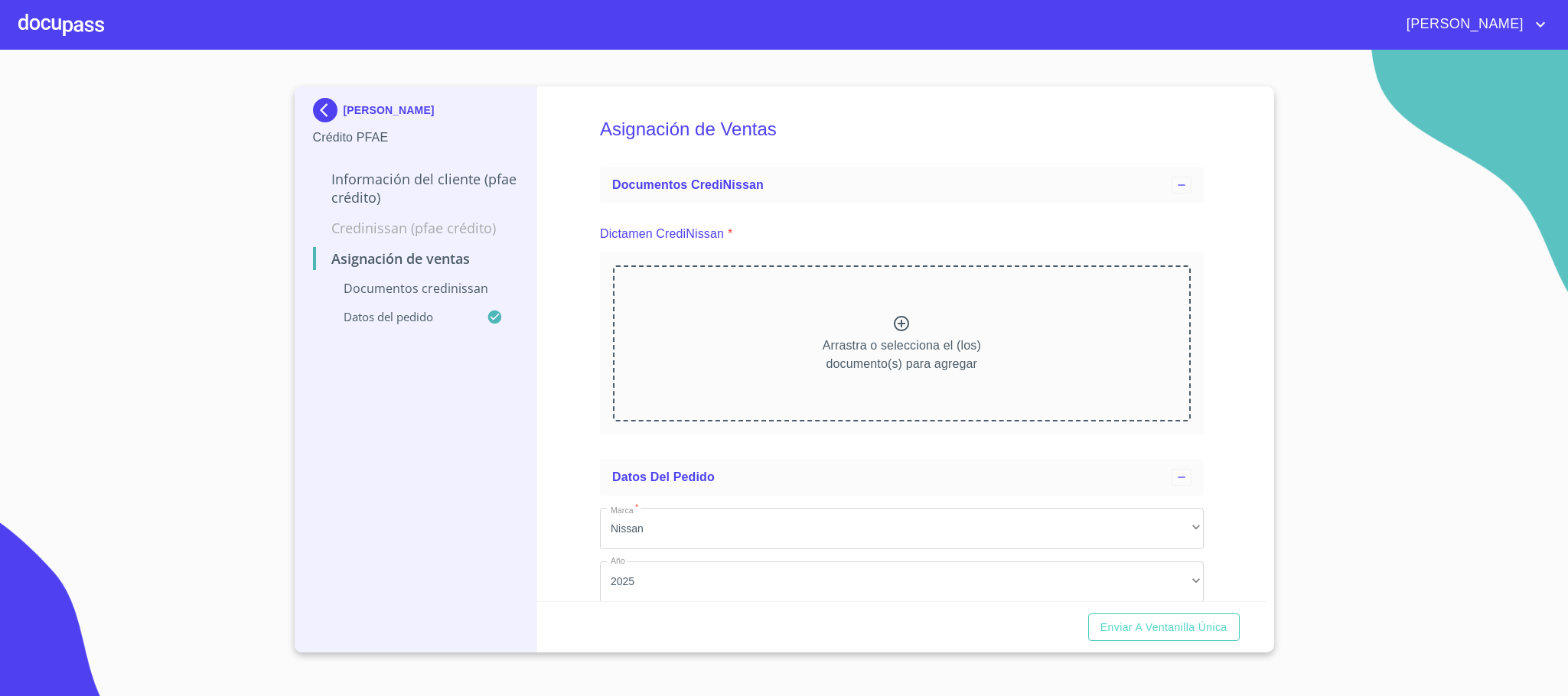
click at [396, 175] on p "Información del cliente (PFAE crédito)" at bounding box center [416, 188] width 206 height 37
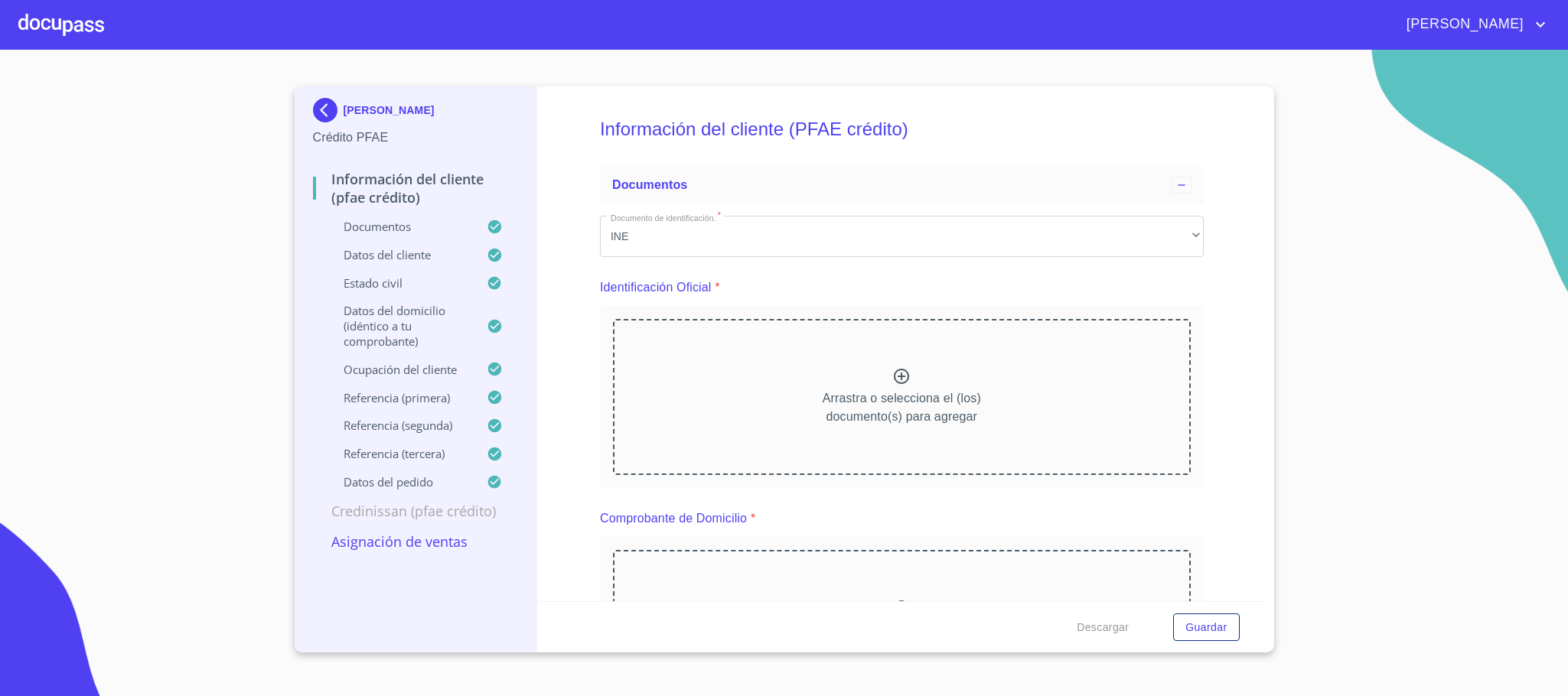
click at [425, 230] on p "Documentos" at bounding box center [400, 226] width 175 height 15
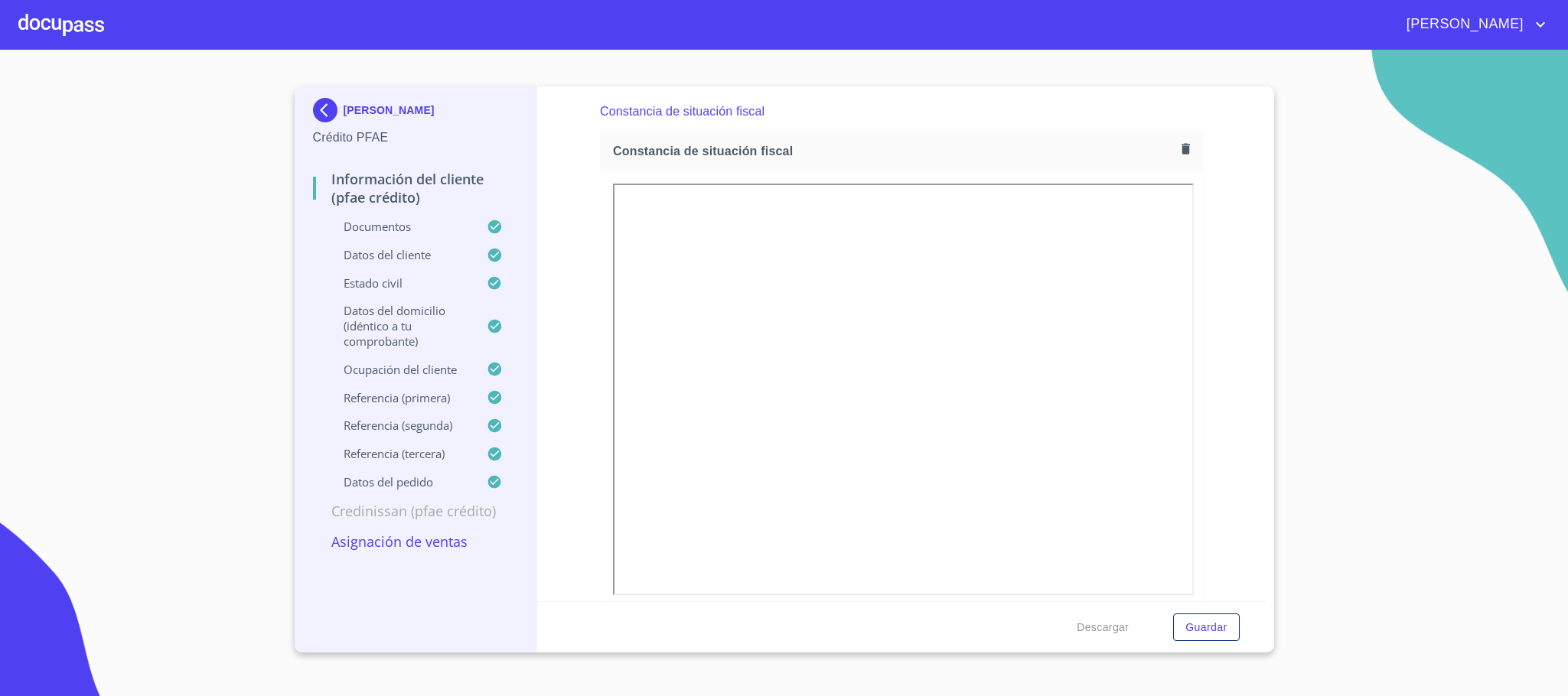
scroll to position [4477, 0]
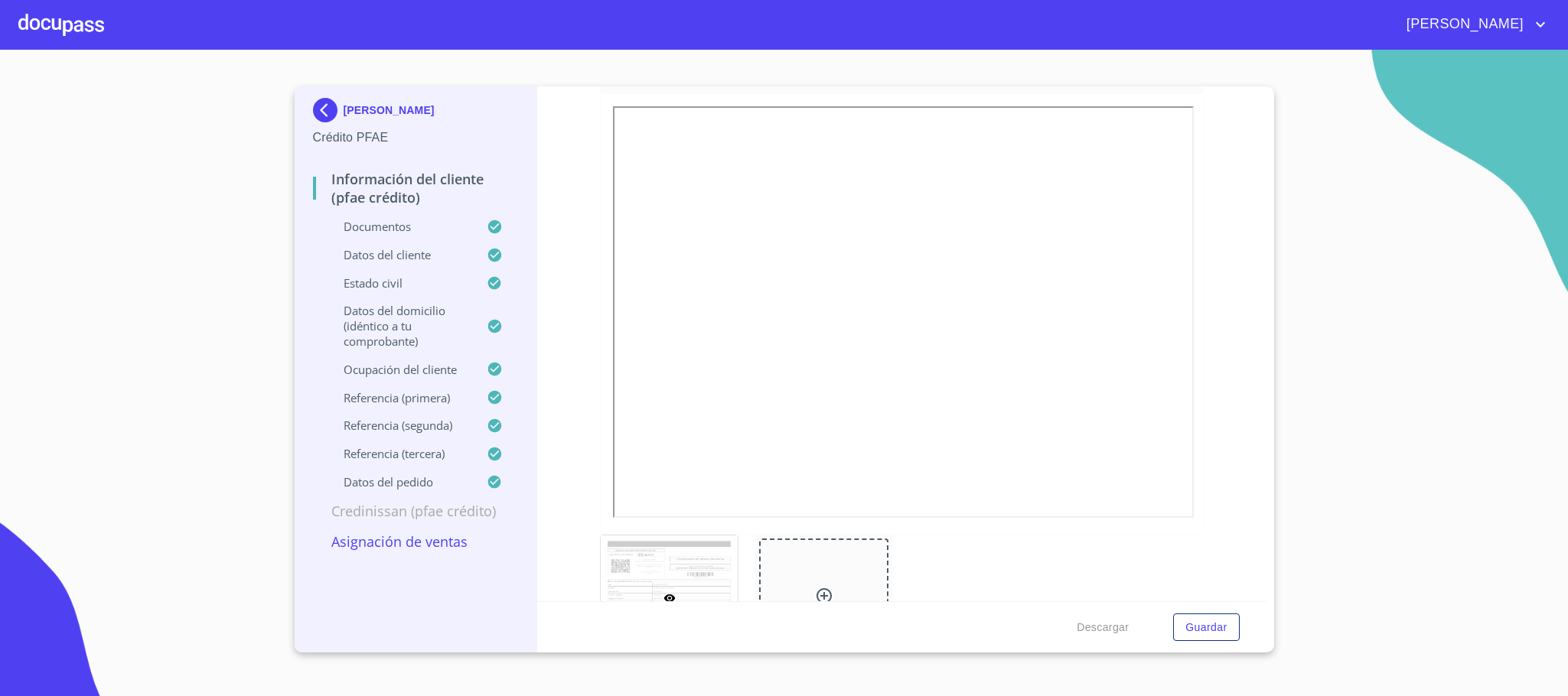
click at [81, 23] on div at bounding box center [61, 24] width 86 height 49
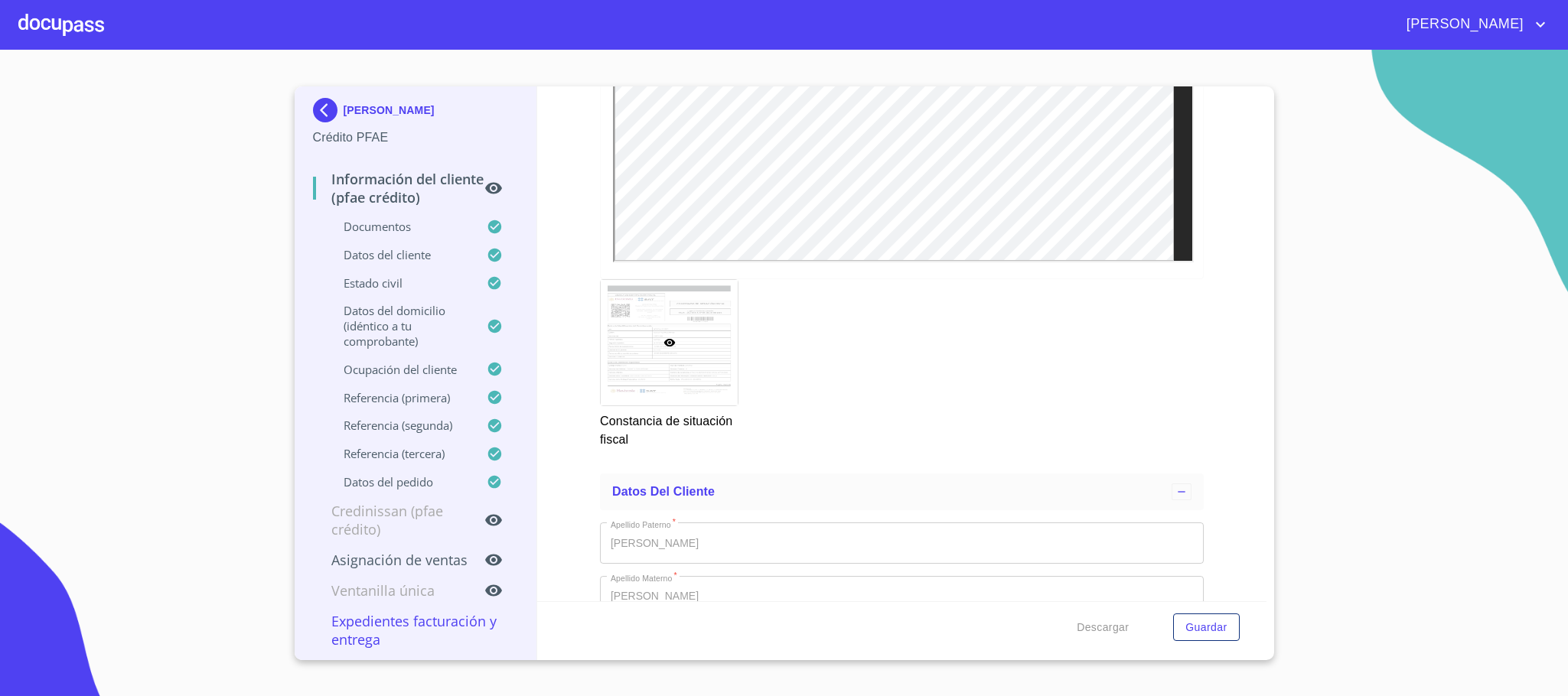
scroll to position [4362, 0]
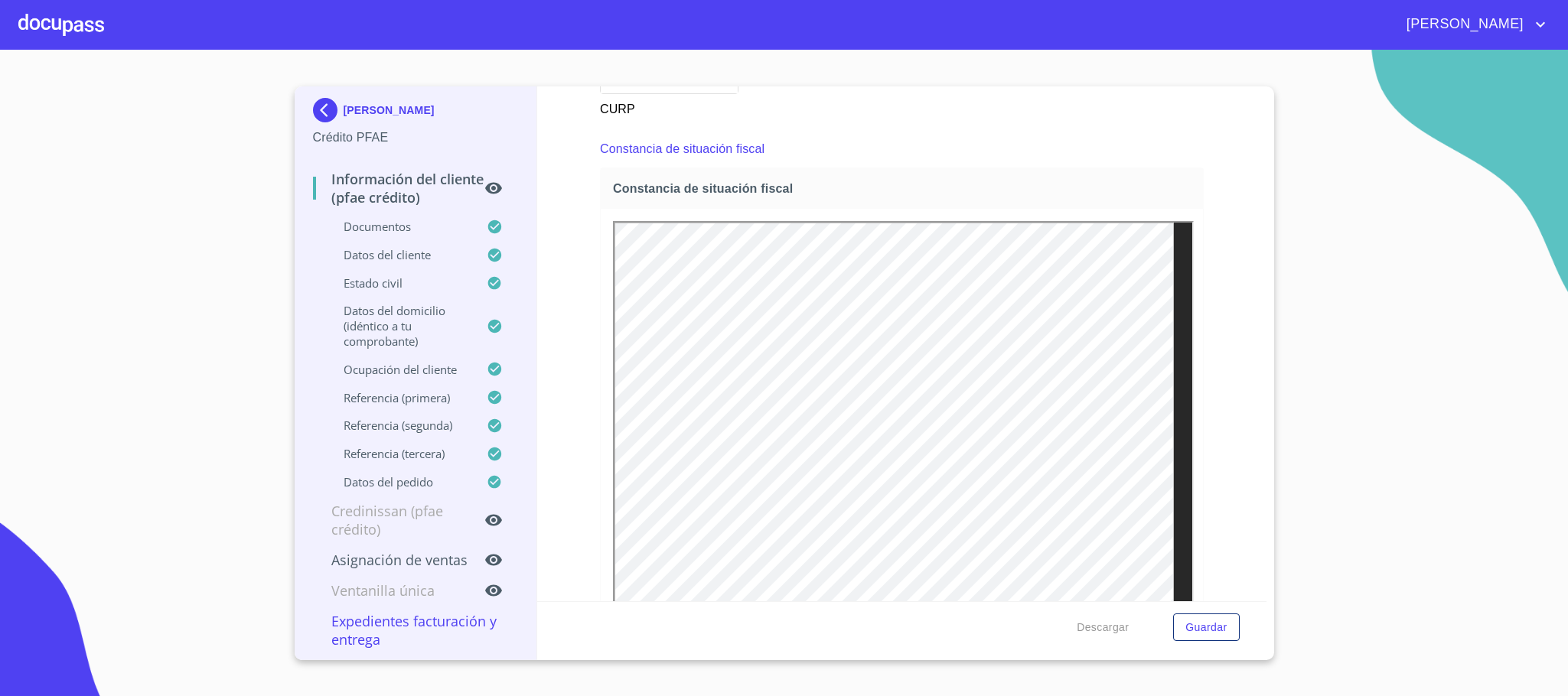
drag, startPoint x: 429, startPoint y: 114, endPoint x: 345, endPoint y: 115, distance: 84.0
click at [345, 115] on div "CAROLINA GOMEZ GUTIERREZ" at bounding box center [416, 113] width 206 height 31
